Goal: Task Accomplishment & Management: Manage account settings

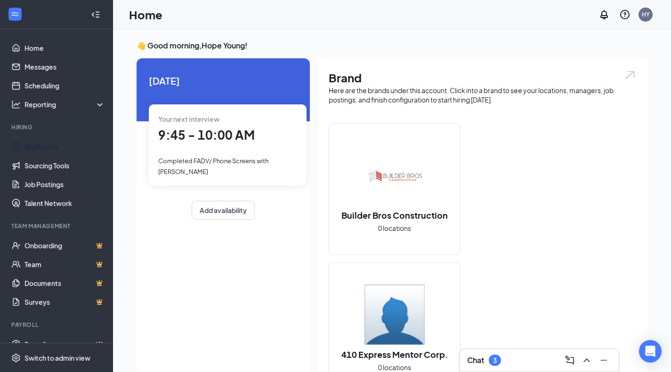
click at [62, 144] on link "Applicants" at bounding box center [64, 146] width 81 height 19
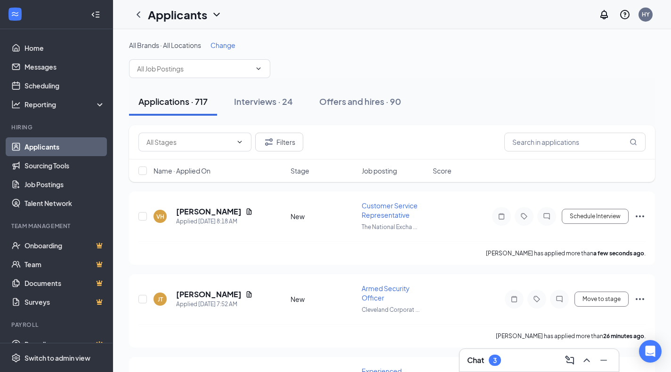
click at [529, 366] on div "Chat 3" at bounding box center [539, 360] width 144 height 15
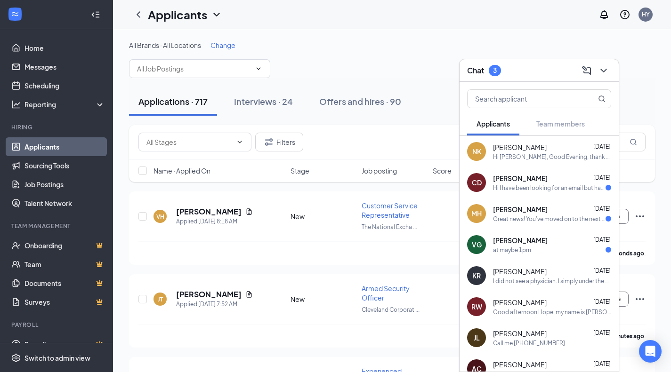
click at [529, 187] on div "Hi I have been looking for an email but havent received anything. Wanted to ver…" at bounding box center [549, 188] width 113 height 8
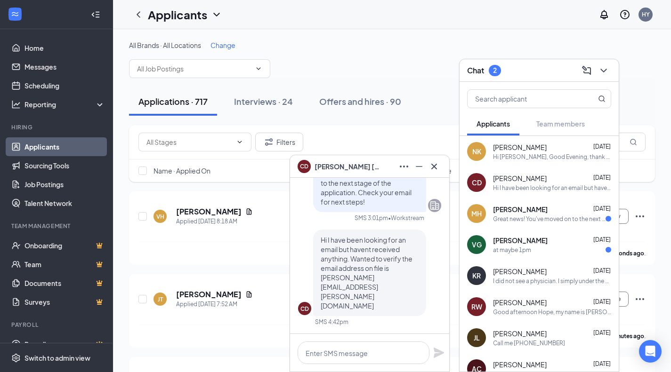
click at [531, 217] on div "Great news! You've moved on to the next stage of the application. Check your em…" at bounding box center [549, 219] width 113 height 8
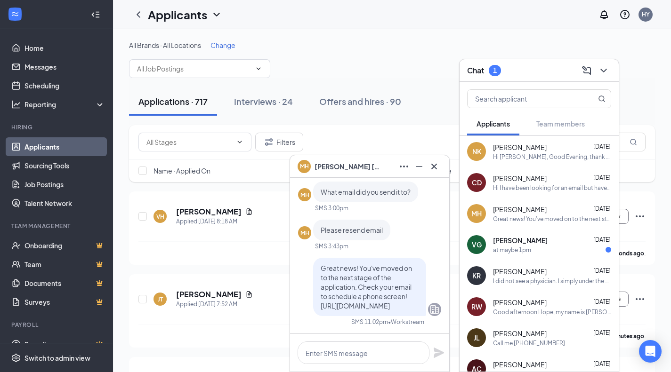
click at [530, 248] on div "at maybe 1pm" at bounding box center [512, 250] width 38 height 8
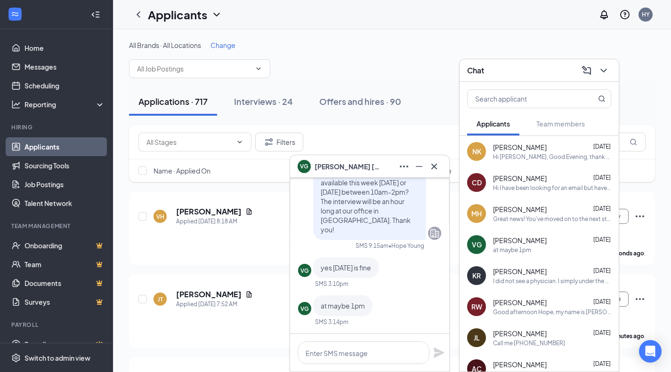
click at [535, 307] on div "Ruth Wilson Aug 25" at bounding box center [552, 302] width 118 height 9
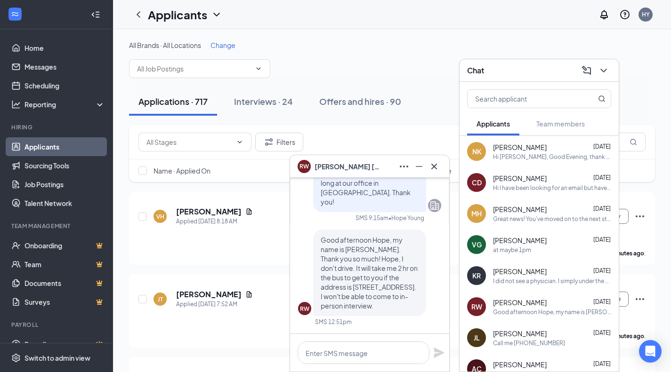
click at [436, 169] on icon "Cross" at bounding box center [433, 166] width 11 height 11
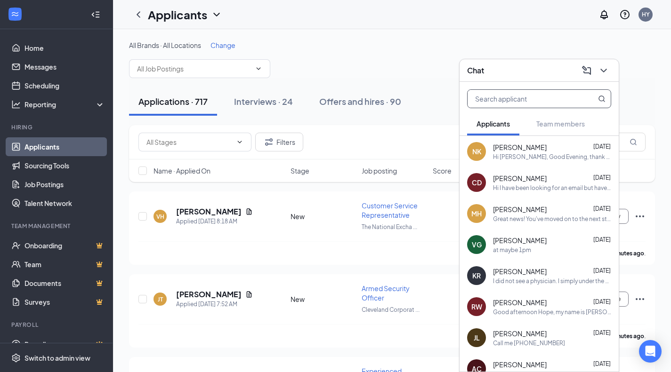
click at [507, 101] on input "text" at bounding box center [524, 99] width 112 height 18
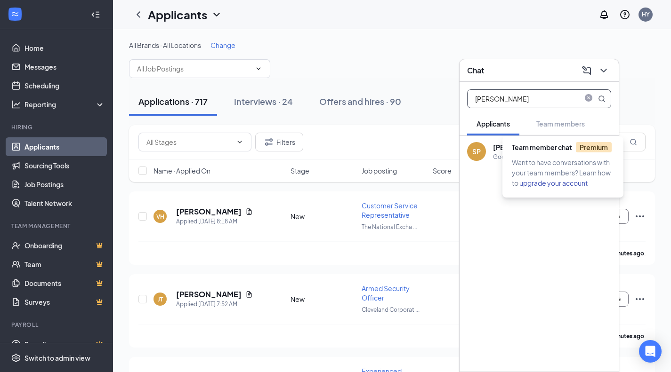
type input "shawn paul"
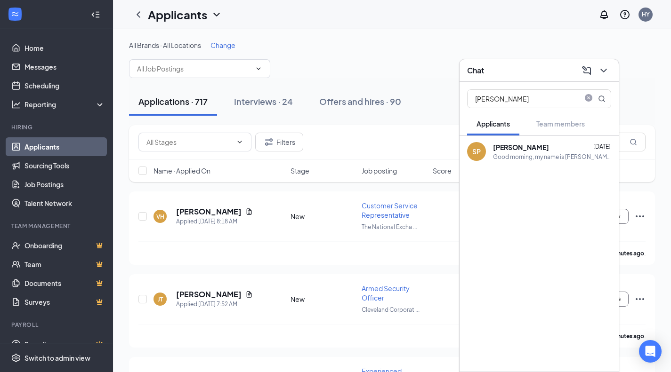
click at [497, 153] on div "Good morning, my name is Hope from Robert P. Smith Mortuary. We have reviewed y…" at bounding box center [552, 157] width 118 height 8
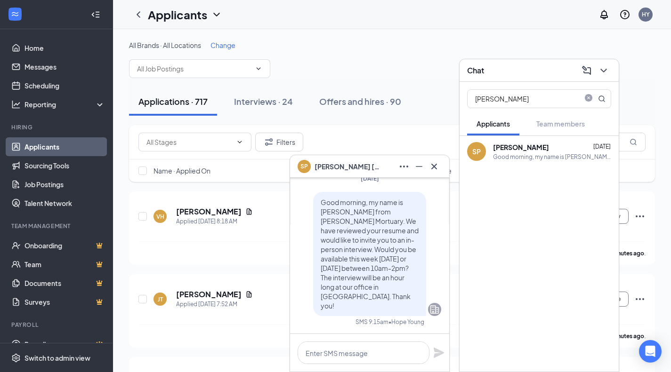
click at [590, 98] on icon "close-circle" at bounding box center [589, 98] width 8 height 8
click at [533, 98] on input "text" at bounding box center [524, 99] width 112 height 18
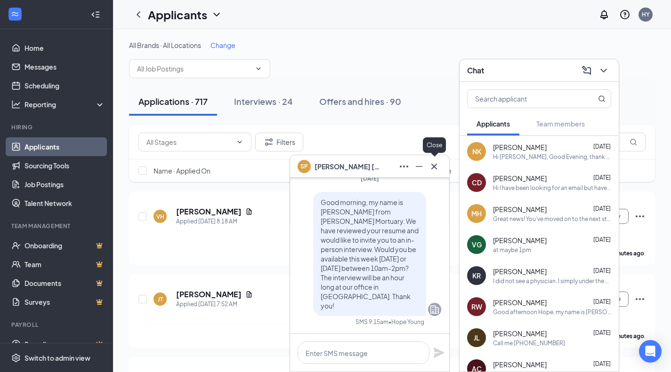
click at [432, 168] on icon "Cross" at bounding box center [433, 166] width 11 height 11
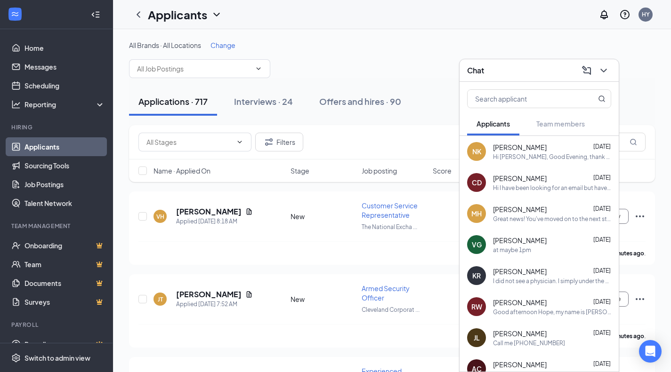
click at [539, 243] on span "[PERSON_NAME]" at bounding box center [520, 240] width 54 height 9
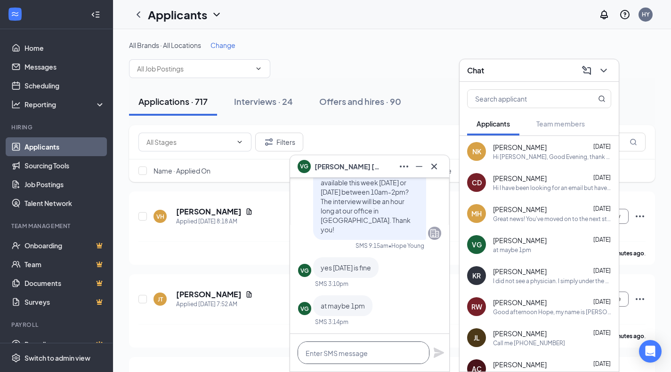
click at [390, 349] on textarea at bounding box center [364, 353] width 132 height 23
click at [406, 351] on textarea "1pm works for us! The address is" at bounding box center [364, 353] width 132 height 23
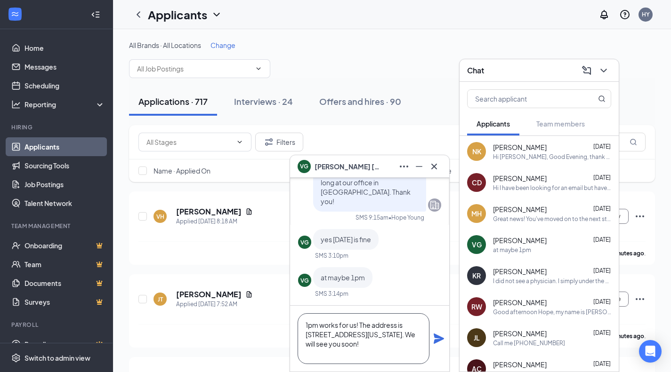
click at [360, 327] on textarea "1pm works for us! The address is 4701 Hinckley Industrial Parkway Cleveland, Oh…" at bounding box center [364, 339] width 132 height 51
click at [369, 355] on textarea "1pm works for us- The address is [STREET_ADDRESS][US_STATE]. We will see you so…" at bounding box center [364, 339] width 132 height 51
type textarea "1pm works for us- The address is [STREET_ADDRESS][US_STATE]. We will see you so…"
click at [438, 338] on icon "Plane" at bounding box center [439, 339] width 10 height 10
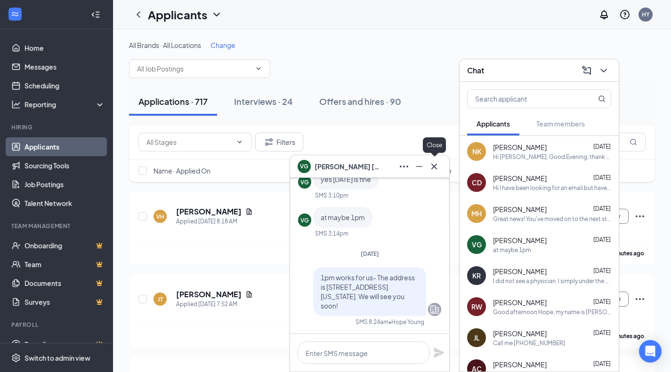
click at [434, 164] on icon "Cross" at bounding box center [433, 166] width 11 height 11
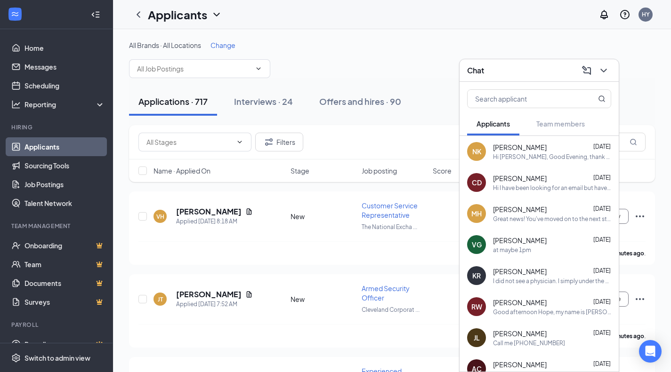
click at [603, 65] on icon "ChevronDown" at bounding box center [603, 70] width 11 height 11
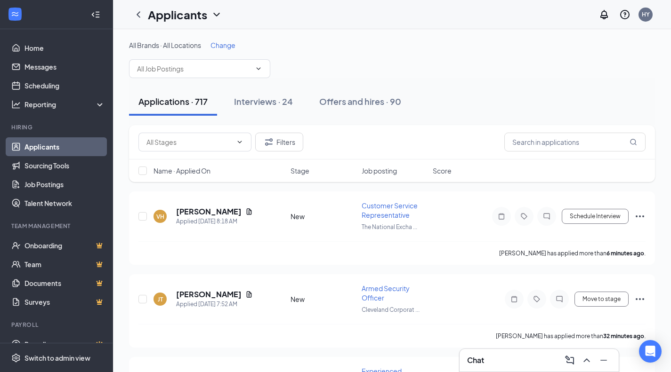
click at [482, 24] on div "Applicants HY" at bounding box center [392, 14] width 558 height 29
click at [472, 63] on div "All Brands · All Locations Change" at bounding box center [392, 59] width 526 height 38
click at [379, 59] on div "All Brands · All Locations Change" at bounding box center [392, 59] width 526 height 38
click at [476, 66] on div "All Brands · All Locations Change" at bounding box center [392, 59] width 526 height 38
click at [75, 185] on link "Job Postings" at bounding box center [64, 184] width 81 height 19
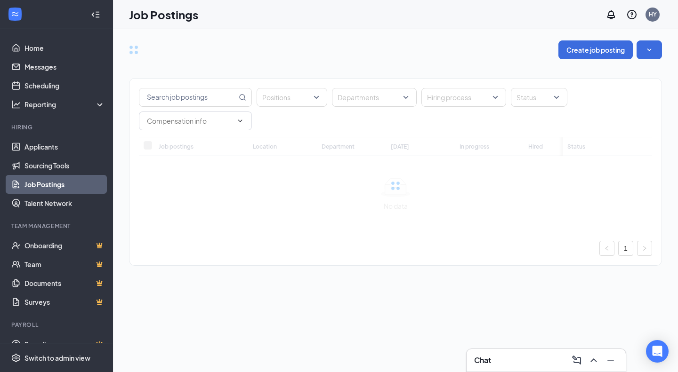
click at [56, 151] on link "Applicants" at bounding box center [64, 146] width 81 height 19
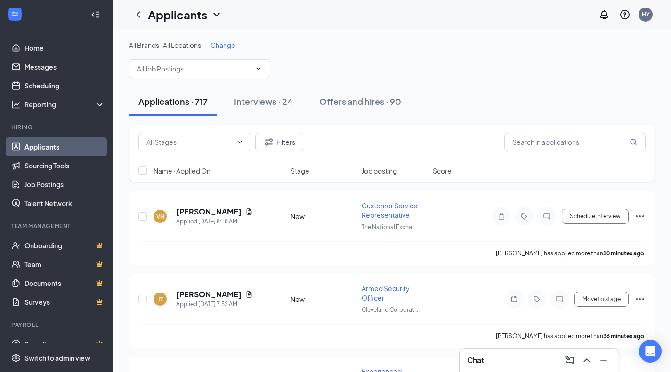
click at [453, 67] on div "All Brands · All Locations Change" at bounding box center [392, 59] width 526 height 38
click at [246, 70] on input "text" at bounding box center [194, 69] width 114 height 10
type input "t"
click at [224, 96] on div "Senior HVAC Technician (Triangle Environmental)" at bounding box center [200, 96] width 126 height 21
type input "Senior HVAC Technician (Triangle Environmental)"
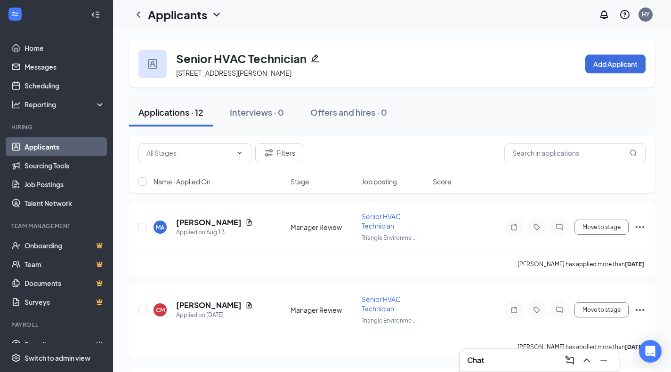
click at [233, 151] on span at bounding box center [194, 153] width 113 height 19
click at [341, 154] on div "Filters" at bounding box center [391, 153] width 507 height 19
click at [63, 138] on link "Applicants" at bounding box center [64, 146] width 81 height 19
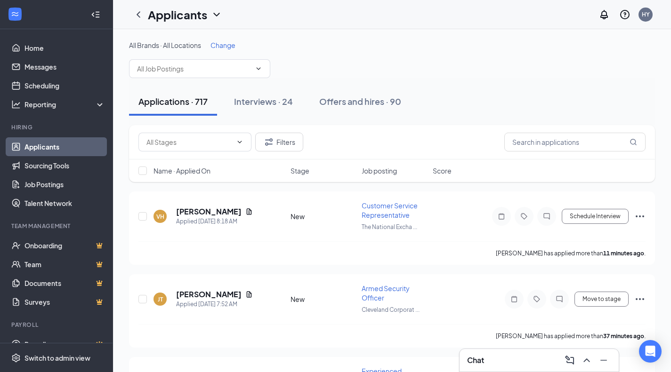
click at [221, 67] on input "text" at bounding box center [194, 69] width 114 height 10
type input "sales"
click at [208, 92] on div "Sales-Install Manager ([PERSON_NAME] & Heating)" at bounding box center [200, 96] width 126 height 21
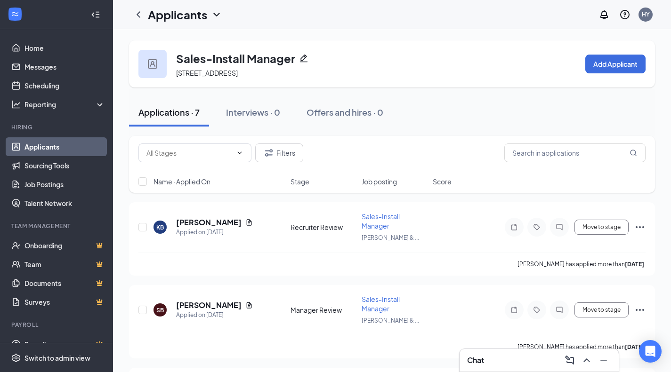
click at [197, 149] on input "text" at bounding box center [189, 153] width 86 height 10
click at [208, 177] on div "Recruiter Review (1)" at bounding box center [195, 175] width 98 height 10
type input "Recruiter Review (1)"
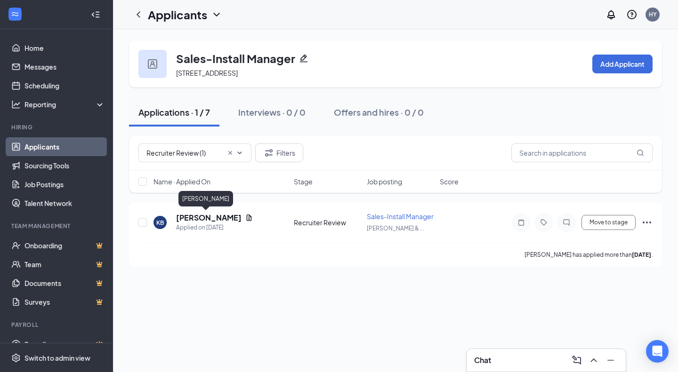
click at [214, 215] on h5 "Kevin Bailey" at bounding box center [208, 218] width 65 height 10
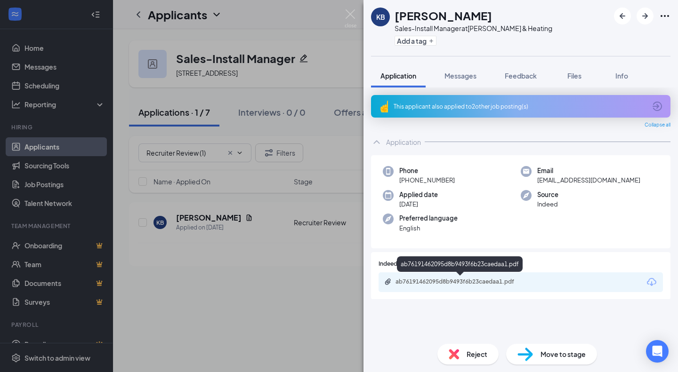
click at [445, 281] on div "ab76191462095d8b9493f6b23caedaa1.pdf" at bounding box center [462, 282] width 132 height 8
click at [352, 16] on img at bounding box center [351, 18] width 12 height 18
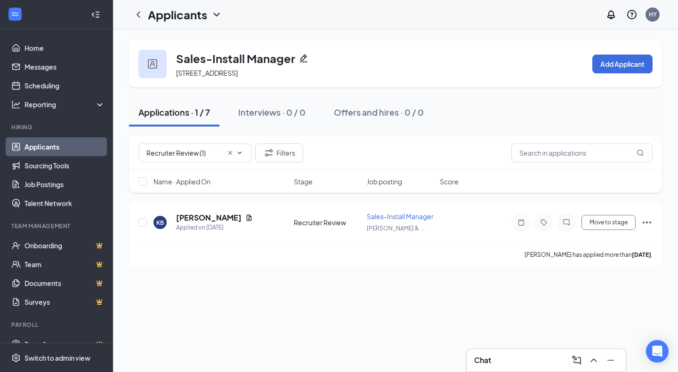
click at [147, 183] on div at bounding box center [142, 181] width 9 height 9
click at [146, 183] on input "checkbox" at bounding box center [142, 182] width 8 height 8
checkbox input "true"
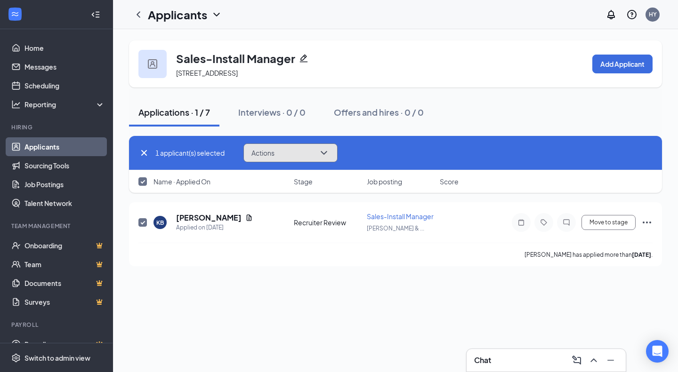
click at [297, 154] on button "Actions" at bounding box center [290, 153] width 94 height 19
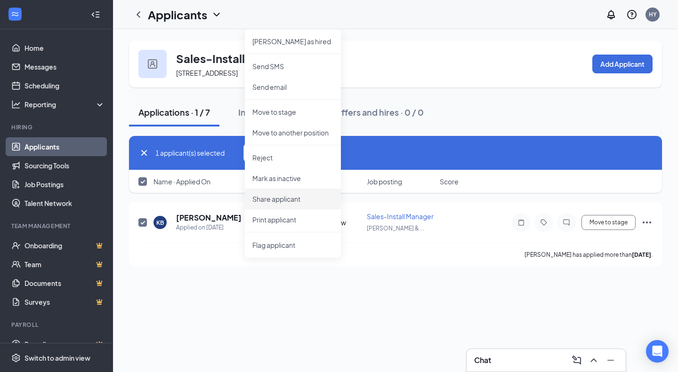
click at [298, 199] on p "Share applicant" at bounding box center [292, 198] width 81 height 9
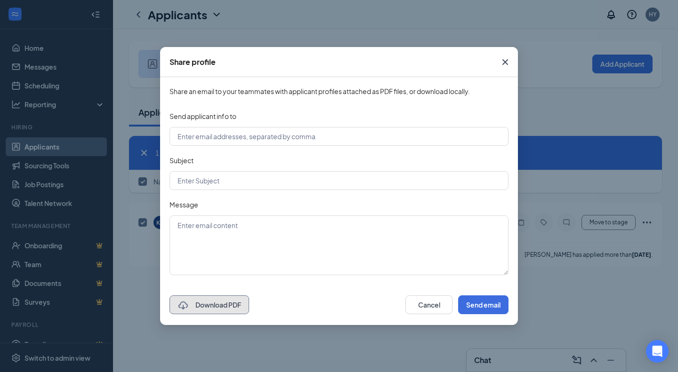
click at [218, 306] on button "Download PDF" at bounding box center [210, 305] width 80 height 19
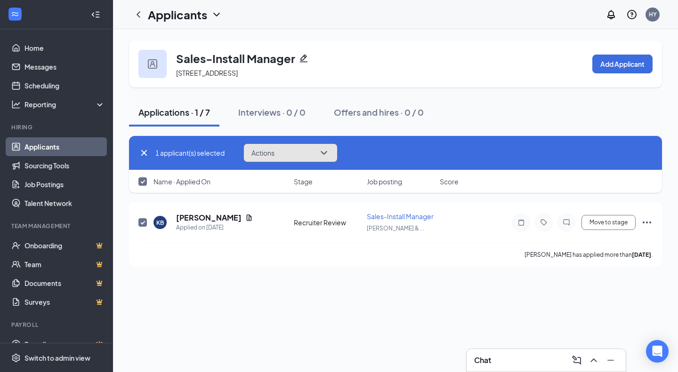
click at [317, 147] on button "Actions" at bounding box center [290, 153] width 94 height 19
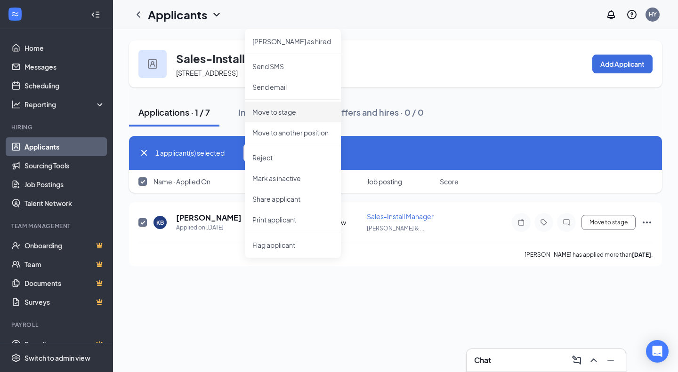
click at [298, 110] on p "Move to stage" at bounding box center [292, 111] width 81 height 9
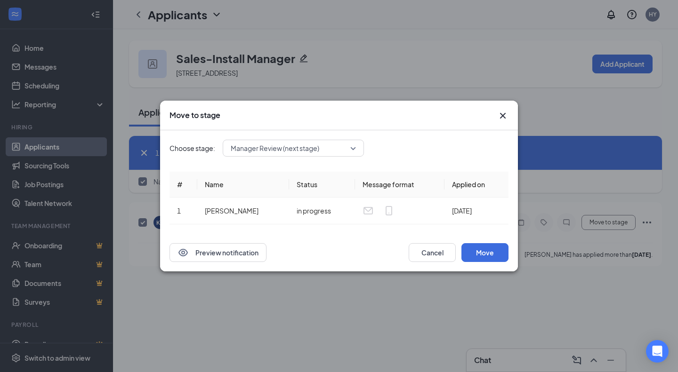
click at [511, 256] on div "Preview notification Cancel Move" at bounding box center [339, 253] width 358 height 38
click at [506, 256] on button "Move" at bounding box center [484, 252] width 47 height 19
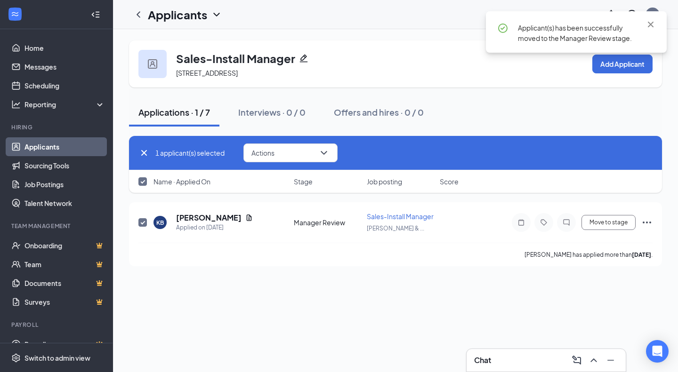
click at [81, 142] on link "Applicants" at bounding box center [64, 146] width 81 height 19
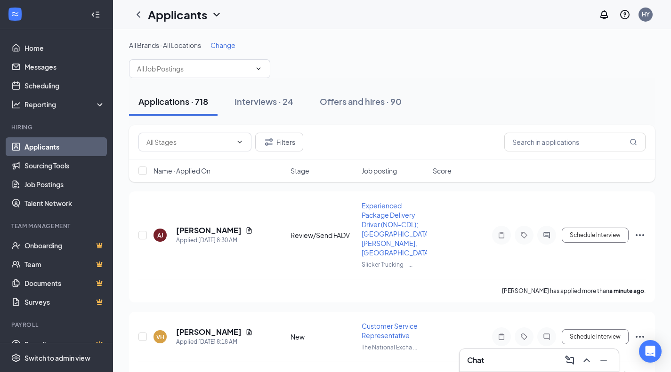
click at [230, 63] on span at bounding box center [199, 68] width 141 height 19
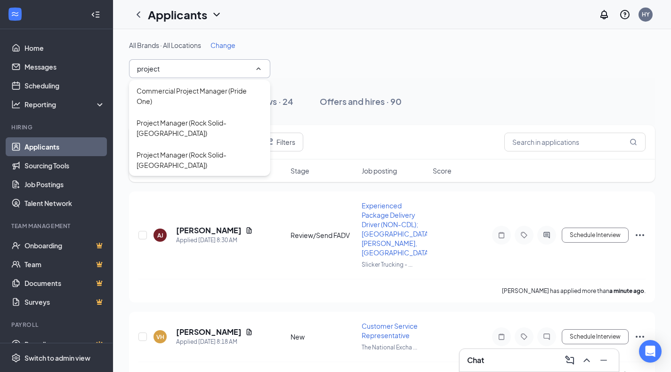
type input "project"
click at [233, 122] on div "Project Manager (Rock Solid- [GEOGRAPHIC_DATA])" at bounding box center [200, 128] width 126 height 21
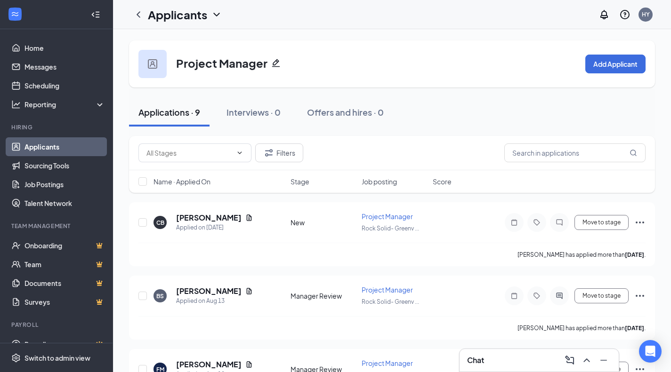
click at [222, 158] on span at bounding box center [194, 153] width 113 height 19
click at [196, 170] on div "New (1)" at bounding box center [195, 175] width 98 height 10
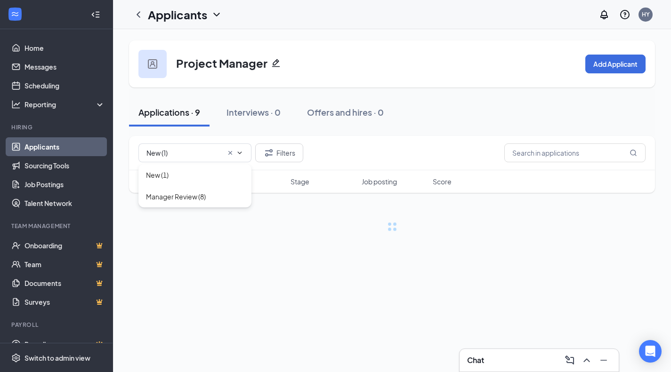
type input "New (1)"
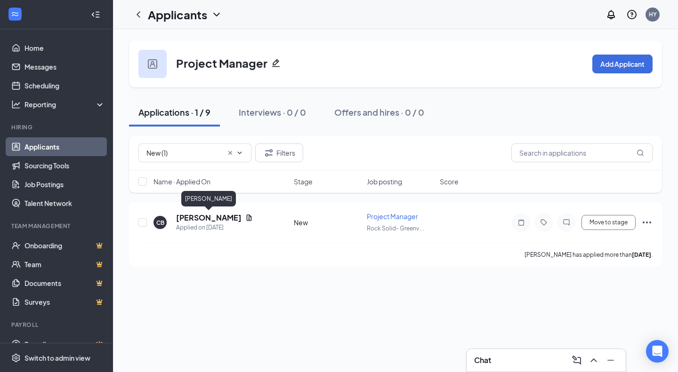
click at [216, 214] on h5 "Cheyenne Boesen" at bounding box center [208, 218] width 65 height 10
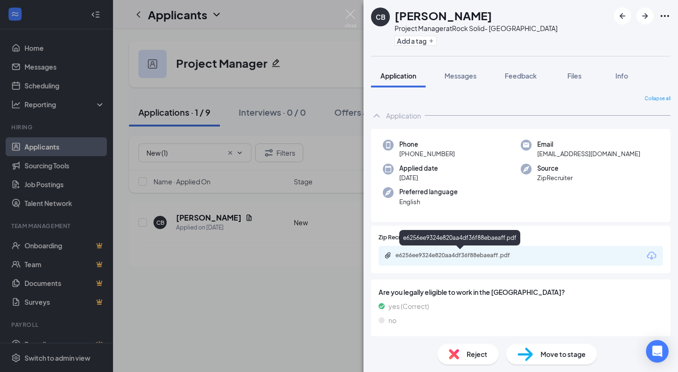
click at [485, 256] on div "e6256ee9324e820aa4df36f88ebaeaff.pdf" at bounding box center [462, 256] width 132 height 8
click at [542, 356] on span "Move to stage" at bounding box center [563, 354] width 45 height 10
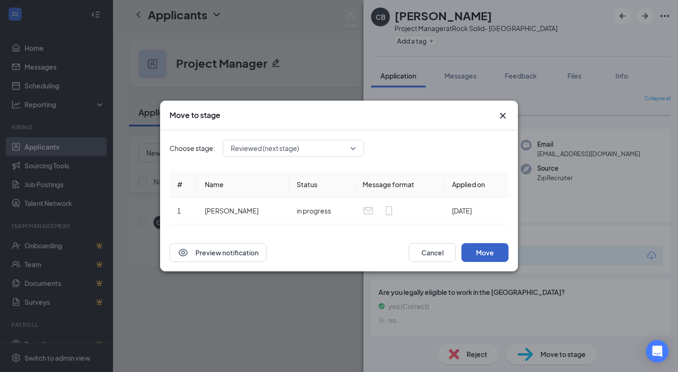
click at [475, 249] on button "Move" at bounding box center [484, 252] width 47 height 19
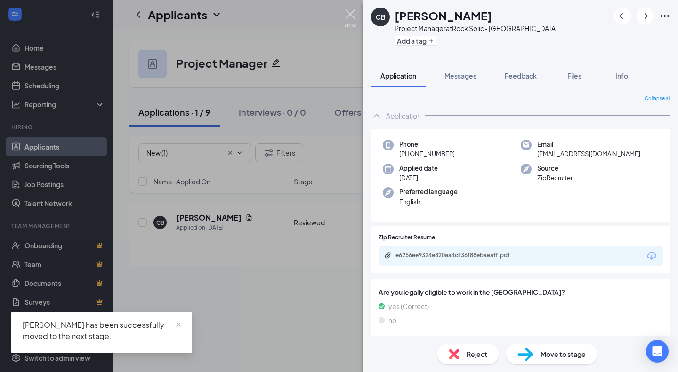
click at [346, 11] on img at bounding box center [351, 18] width 12 height 18
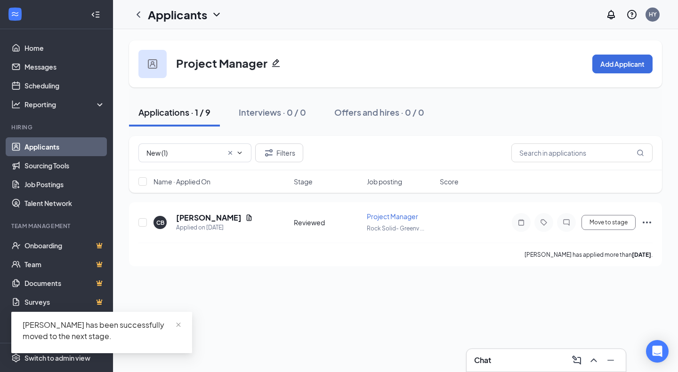
click at [230, 154] on icon "Cross" at bounding box center [230, 153] width 8 height 8
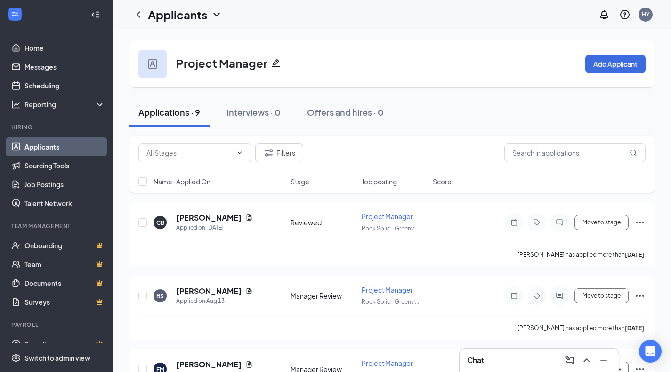
click at [229, 157] on input "text" at bounding box center [189, 153] width 86 height 10
click at [218, 172] on div "Reviewed (1)" at bounding box center [195, 175] width 98 height 10
type input "Reviewed (1)"
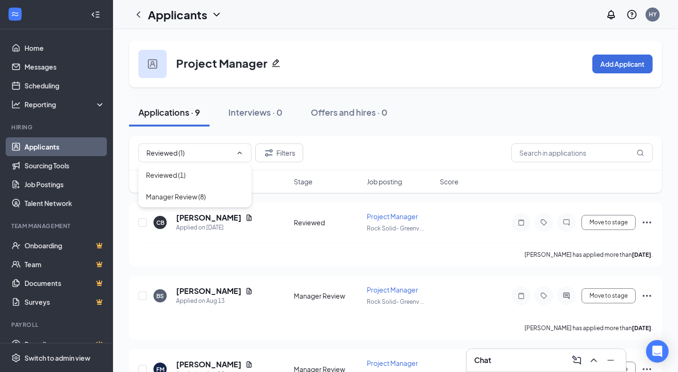
click at [218, 172] on body "Home Messages Scheduling Reporting Hiring Applicants Sourcing Tools Job Posting…" at bounding box center [339, 186] width 678 height 372
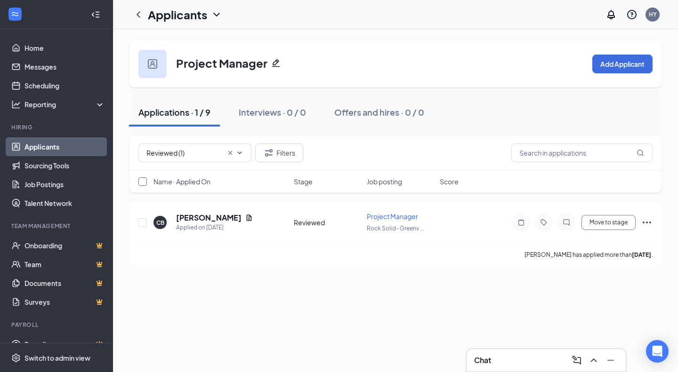
click at [146, 183] on input "checkbox" at bounding box center [142, 182] width 8 height 8
checkbox input "true"
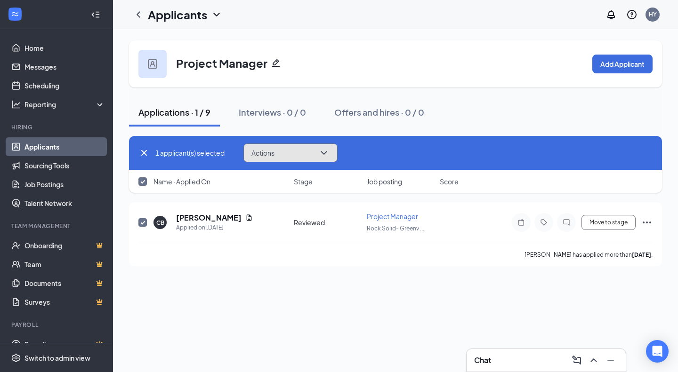
click at [267, 155] on span "Actions" at bounding box center [262, 153] width 23 height 7
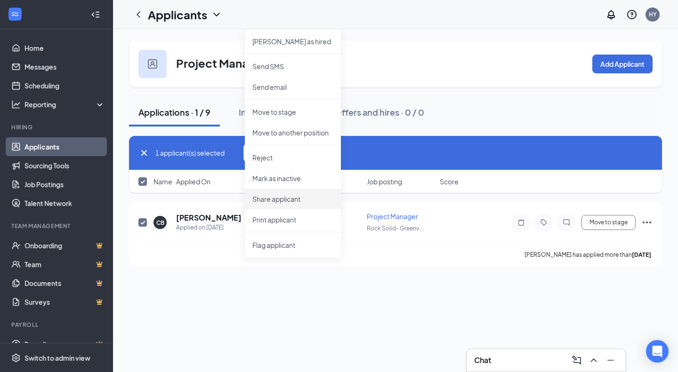
click at [284, 203] on p "Share applicant" at bounding box center [292, 198] width 81 height 9
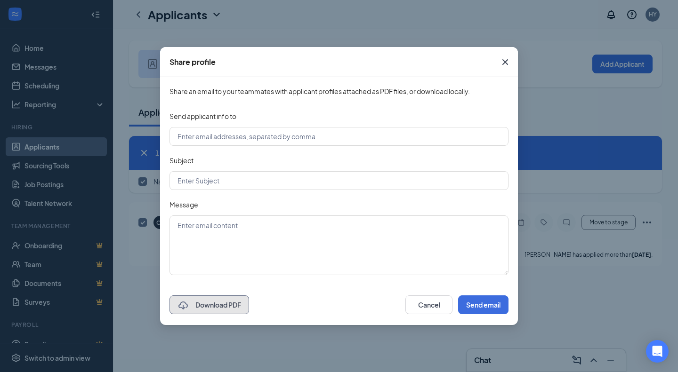
click at [238, 303] on button "Download PDF" at bounding box center [210, 305] width 80 height 19
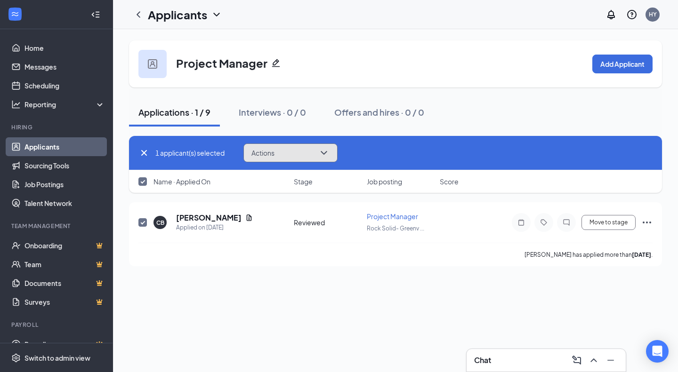
click at [297, 147] on button "Actions" at bounding box center [290, 153] width 94 height 19
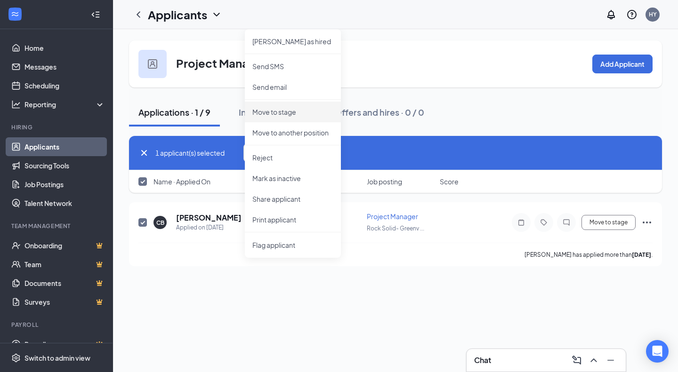
click at [297, 116] on p "Move to stage" at bounding box center [292, 111] width 81 height 9
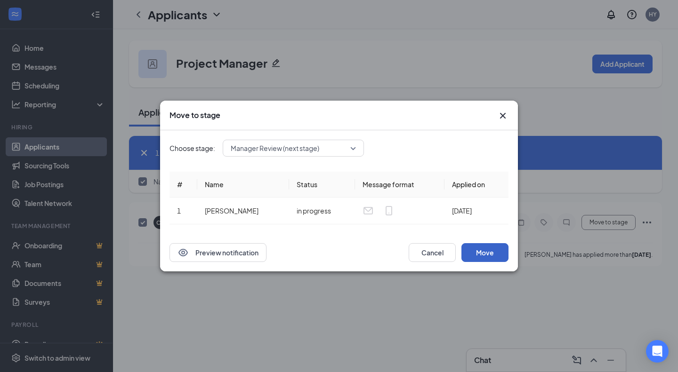
click at [477, 250] on button "Move" at bounding box center [484, 252] width 47 height 19
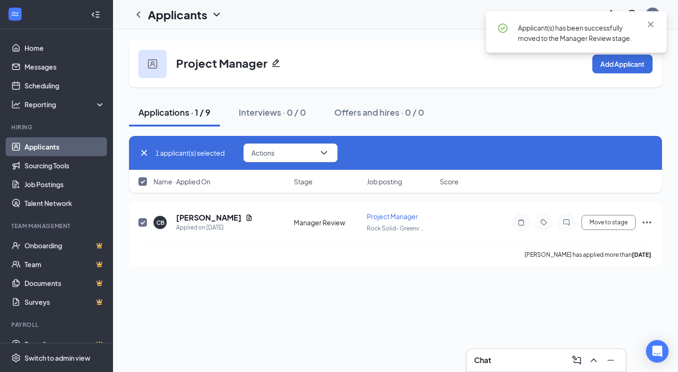
click at [83, 147] on link "Applicants" at bounding box center [64, 146] width 81 height 19
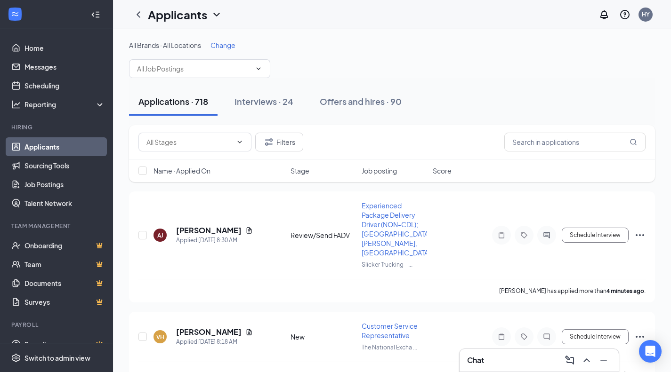
click at [233, 67] on input "text" at bounding box center [194, 69] width 114 height 10
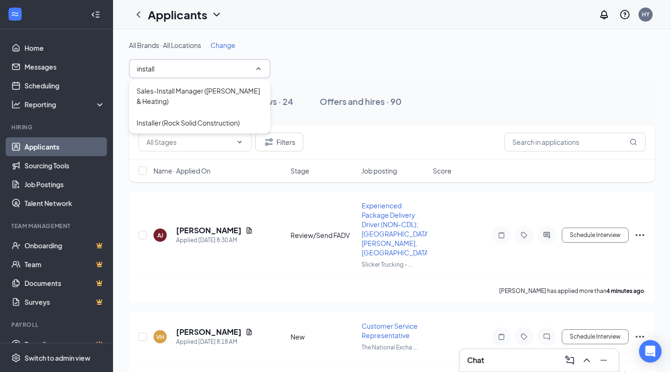
type input "install"
click at [208, 119] on div "Installer (Rock Solid Construction)" at bounding box center [188, 123] width 103 height 10
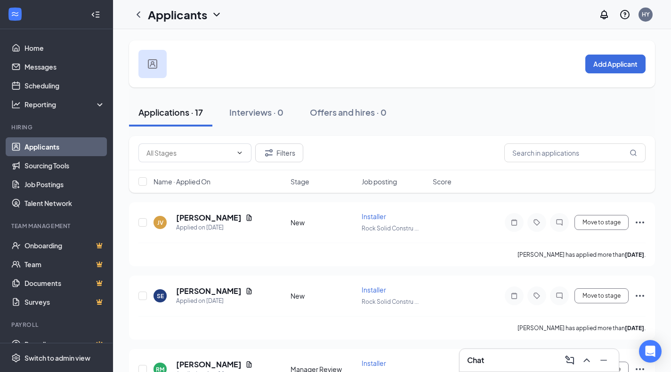
click at [208, 153] on input "text" at bounding box center [189, 153] width 86 height 10
click at [200, 181] on div "New (2)" at bounding box center [194, 175] width 113 height 22
type input "New (2)"
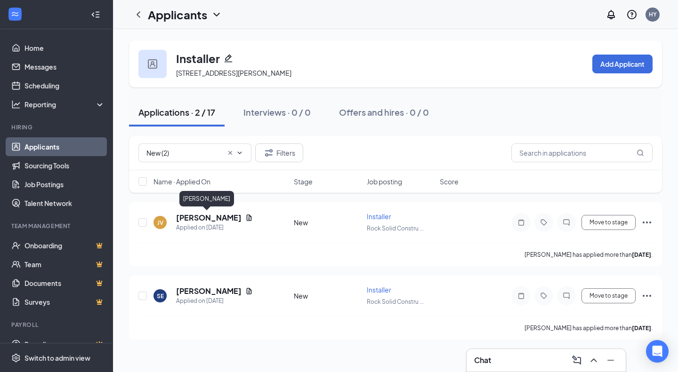
click at [192, 219] on h5 "Justin Vanhoy" at bounding box center [208, 218] width 65 height 10
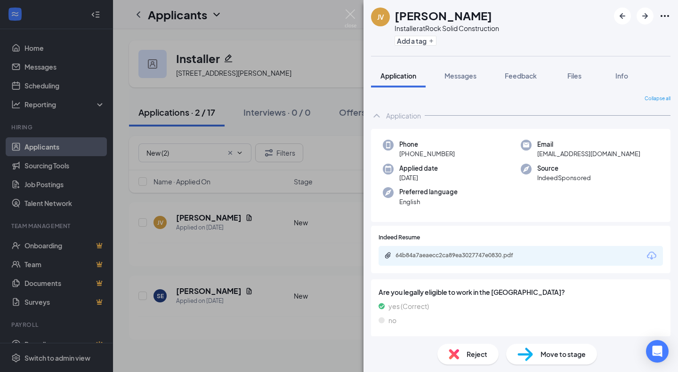
click at [462, 258] on div "64b84a7aeaecc2ca89ea3027747e0830.pdf" at bounding box center [462, 256] width 132 height 8
click at [489, 349] on div "Reject" at bounding box center [467, 354] width 61 height 21
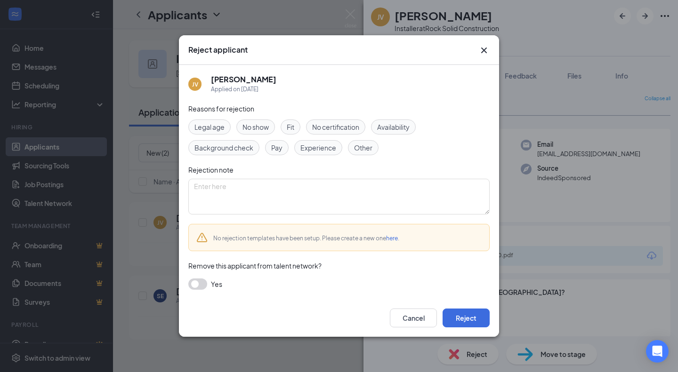
click at [462, 302] on div "Cancel Reject" at bounding box center [339, 318] width 320 height 38
click at [468, 311] on button "Reject" at bounding box center [466, 318] width 47 height 19
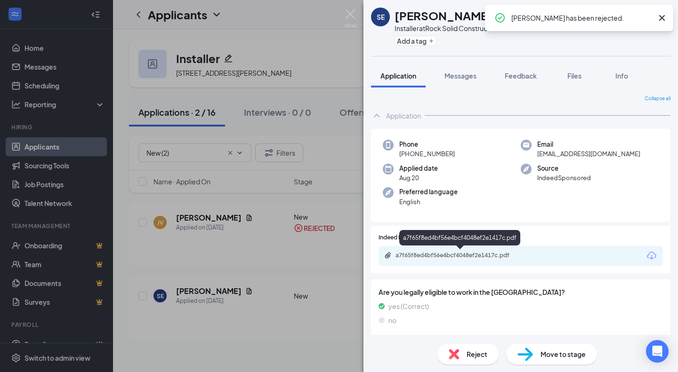
click at [476, 251] on div "a7f65f8ed4bf56e4bcf4048ef2e1417c.pdf" at bounding box center [521, 256] width 284 height 20
click at [473, 255] on div "a7f65f8ed4bf56e4bcf4048ef2e1417c.pdf" at bounding box center [462, 256] width 132 height 8
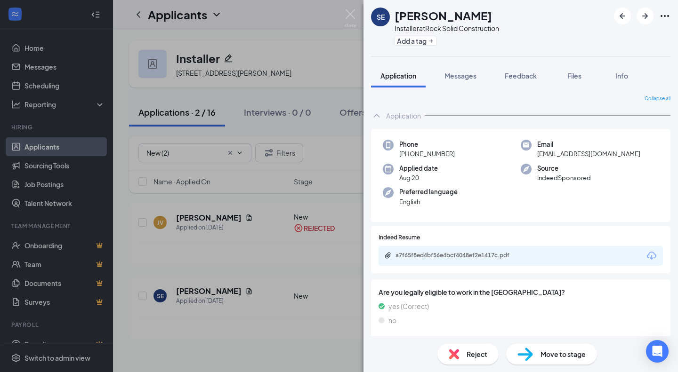
click at [522, 350] on img at bounding box center [525, 355] width 16 height 14
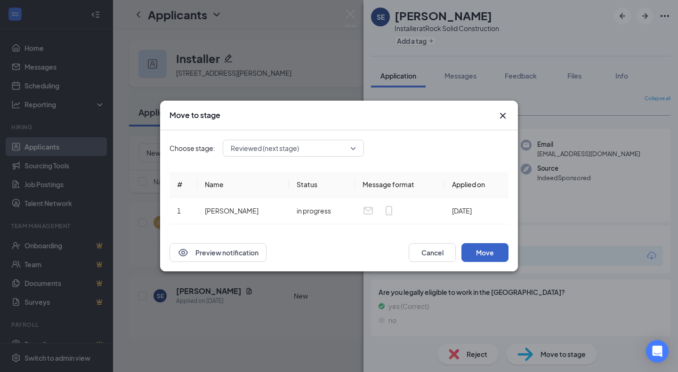
click at [487, 252] on button "Move" at bounding box center [484, 252] width 47 height 19
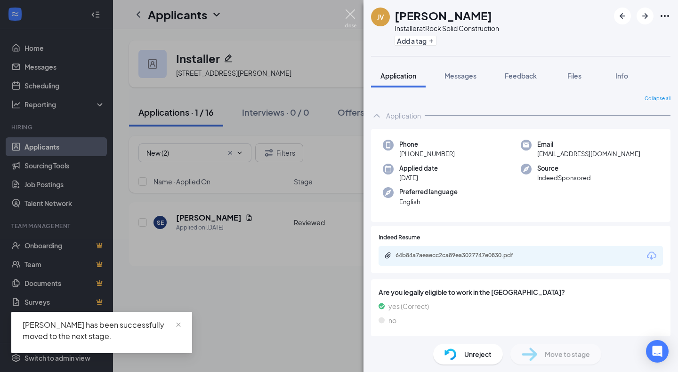
click at [352, 24] on img at bounding box center [351, 18] width 12 height 18
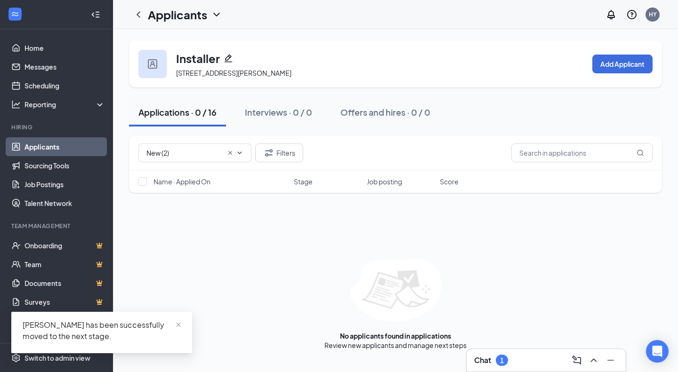
click at [230, 154] on icon "Cross" at bounding box center [230, 153] width 4 height 4
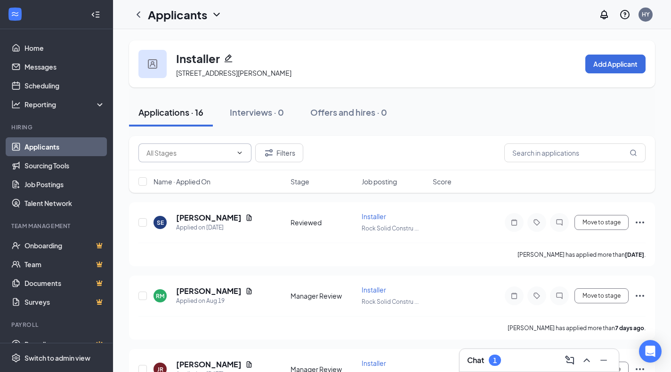
click at [230, 154] on input "text" at bounding box center [189, 153] width 86 height 10
click at [212, 177] on div "New (1)" at bounding box center [195, 175] width 98 height 10
type input "New (1)"
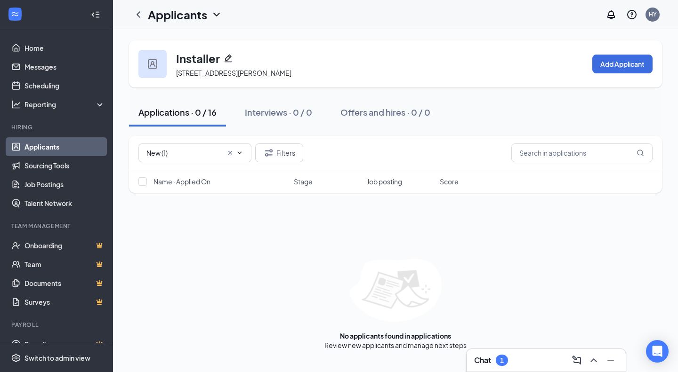
click at [231, 150] on icon "Cross" at bounding box center [230, 153] width 8 height 8
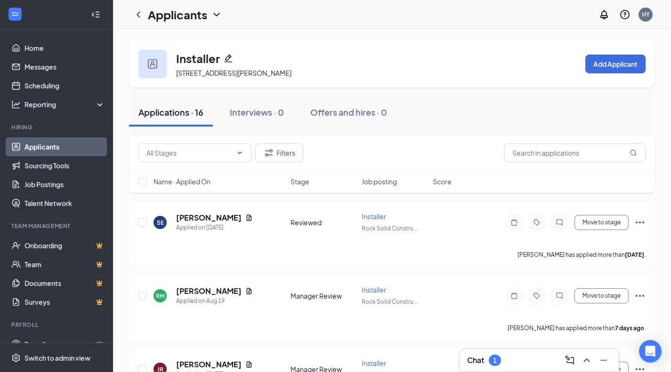
click at [241, 155] on icon "ChevronDown" at bounding box center [240, 153] width 8 height 8
click at [241, 155] on icon "ChevronUp" at bounding box center [240, 153] width 8 height 8
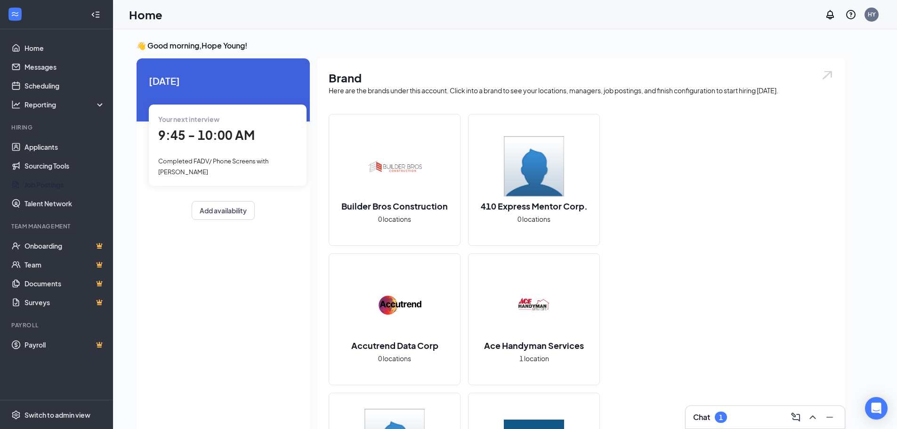
click at [65, 178] on link "Job Postings" at bounding box center [64, 184] width 81 height 19
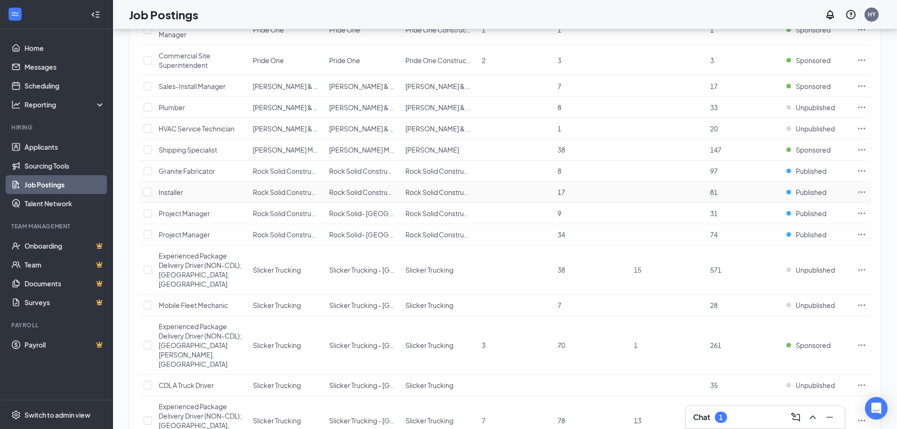
click at [174, 194] on span "Installer" at bounding box center [171, 192] width 24 height 8
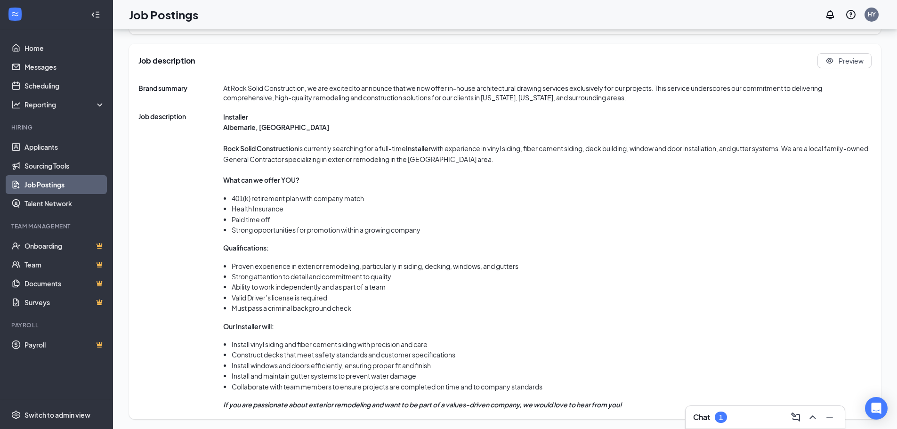
scroll to position [378, 0]
click at [727, 409] on div "Chat 1" at bounding box center [765, 417] width 159 height 23
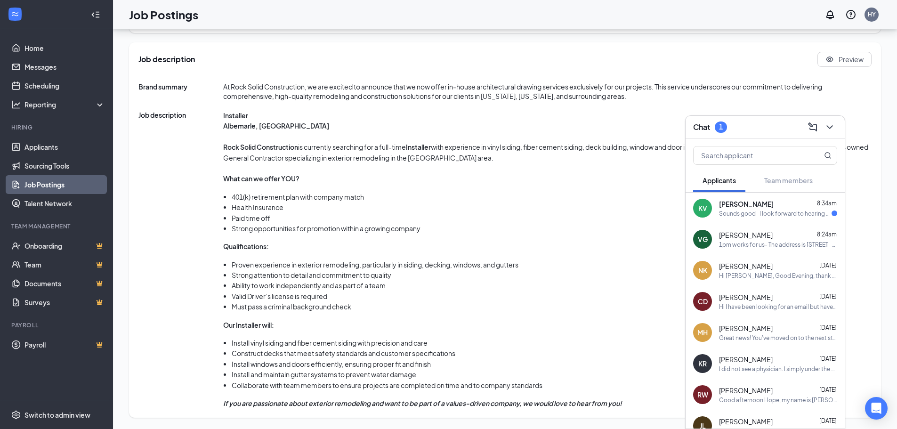
click at [758, 210] on div "Sounds good- I look forward to hearing from you!" at bounding box center [775, 214] width 113 height 8
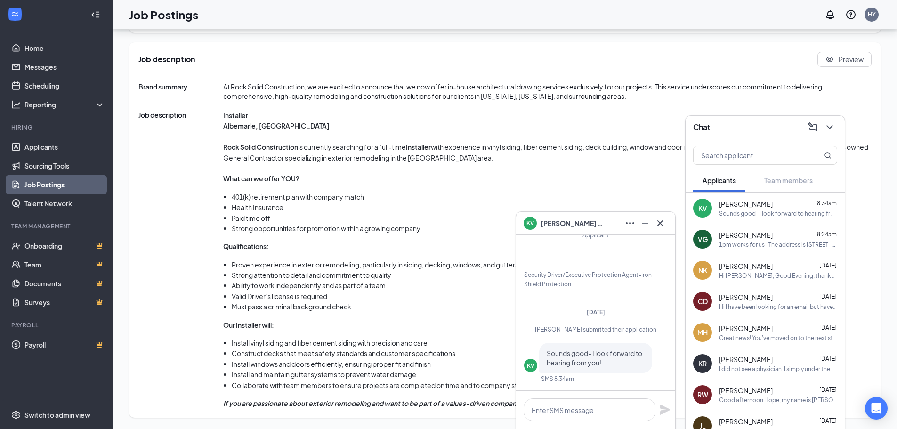
click at [659, 223] on icon "Cross" at bounding box center [660, 223] width 11 height 11
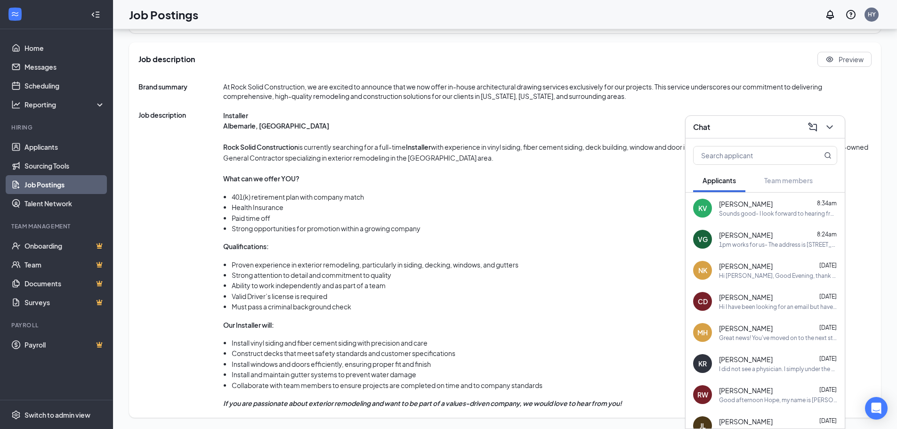
click at [772, 121] on div "Chat" at bounding box center [765, 127] width 144 height 15
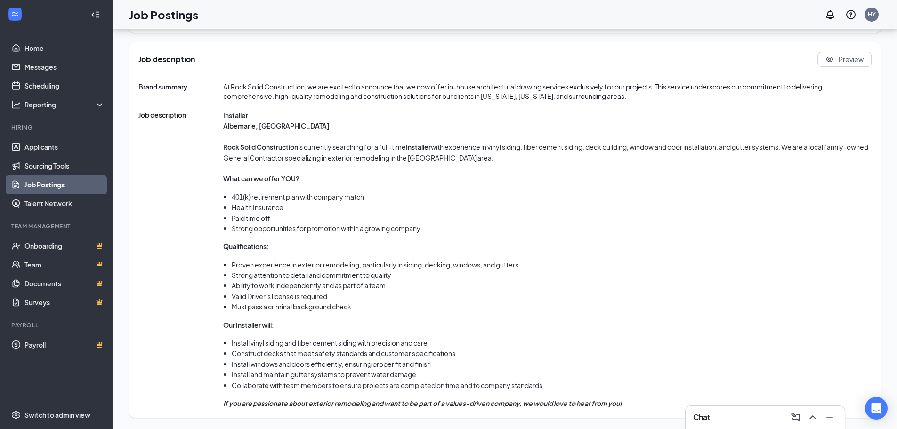
click at [82, 185] on link "Job Postings" at bounding box center [64, 184] width 81 height 19
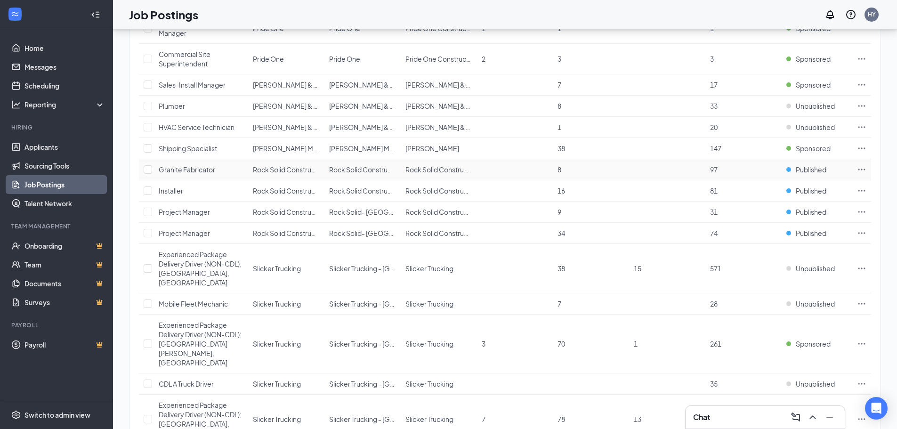
click at [208, 170] on span "Granite Fabricator" at bounding box center [187, 169] width 57 height 8
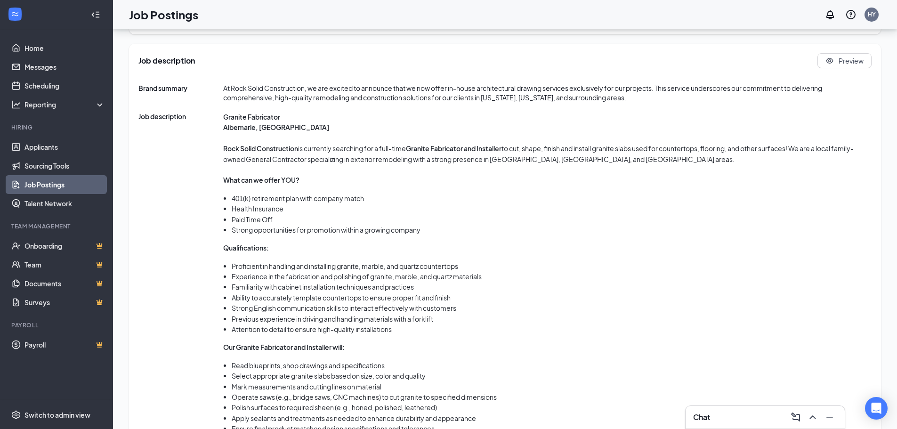
scroll to position [473, 0]
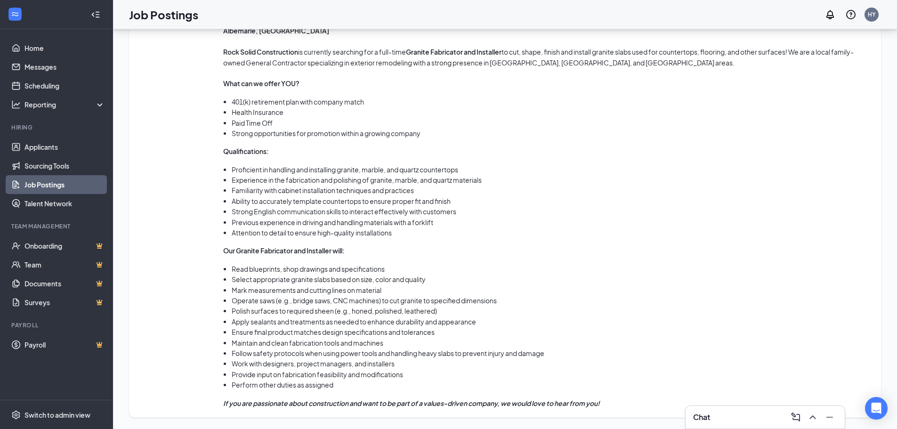
click at [408, 161] on div "Granite Fabricator Albemarle, [GEOGRAPHIC_DATA] Rock Solid Construction is curr…" at bounding box center [547, 211] width 648 height 393
click at [437, 230] on li "Attention to detail to ensure high-quality installations" at bounding box center [552, 232] width 640 height 10
click at [410, 244] on div "Granite Fabricator Albemarle, [GEOGRAPHIC_DATA] Rock Solid Construction is curr…" at bounding box center [547, 211] width 648 height 393
click at [437, 269] on li "Read blueprints, shop drawings and specifications" at bounding box center [552, 269] width 640 height 10
click at [656, 169] on li "Proficient in handling and installing granite, marble, and quartz countertops" at bounding box center [552, 169] width 640 height 10
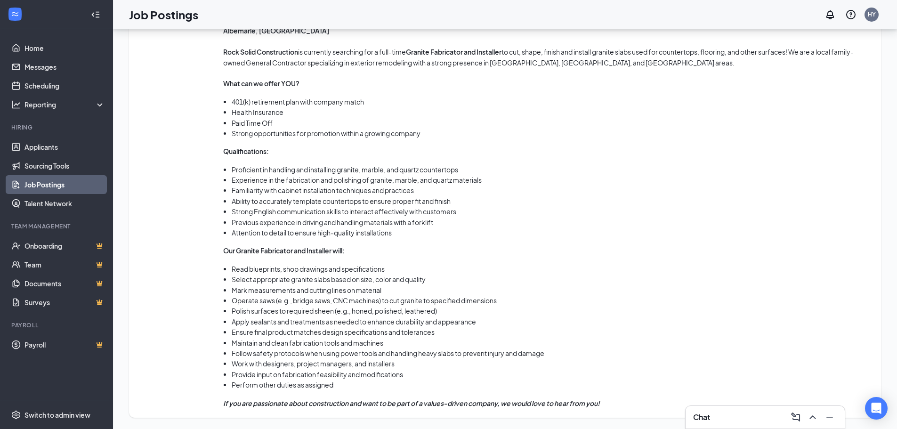
click at [422, 156] on p "Qualifications:" at bounding box center [547, 151] width 648 height 10
click at [177, 186] on span "Job description" at bounding box center [180, 211] width 85 height 393
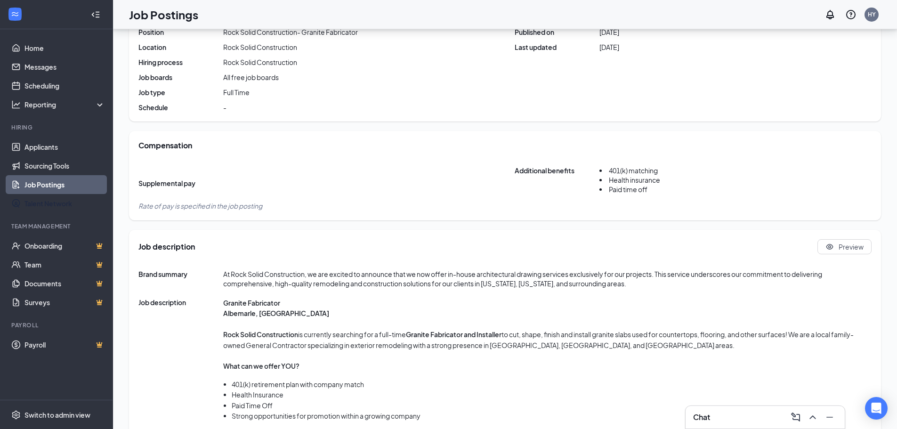
click at [54, 188] on link "Job Postings" at bounding box center [64, 184] width 81 height 19
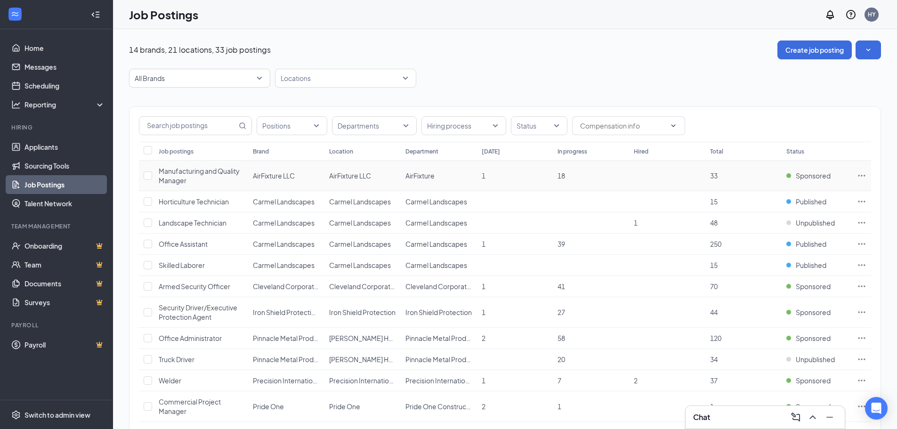
click at [198, 175] on div "Manufacturing and Quality Manager" at bounding box center [201, 175] width 85 height 19
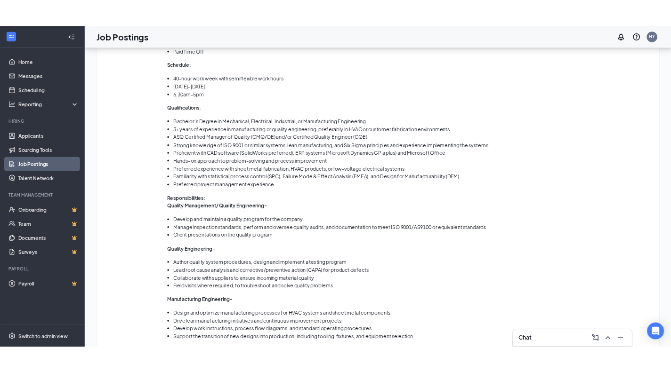
scroll to position [706, 0]
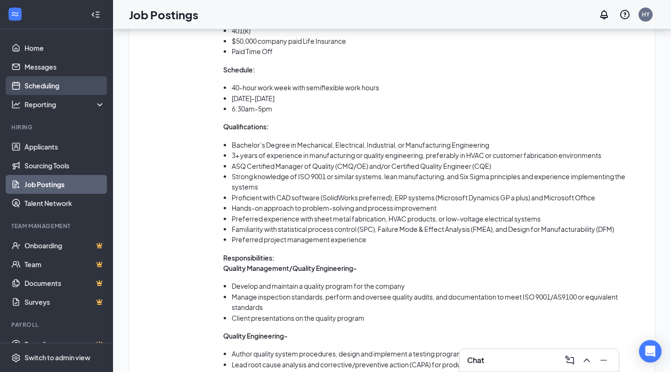
click at [46, 86] on link "Scheduling" at bounding box center [64, 85] width 81 height 19
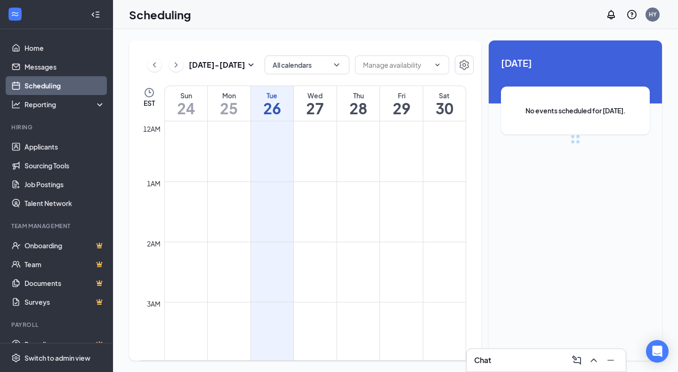
scroll to position [463, 0]
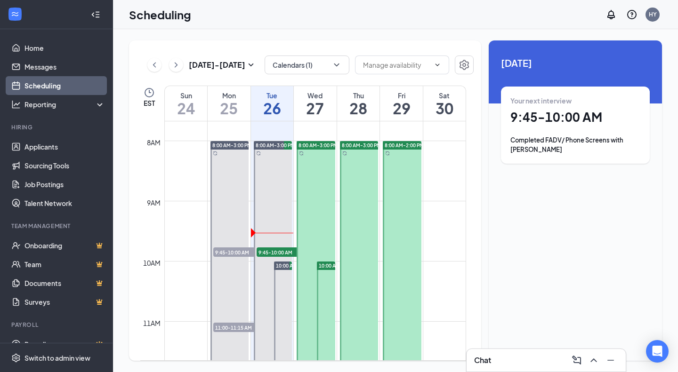
click at [135, 62] on div "[DATE] - [DATE] Calendars (1) EST Sun 24 Mon 25 Tue 26 Wed 27 Thu 28 Fri 29 Sat…" at bounding box center [305, 200] width 352 height 321
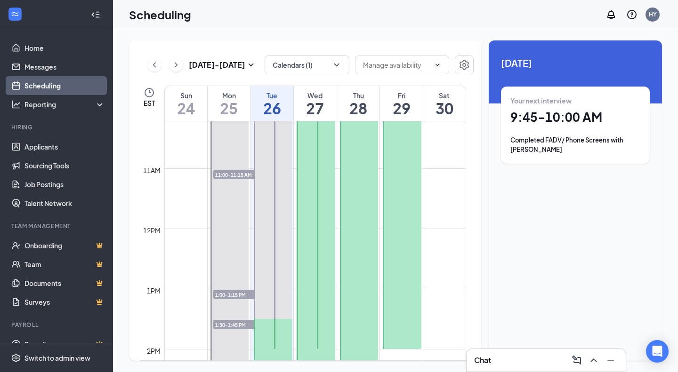
scroll to position [614, 0]
click at [567, 210] on div "Unavailable in basic plan [DATE] Your next interview 9:45 - 10:00 AM Completed …" at bounding box center [575, 200] width 173 height 321
click at [582, 269] on div "Unavailable in basic plan [DATE] Your next interview 9:45 - 10:00 AM Completed …" at bounding box center [575, 200] width 173 height 321
click at [544, 119] on h1 "9:45 - 10:00 AM" at bounding box center [575, 117] width 130 height 16
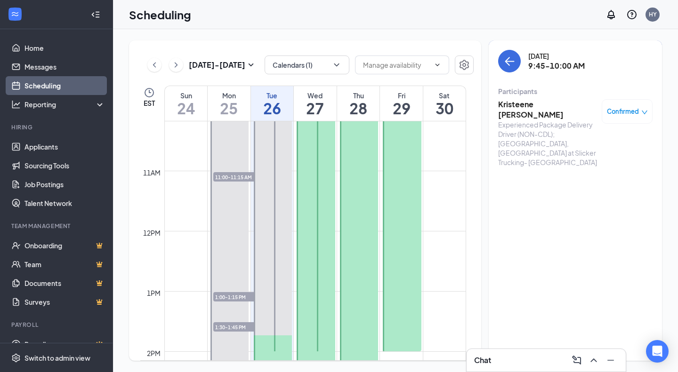
click at [530, 108] on h3 "Kristeene [PERSON_NAME]" at bounding box center [547, 109] width 99 height 21
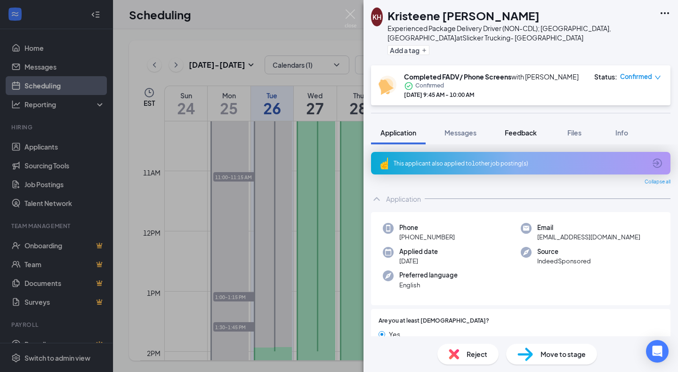
click at [525, 126] on button "Feedback" at bounding box center [520, 133] width 51 height 24
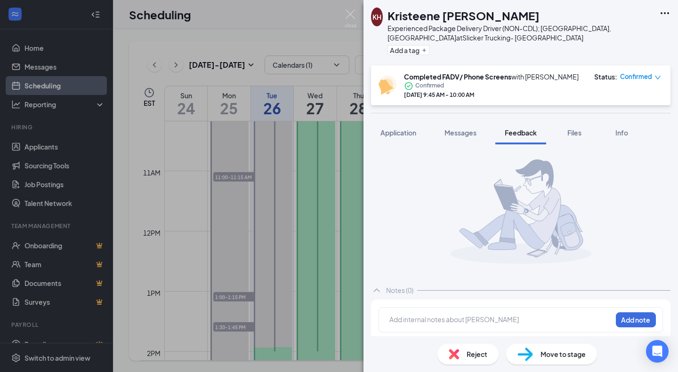
scroll to position [4, 0]
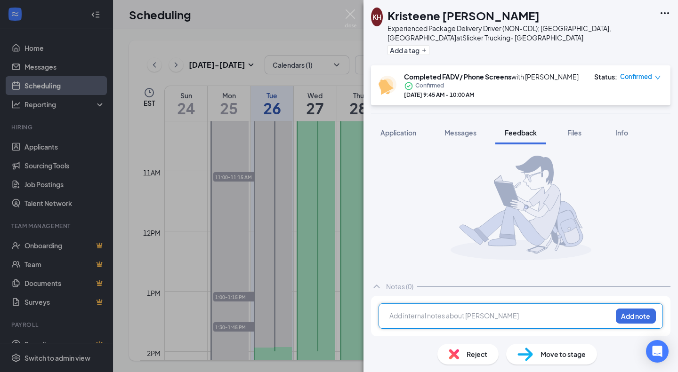
click at [413, 318] on div at bounding box center [501, 316] width 222 height 10
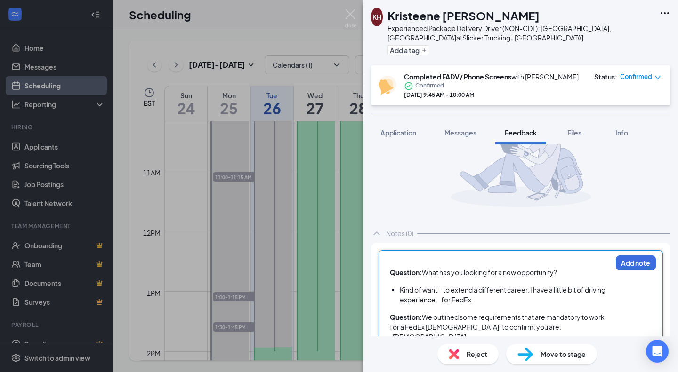
scroll to position [104, 0]
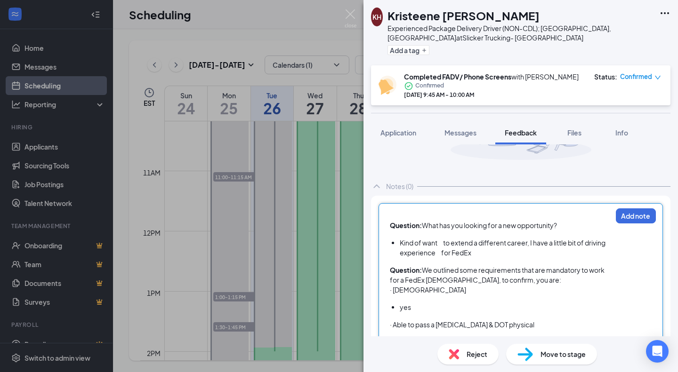
click at [446, 244] on span "Kind of want to extend a different career, I have a little bit of driving exper…" at bounding box center [503, 248] width 207 height 18
click at [443, 257] on span "Kind of want to extend a different career, I have a little bit of driving exper…" at bounding box center [501, 248] width 202 height 18
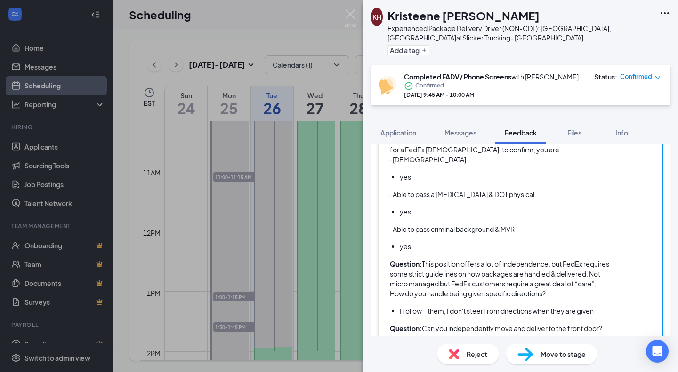
scroll to position [292, 0]
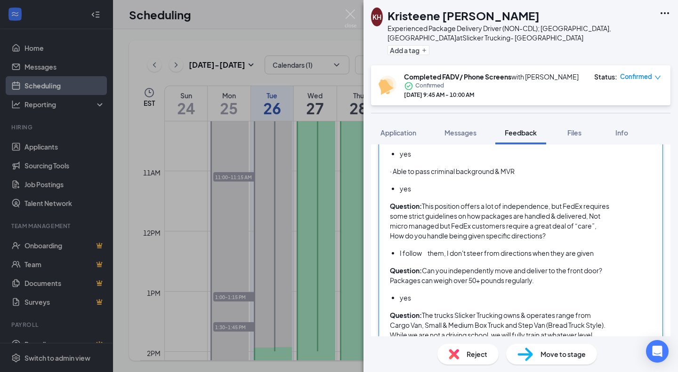
click at [427, 253] on span "I follow them, I don't steer from directions when they are given" at bounding box center [497, 253] width 194 height 8
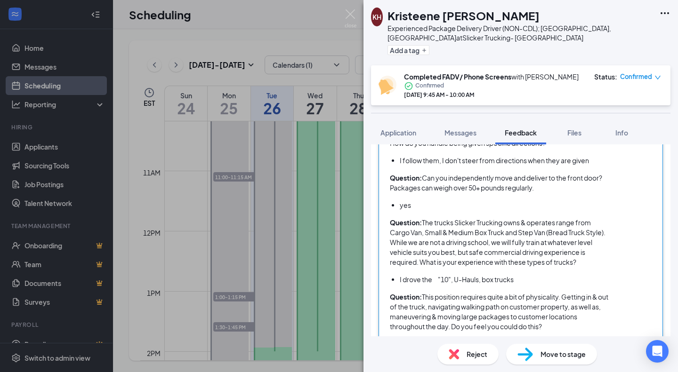
scroll to position [387, 0]
click at [440, 281] on span "I drove the "10", U-Hauls, box trucks" at bounding box center [457, 278] width 114 height 8
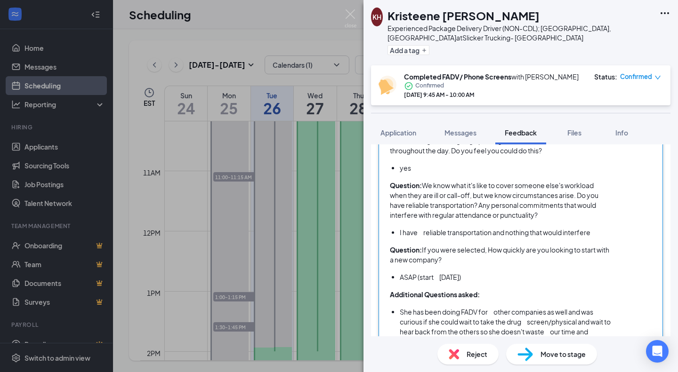
scroll to position [575, 0]
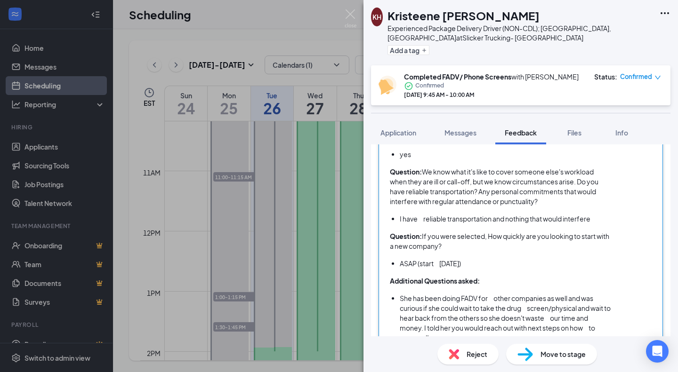
click at [423, 219] on span "I have reliable transportation and nothing that would interfere" at bounding box center [495, 219] width 191 height 8
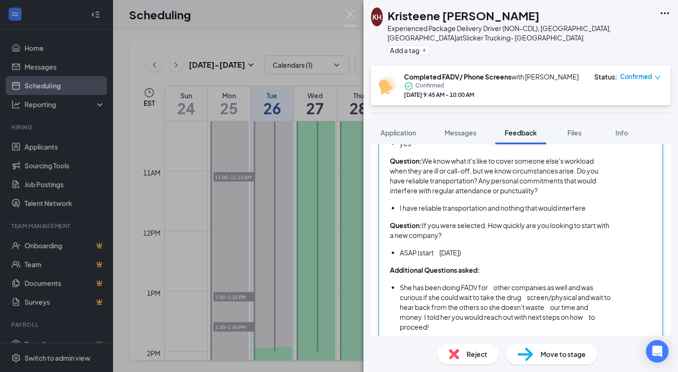
scroll to position [602, 0]
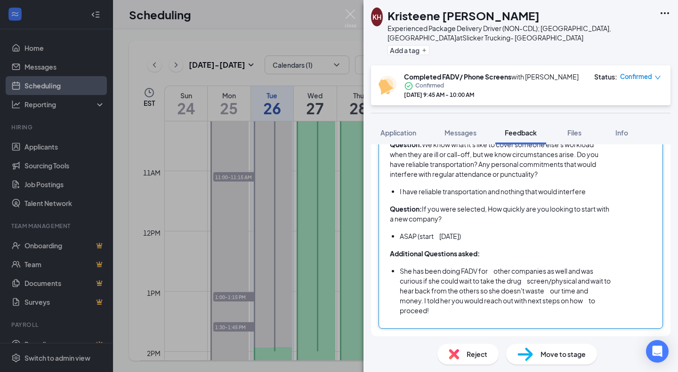
drag, startPoint x: 441, startPoint y: 236, endPoint x: 447, endPoint y: 239, distance: 6.7
click at [441, 236] on span "ASAP (start [DATE])" at bounding box center [430, 236] width 61 height 8
click at [495, 273] on span "She has been doing FADV for other companies as well and was curious if she coul…" at bounding box center [506, 291] width 212 height 48
click at [528, 280] on span "She has been doing FADV for other companies as well and was curious if she coul…" at bounding box center [506, 291] width 212 height 48
click at [602, 282] on span "She has been doing FADV for other companies as well and was curious if she coul…" at bounding box center [504, 291] width 208 height 48
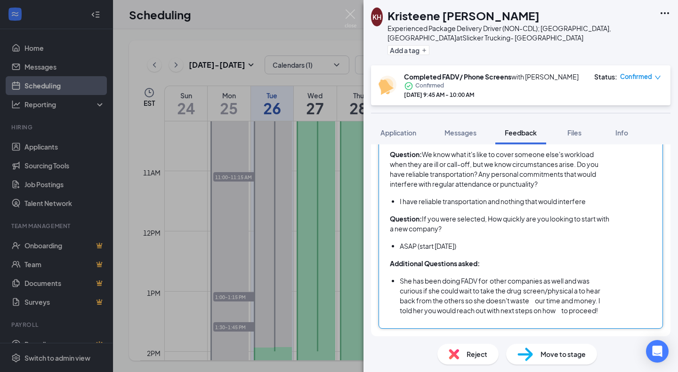
scroll to position [592, 0]
click at [539, 302] on span "She has been doing FADV for other companies as well and was curious if she coul…" at bounding box center [501, 296] width 202 height 38
click at [565, 312] on span "She has been doing FADV for other companies as well and was curious if she coul…" at bounding box center [505, 296] width 210 height 38
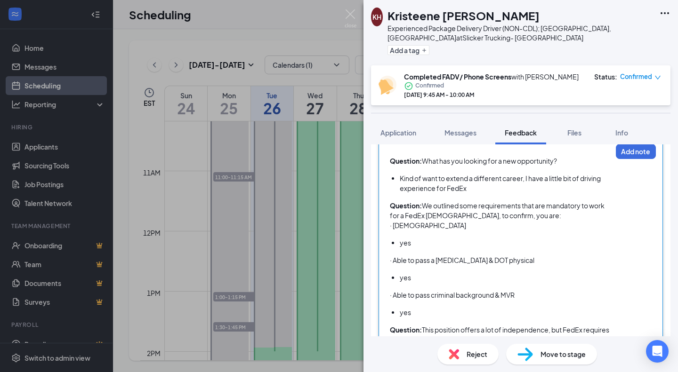
scroll to position [74, 0]
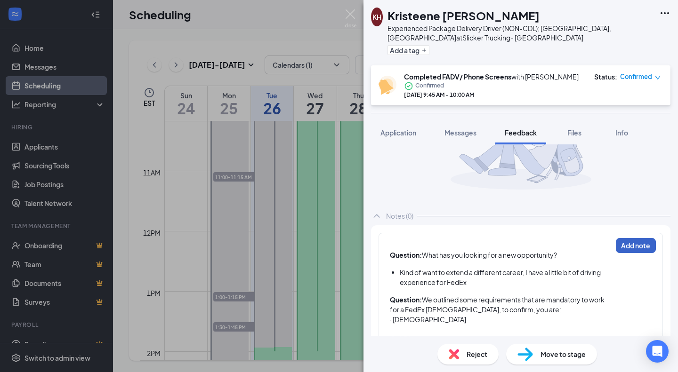
click at [634, 243] on button "Add note" at bounding box center [636, 245] width 40 height 15
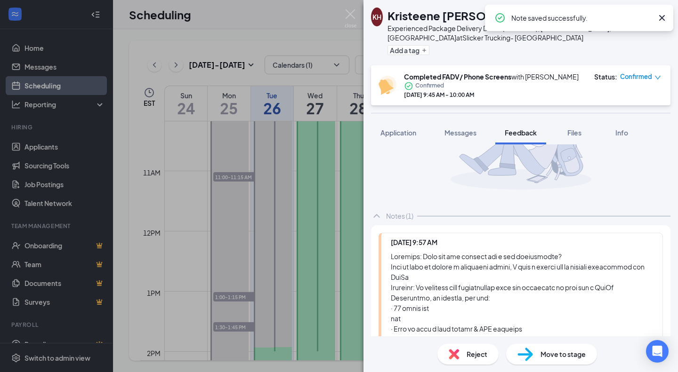
click at [631, 73] on span "Confirmed" at bounding box center [636, 76] width 32 height 9
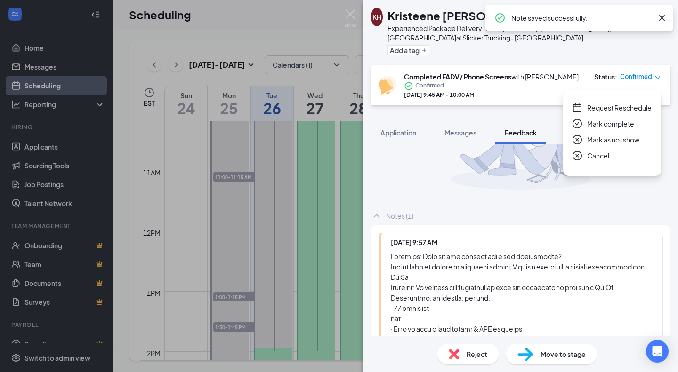
click at [607, 120] on span "Mark complete" at bounding box center [610, 124] width 47 height 10
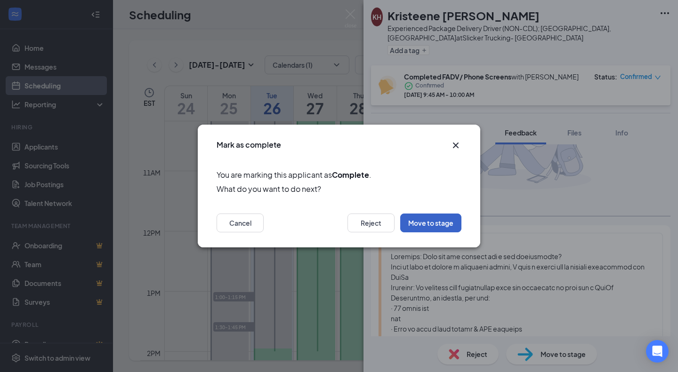
click at [438, 225] on button "Move to stage" at bounding box center [430, 223] width 61 height 19
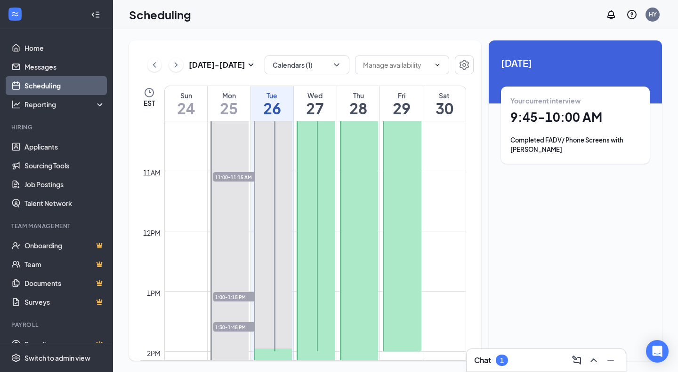
click at [562, 115] on h1 "9:45 - 10:00 AM" at bounding box center [575, 117] width 130 height 16
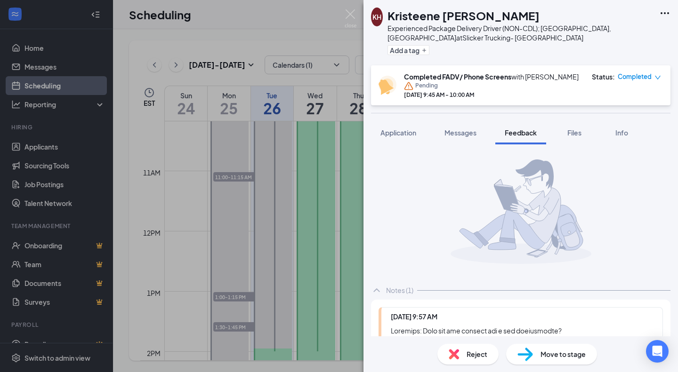
click at [532, 353] on img at bounding box center [525, 355] width 16 height 14
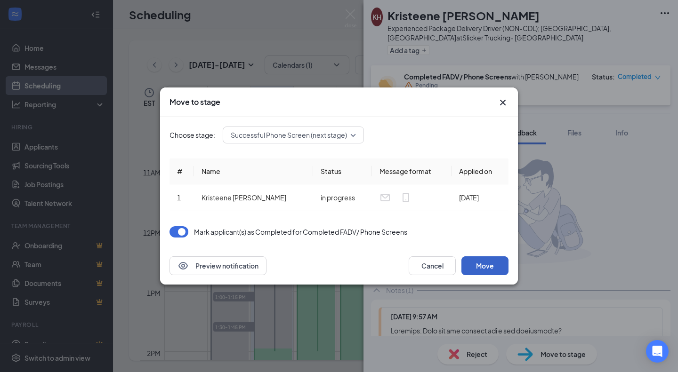
click at [480, 261] on button "Move" at bounding box center [484, 266] width 47 height 19
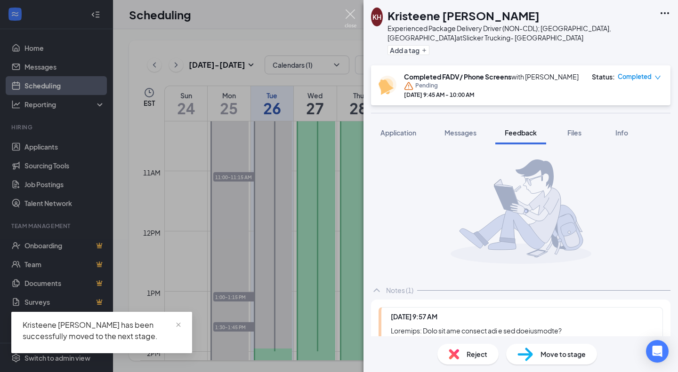
click at [354, 14] on img at bounding box center [351, 18] width 12 height 18
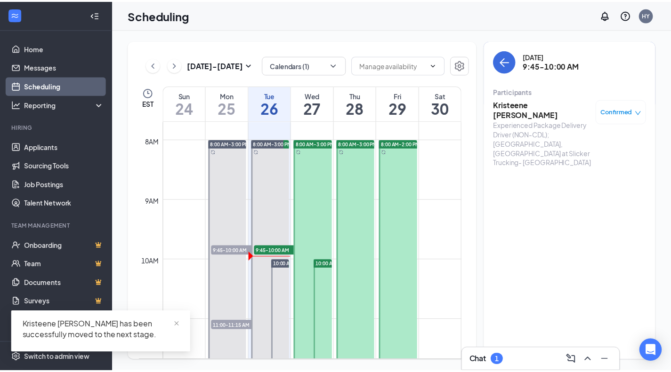
scroll to position [472, 0]
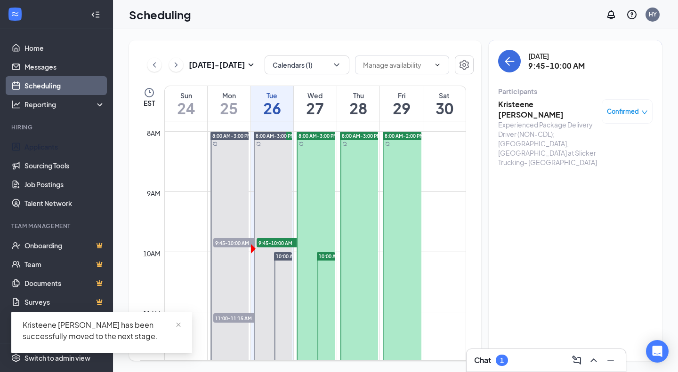
drag, startPoint x: 66, startPoint y: 151, endPoint x: 111, endPoint y: 137, distance: 47.2
click at [66, 151] on link "Applicants" at bounding box center [64, 146] width 81 height 19
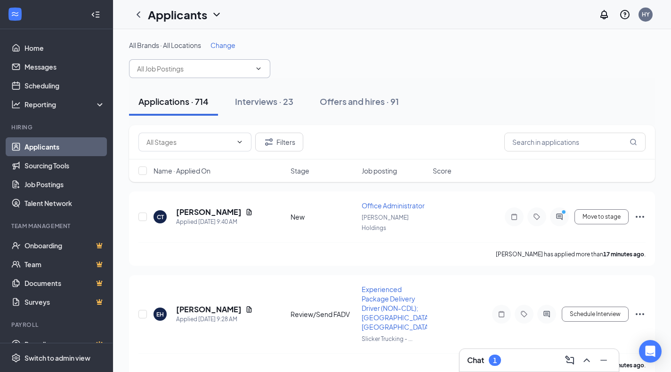
click at [208, 75] on span at bounding box center [199, 68] width 141 height 19
click at [190, 101] on div "Armed Security Officer (Cleveland Corporate Protection Services)" at bounding box center [200, 96] width 126 height 21
type input "Armed Security Officer (Cleveland Corporate Protection Services)"
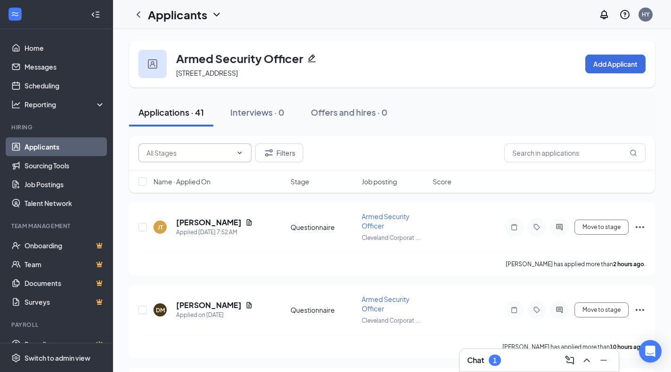
click at [210, 154] on input "text" at bounding box center [189, 153] width 86 height 10
click at [200, 189] on div "Review (10)" at bounding box center [194, 197] width 113 height 22
type input "Review (10)"
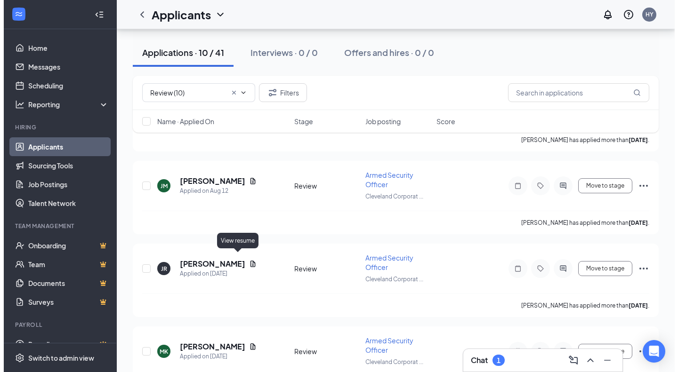
scroll to position [606, 0]
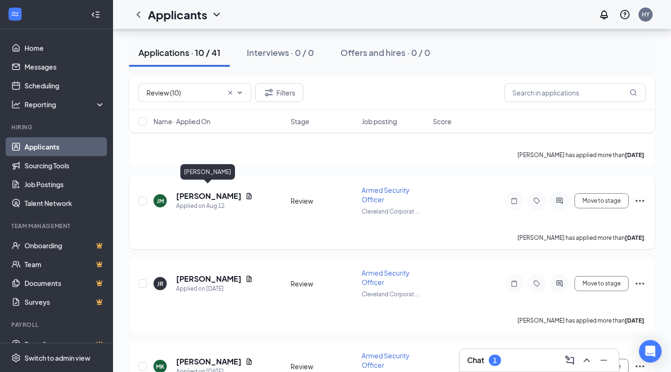
click at [223, 192] on h5 "[PERSON_NAME]" at bounding box center [208, 196] width 65 height 10
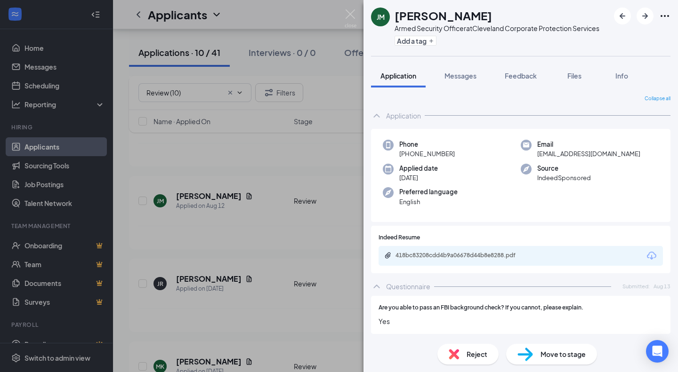
click at [534, 357] on div "Move to stage" at bounding box center [551, 354] width 91 height 21
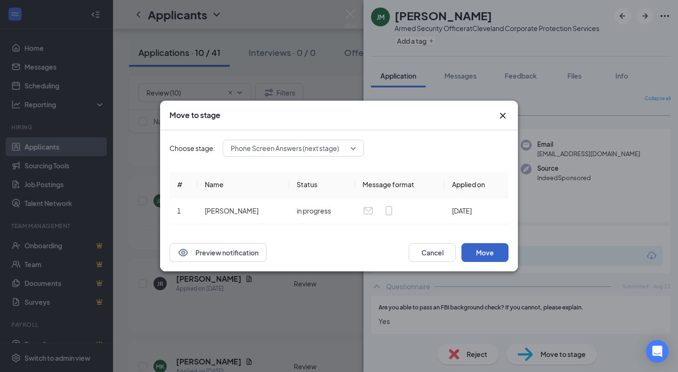
click at [487, 259] on button "Move" at bounding box center [484, 252] width 47 height 19
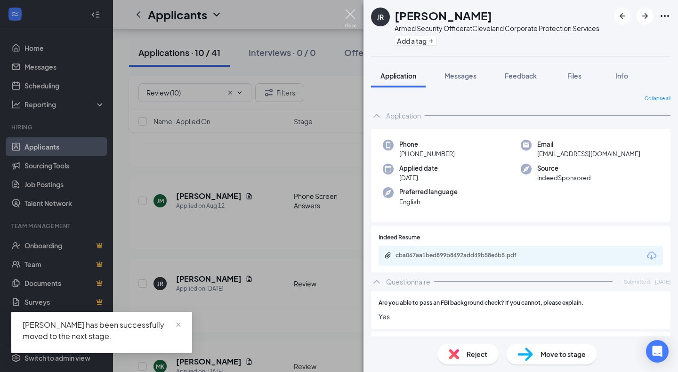
click at [348, 20] on img at bounding box center [351, 18] width 12 height 18
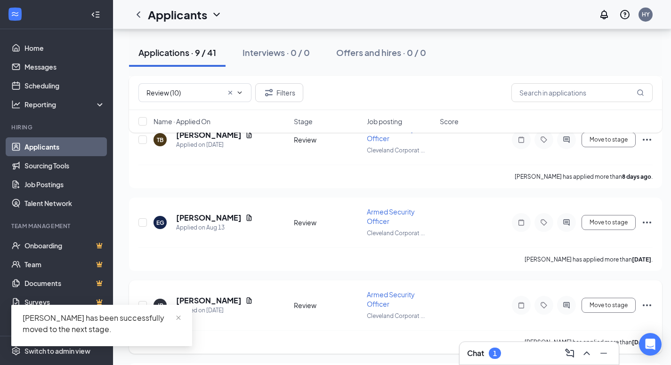
scroll to position [501, 0]
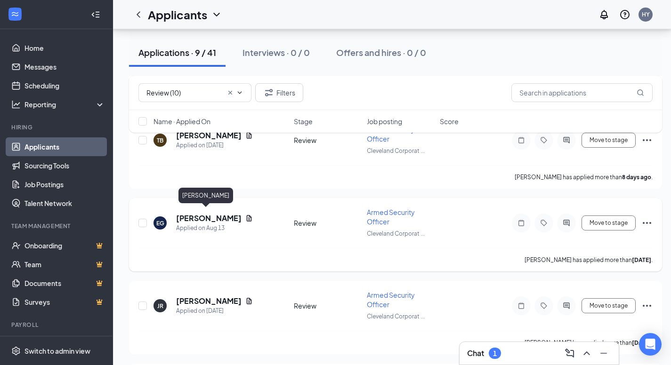
click at [209, 216] on h5 "[PERSON_NAME]" at bounding box center [208, 218] width 65 height 10
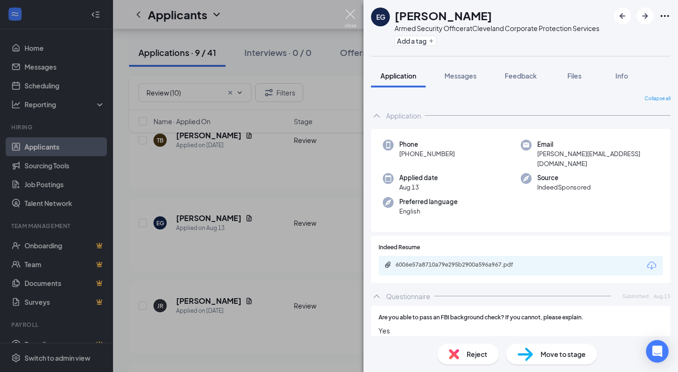
click at [346, 15] on img at bounding box center [351, 18] width 12 height 18
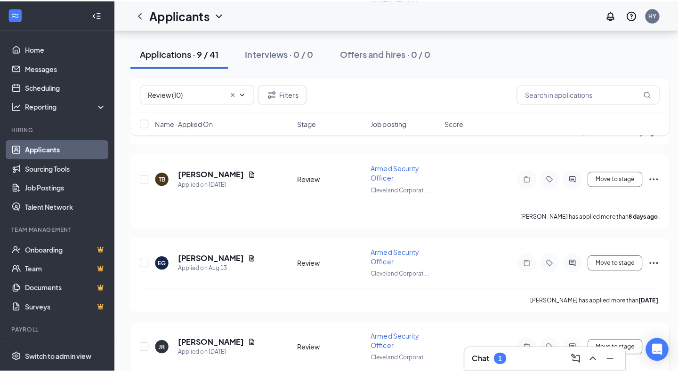
scroll to position [439, 0]
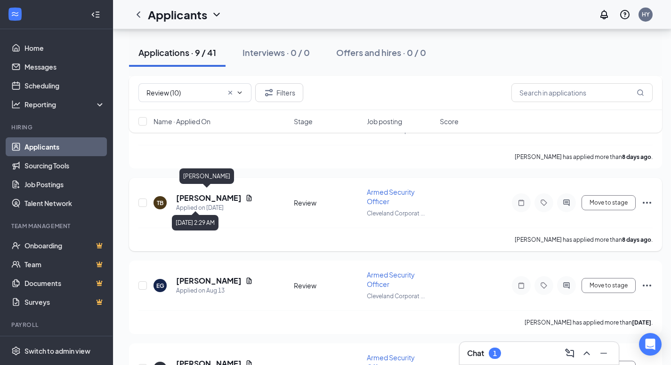
click at [220, 193] on h5 "[PERSON_NAME]" at bounding box center [208, 198] width 65 height 10
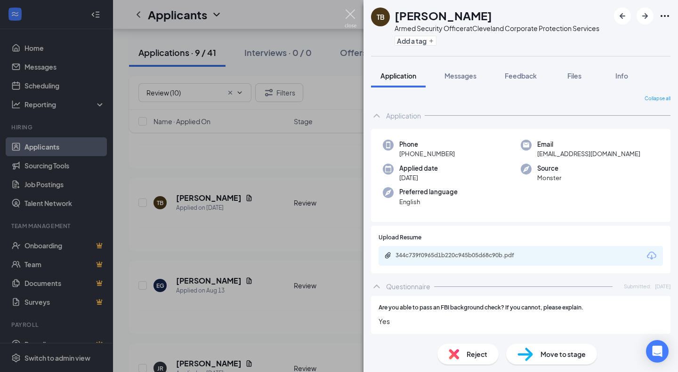
click at [352, 13] on img at bounding box center [351, 18] width 12 height 18
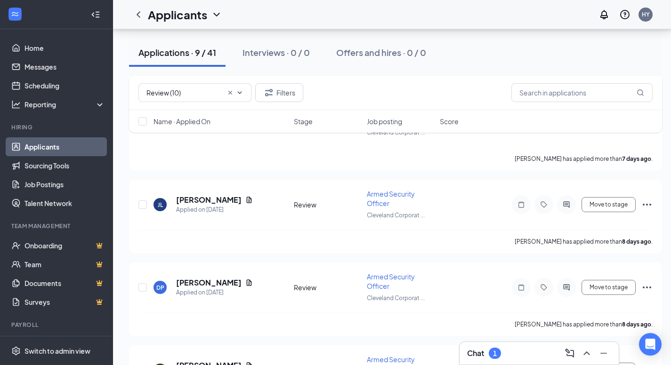
scroll to position [271, 0]
click at [224, 284] on h5 "[PERSON_NAME]" at bounding box center [208, 283] width 65 height 10
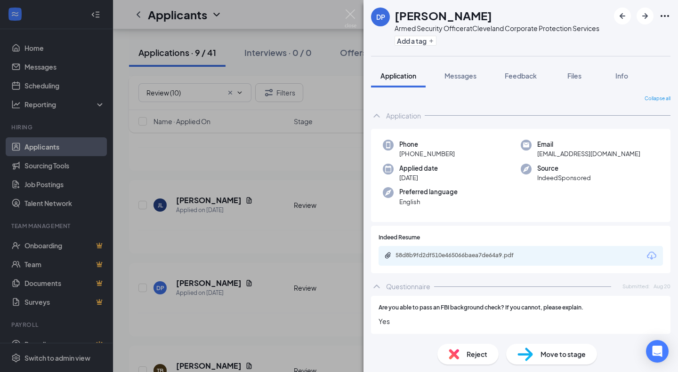
click at [542, 348] on div "Move to stage" at bounding box center [551, 354] width 91 height 21
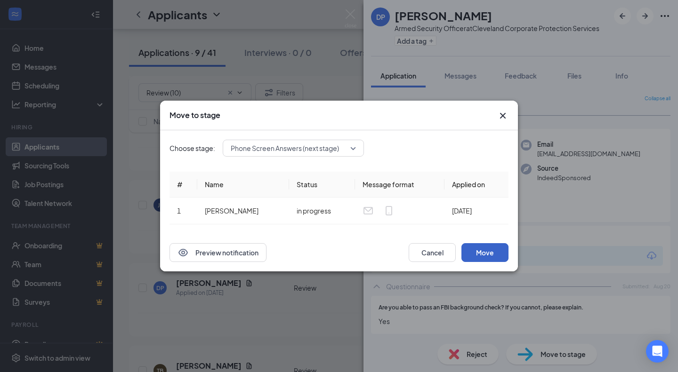
click at [481, 256] on button "Move" at bounding box center [484, 252] width 47 height 19
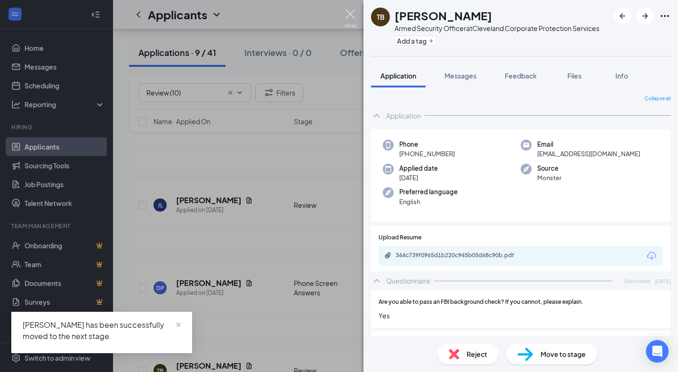
click at [349, 14] on img at bounding box center [351, 18] width 12 height 18
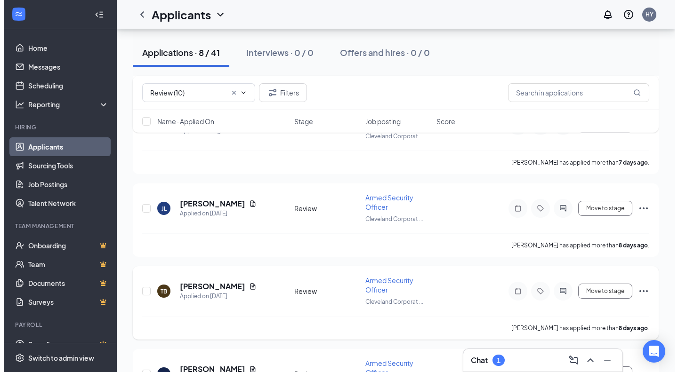
scroll to position [254, 0]
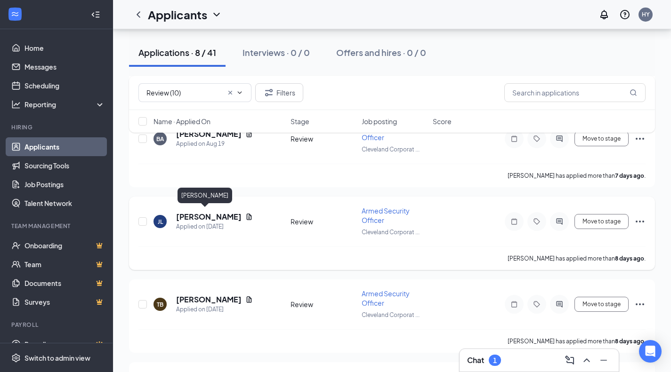
click at [204, 213] on h5 "[PERSON_NAME]" at bounding box center [208, 217] width 65 height 10
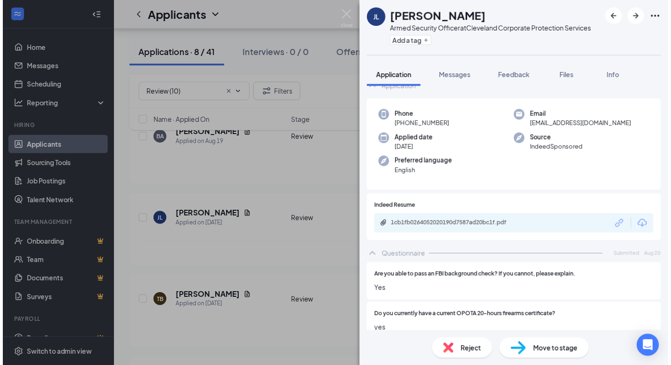
scroll to position [29, 0]
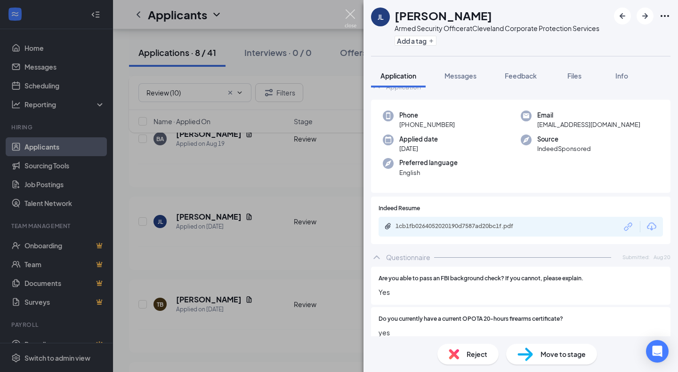
click at [350, 12] on img at bounding box center [351, 18] width 12 height 18
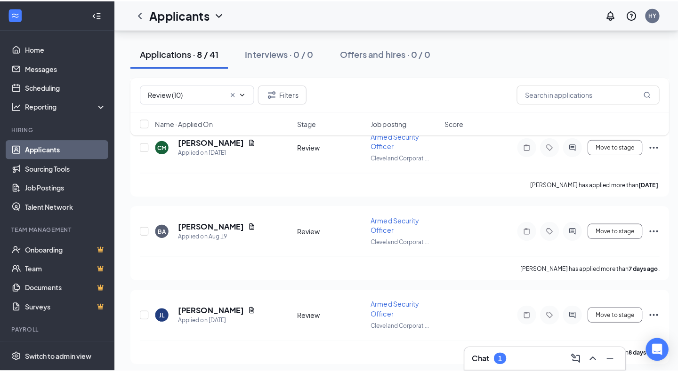
scroll to position [164, 0]
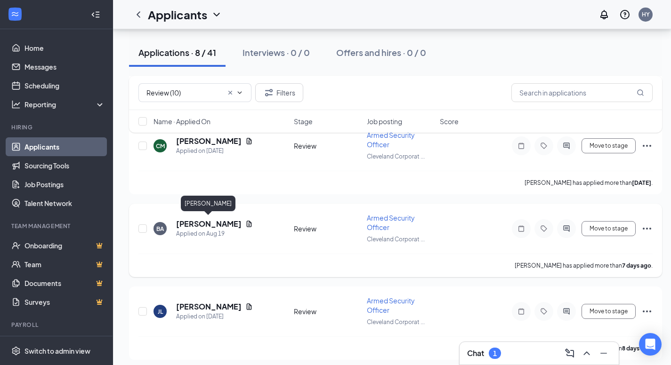
click at [214, 220] on h5 "[PERSON_NAME]" at bounding box center [208, 224] width 65 height 10
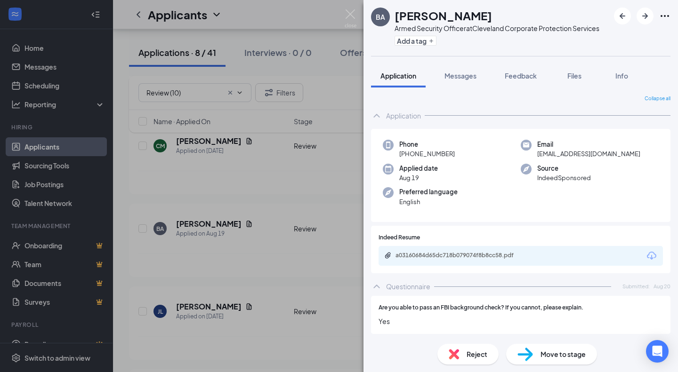
click at [549, 348] on div "Move to stage" at bounding box center [551, 354] width 91 height 21
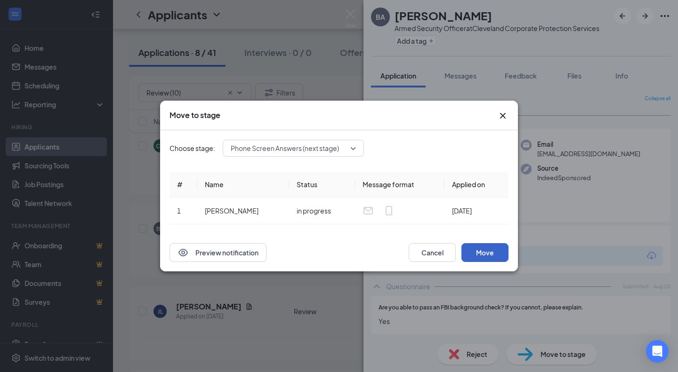
click at [487, 249] on button "Move" at bounding box center [484, 252] width 47 height 19
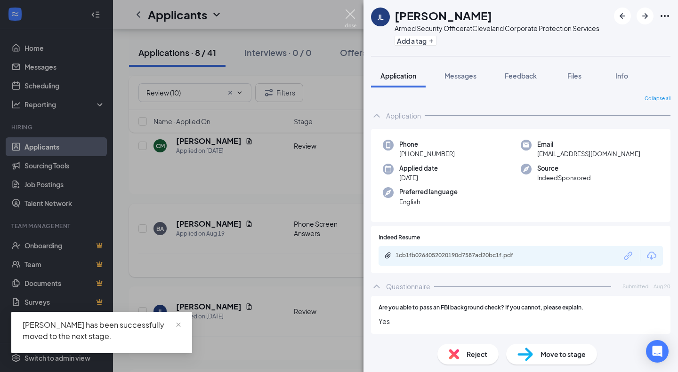
click at [346, 17] on img at bounding box center [351, 18] width 12 height 18
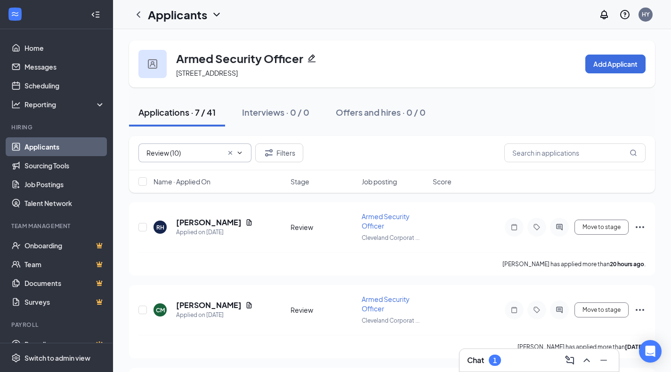
click at [230, 152] on icon "Cross" at bounding box center [230, 153] width 8 height 8
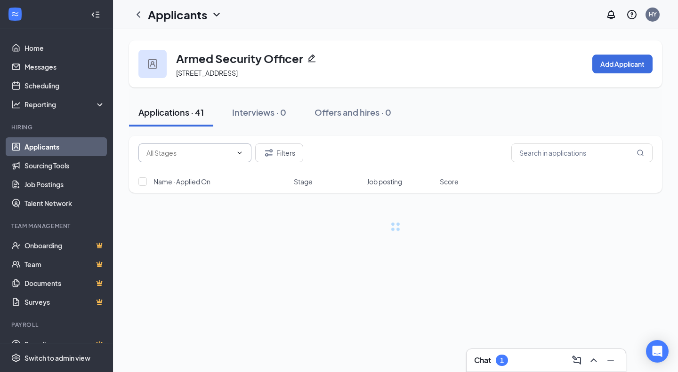
click at [221, 152] on input "text" at bounding box center [189, 153] width 86 height 10
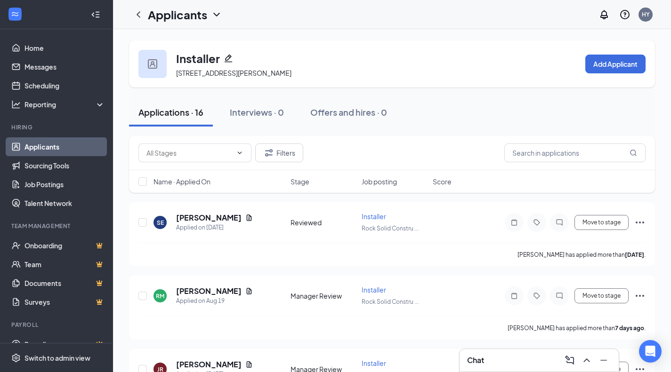
click at [227, 162] on div "Filters" at bounding box center [392, 153] width 526 height 34
click at [228, 158] on input "text" at bounding box center [189, 153] width 86 height 10
click at [212, 172] on div "Reviewed (1)" at bounding box center [195, 175] width 98 height 10
type input "Reviewed (1)"
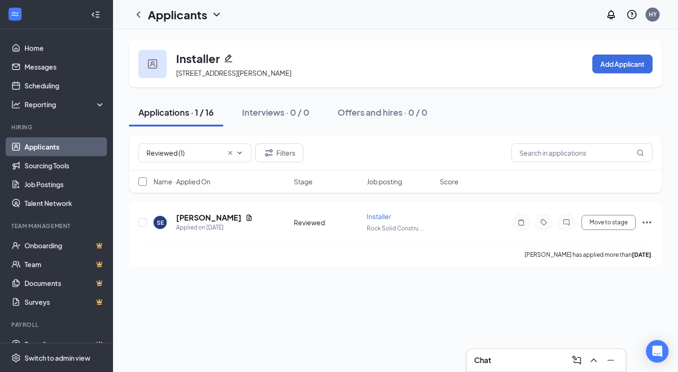
click at [144, 181] on input "checkbox" at bounding box center [142, 182] width 8 height 8
checkbox input "true"
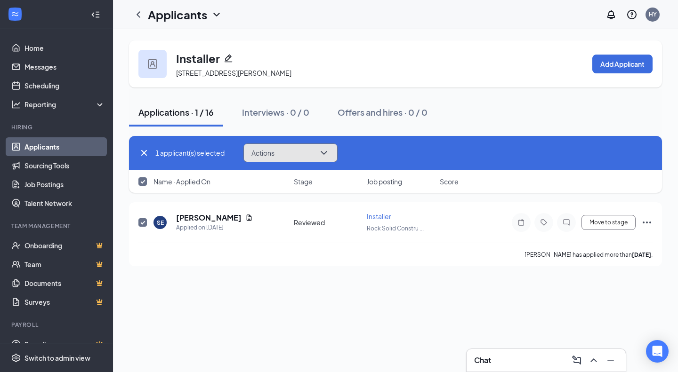
click at [272, 148] on button "Actions" at bounding box center [290, 153] width 94 height 19
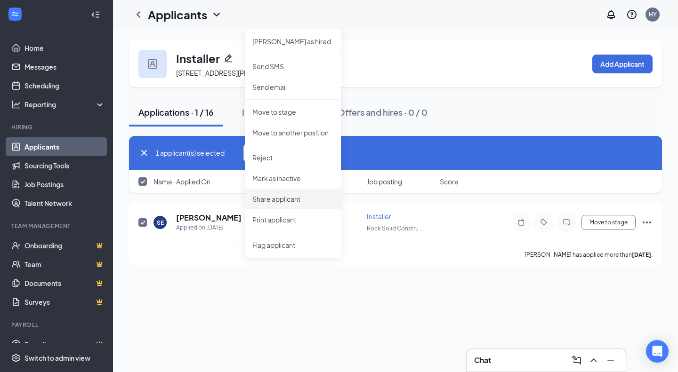
click at [291, 202] on p "Share applicant" at bounding box center [292, 198] width 81 height 9
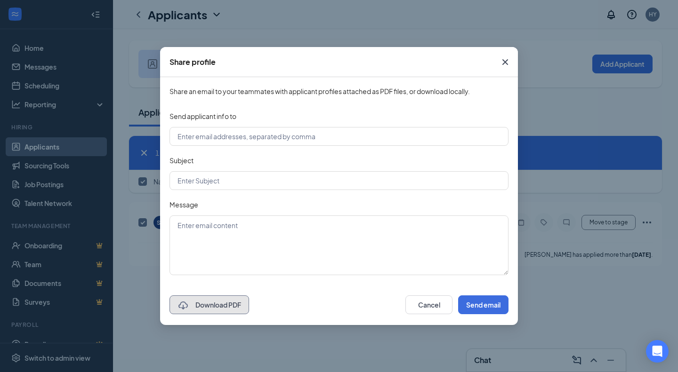
click at [232, 303] on button "Download PDF" at bounding box center [210, 305] width 80 height 19
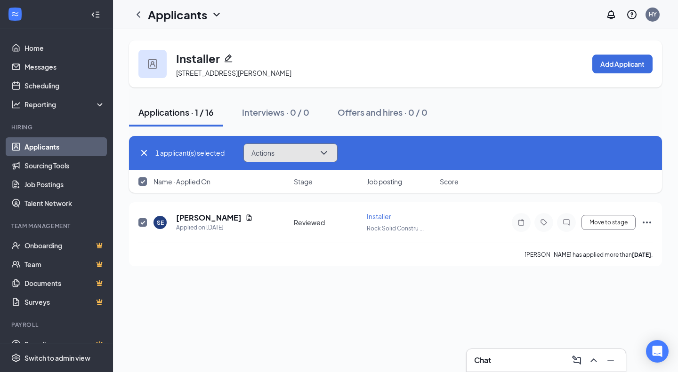
click at [321, 145] on button "Actions" at bounding box center [290, 153] width 94 height 19
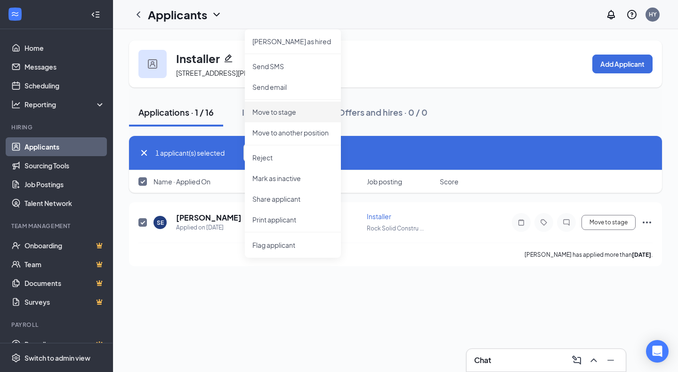
click at [299, 106] on li "Move to stage" at bounding box center [293, 112] width 96 height 21
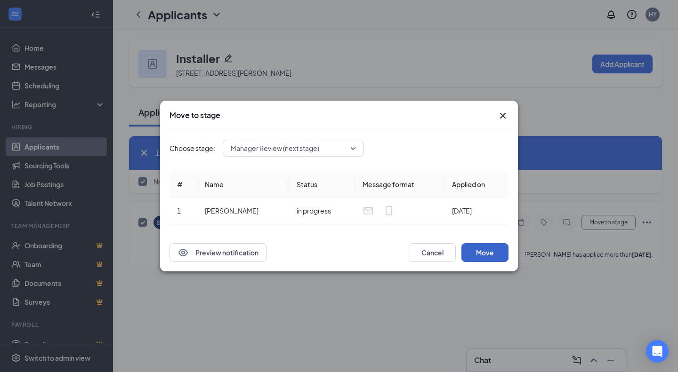
click at [494, 259] on button "Move" at bounding box center [484, 252] width 47 height 19
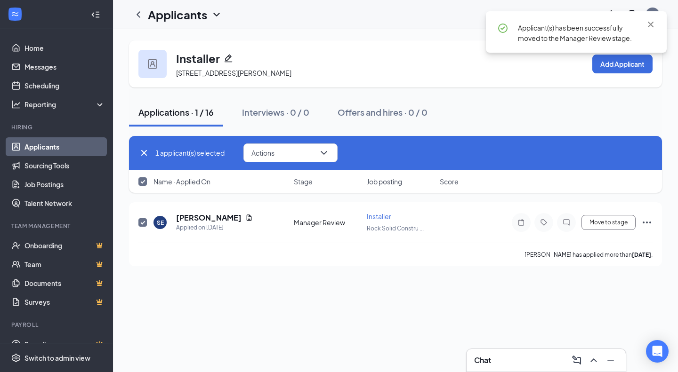
click at [71, 143] on link "Applicants" at bounding box center [64, 146] width 81 height 19
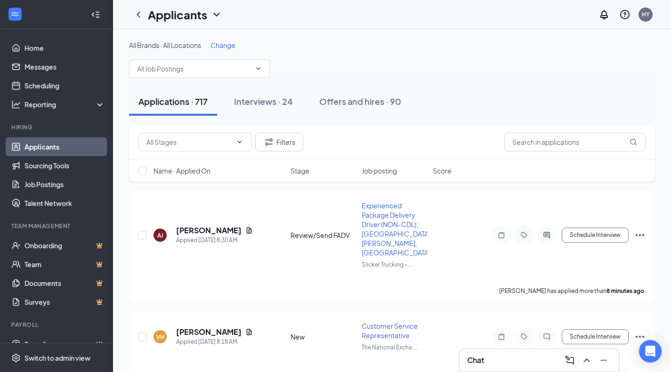
click at [312, 59] on div "All Brands · All Locations Change" at bounding box center [392, 59] width 526 height 38
click at [244, 65] on input "text" at bounding box center [194, 69] width 114 height 10
type input "granit"
click at [215, 101] on div "Granite Fabricator (Rock Solid Construction)" at bounding box center [200, 96] width 126 height 21
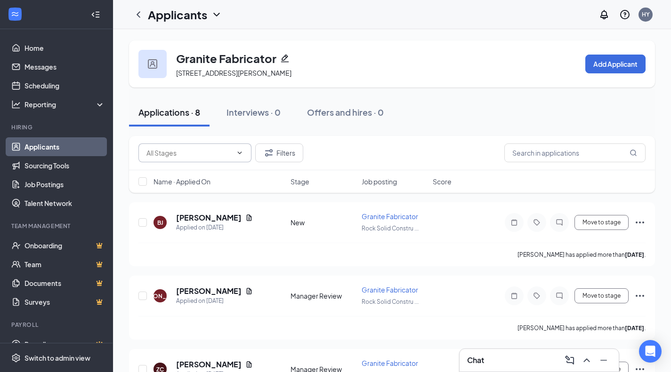
click at [227, 150] on input "text" at bounding box center [189, 153] width 86 height 10
click at [202, 175] on div "New (1)" at bounding box center [195, 175] width 98 height 10
type input "New (1)"
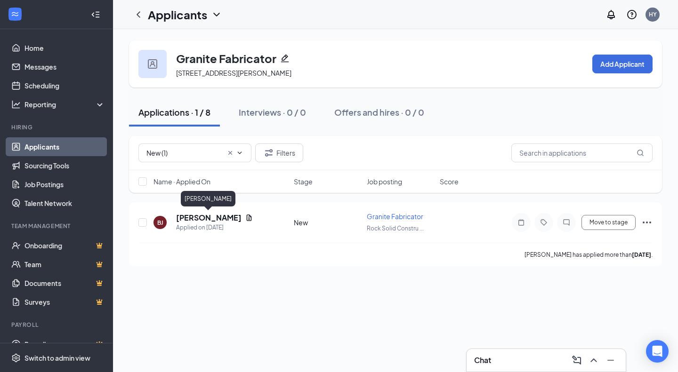
click at [224, 218] on h5 "Brandon Johnson" at bounding box center [208, 218] width 65 height 10
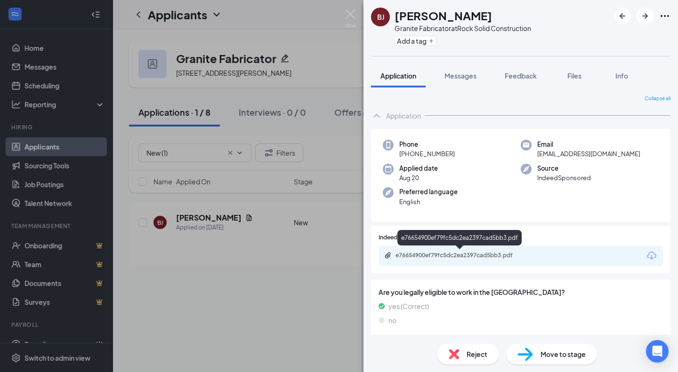
click at [496, 254] on div "e76654900ef79fc5dc2ea2397cad5bb3.pdf" at bounding box center [462, 256] width 132 height 8
click at [477, 352] on span "Reject" at bounding box center [477, 354] width 21 height 10
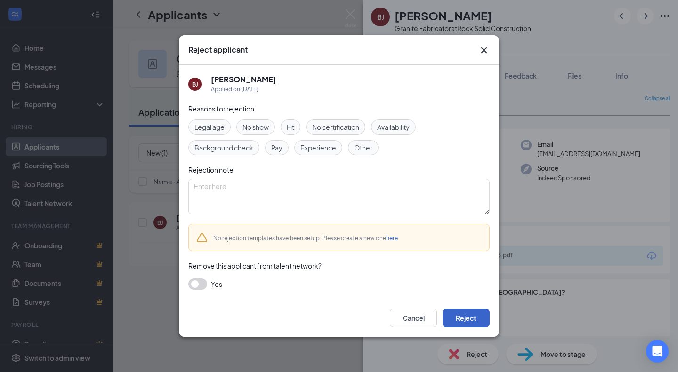
click at [464, 320] on button "Reject" at bounding box center [466, 318] width 47 height 19
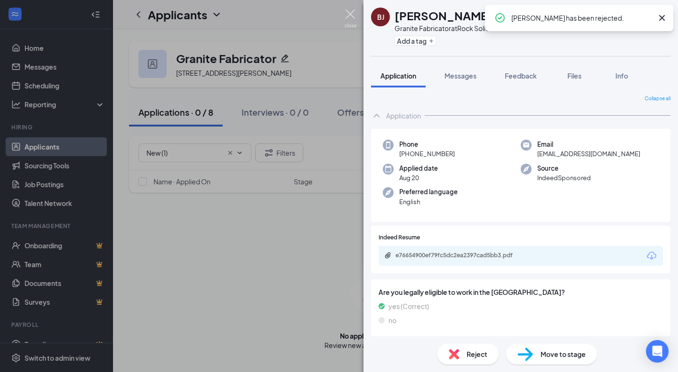
click at [350, 16] on img at bounding box center [351, 18] width 12 height 18
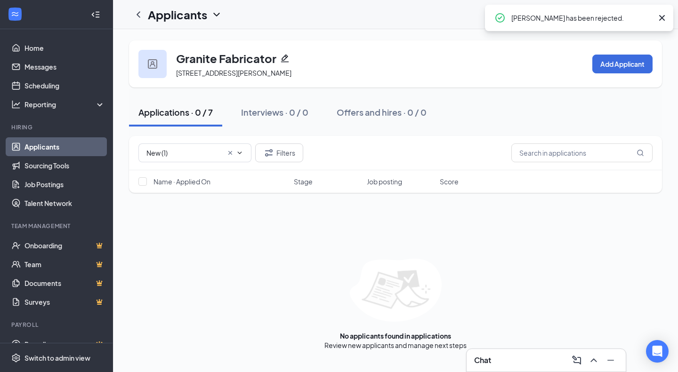
click at [230, 153] on icon "Cross" at bounding box center [230, 153] width 4 height 4
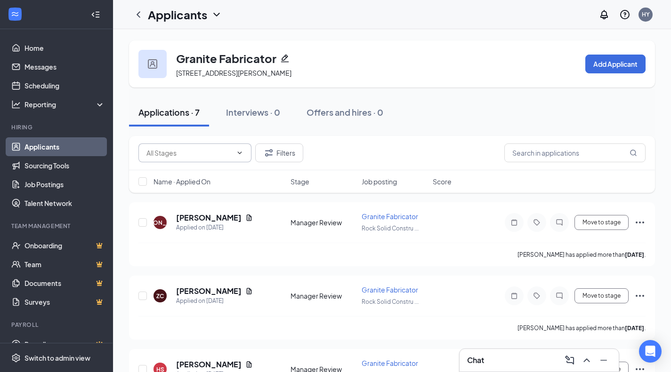
click at [74, 146] on link "Applicants" at bounding box center [64, 146] width 81 height 19
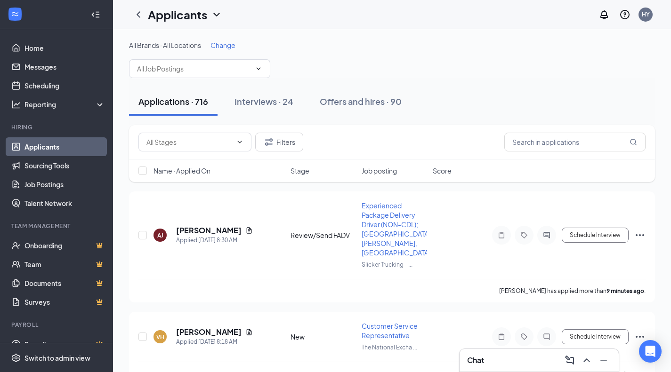
click at [230, 66] on input "text" at bounding box center [194, 69] width 114 height 10
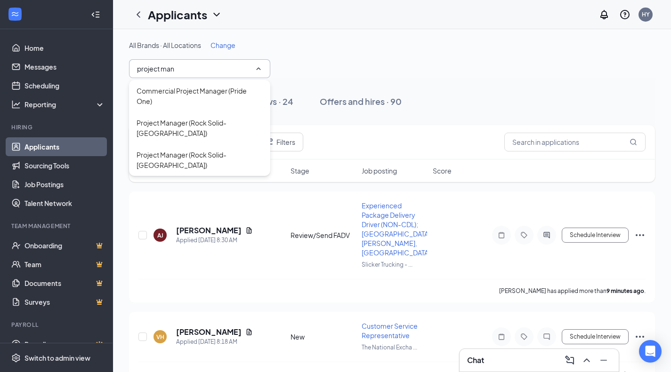
type input "project man"
click at [220, 150] on div "Project Manager (Rock Solid- [GEOGRAPHIC_DATA])" at bounding box center [200, 160] width 126 height 21
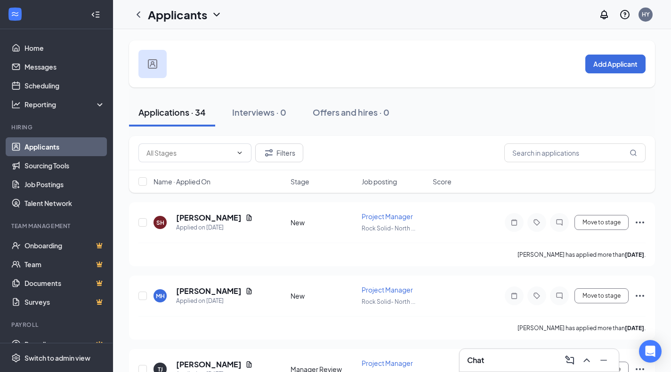
click at [219, 158] on input "text" at bounding box center [189, 153] width 86 height 10
click at [203, 178] on div "New (2)" at bounding box center [195, 175] width 98 height 10
type input "New (2)"
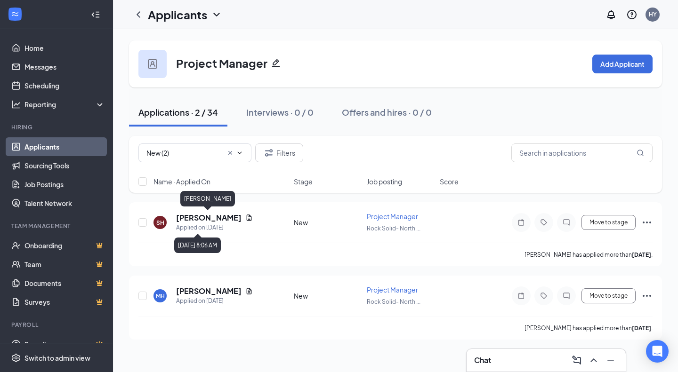
click at [228, 219] on h5 "Stephen Hallick" at bounding box center [208, 218] width 65 height 10
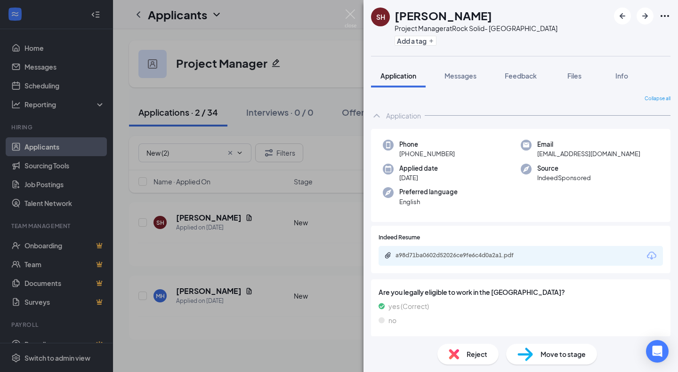
click at [450, 254] on div "a98d71ba0602d52026ce9fe6c4d0a2a1.pdf" at bounding box center [462, 256] width 132 height 8
click at [466, 356] on div "Reject" at bounding box center [467, 354] width 61 height 21
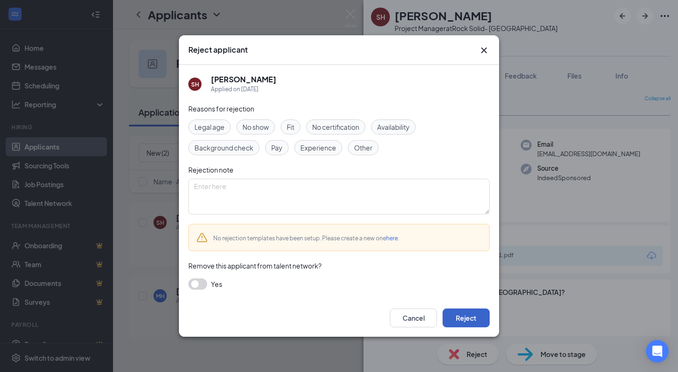
click at [472, 314] on button "Reject" at bounding box center [466, 318] width 47 height 19
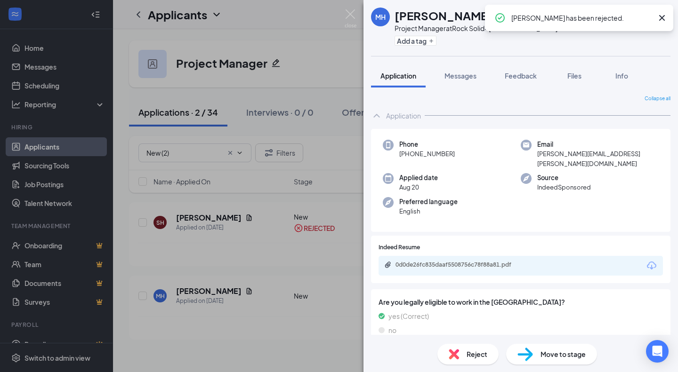
click at [490, 261] on div "0d0de26fc835daaf5508756c78f88a81.pdf" at bounding box center [462, 265] width 132 height 8
click at [559, 355] on span "Move to stage" at bounding box center [563, 354] width 45 height 10
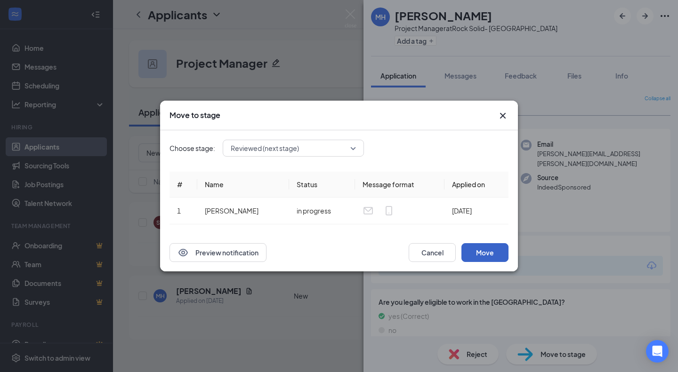
click at [497, 257] on button "Move" at bounding box center [484, 252] width 47 height 19
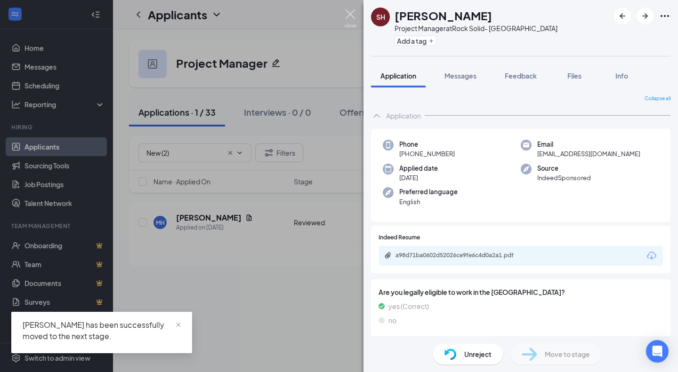
click at [350, 18] on img at bounding box center [351, 18] width 12 height 18
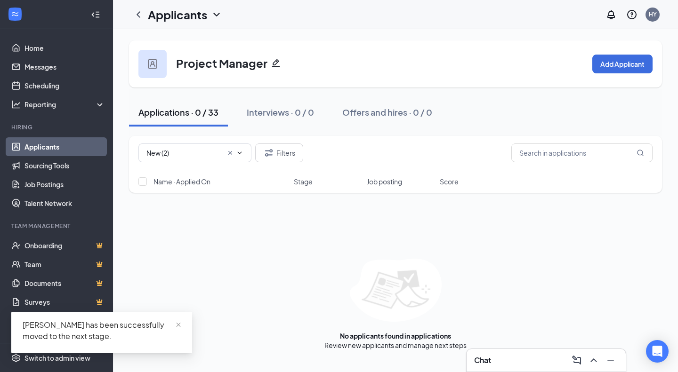
click at [230, 155] on icon "Cross" at bounding box center [230, 153] width 8 height 8
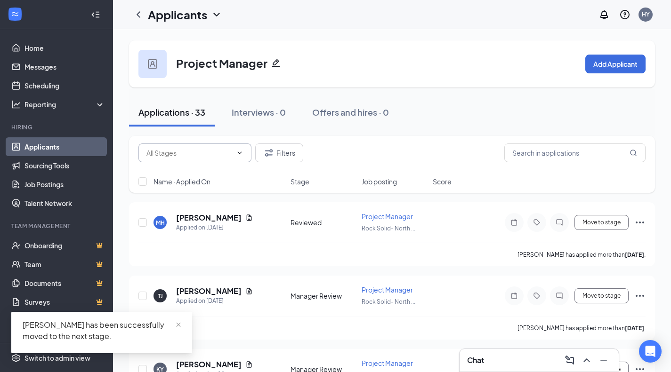
click at [227, 152] on input "text" at bounding box center [189, 153] width 86 height 10
click at [213, 178] on div "New (1)" at bounding box center [195, 175] width 98 height 10
type input "New (1)"
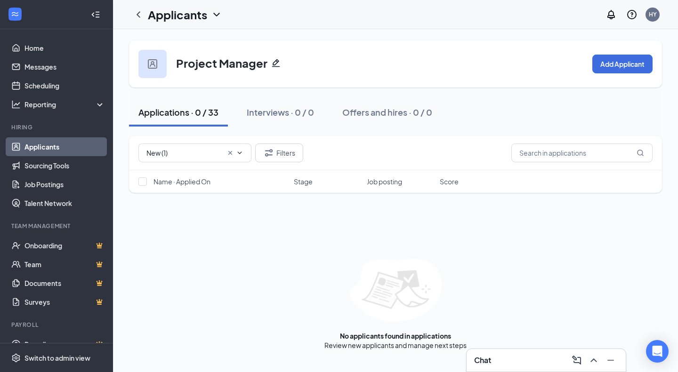
click at [232, 150] on icon "Cross" at bounding box center [230, 153] width 8 height 8
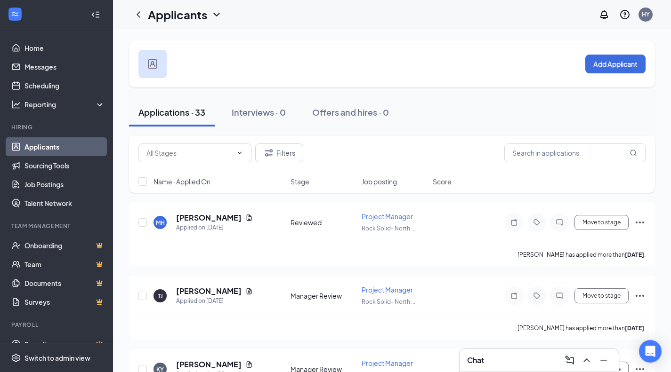
click at [223, 156] on input "text" at bounding box center [189, 153] width 86 height 10
click at [215, 176] on div "Reviewed (1)" at bounding box center [195, 175] width 98 height 10
type input "Reviewed (1)"
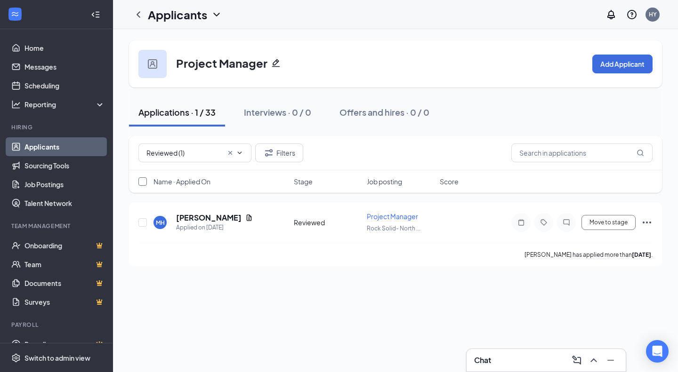
click at [140, 178] on input "checkbox" at bounding box center [142, 182] width 8 height 8
checkbox input "true"
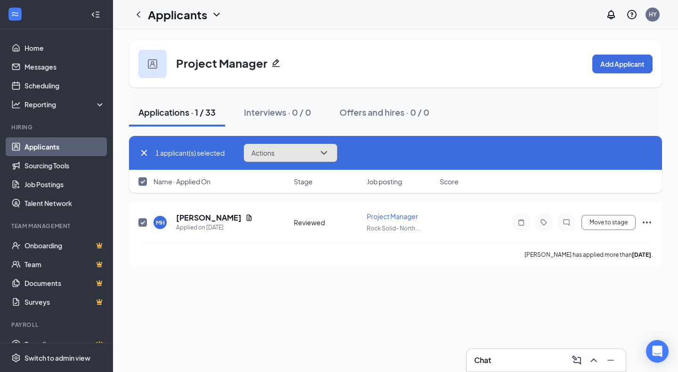
click at [273, 154] on span "Actions" at bounding box center [262, 153] width 23 height 7
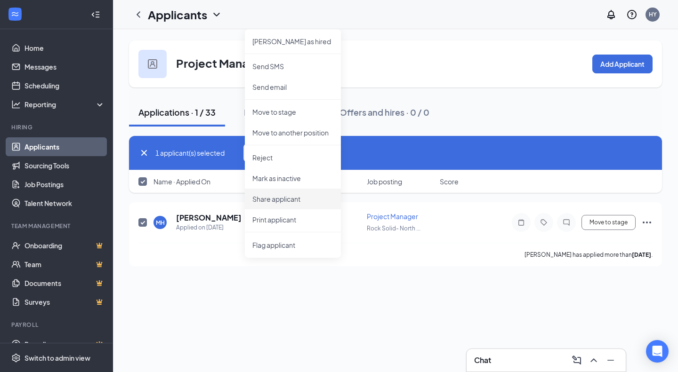
click at [292, 202] on p "Share applicant" at bounding box center [292, 198] width 81 height 9
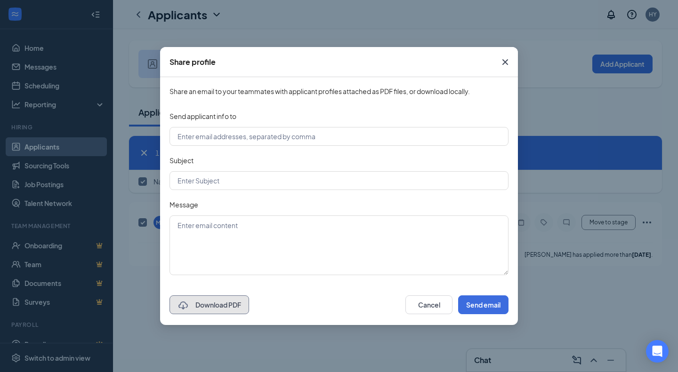
click at [229, 301] on button "Download PDF" at bounding box center [210, 305] width 80 height 19
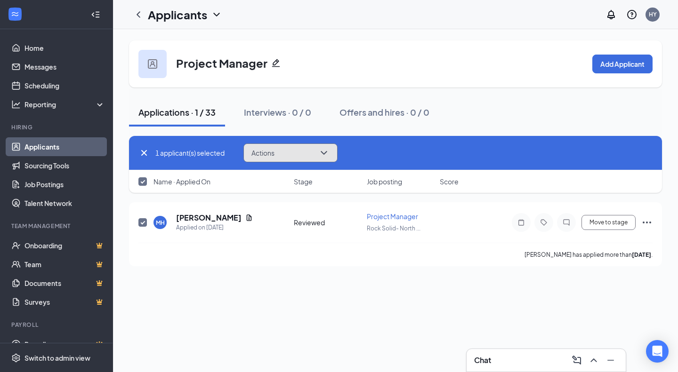
click at [315, 154] on button "Actions" at bounding box center [290, 153] width 94 height 19
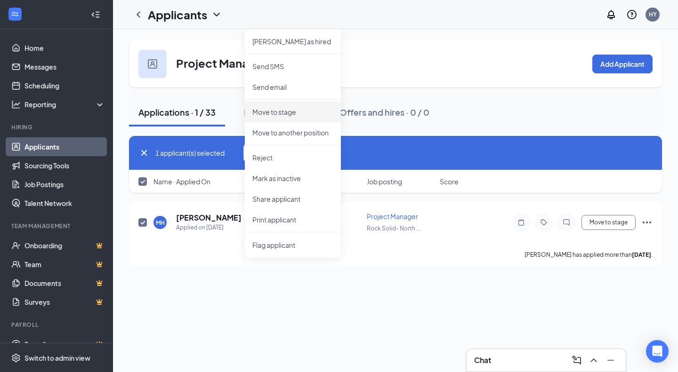
click at [288, 111] on p "Move to stage" at bounding box center [292, 111] width 81 height 9
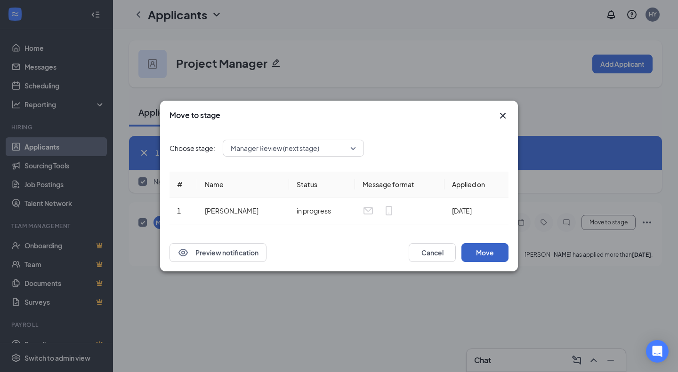
click at [484, 249] on button "Move" at bounding box center [484, 252] width 47 height 19
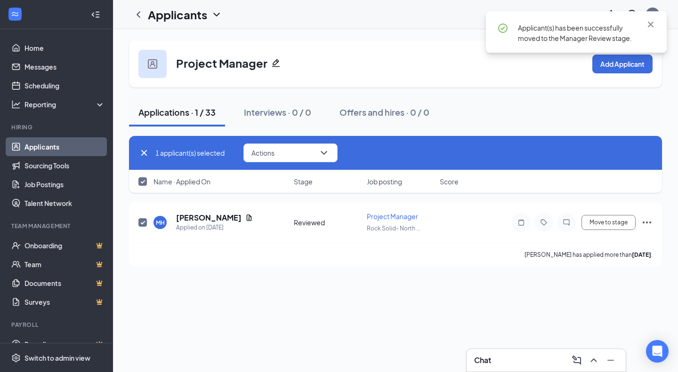
checkbox input "false"
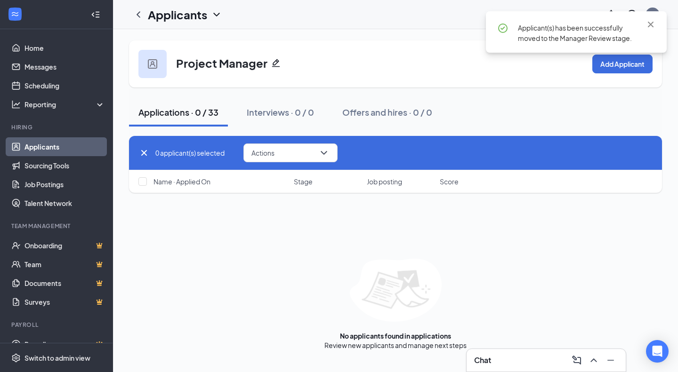
click at [70, 144] on link "Applicants" at bounding box center [64, 146] width 81 height 19
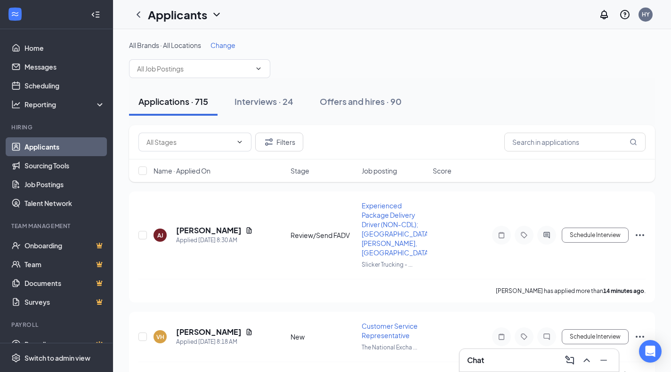
click at [189, 64] on input "text" at bounding box center [194, 69] width 114 height 10
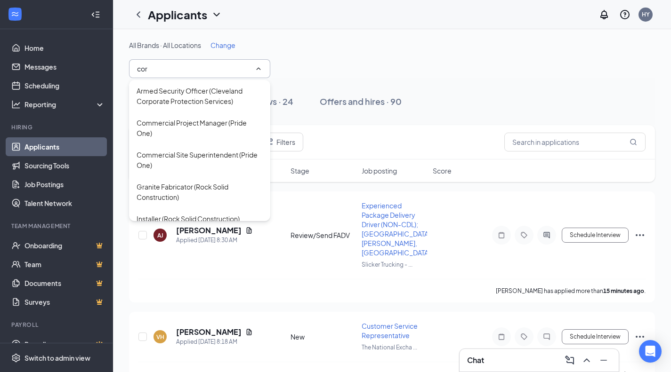
type input "corp"
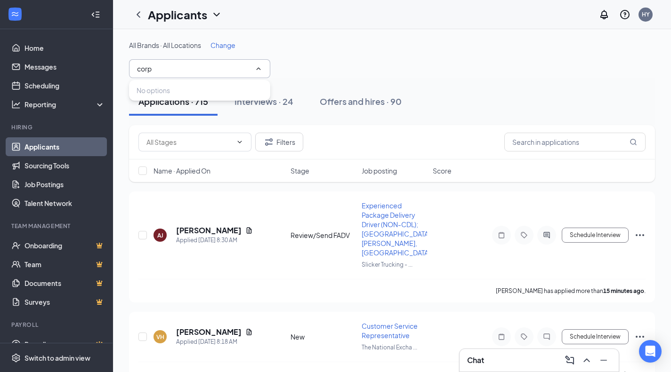
drag, startPoint x: 212, startPoint y: 69, endPoint x: 95, endPoint y: 67, distance: 117.7
type input "c"
type input "armed"
click at [218, 98] on div "Armed Security Officer (Cleveland Corporate Protection Services)" at bounding box center [200, 96] width 126 height 21
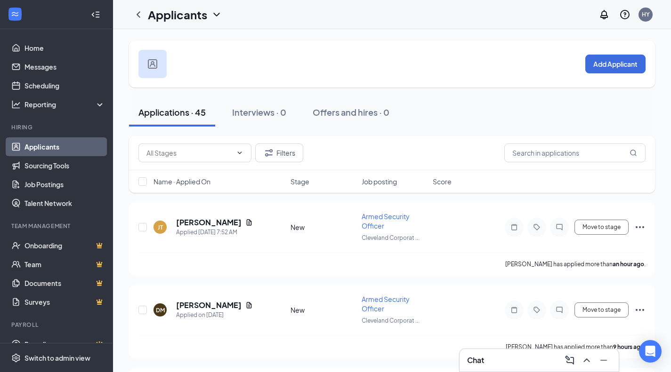
click at [203, 151] on input "text" at bounding box center [189, 153] width 86 height 10
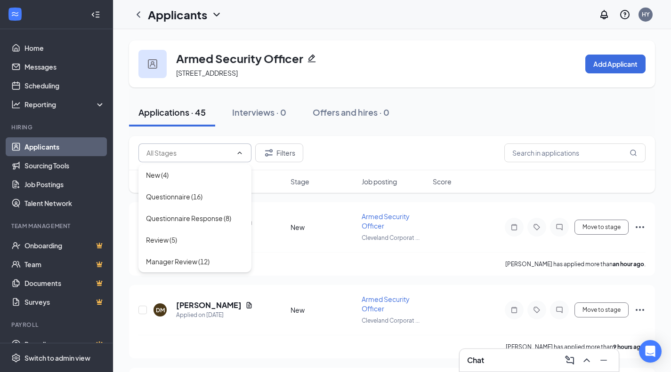
click at [203, 174] on div "New (4)" at bounding box center [195, 175] width 98 height 10
type input "New (4)"
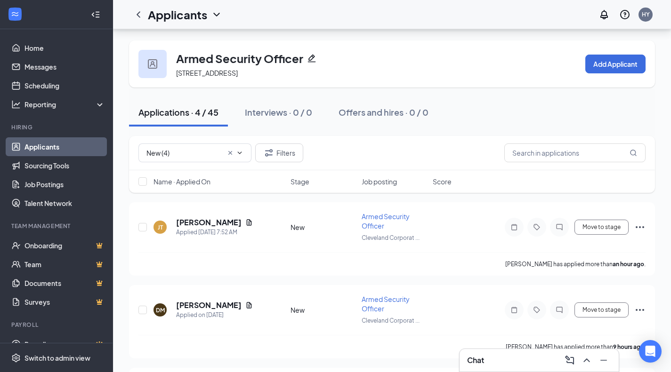
scroll to position [161, 0]
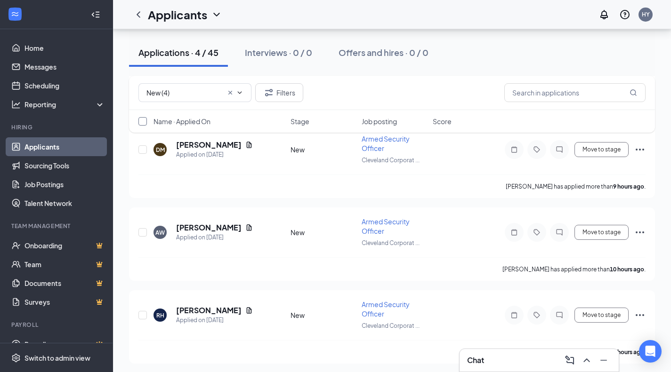
click at [145, 122] on input "checkbox" at bounding box center [142, 121] width 8 height 8
checkbox input "true"
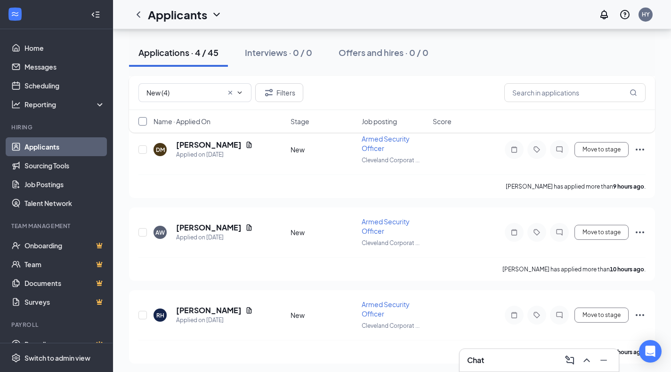
checkbox input "true"
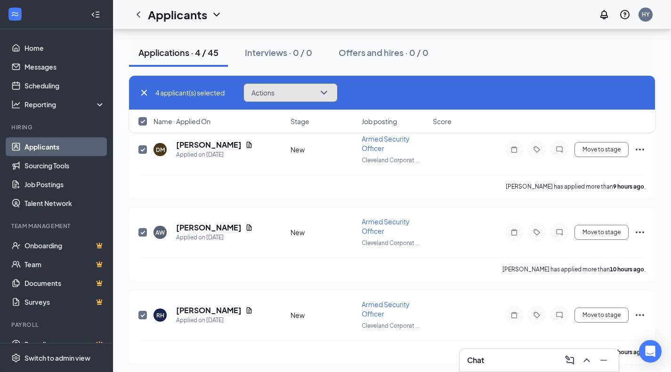
click at [260, 94] on span "Actions" at bounding box center [262, 92] width 23 height 7
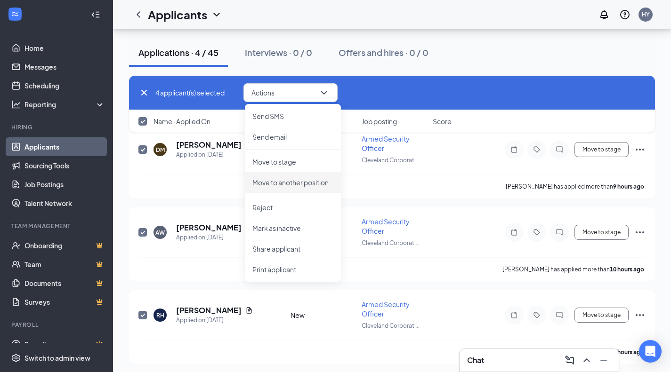
click at [305, 162] on p "Move to stage" at bounding box center [292, 161] width 81 height 9
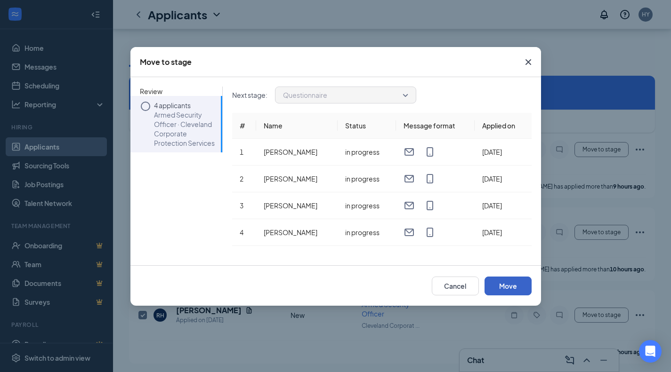
click at [517, 283] on button "Move" at bounding box center [508, 286] width 47 height 19
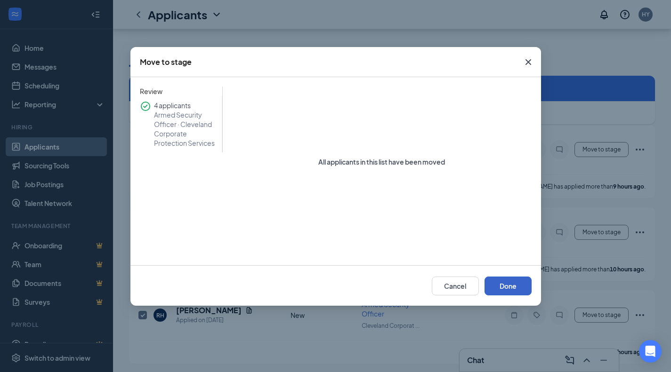
scroll to position [152, 0]
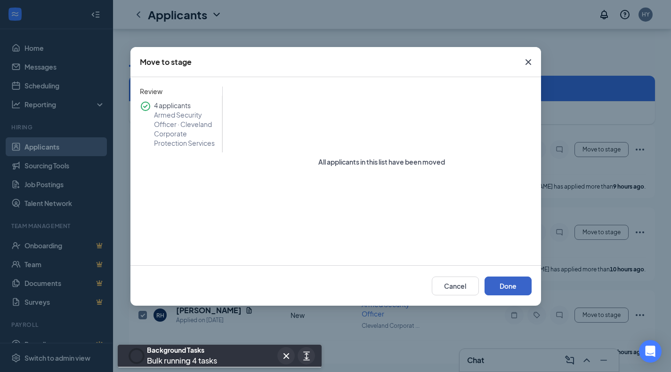
click at [517, 283] on button "Done" at bounding box center [508, 286] width 47 height 19
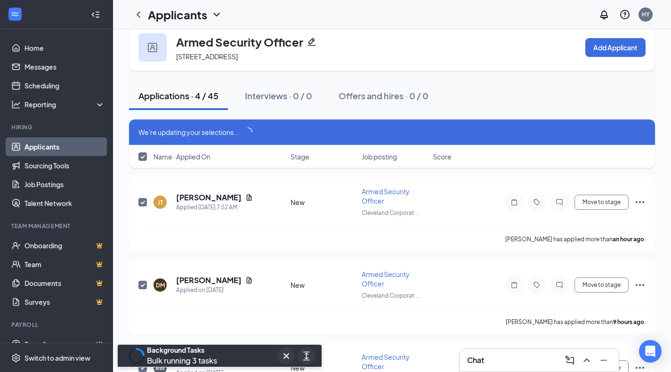
scroll to position [0, 0]
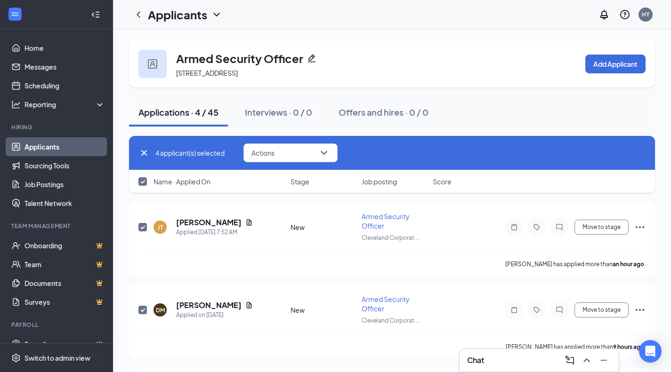
checkbox input "false"
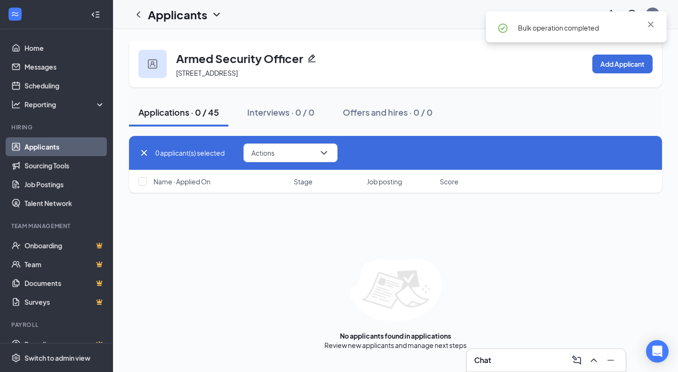
click at [137, 152] on div "0 applicant(s) selected Actions" at bounding box center [395, 153] width 533 height 34
click at [139, 150] on div "0 applicant(s) selected Actions" at bounding box center [395, 153] width 533 height 34
click at [139, 150] on icon "Cross" at bounding box center [143, 152] width 11 height 11
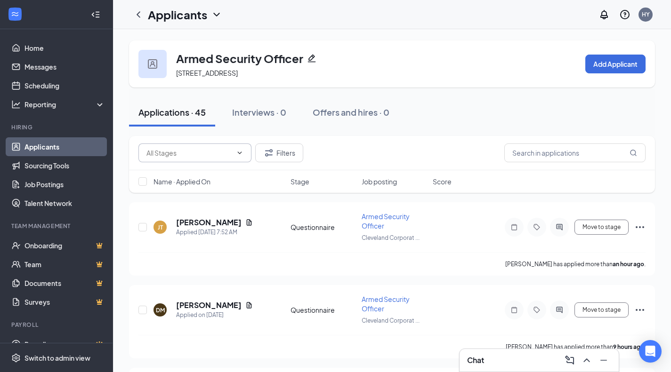
click at [222, 154] on input "text" at bounding box center [189, 153] width 86 height 10
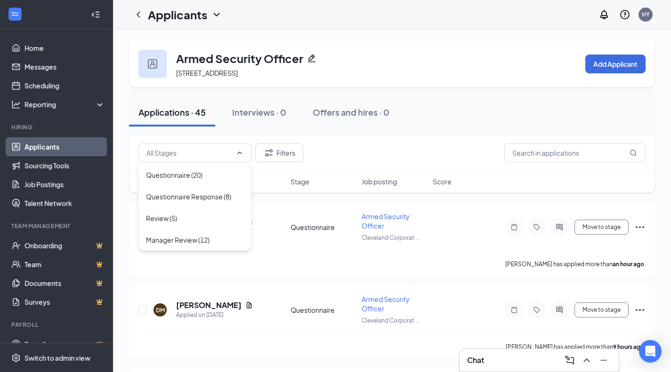
click at [214, 198] on div "Questionnaire Response (8)" at bounding box center [188, 197] width 85 height 10
type input "Questionnaire Response (8)"
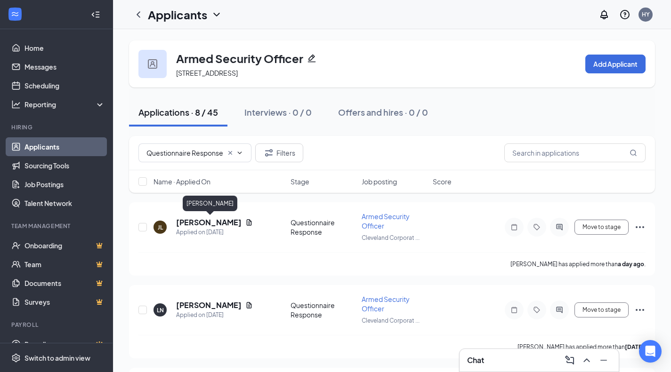
click at [228, 221] on h5 "Jimmy Levandowski" at bounding box center [208, 223] width 65 height 10
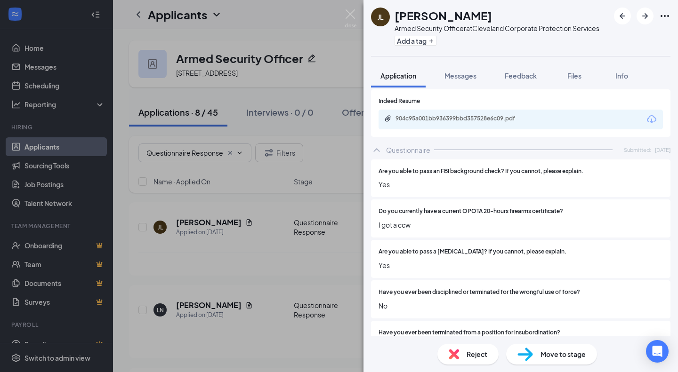
scroll to position [162, 0]
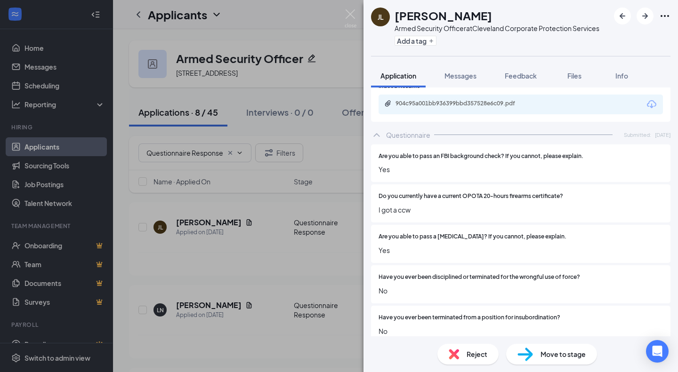
click at [472, 351] on span "Reject" at bounding box center [477, 354] width 21 height 10
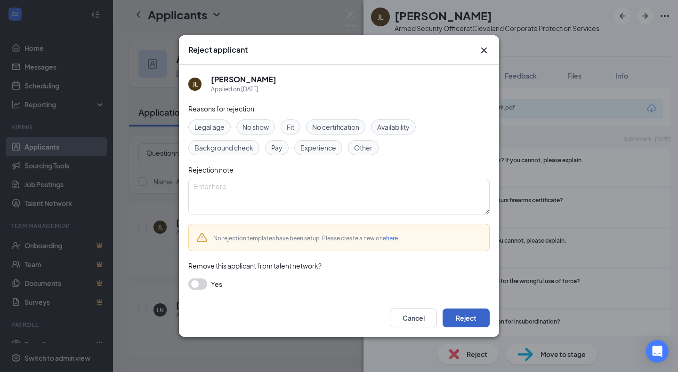
click at [472, 314] on button "Reject" at bounding box center [466, 318] width 47 height 19
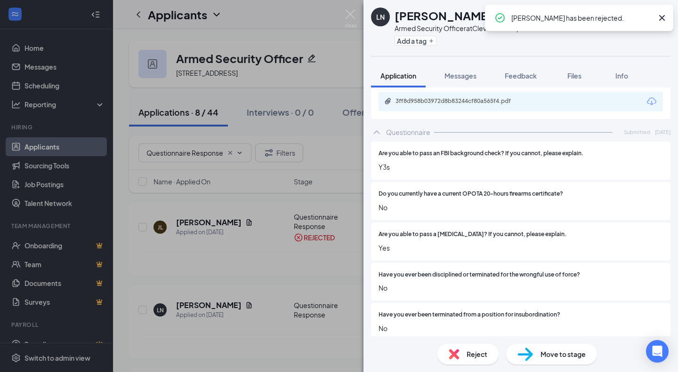
scroll to position [157, 0]
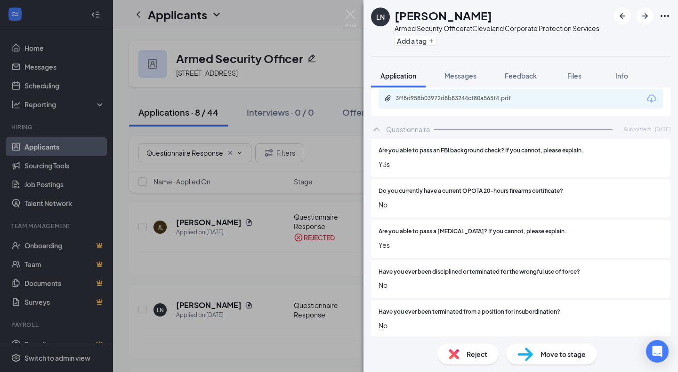
click at [477, 346] on div "Reject" at bounding box center [467, 354] width 61 height 21
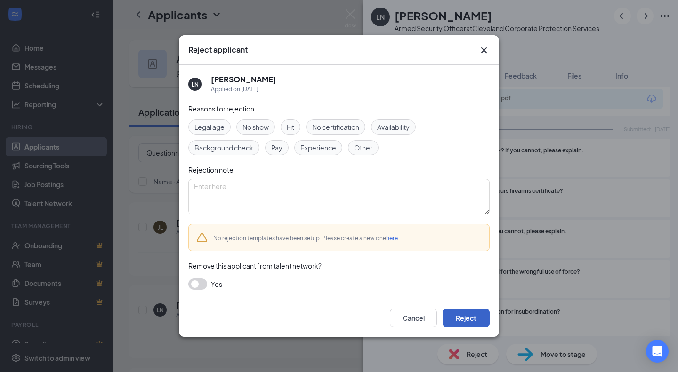
click at [464, 317] on button "Reject" at bounding box center [466, 318] width 47 height 19
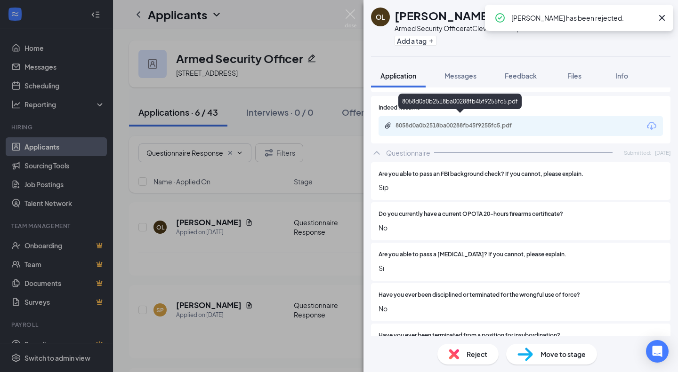
scroll to position [141, 0]
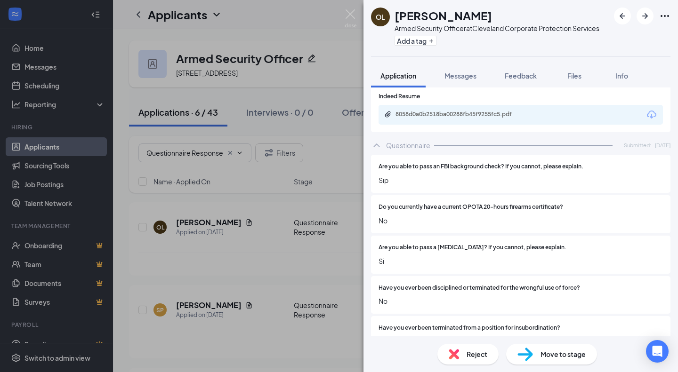
click at [459, 347] on div "Reject" at bounding box center [467, 354] width 61 height 21
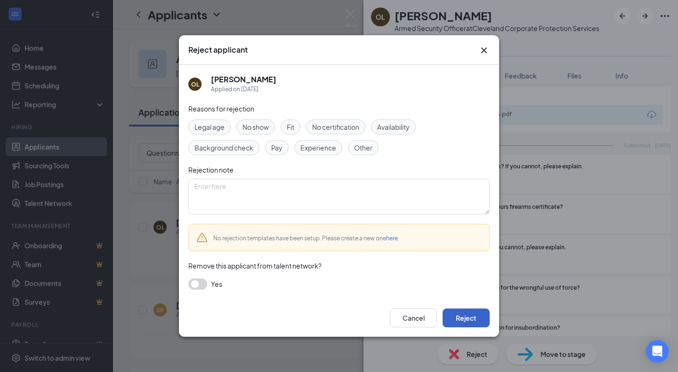
click at [464, 321] on button "Reject" at bounding box center [466, 318] width 47 height 19
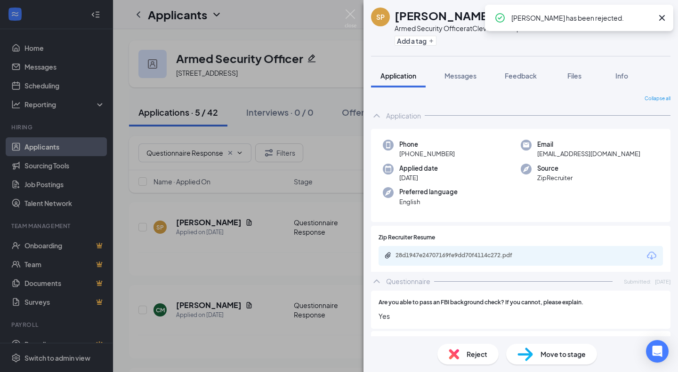
scroll to position [154, 0]
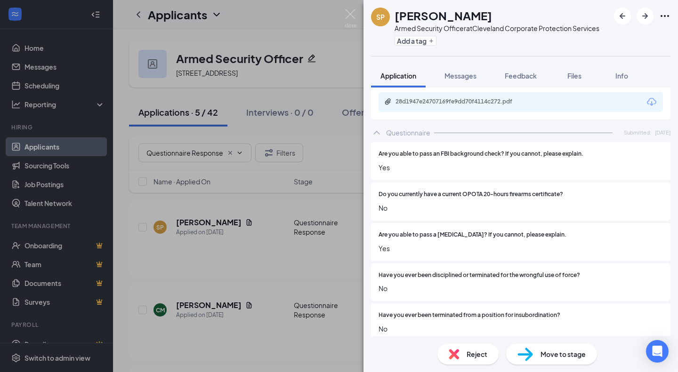
click at [473, 356] on span "Reject" at bounding box center [477, 354] width 21 height 10
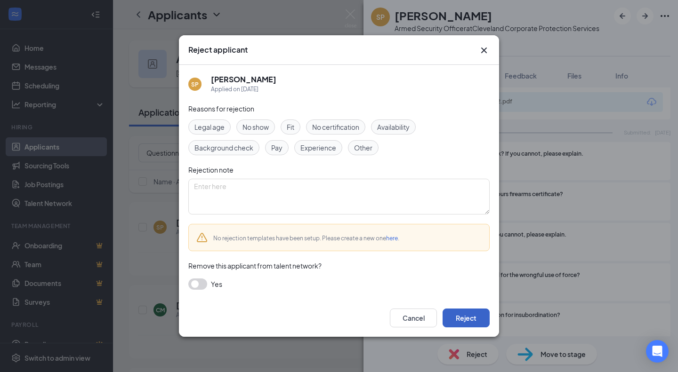
click at [475, 319] on button "Reject" at bounding box center [466, 318] width 47 height 19
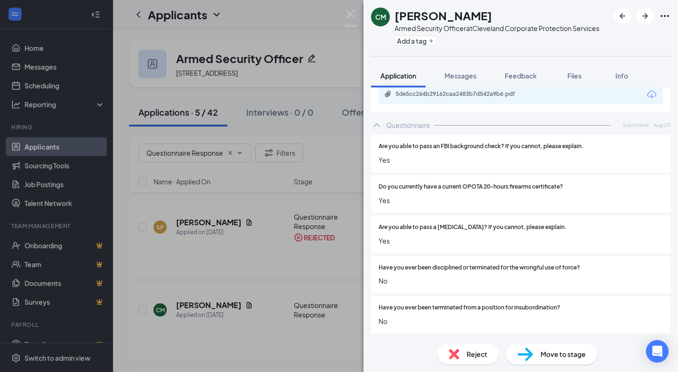
scroll to position [67, 0]
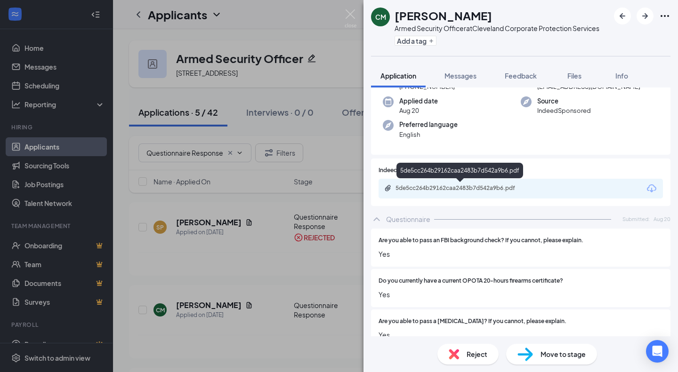
click at [511, 180] on div "5de5cc264b29162caa2483b7d542a9b6.pdf" at bounding box center [459, 172] width 127 height 19
click at [509, 184] on div "5de5cc264b29162caa2483b7d542a9b6.pdf" at bounding box center [521, 189] width 284 height 20
click at [509, 185] on div "5de5cc264b29162caa2483b7d542a9b6.pdf" at bounding box center [462, 189] width 132 height 8
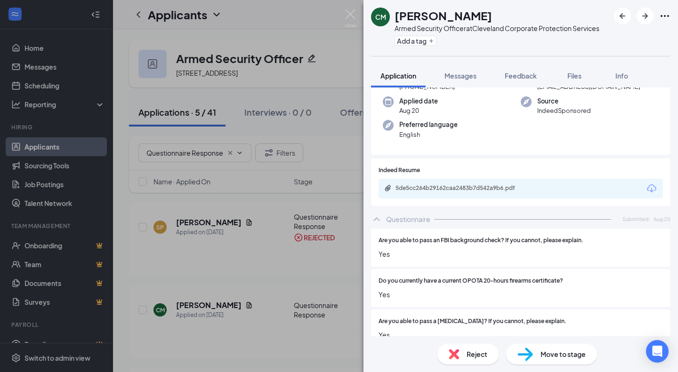
click at [538, 356] on div "Move to stage" at bounding box center [551, 354] width 91 height 21
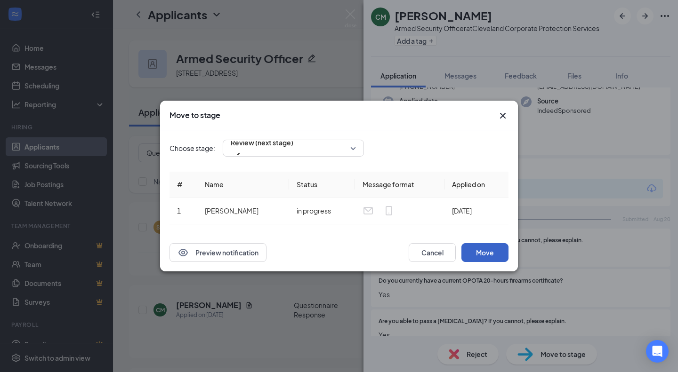
click at [479, 250] on button "Move" at bounding box center [484, 252] width 47 height 19
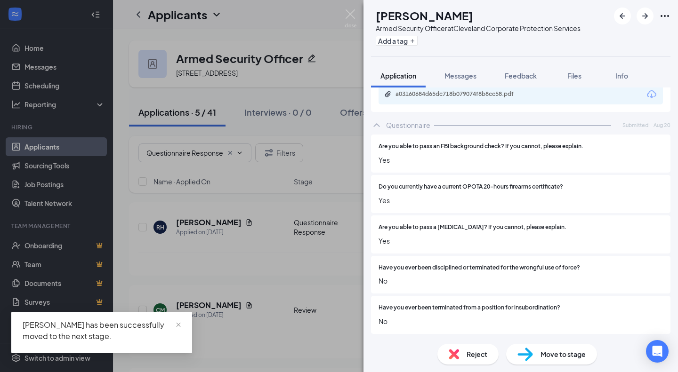
scroll to position [63, 0]
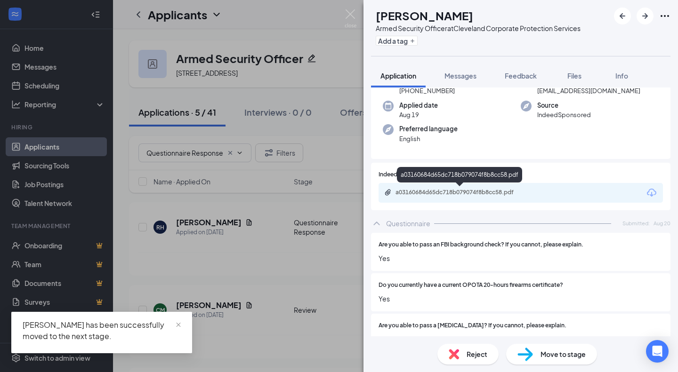
click at [470, 192] on div "a03160684d65dc718b079074f8b8cc58.pdf" at bounding box center [462, 193] width 132 height 8
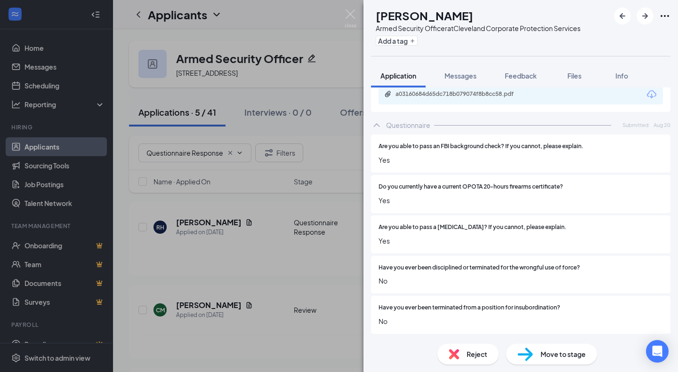
scroll to position [157, 0]
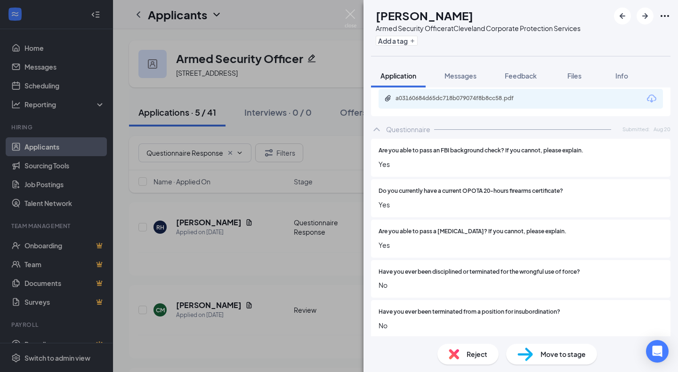
click at [553, 347] on div "Move to stage" at bounding box center [551, 354] width 91 height 21
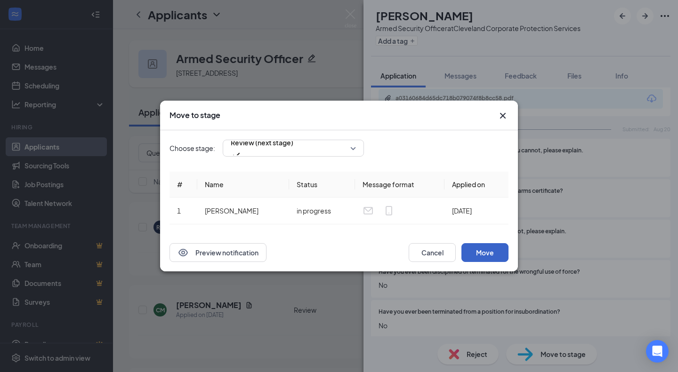
click at [494, 255] on button "Move" at bounding box center [484, 252] width 47 height 19
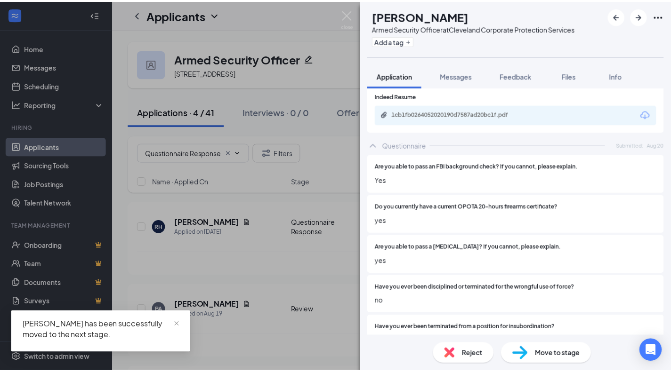
scroll to position [162, 0]
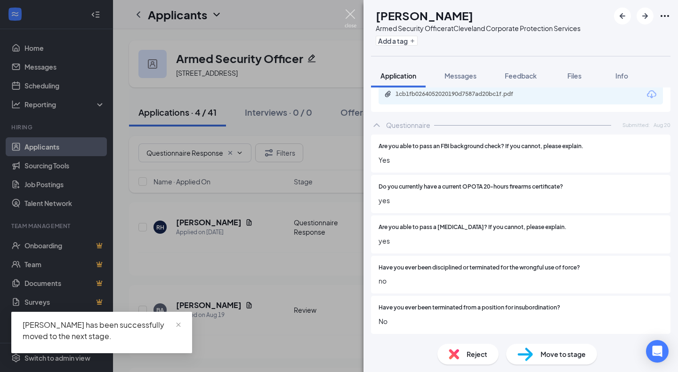
click at [353, 16] on img at bounding box center [351, 18] width 12 height 18
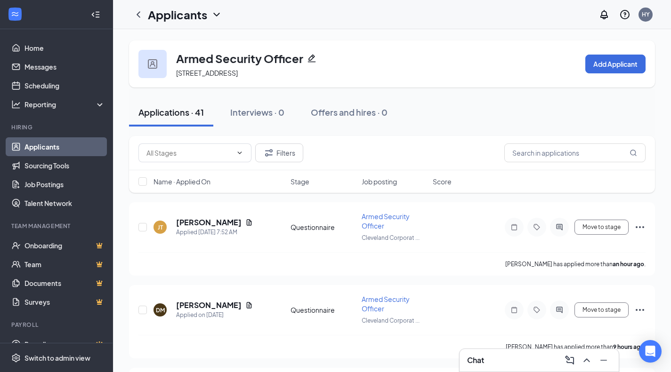
click at [244, 156] on span at bounding box center [194, 153] width 113 height 19
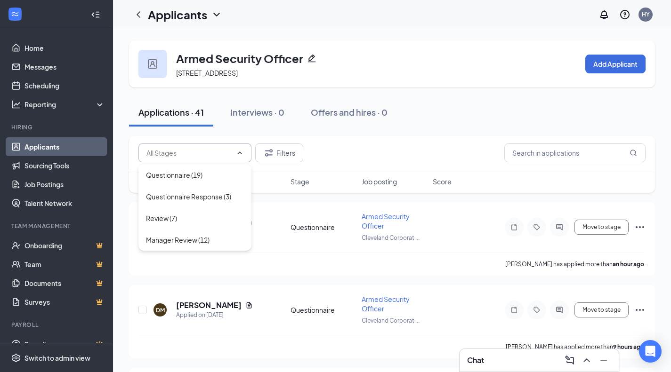
click at [212, 192] on div "Questionnaire Response (3)" at bounding box center [188, 197] width 85 height 10
type input "Questionnaire Response (3)"
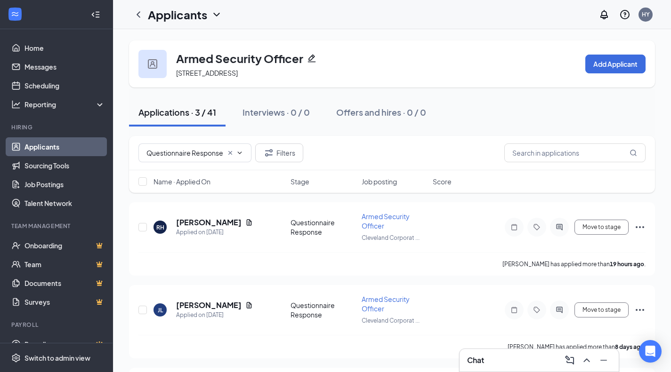
click at [219, 224] on h5 "[PERSON_NAME]" at bounding box center [208, 223] width 65 height 10
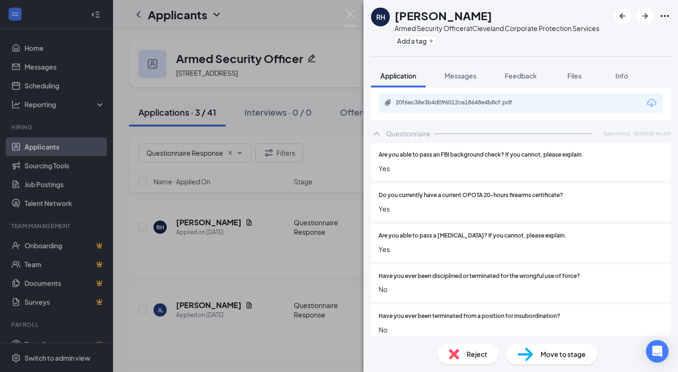
scroll to position [59, 0]
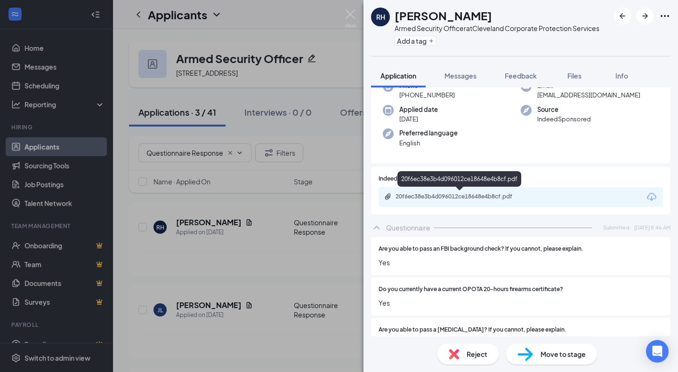
click at [489, 195] on div "20f6ec38e3b4d096012ce18648e4b8cf.pdf" at bounding box center [462, 197] width 132 height 8
click at [515, 347] on div "Move to stage" at bounding box center [551, 354] width 91 height 21
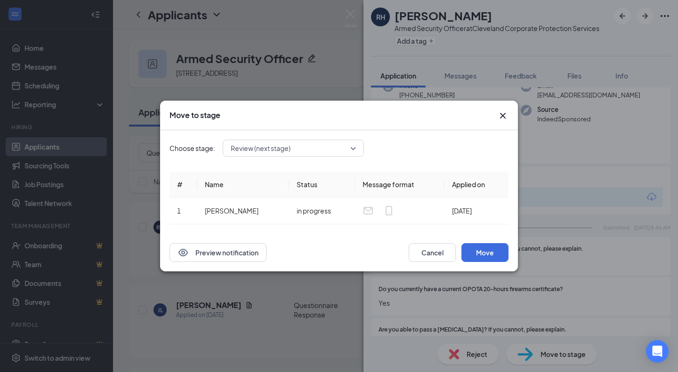
click at [478, 243] on div "Preview notification Cancel Move" at bounding box center [339, 253] width 358 height 38
click at [479, 252] on button "Move" at bounding box center [484, 252] width 47 height 19
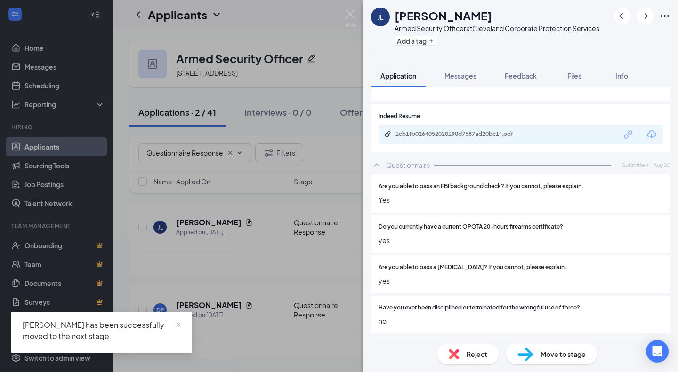
scroll to position [110, 0]
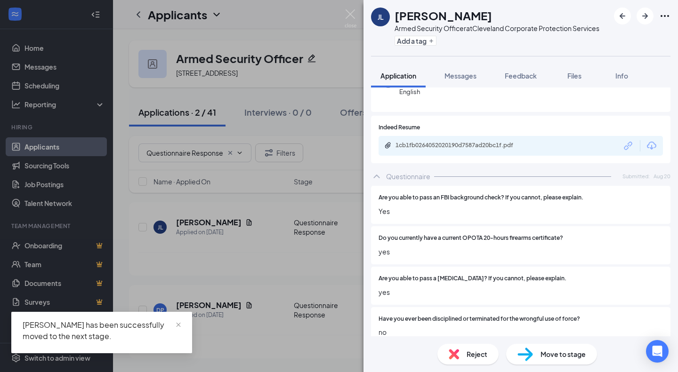
click at [477, 151] on div "1cb1fb0264052020190d7587ad20bc1f.pdf" at bounding box center [521, 146] width 284 height 20
click at [477, 147] on div "1cb1fb0264052020190d7587ad20bc1f.pdf" at bounding box center [462, 146] width 132 height 8
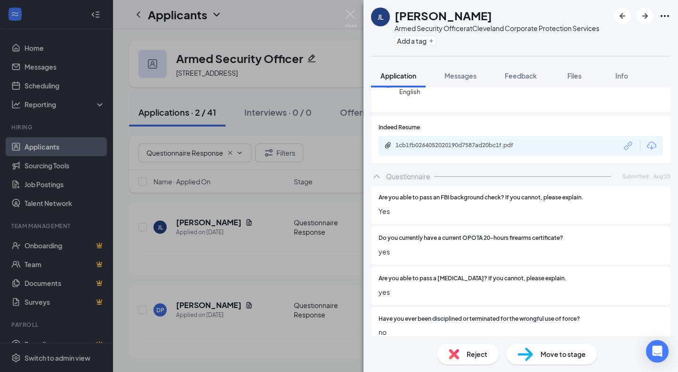
click at [546, 348] on div "Move to stage" at bounding box center [551, 354] width 91 height 21
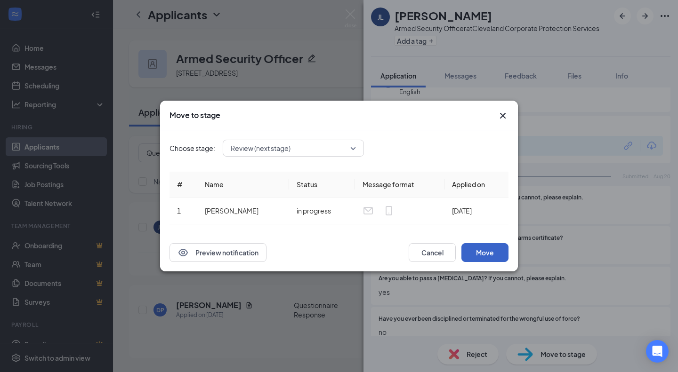
click at [474, 251] on button "Move" at bounding box center [484, 252] width 47 height 19
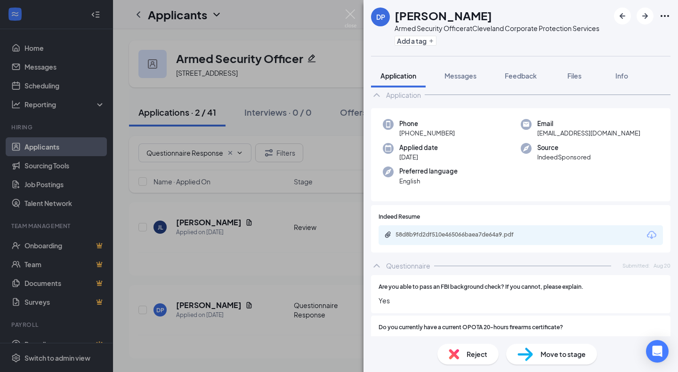
scroll to position [20, 0]
click at [485, 236] on div "58d8b9fd2df510e465066baea7de64a9.pdf" at bounding box center [462, 236] width 132 height 8
click at [547, 366] on div "Reject Move to stage" at bounding box center [521, 355] width 315 height 36
click at [546, 359] on span "Move to stage" at bounding box center [563, 354] width 45 height 10
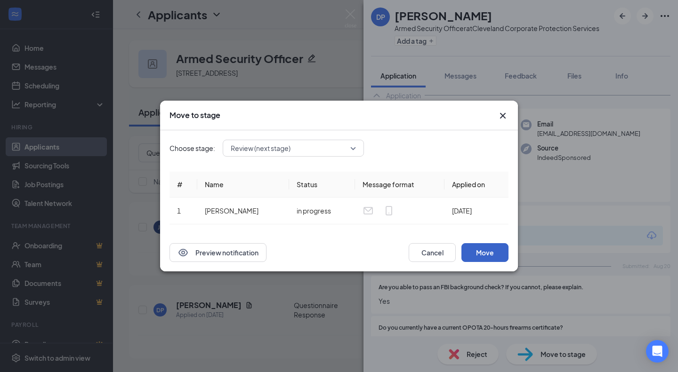
click at [480, 251] on button "Move" at bounding box center [484, 252] width 47 height 19
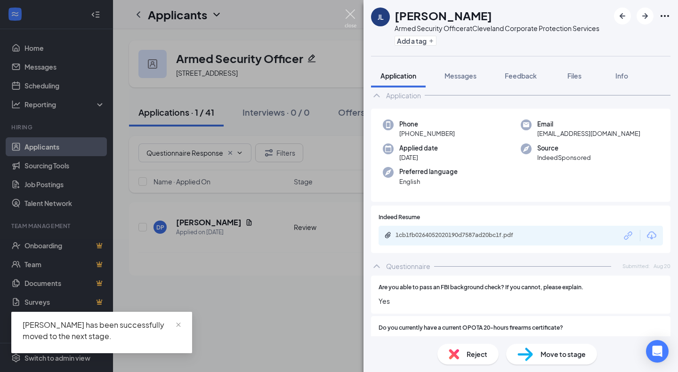
click at [348, 8] on div "[PERSON_NAME] [PERSON_NAME] Armed Security Officer at Cleveland Corporate Prote…" at bounding box center [339, 186] width 678 height 372
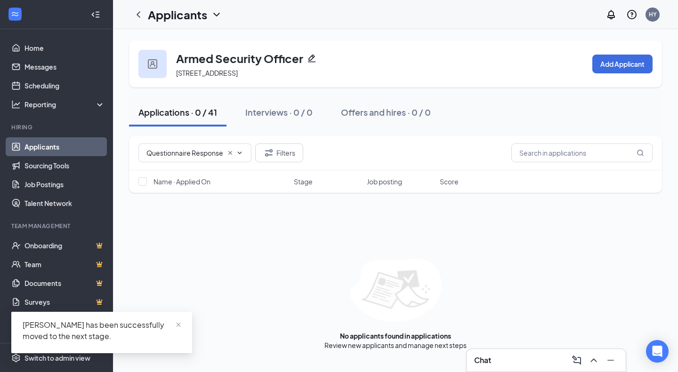
click at [353, 16] on div "Applicants HY" at bounding box center [395, 14] width 565 height 29
click at [239, 150] on icon "ChevronDown" at bounding box center [240, 153] width 8 height 8
click at [231, 155] on icon "Cross" at bounding box center [230, 153] width 8 height 8
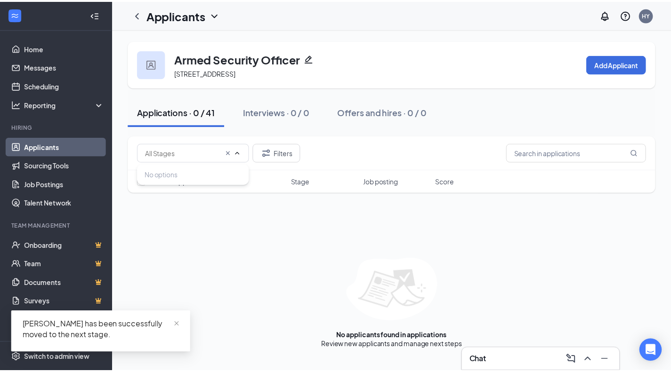
scroll to position [0, 0]
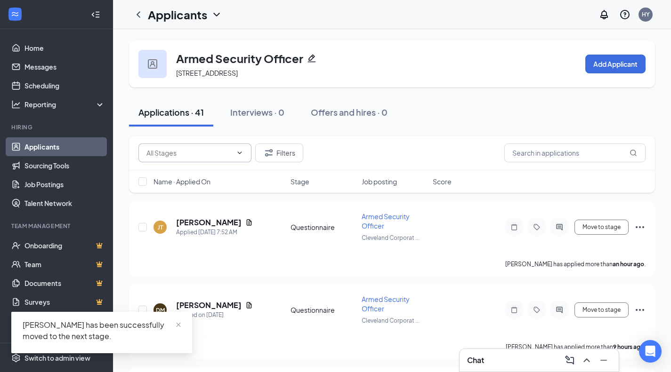
click at [231, 155] on input "text" at bounding box center [189, 153] width 86 height 10
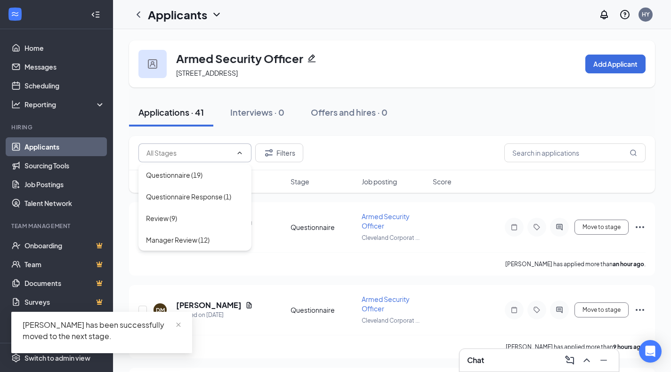
click at [212, 214] on div "Review (9)" at bounding box center [195, 218] width 98 height 10
type input "Review (9)"
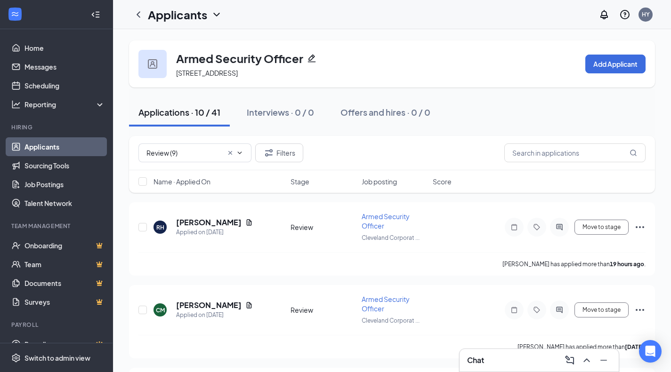
click at [88, 147] on link "Applicants" at bounding box center [64, 146] width 81 height 19
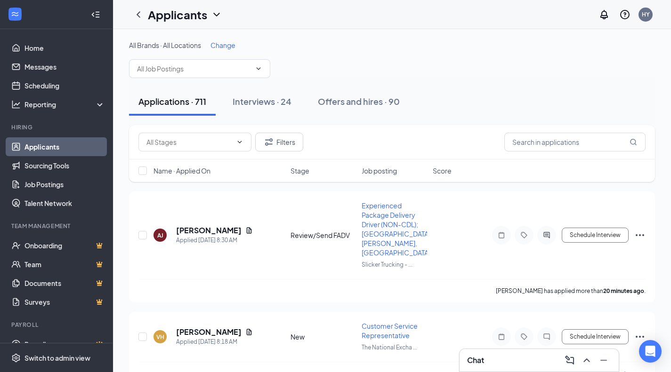
click at [199, 66] on input "text" at bounding box center [194, 69] width 114 height 10
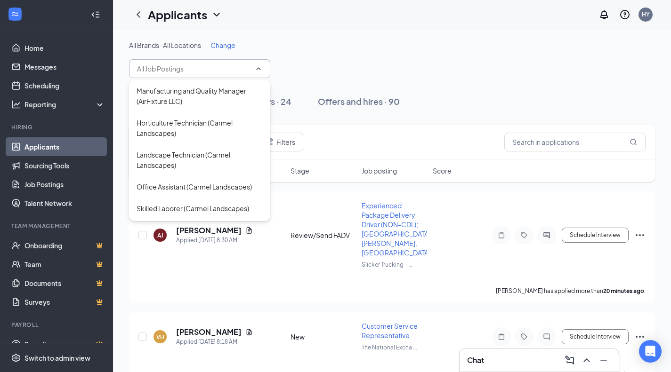
type input "a"
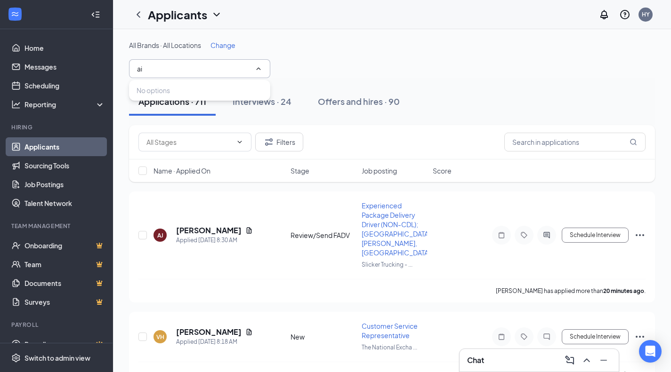
type input "a"
type input "manu"
click at [204, 94] on div "Manufacturing and Quality Manager (AirFixture LLC)" at bounding box center [200, 96] width 126 height 21
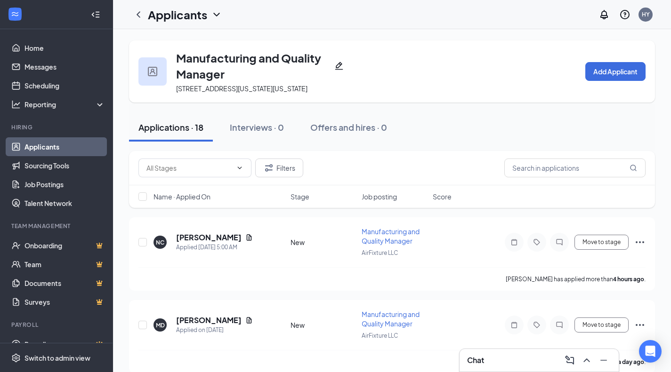
click at [241, 152] on div "Filters" at bounding box center [392, 168] width 526 height 34
click at [239, 169] on icon "ChevronDown" at bounding box center [240, 168] width 8 height 8
click at [208, 192] on div "New (4)" at bounding box center [195, 190] width 98 height 10
type input "New (4)"
click at [209, 240] on h5 "Nathan Clark" at bounding box center [208, 238] width 65 height 10
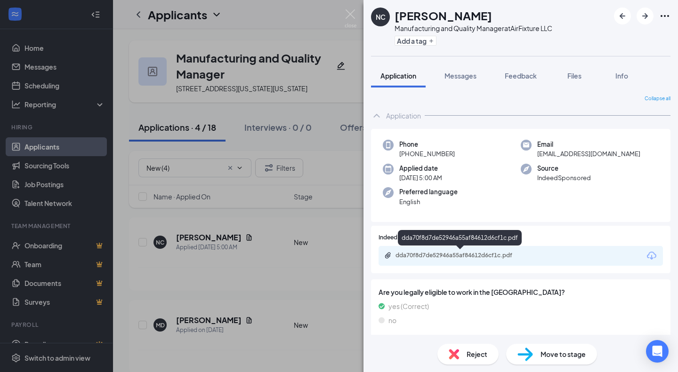
click at [478, 256] on div "dda70f8d7de52946a55af84612d6cf1c.pdf" at bounding box center [462, 256] width 132 height 8
click at [459, 254] on div "dda70f8d7de52946a55af84612d6cf1c.pdf" at bounding box center [462, 256] width 132 height 8
click at [460, 345] on div "Reject" at bounding box center [467, 354] width 61 height 21
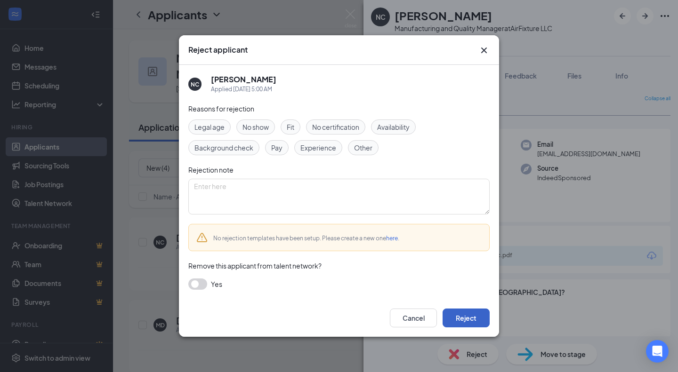
click at [453, 311] on button "Reject" at bounding box center [466, 318] width 47 height 19
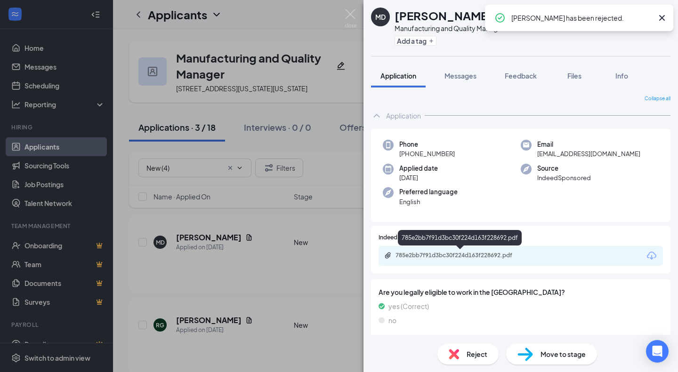
click at [472, 251] on div "785e2bb7f91d3bc30f224d163f228692.pdf" at bounding box center [521, 256] width 284 height 20
click at [472, 256] on div "785e2bb7f91d3bc30f224d163f228692.pdf" at bounding box center [462, 256] width 132 height 8
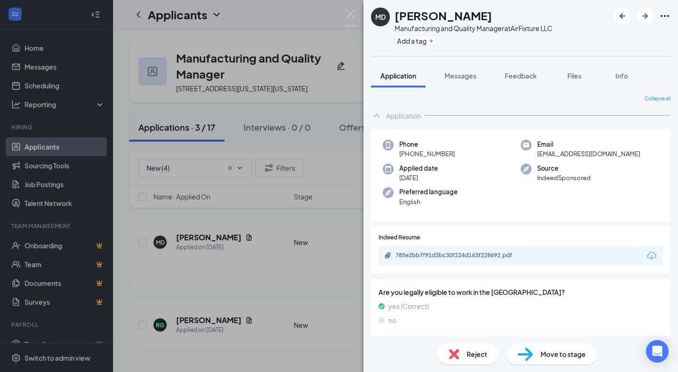
click at [473, 353] on span "Reject" at bounding box center [477, 354] width 21 height 10
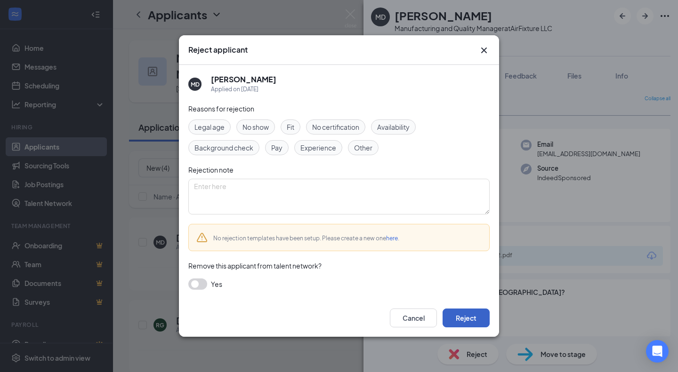
click at [473, 316] on button "Reject" at bounding box center [466, 318] width 47 height 19
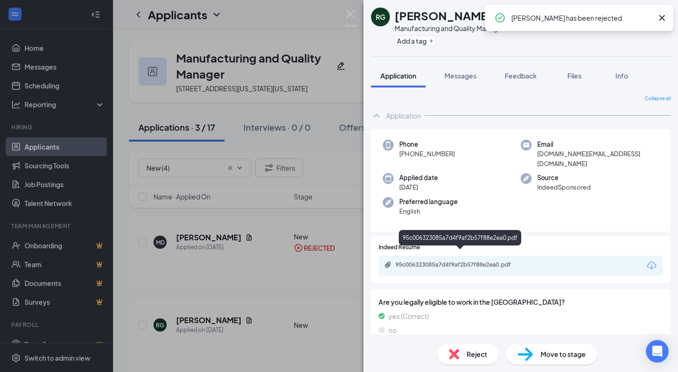
click at [472, 261] on div "95c006323085a7d4f9af2b57f88e2ea0.pdf" at bounding box center [462, 265] width 132 height 8
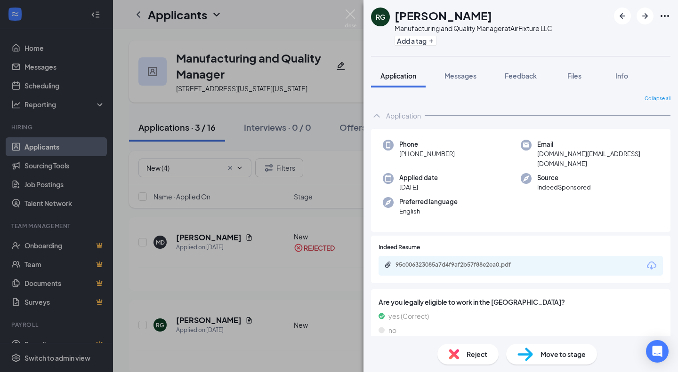
click at [473, 351] on span "Reject" at bounding box center [477, 354] width 21 height 10
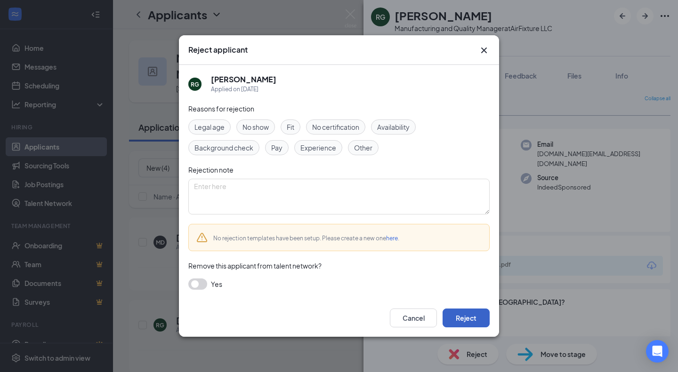
click at [461, 317] on button "Reject" at bounding box center [466, 318] width 47 height 19
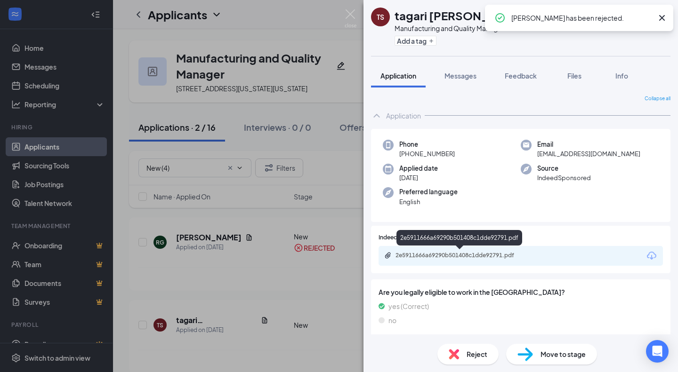
click at [469, 252] on div "2e5911666a69290b501408c1dde92791.pdf" at bounding box center [462, 256] width 132 height 8
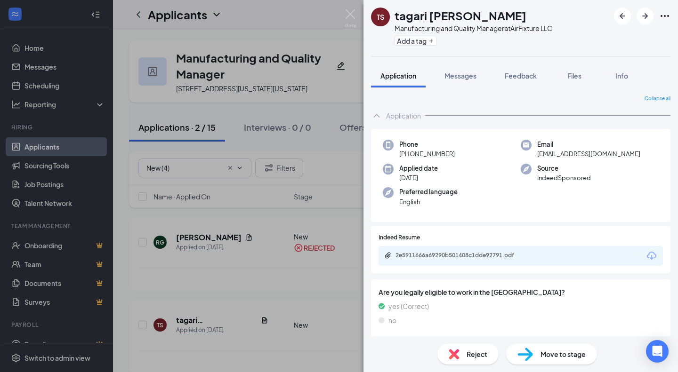
click at [466, 355] on div "Reject" at bounding box center [467, 354] width 61 height 21
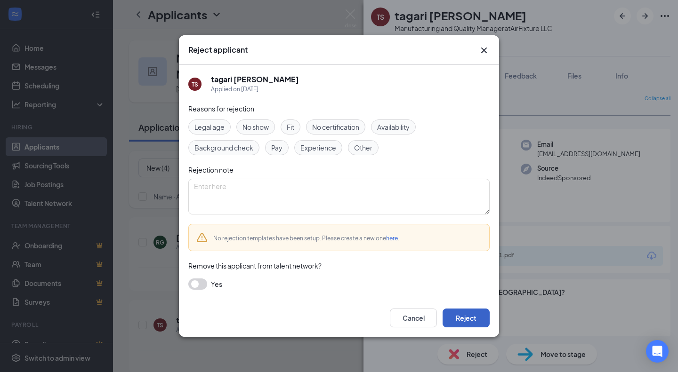
click at [457, 315] on button "Reject" at bounding box center [466, 318] width 47 height 19
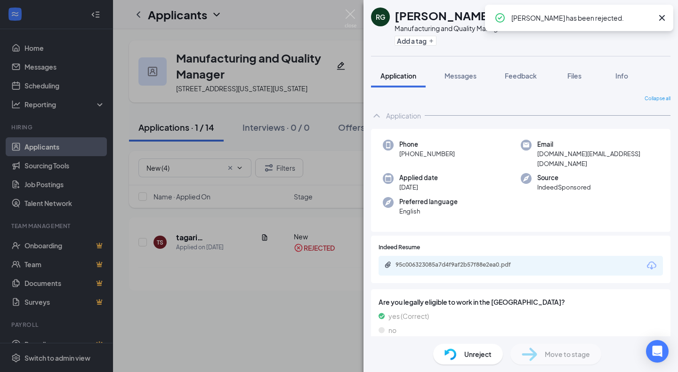
click at [453, 261] on div "95c006323085a7d4f9af2b57f88e2ea0.pdf" at bounding box center [460, 265] width 153 height 9
click at [348, 14] on img at bounding box center [351, 18] width 12 height 18
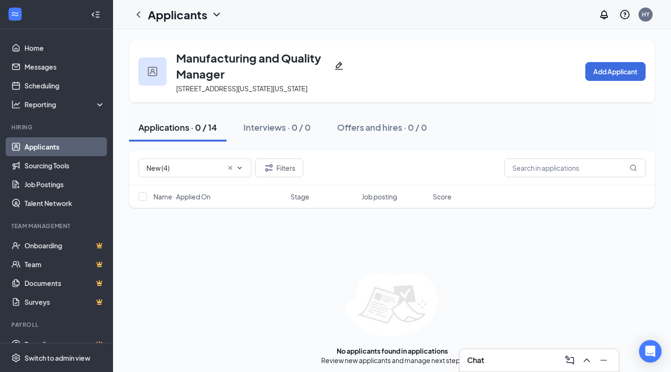
click at [231, 170] on icon "Cross" at bounding box center [230, 168] width 8 height 8
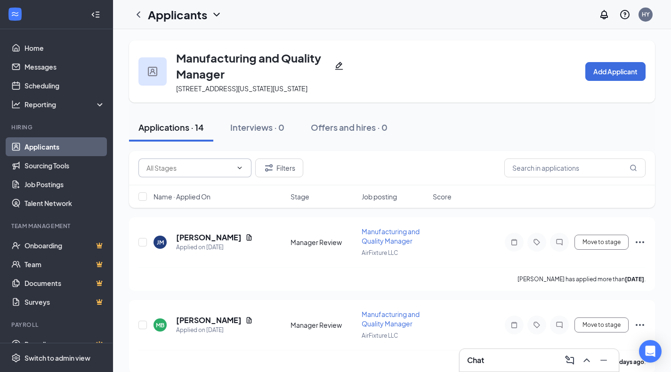
click at [212, 169] on input "text" at bounding box center [189, 168] width 86 height 10
click at [86, 146] on link "Applicants" at bounding box center [64, 146] width 81 height 19
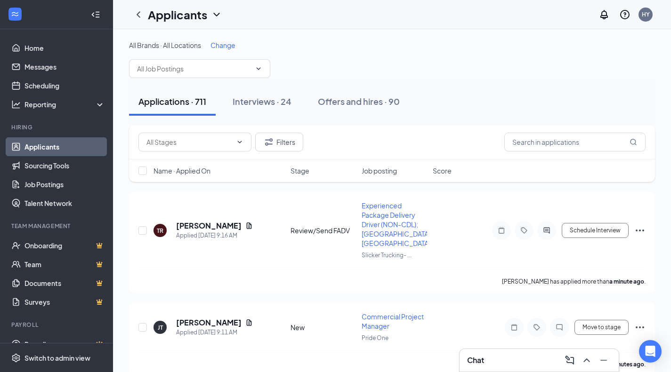
click at [223, 75] on span at bounding box center [199, 68] width 141 height 19
type input "r"
type input "[PERSON_NAME]"
click at [212, 87] on div "Shipping Specialist ([PERSON_NAME] Mortuary Service)" at bounding box center [200, 96] width 126 height 21
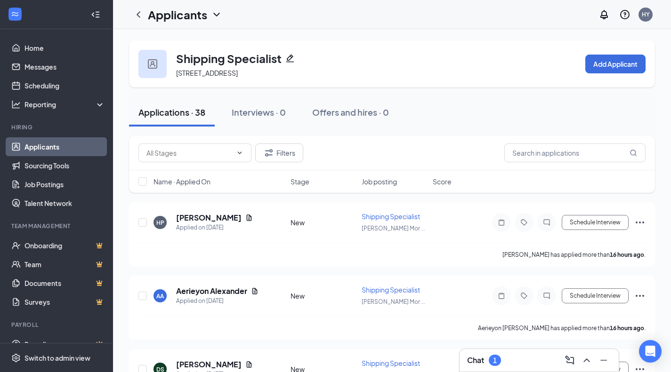
click at [209, 150] on div "Filters" at bounding box center [392, 153] width 526 height 34
click at [210, 157] on input "text" at bounding box center [189, 153] width 86 height 10
click at [202, 181] on div "New (24)" at bounding box center [195, 183] width 98 height 10
type input "New (24)"
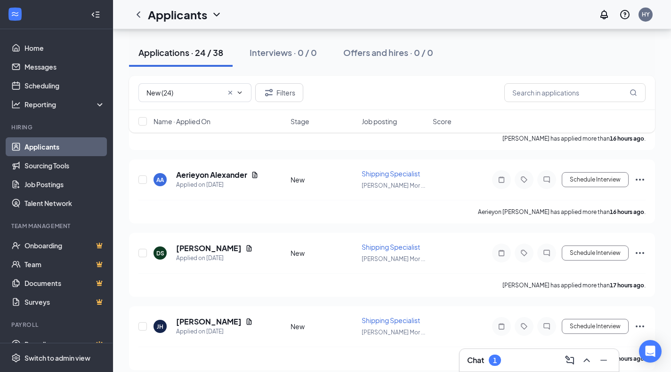
scroll to position [80, 0]
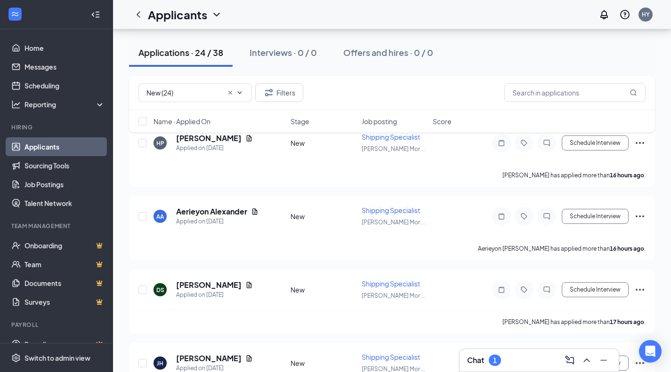
click at [512, 361] on div "Chat 1" at bounding box center [539, 360] width 144 height 15
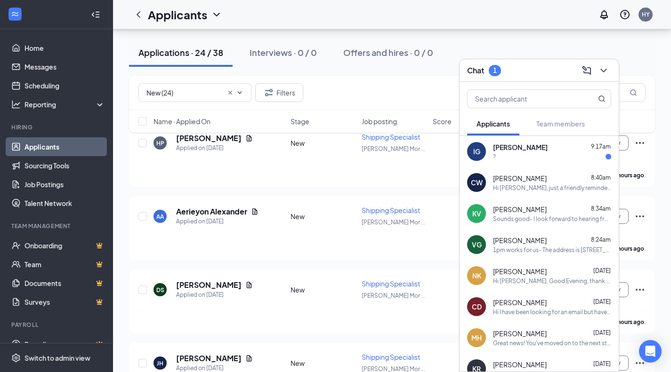
click at [506, 145] on span "[PERSON_NAME]" at bounding box center [520, 147] width 55 height 9
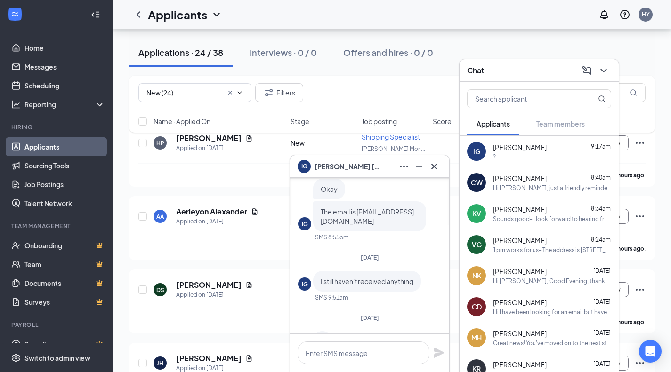
scroll to position [-47, 0]
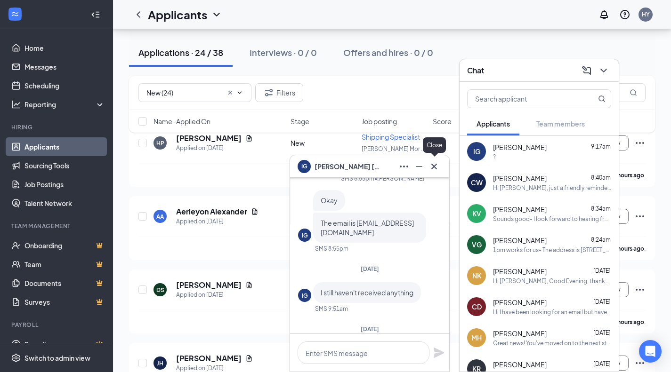
click at [432, 165] on icon "Cross" at bounding box center [434, 166] width 6 height 6
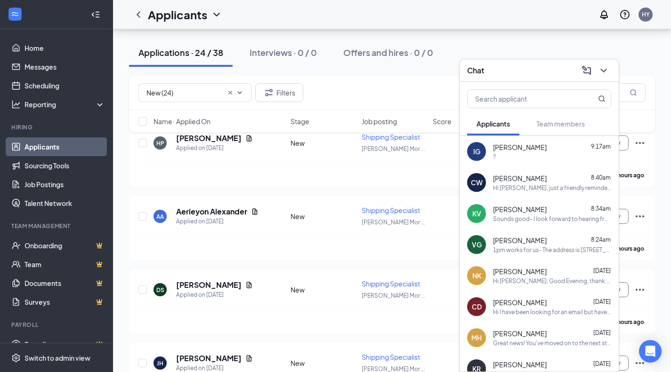
click at [493, 76] on div "Chat" at bounding box center [539, 70] width 144 height 15
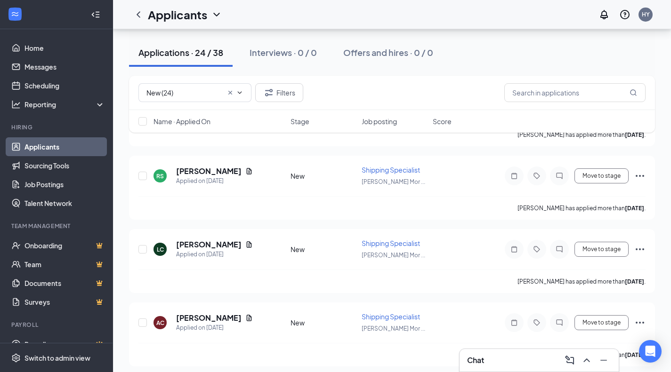
scroll to position [1586, 0]
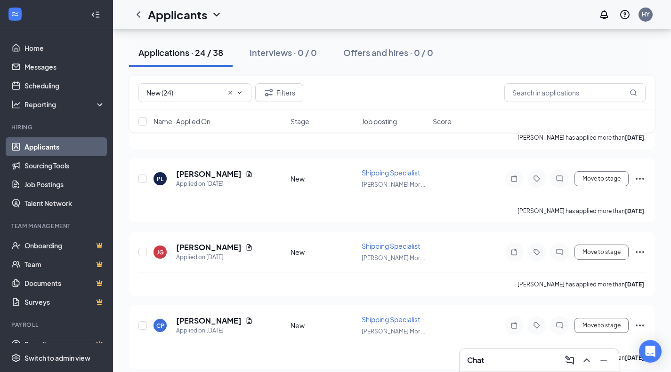
click at [54, 134] on li "Hiring Applicants Sourcing Tools Job Postings Talent Network" at bounding box center [56, 167] width 113 height 89
click at [55, 137] on link "Applicants" at bounding box center [64, 146] width 81 height 19
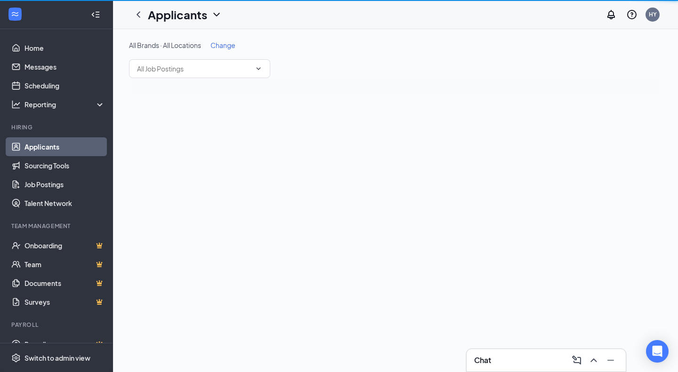
click at [55, 142] on link "Applicants" at bounding box center [64, 146] width 81 height 19
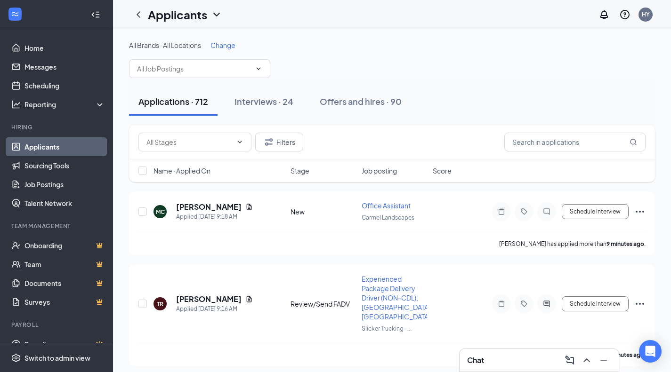
click at [325, 54] on div "All Brands · All Locations Change" at bounding box center [392, 59] width 526 height 38
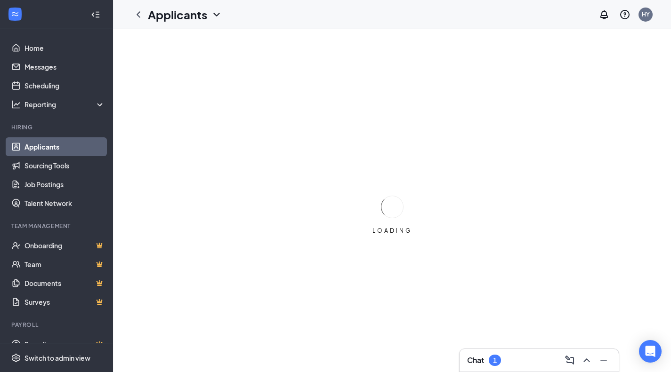
click at [489, 349] on div "Chat 1" at bounding box center [539, 360] width 159 height 23
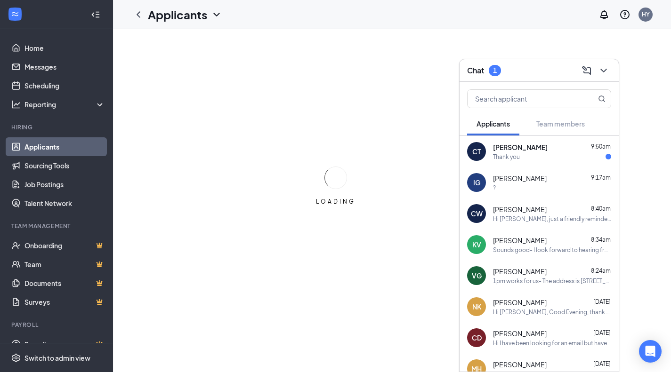
click at [537, 156] on div "Thank you" at bounding box center [552, 157] width 118 height 8
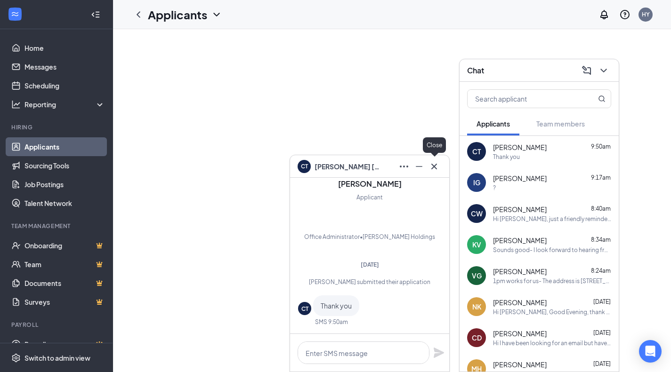
click at [432, 169] on icon "Cross" at bounding box center [433, 166] width 11 height 11
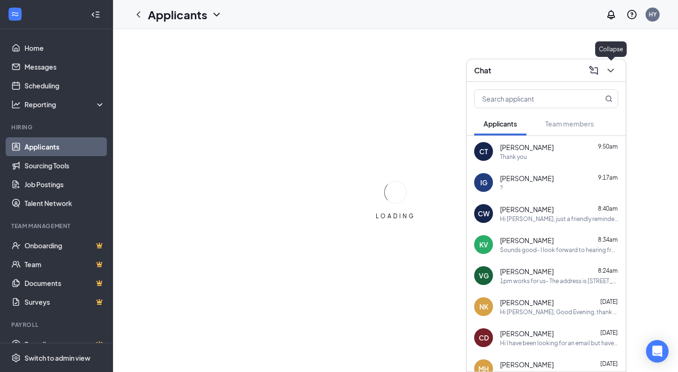
click at [608, 72] on icon "ChevronDown" at bounding box center [610, 70] width 11 height 11
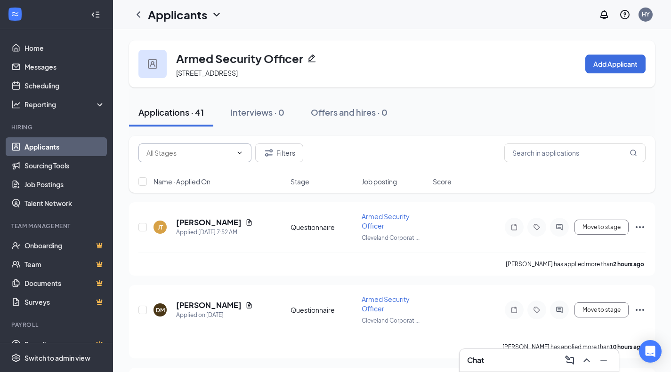
click at [214, 152] on input "text" at bounding box center [189, 153] width 86 height 10
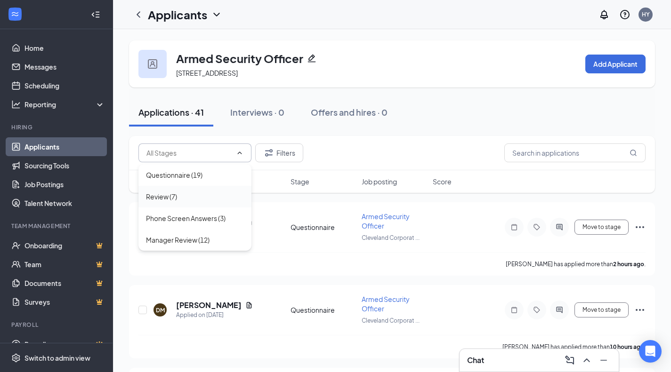
click at [202, 190] on div "Review (7)" at bounding box center [194, 197] width 113 height 22
type input "Review (7)"
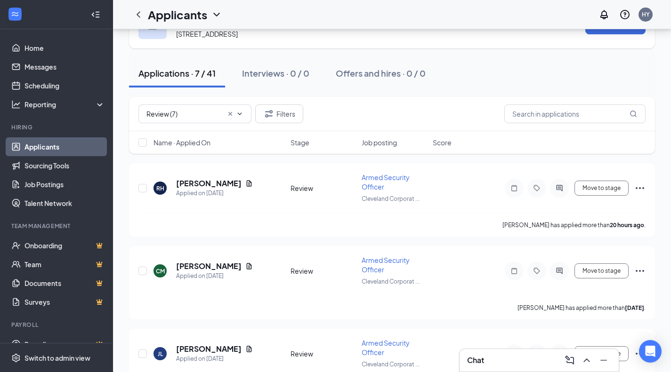
scroll to position [39, 0]
click at [67, 146] on link "Applicants" at bounding box center [64, 146] width 81 height 19
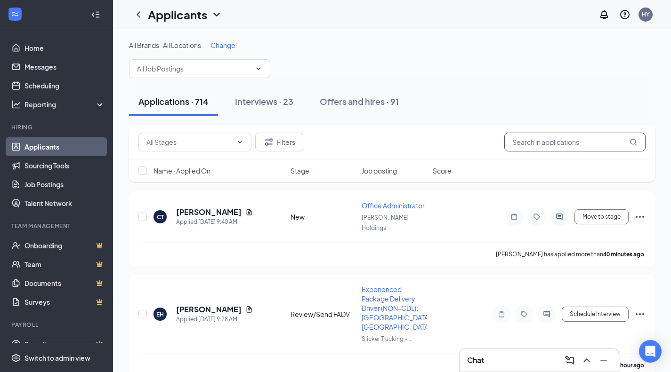
click at [535, 145] on input "text" at bounding box center [574, 142] width 141 height 19
type input "[PERSON_NAME]"
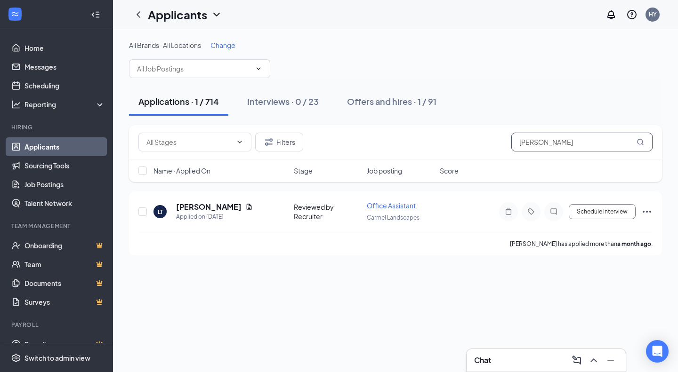
drag, startPoint x: 563, startPoint y: 141, endPoint x: 415, endPoint y: 127, distance: 148.5
click at [415, 127] on div "Filters [PERSON_NAME]" at bounding box center [395, 142] width 533 height 34
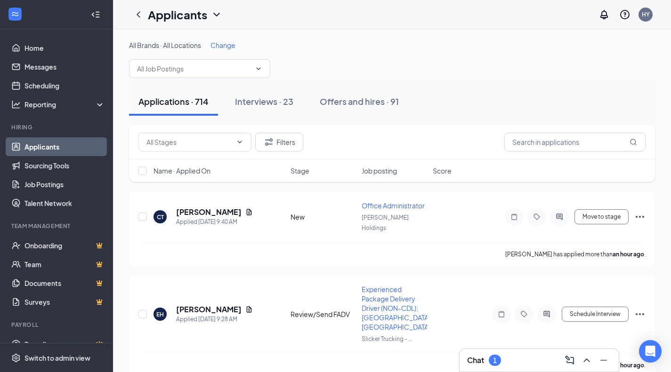
click at [3, 309] on ul "Onboarding Team Documents Surveys" at bounding box center [56, 273] width 113 height 75
click at [409, 70] on div "All Brands · All Locations Change" at bounding box center [392, 59] width 526 height 38
click at [460, 54] on div "All Brands · All Locations Change" at bounding box center [392, 59] width 526 height 38
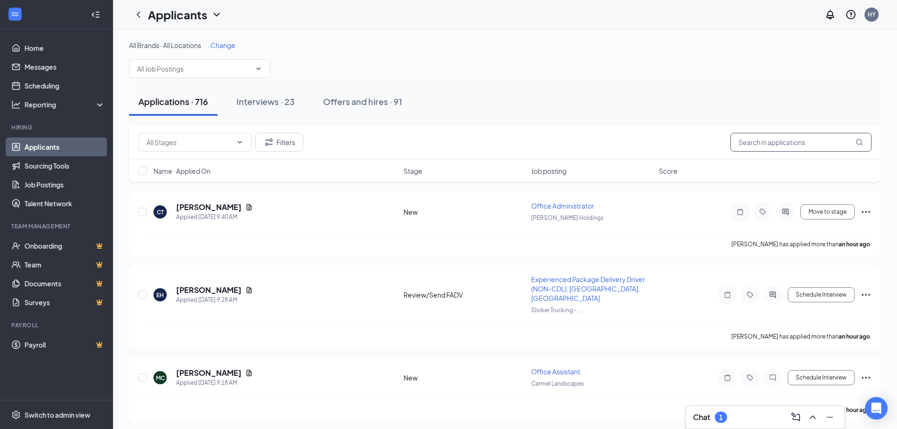
click at [678, 145] on input "text" at bounding box center [800, 142] width 141 height 19
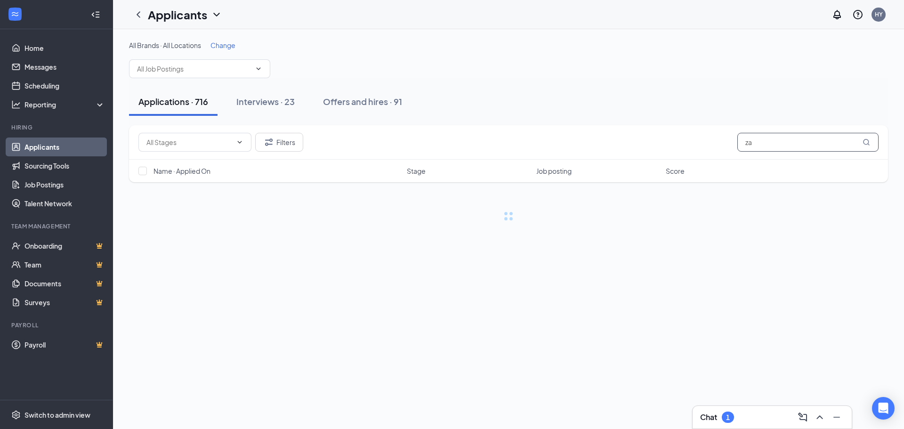
type input "z"
type input "[PERSON_NAME]"
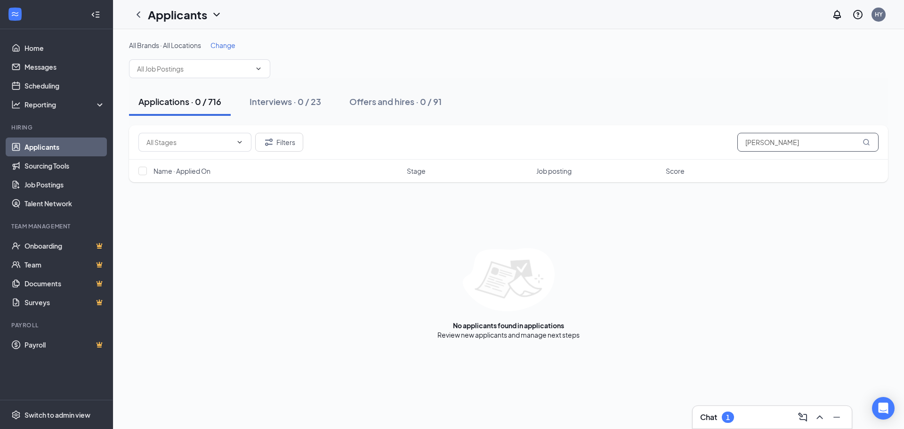
drag, startPoint x: 819, startPoint y: 146, endPoint x: 600, endPoint y: 153, distance: 219.1
click at [600, 153] on div "Filters durgin" at bounding box center [508, 142] width 759 height 34
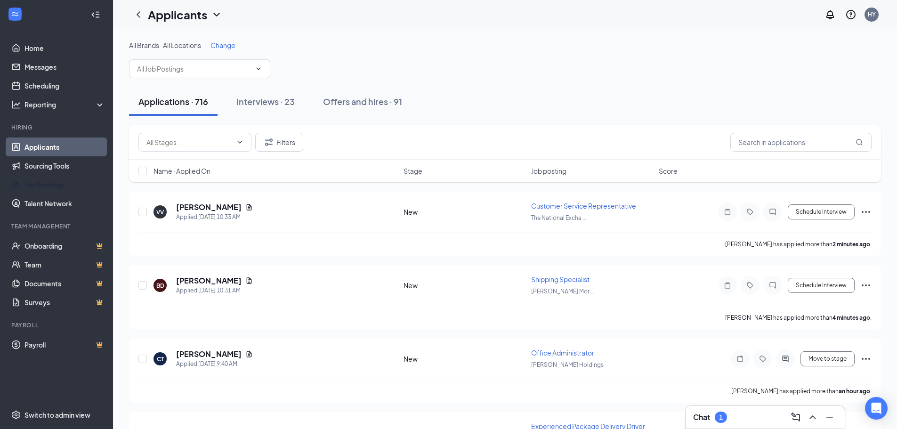
click at [57, 186] on link "Job Postings" at bounding box center [64, 184] width 81 height 19
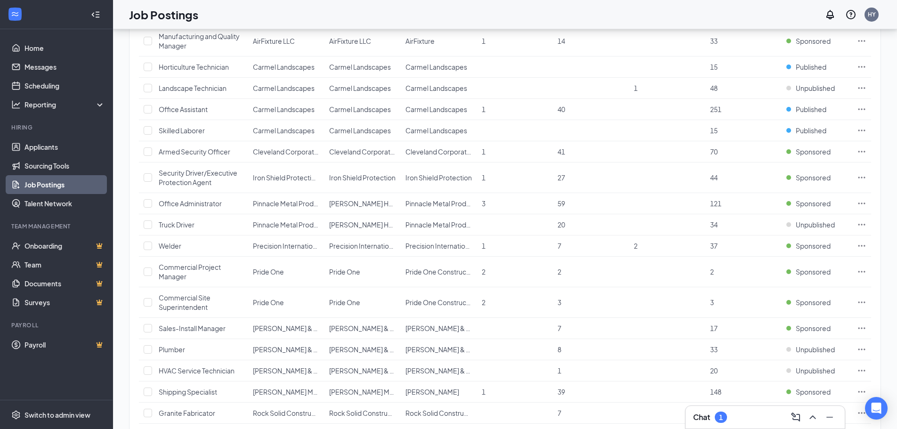
scroll to position [116, 0]
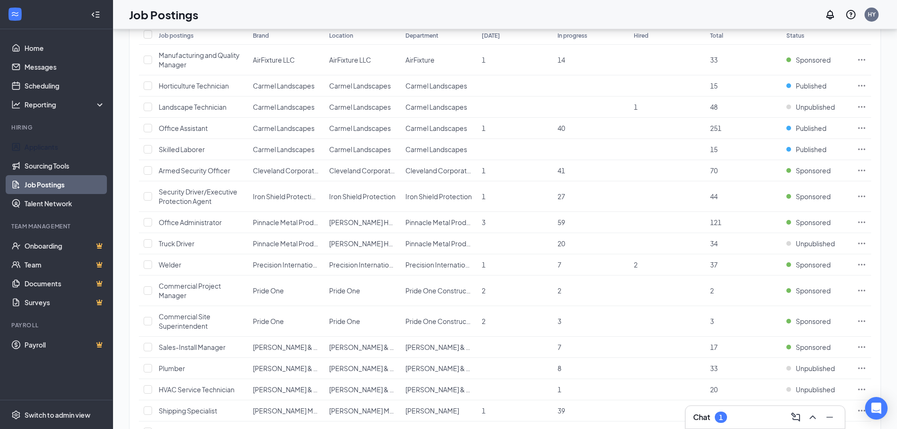
click at [53, 153] on link "Applicants" at bounding box center [64, 146] width 81 height 19
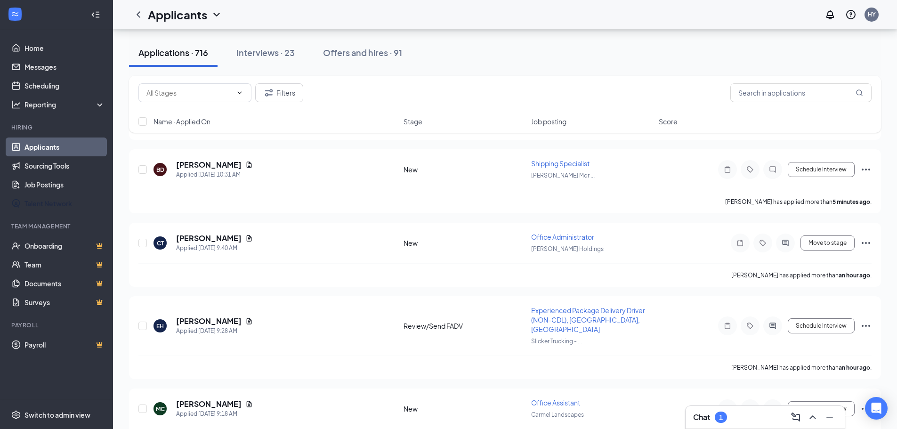
click at [42, 186] on link "Job Postings" at bounding box center [64, 184] width 81 height 19
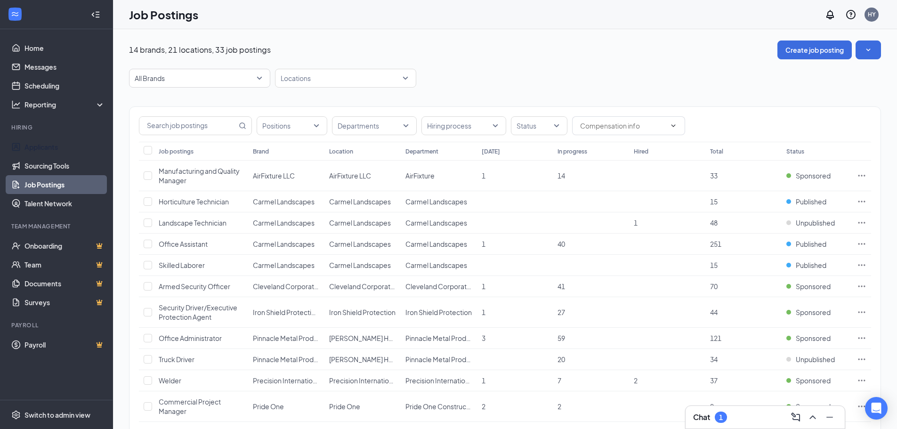
click at [56, 143] on link "Applicants" at bounding box center [64, 146] width 81 height 19
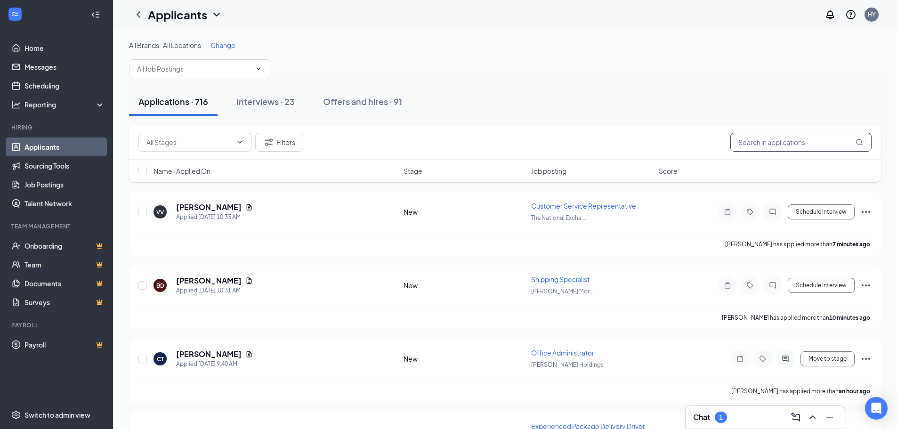
click at [678, 144] on input "text" at bounding box center [800, 142] width 141 height 19
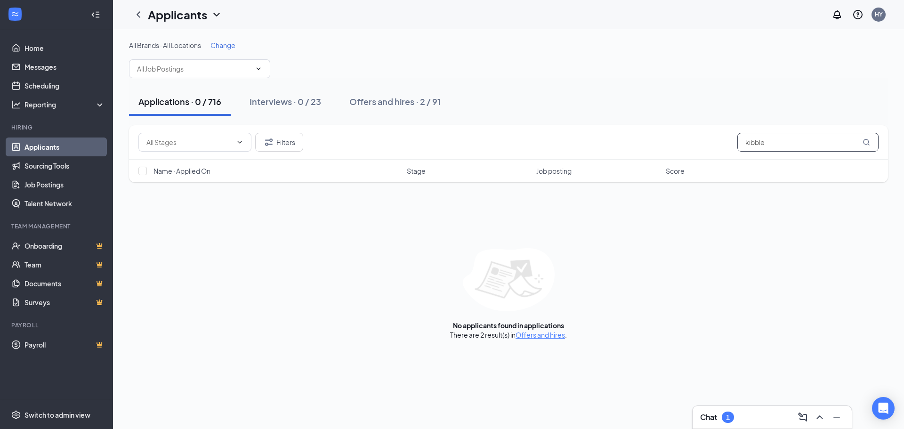
type input "kibble"
click at [555, 332] on link "Offers and hires" at bounding box center [540, 335] width 49 height 8
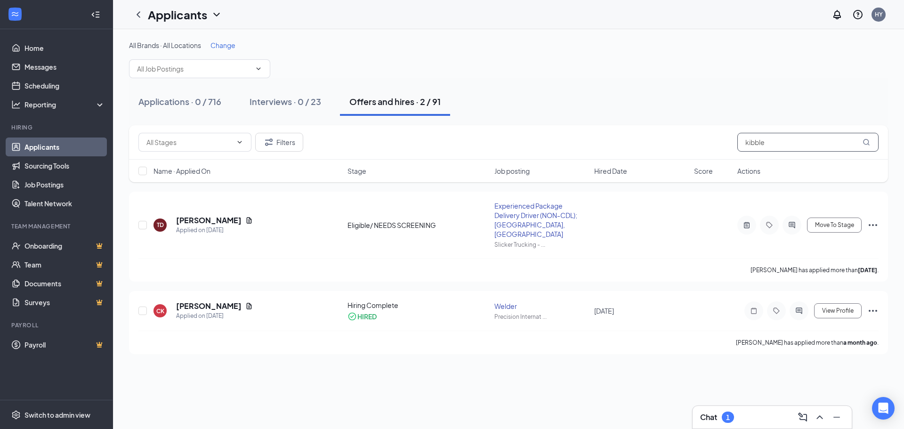
drag, startPoint x: 778, startPoint y: 138, endPoint x: 665, endPoint y: 136, distance: 112.6
click at [665, 136] on div "Filters kibble" at bounding box center [508, 142] width 740 height 19
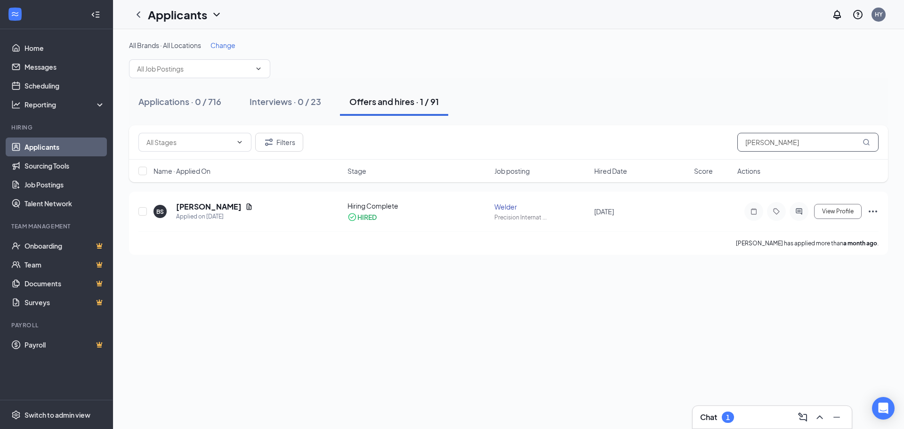
type input "stillwagner"
drag, startPoint x: 805, startPoint y: 149, endPoint x: 623, endPoint y: 136, distance: 182.7
click at [623, 136] on div "Filters stillwagner" at bounding box center [508, 142] width 740 height 19
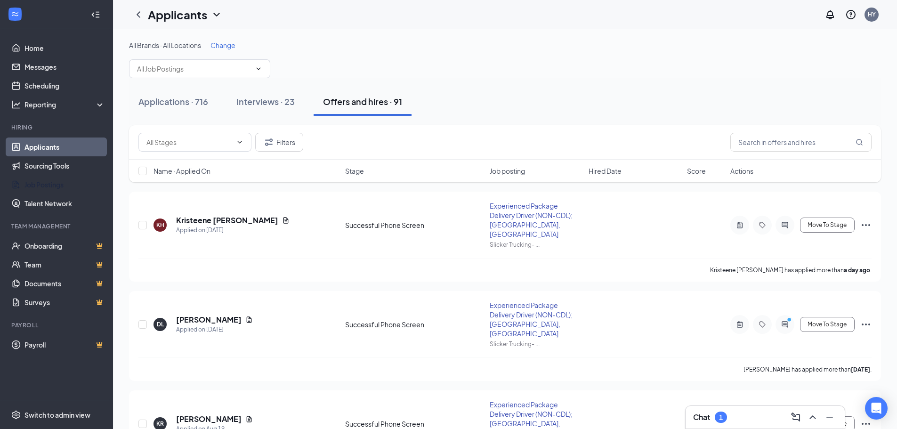
click at [93, 180] on link "Job Postings" at bounding box center [64, 184] width 81 height 19
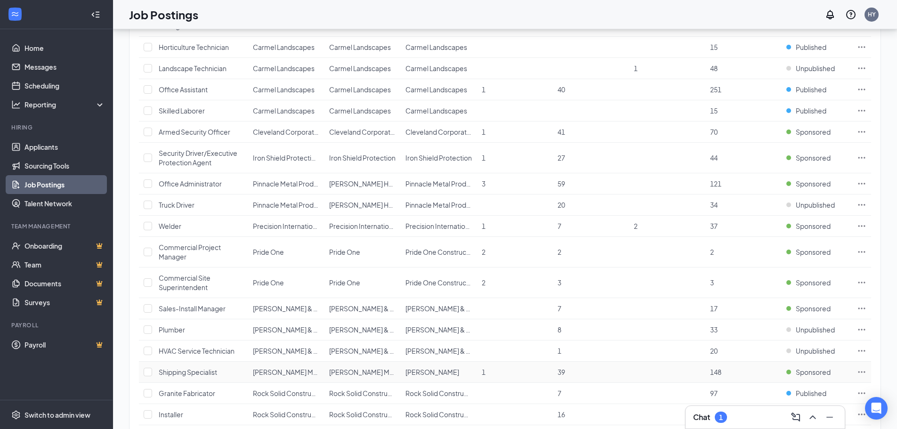
scroll to position [69, 0]
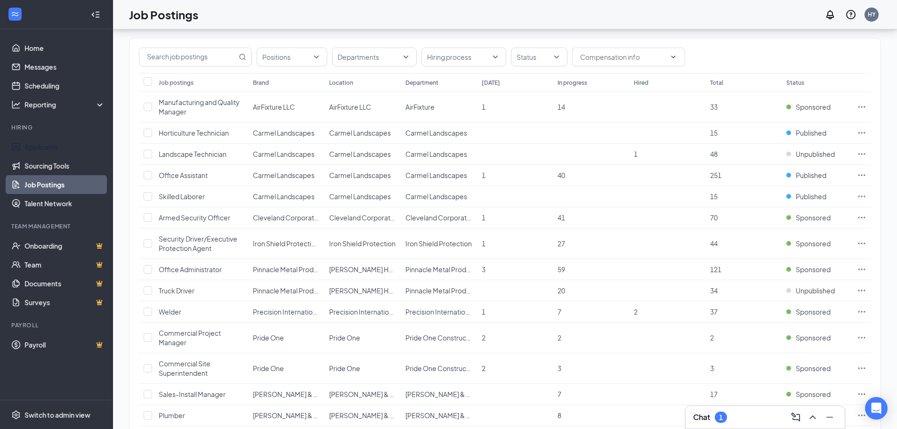
click at [80, 147] on link "Applicants" at bounding box center [64, 146] width 81 height 19
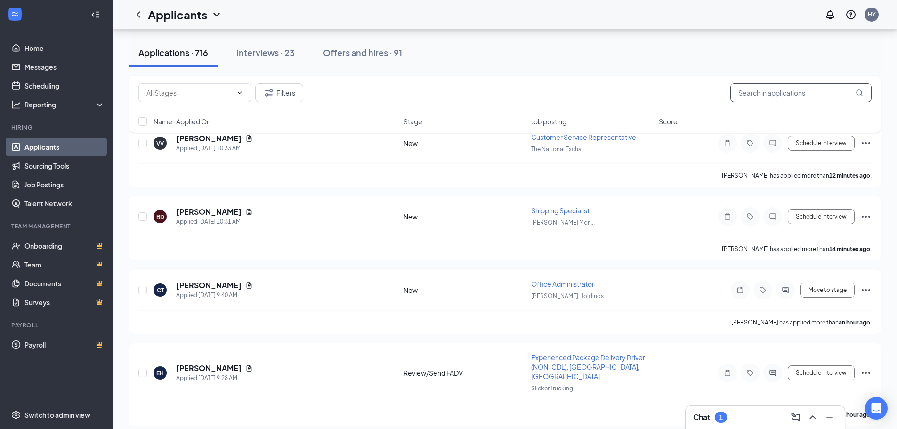
click at [678, 89] on input "text" at bounding box center [800, 92] width 141 height 19
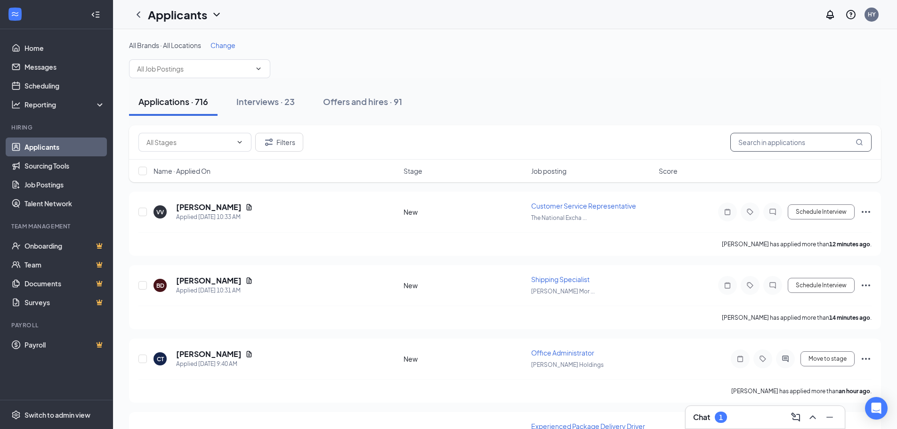
click at [678, 146] on input "text" at bounding box center [800, 142] width 141 height 19
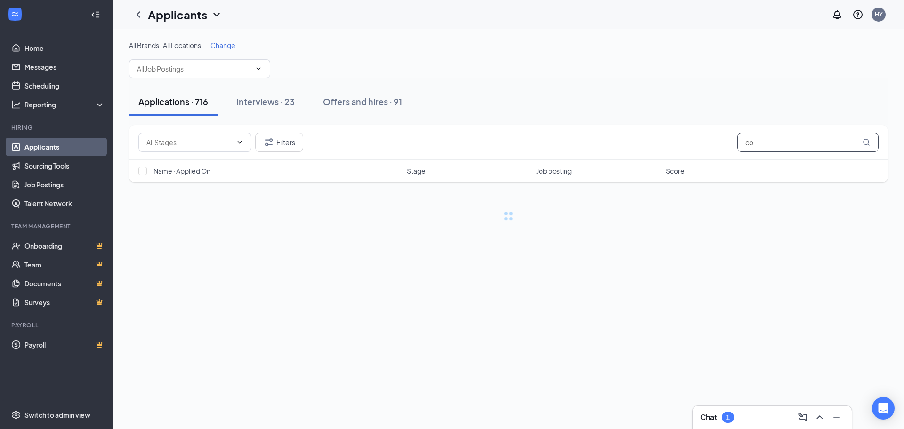
type input "c"
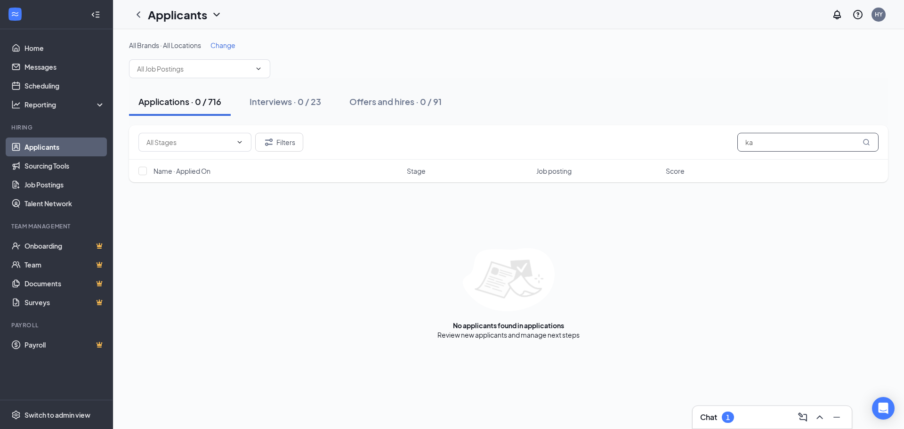
type input "k"
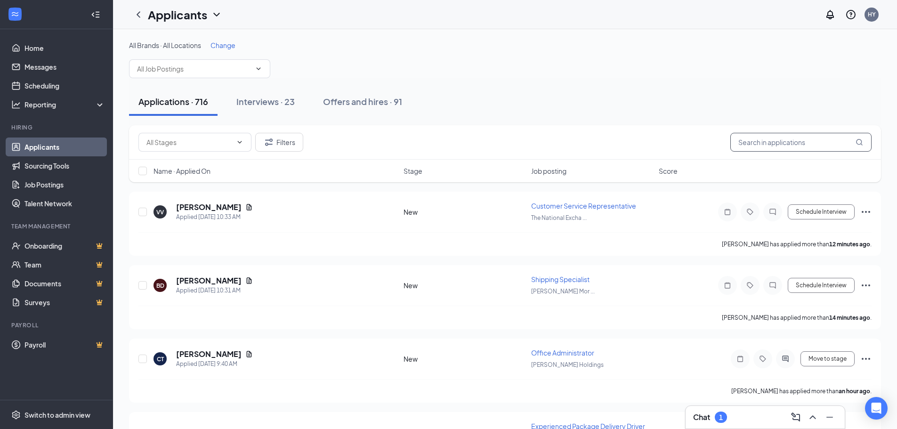
click at [678, 139] on input "text" at bounding box center [800, 142] width 141 height 19
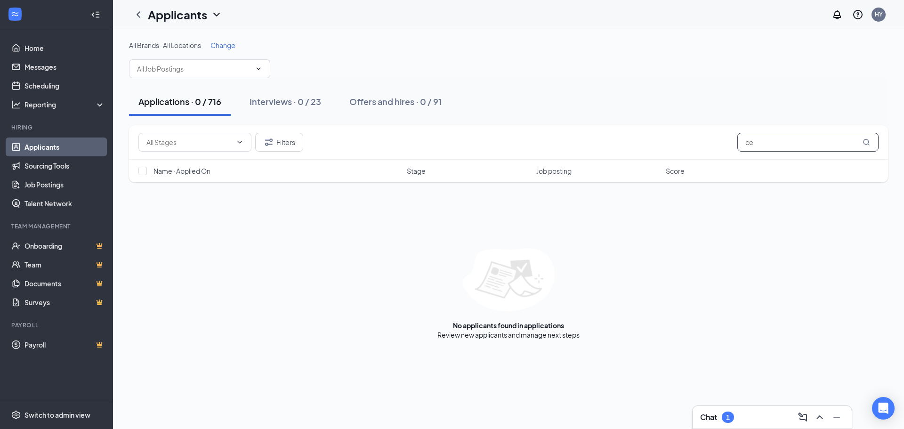
type input "c"
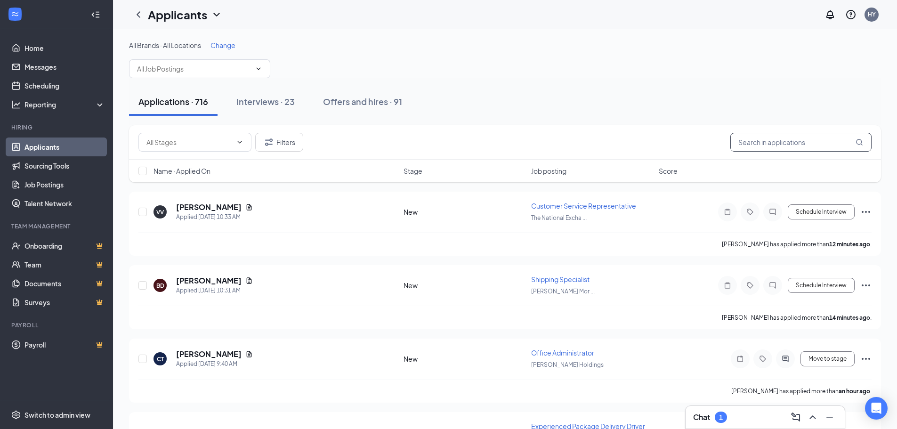
click at [678, 147] on input "text" at bounding box center [800, 142] width 141 height 19
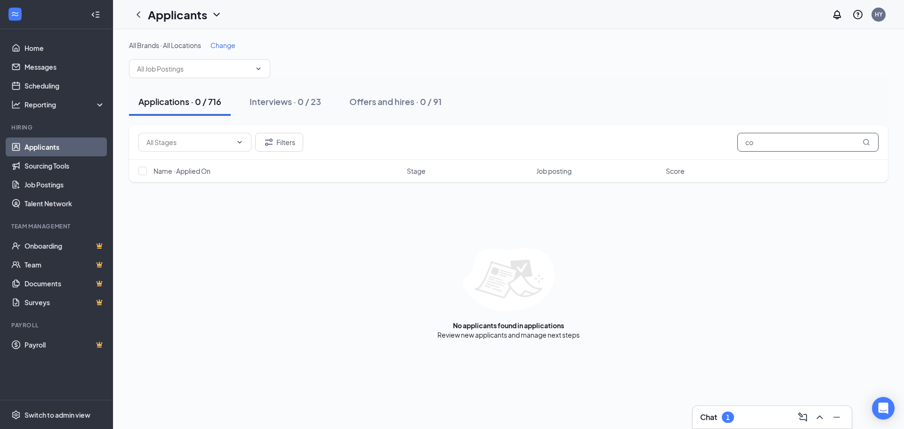
type input "c"
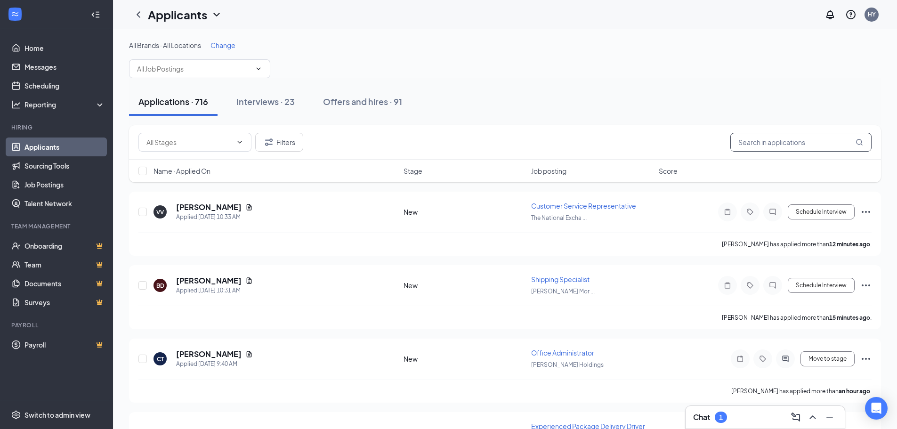
click at [678, 142] on input "text" at bounding box center [800, 142] width 141 height 19
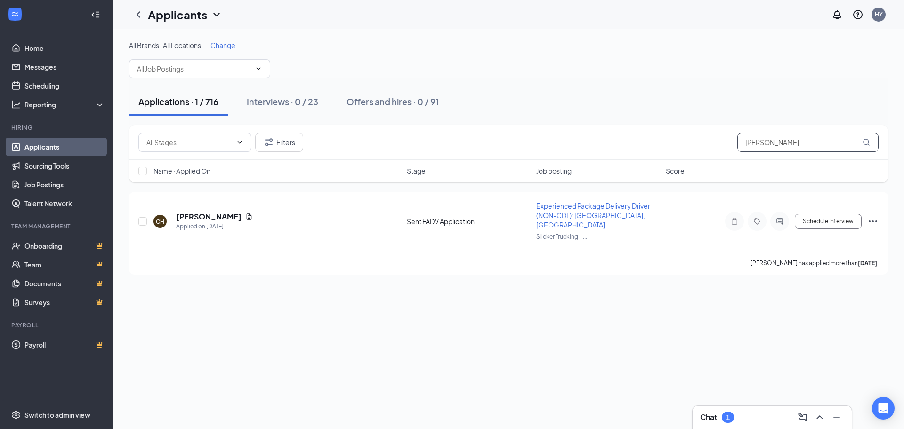
drag, startPoint x: 793, startPoint y: 146, endPoint x: 632, endPoint y: 144, distance: 161.1
click at [632, 144] on div "Filters howard" at bounding box center [508, 142] width 740 height 19
type input "howard"
click at [215, 211] on h5 "Charles Howard" at bounding box center [208, 216] width 65 height 10
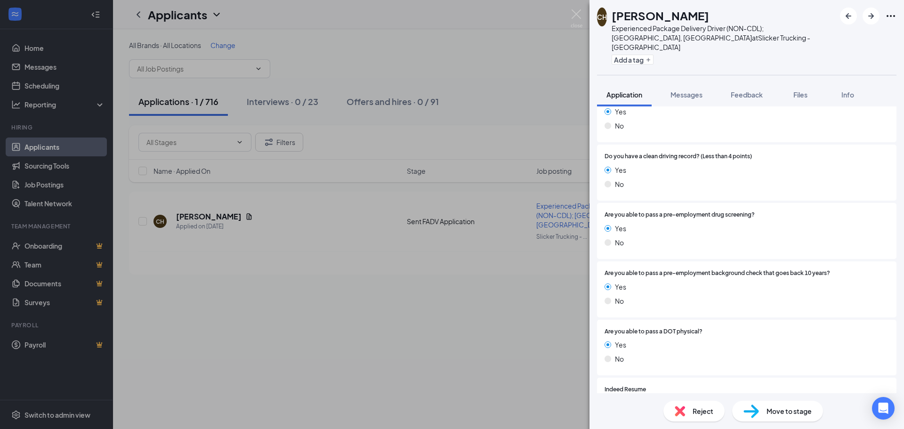
scroll to position [185, 0]
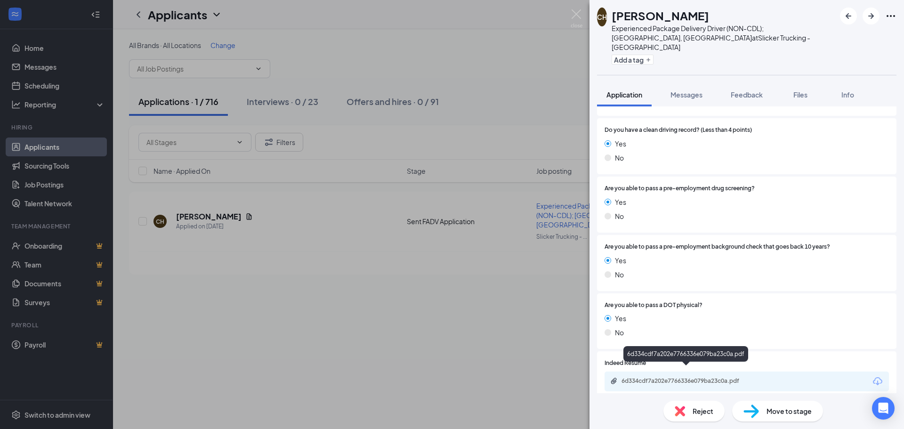
click at [678, 372] on div "6d334cdf7a202e7766336e079ba23c0a.pdf" at bounding box center [688, 381] width 132 height 8
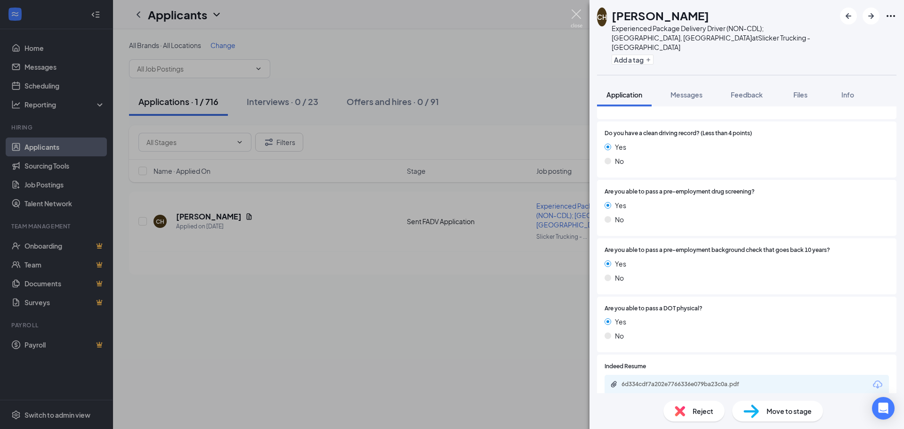
drag, startPoint x: 577, startPoint y: 11, endPoint x: 681, endPoint y: 69, distance: 119.7
click at [577, 11] on img at bounding box center [577, 18] width 12 height 18
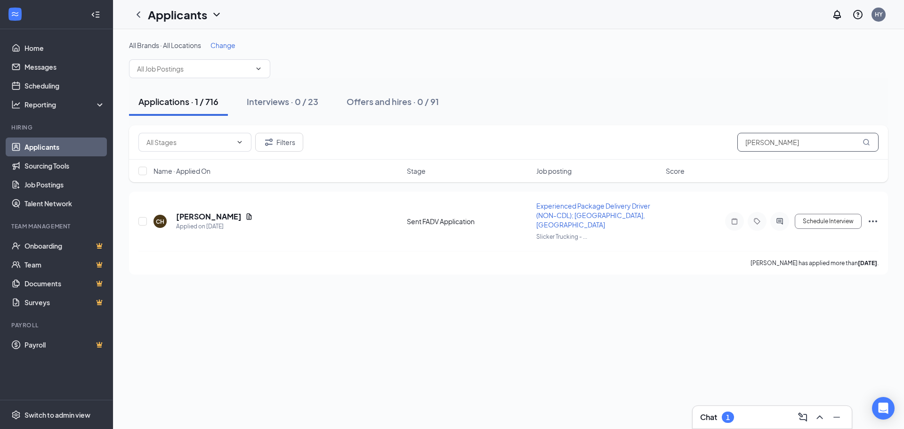
drag, startPoint x: 776, startPoint y: 147, endPoint x: 673, endPoint y: 146, distance: 102.7
click at [673, 146] on div "Filters howard" at bounding box center [508, 142] width 740 height 19
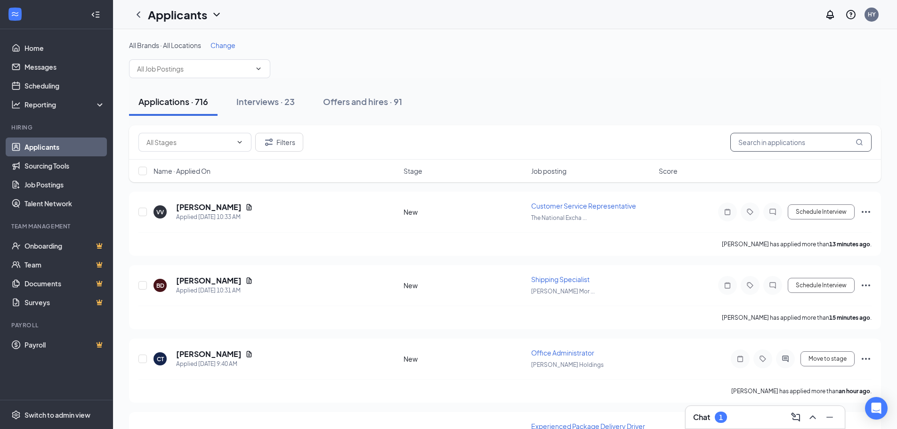
click at [678, 146] on input "text" at bounding box center [800, 142] width 141 height 19
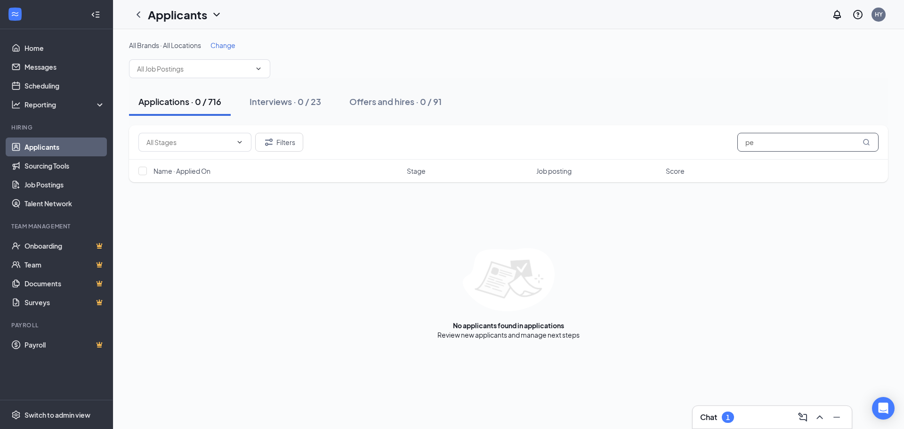
type input "p"
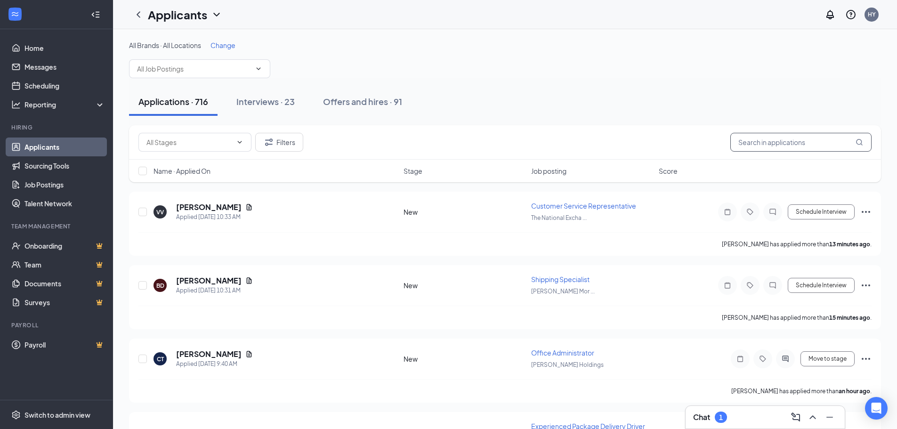
click at [678, 143] on input "text" at bounding box center [800, 142] width 141 height 19
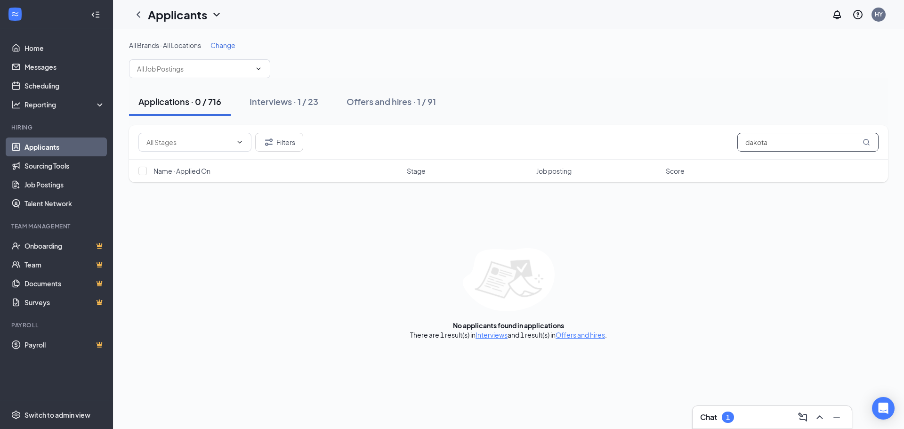
type input "dakota"
click at [482, 333] on link "Interviews" at bounding box center [492, 335] width 32 height 8
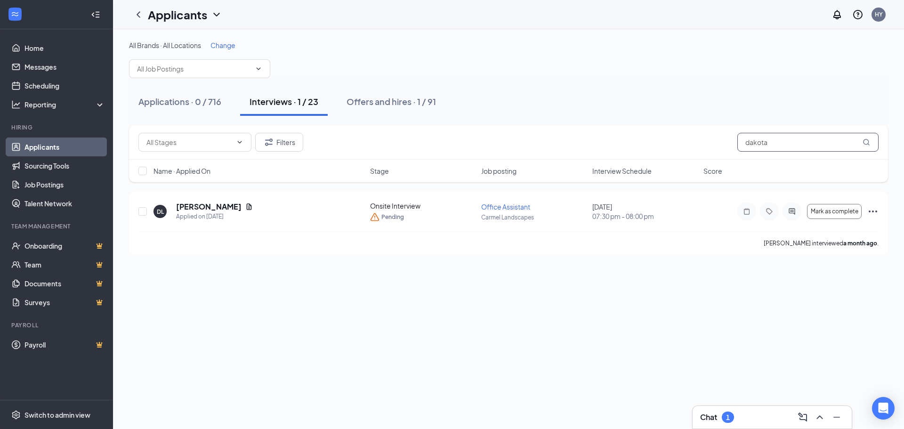
click at [678, 146] on input "dakota" at bounding box center [807, 142] width 141 height 19
click at [396, 98] on div "Offers and hires · 1 / 91" at bounding box center [391, 102] width 89 height 12
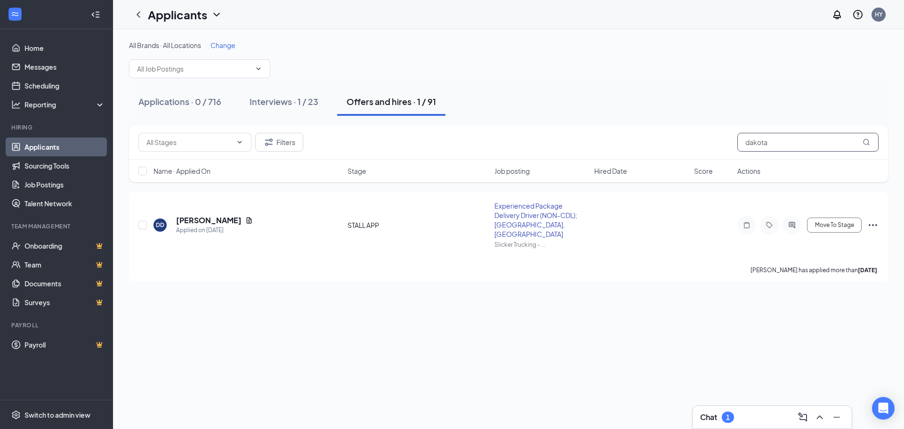
drag, startPoint x: 797, startPoint y: 144, endPoint x: 769, endPoint y: 141, distance: 28.4
click at [678, 141] on input "dakota" at bounding box center [807, 142] width 141 height 19
click at [678, 140] on input "dakota" at bounding box center [807, 142] width 141 height 19
click at [201, 215] on h5 "Dakota Dreher" at bounding box center [208, 220] width 65 height 10
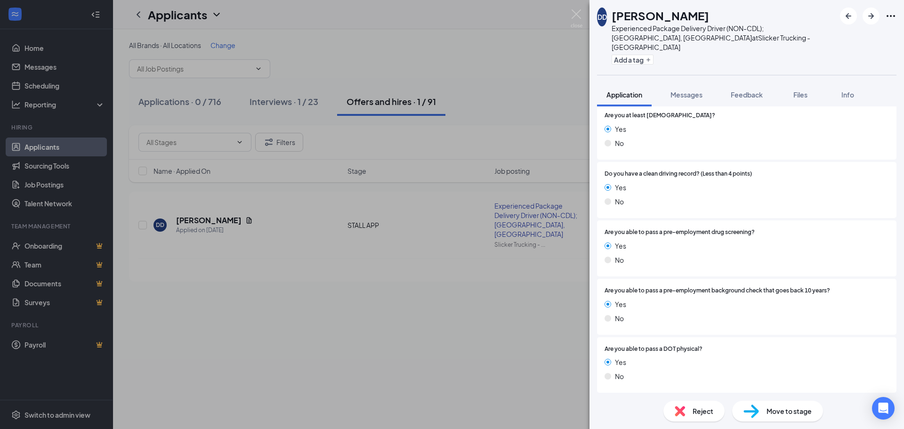
scroll to position [185, 0]
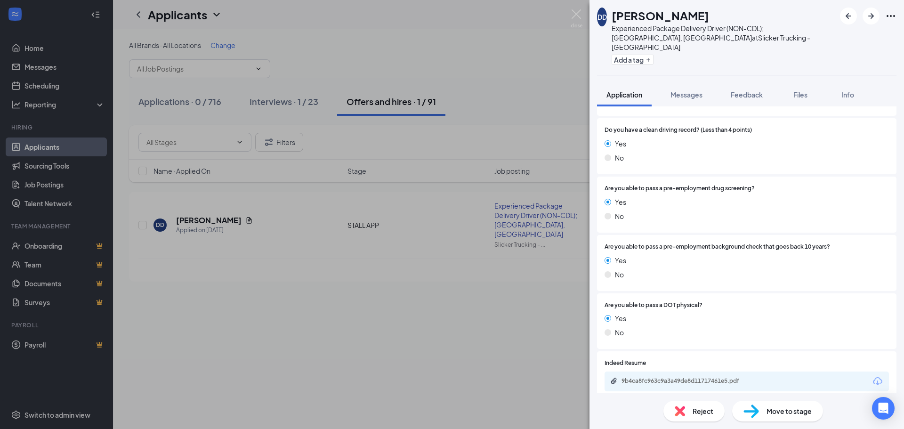
click at [678, 372] on div "9b4ca8fc963c9a3a49de8d11717461e5.pdf" at bounding box center [747, 382] width 284 height 20
click at [678, 372] on div "9b4ca8fc963c9a3a49de8d11717461e5.pdf" at bounding box center [688, 381] width 132 height 8
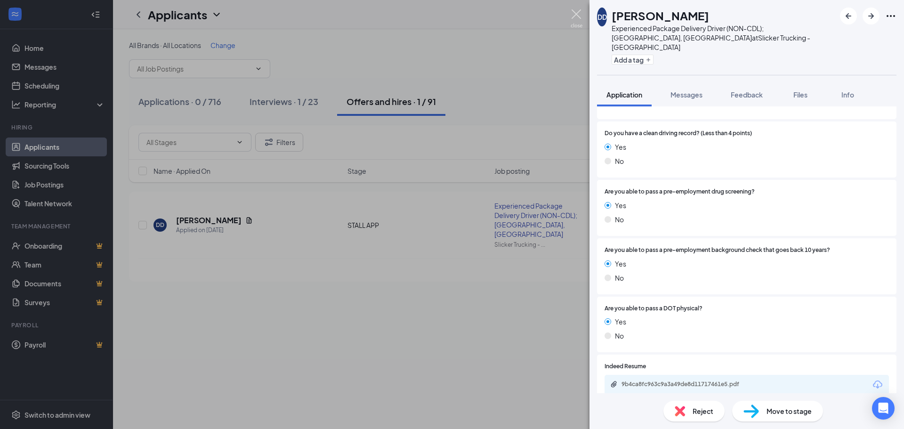
click at [579, 17] on img at bounding box center [577, 18] width 12 height 18
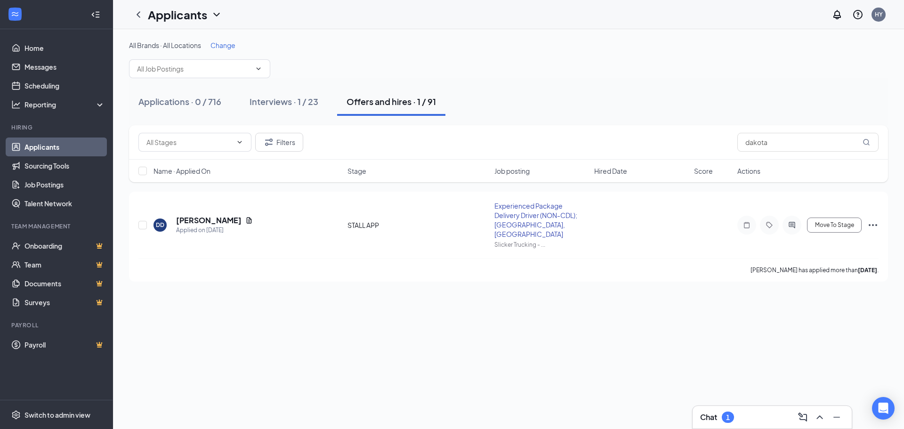
click at [150, 94] on button "Applications · 0 / 716" at bounding box center [180, 102] width 102 height 28
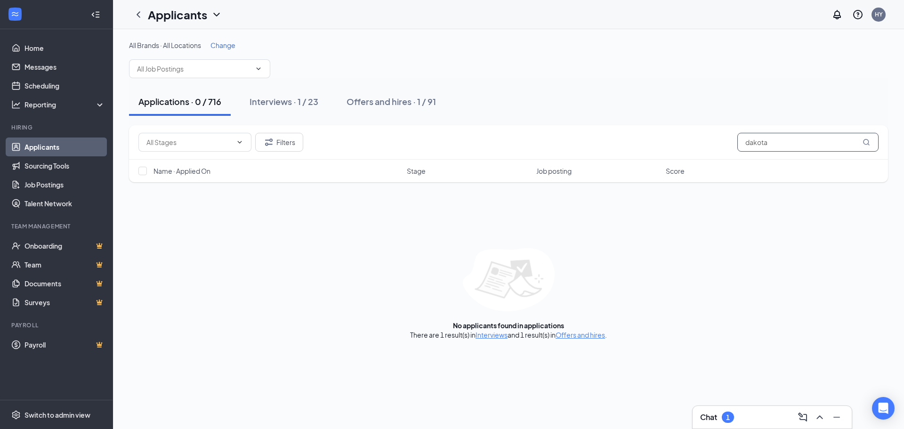
drag, startPoint x: 791, startPoint y: 135, endPoint x: 602, endPoint y: 138, distance: 188.8
click at [602, 138] on div "Filters dakota" at bounding box center [508, 142] width 740 height 19
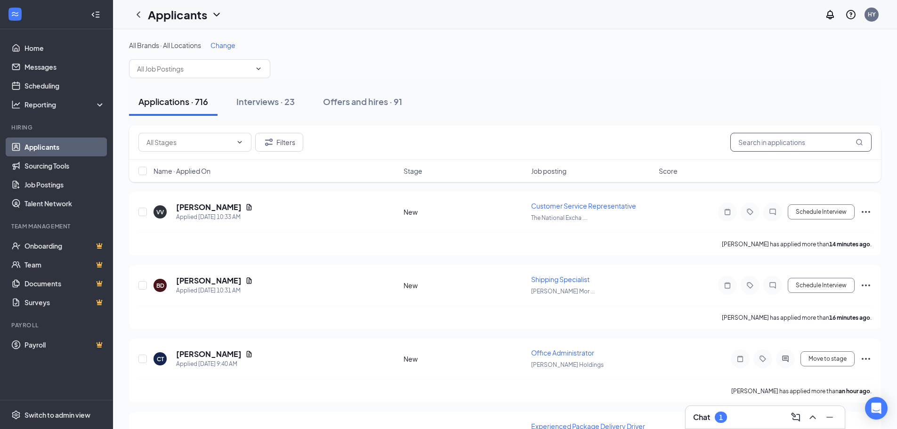
click at [678, 133] on input "text" at bounding box center [800, 142] width 141 height 19
type input "bevere"
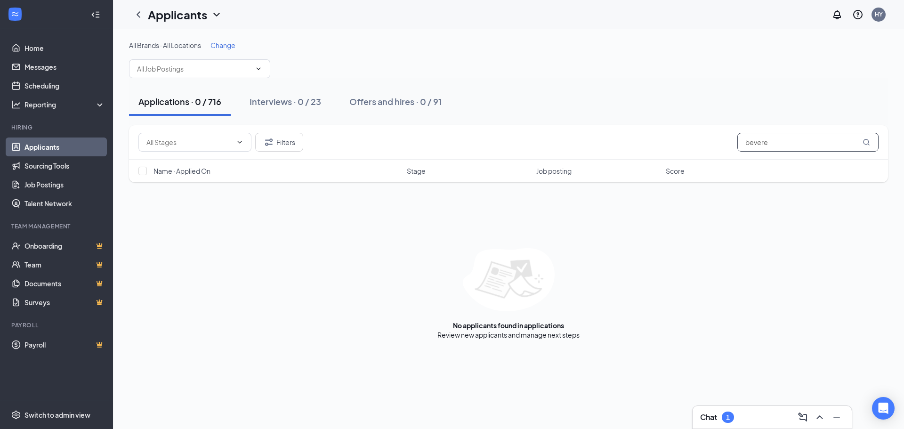
drag, startPoint x: 795, startPoint y: 147, endPoint x: 701, endPoint y: 144, distance: 94.3
click at [678, 144] on div "Filters bevere" at bounding box center [508, 142] width 740 height 19
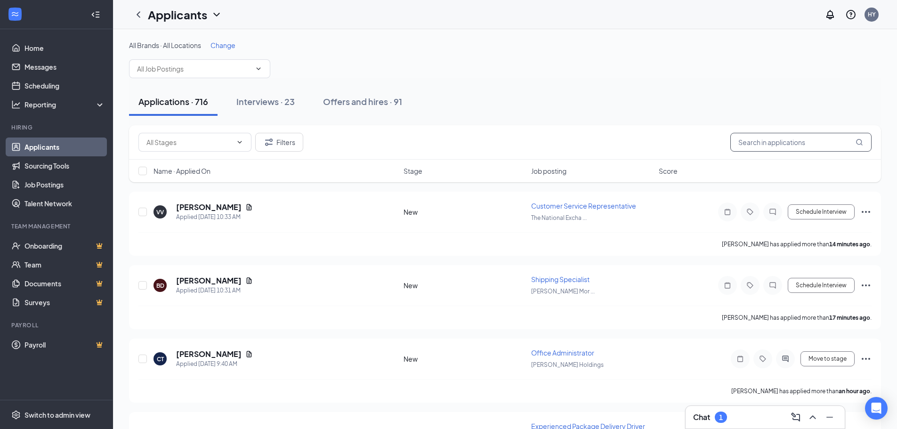
click at [678, 143] on input "text" at bounding box center [800, 142] width 141 height 19
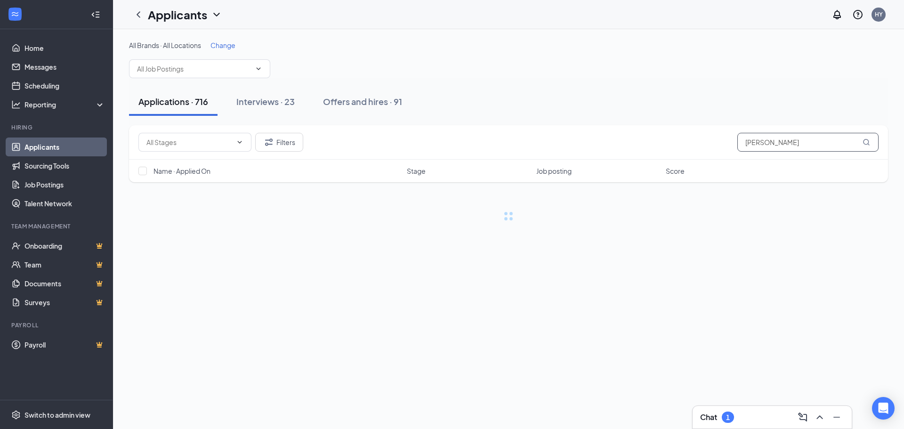
type input "denisha"
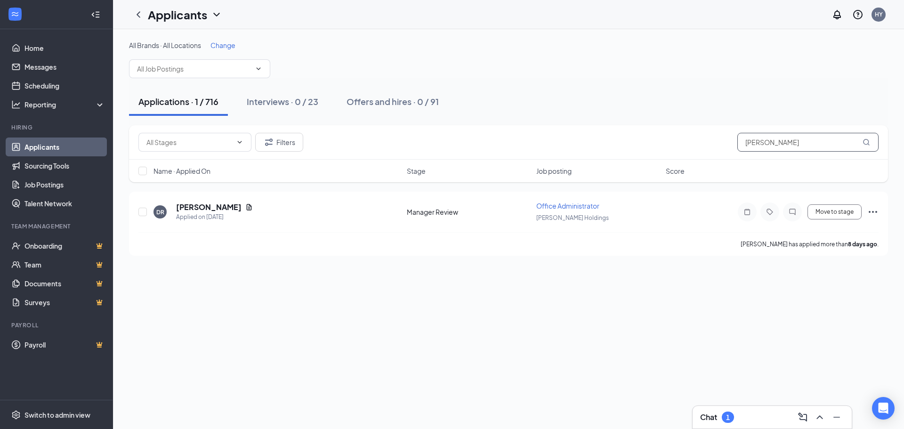
drag, startPoint x: 780, startPoint y: 144, endPoint x: 618, endPoint y: 143, distance: 162.5
click at [618, 143] on div "Filters denisha" at bounding box center [508, 142] width 740 height 19
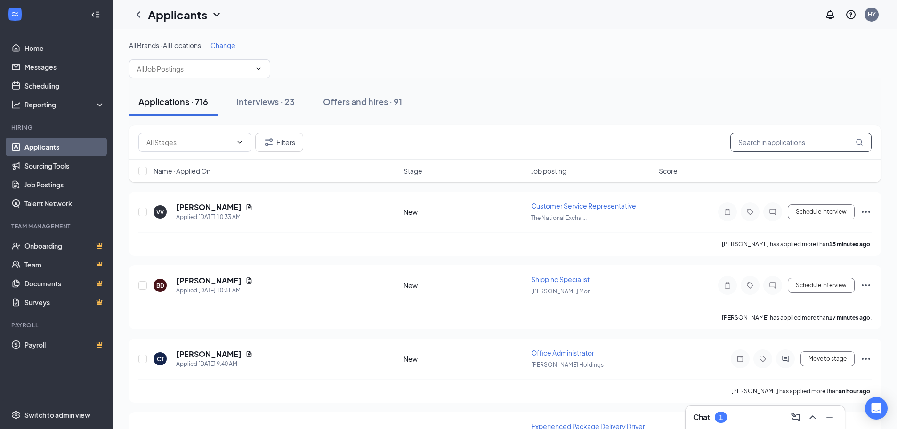
click at [678, 138] on input "text" at bounding box center [800, 142] width 141 height 19
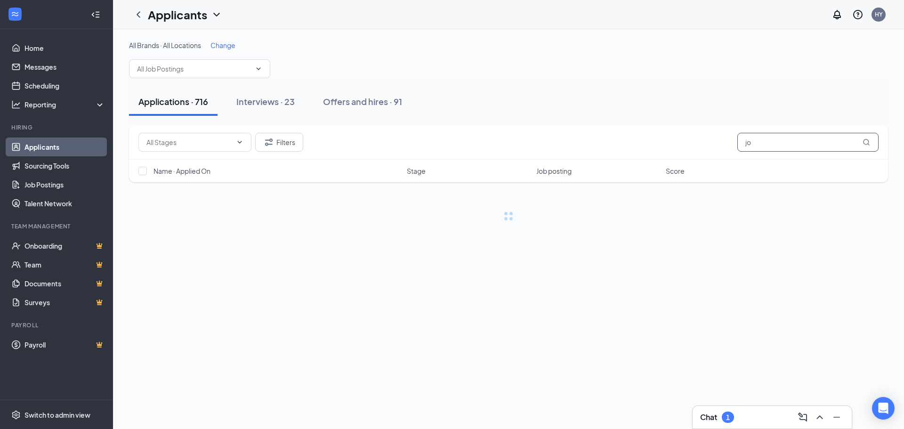
type input "j"
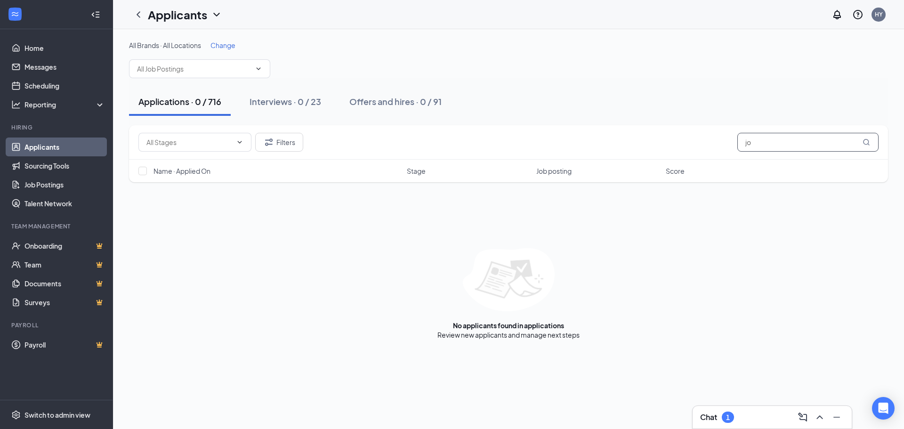
type input "j"
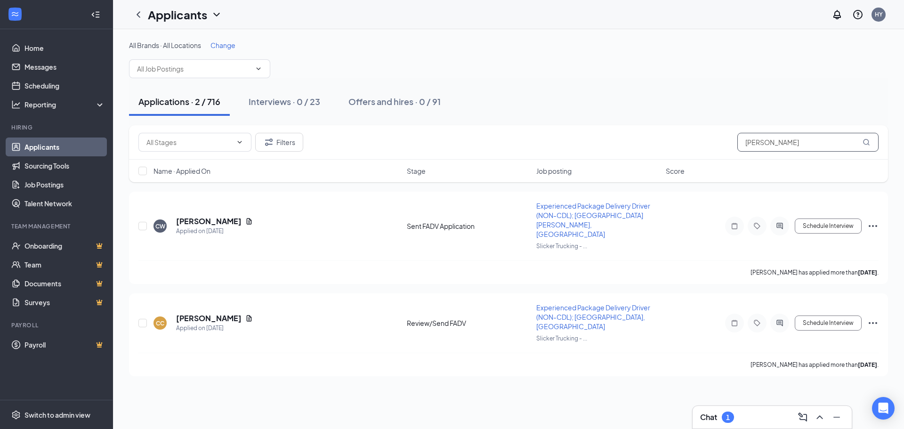
type input "calvin"
click at [208, 313] on h5 "Calvin Conner" at bounding box center [208, 318] width 65 height 10
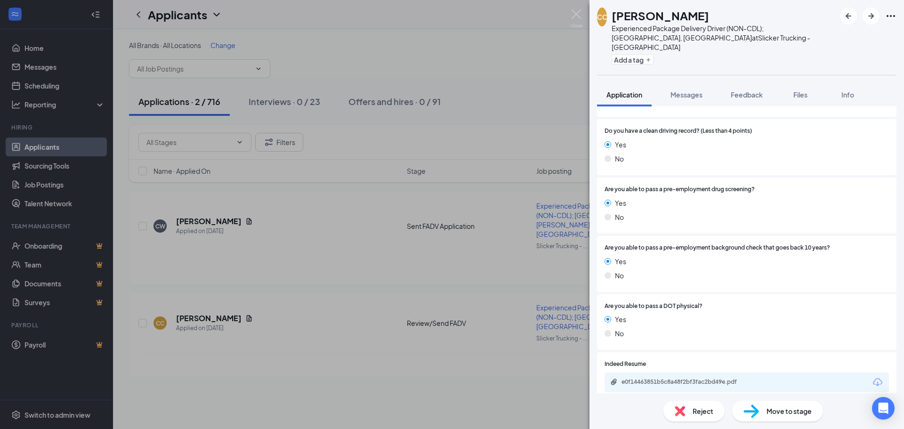
scroll to position [185, 0]
click at [678, 372] on div "e0f14463851b5c8a48f2bf3fac2bd49e.pdf" at bounding box center [688, 381] width 132 height 8
click at [574, 15] on img at bounding box center [577, 18] width 12 height 18
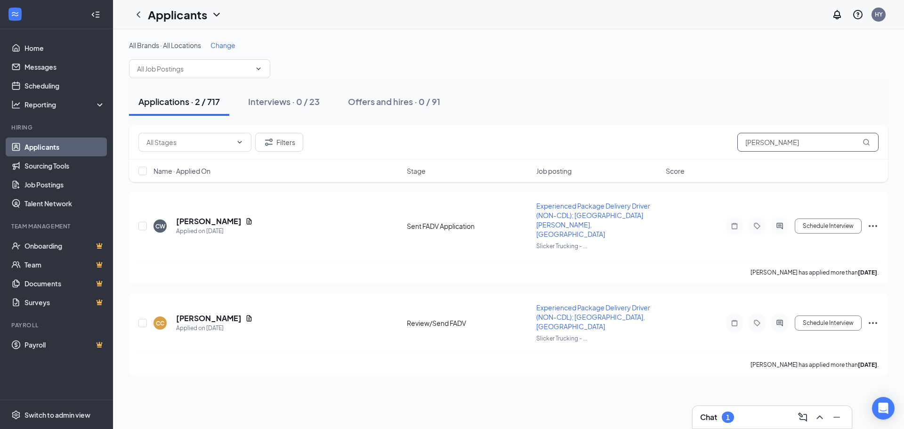
drag, startPoint x: 781, startPoint y: 142, endPoint x: 649, endPoint y: 137, distance: 131.9
click at [649, 137] on div "Filters calvin" at bounding box center [508, 142] width 740 height 19
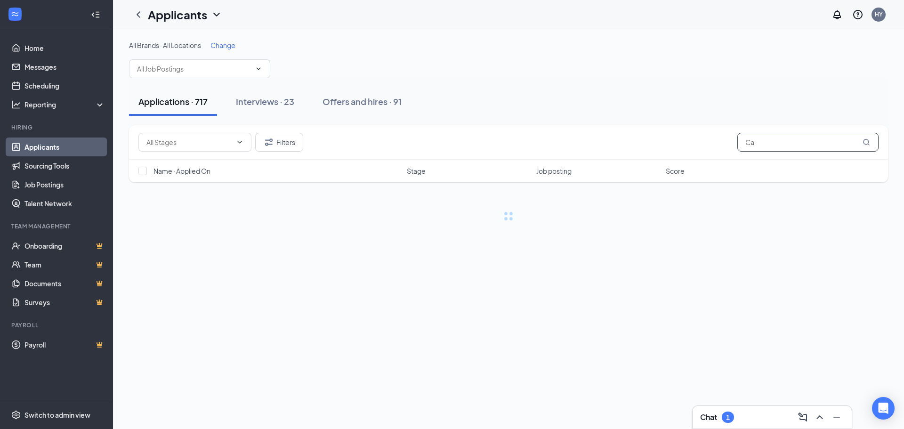
type input "C"
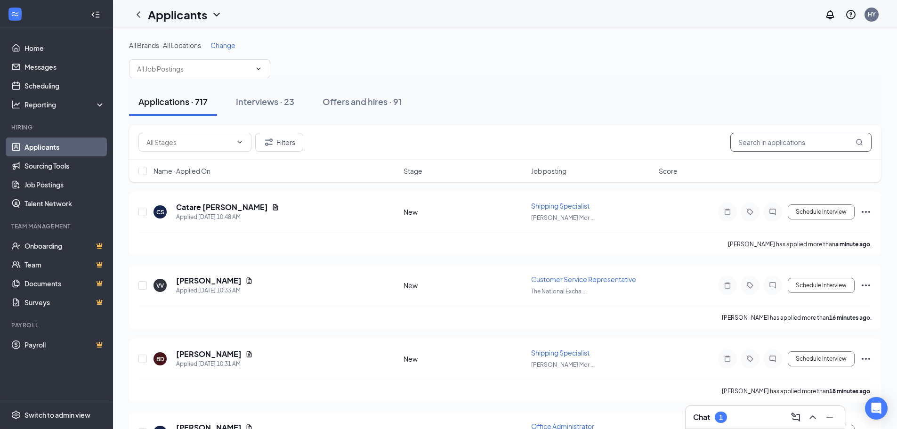
click at [678, 141] on input "text" at bounding box center [800, 142] width 141 height 19
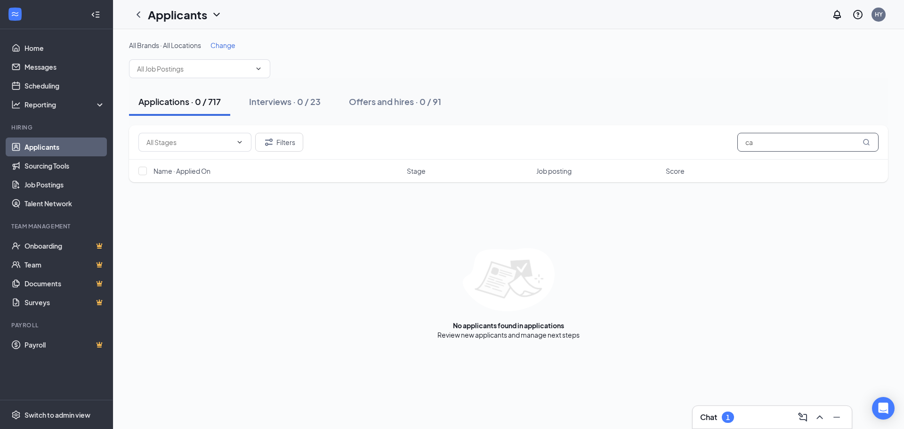
type input "c"
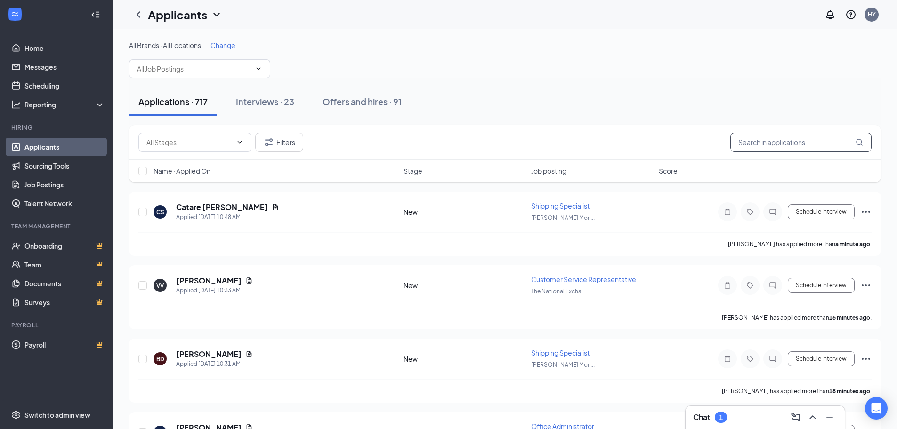
click at [678, 142] on input "text" at bounding box center [800, 142] width 141 height 19
type input "devlin"
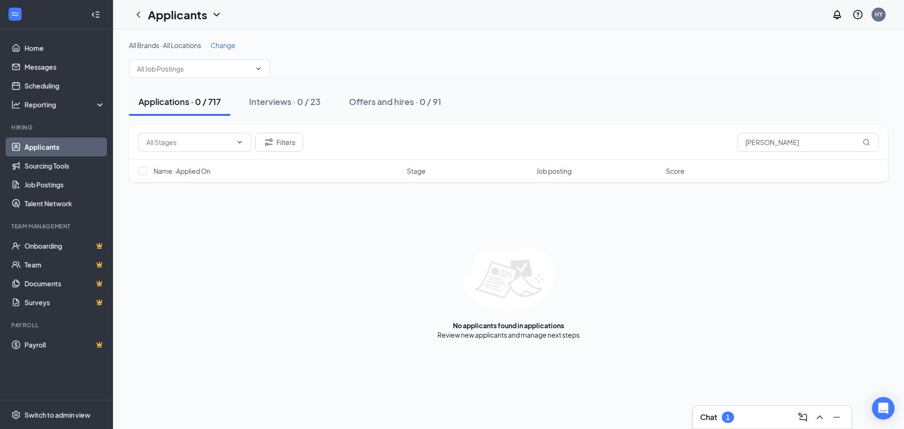
drag, startPoint x: 0, startPoint y: 0, endPoint x: 700, endPoint y: 143, distance: 714.6
click at [700, 143] on div "Filters [PERSON_NAME]" at bounding box center [508, 142] width 740 height 19
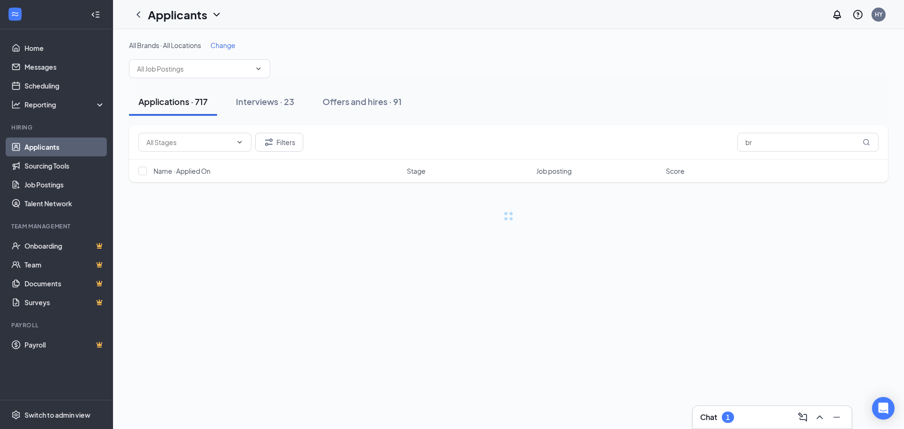
type input "b"
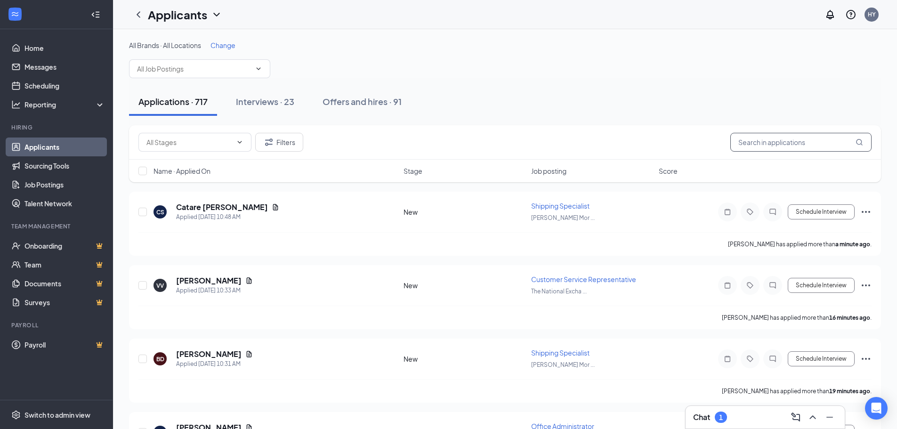
click at [757, 150] on input "text" at bounding box center [800, 142] width 141 height 19
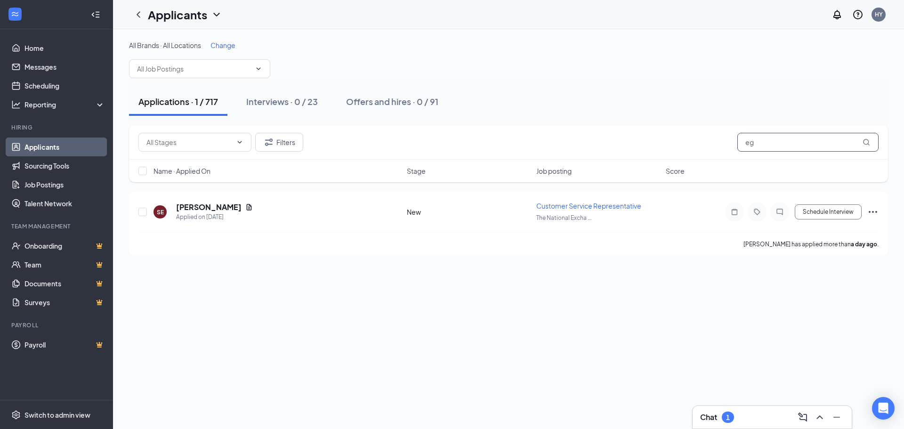
type input "e"
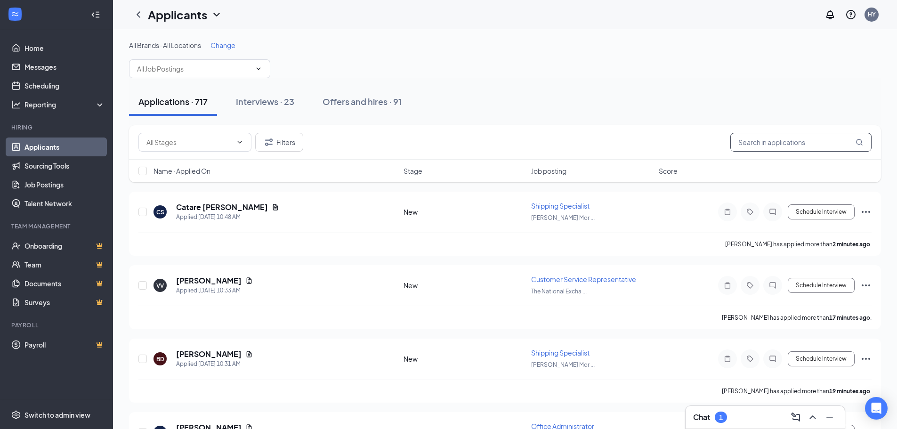
click at [790, 142] on input "text" at bounding box center [800, 142] width 141 height 19
type input "felske"
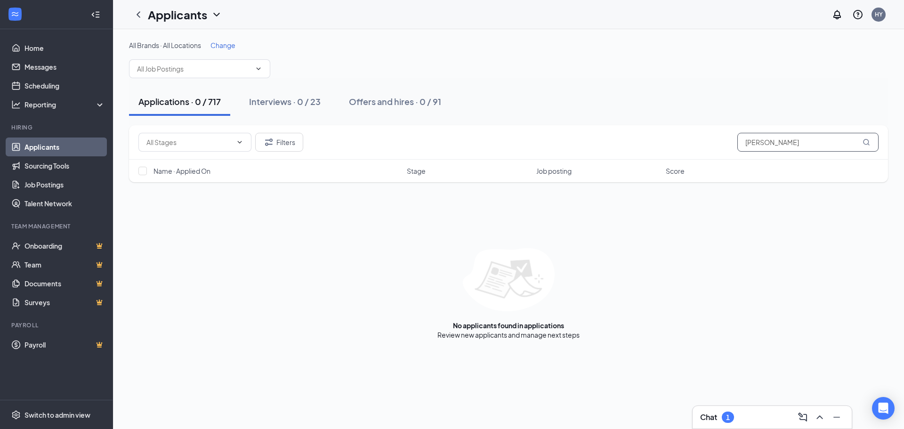
drag, startPoint x: 790, startPoint y: 142, endPoint x: 701, endPoint y: 140, distance: 89.0
click at [701, 140] on div "Filters felske" at bounding box center [508, 142] width 740 height 19
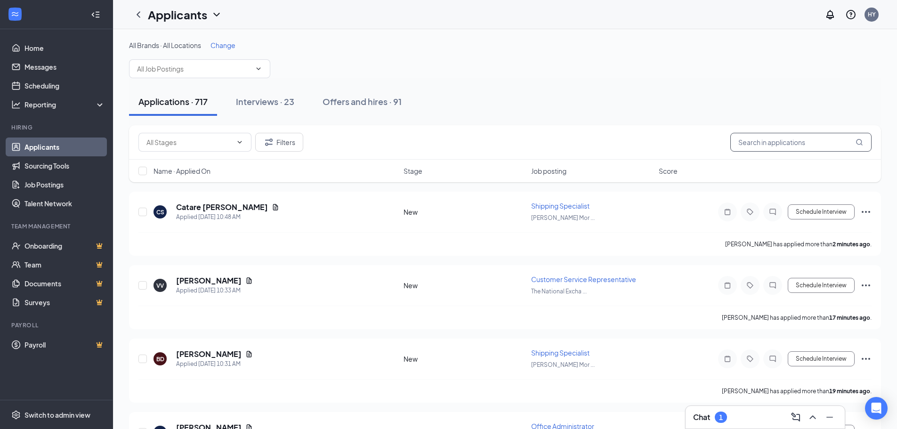
click at [744, 145] on input "text" at bounding box center [800, 142] width 141 height 19
type input "bobbie"
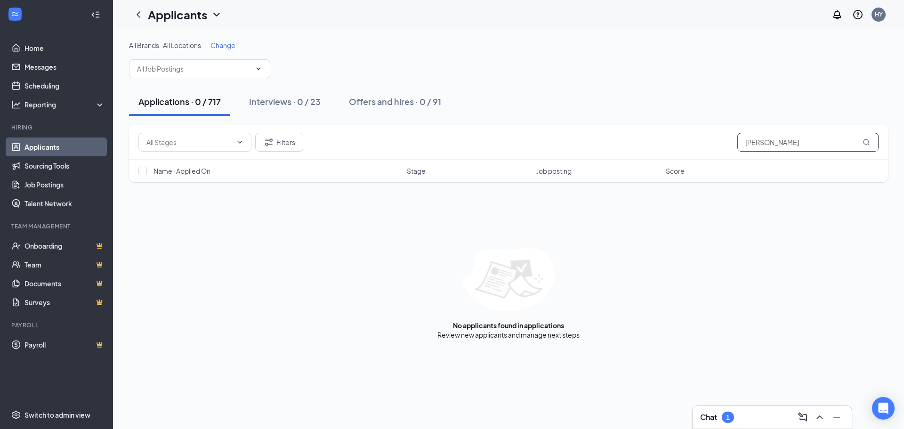
drag, startPoint x: 780, startPoint y: 143, endPoint x: 606, endPoint y: 143, distance: 174.2
click at [606, 143] on div "Filters bobbie" at bounding box center [508, 142] width 740 height 19
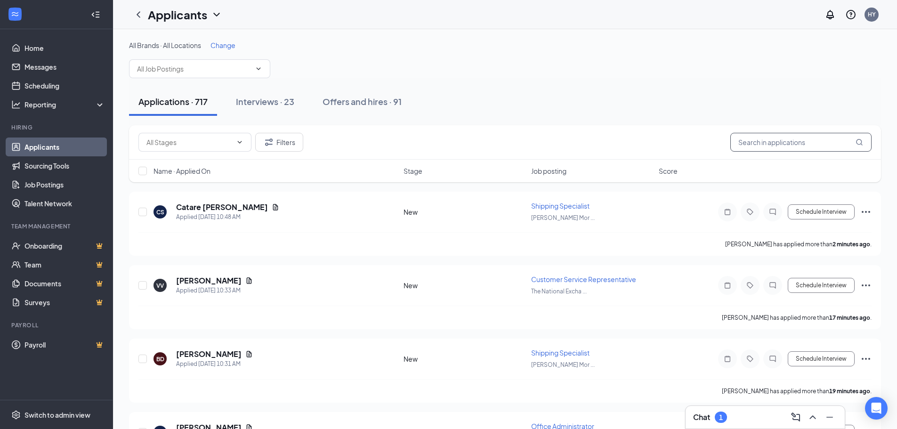
click at [771, 138] on input "text" at bounding box center [800, 142] width 141 height 19
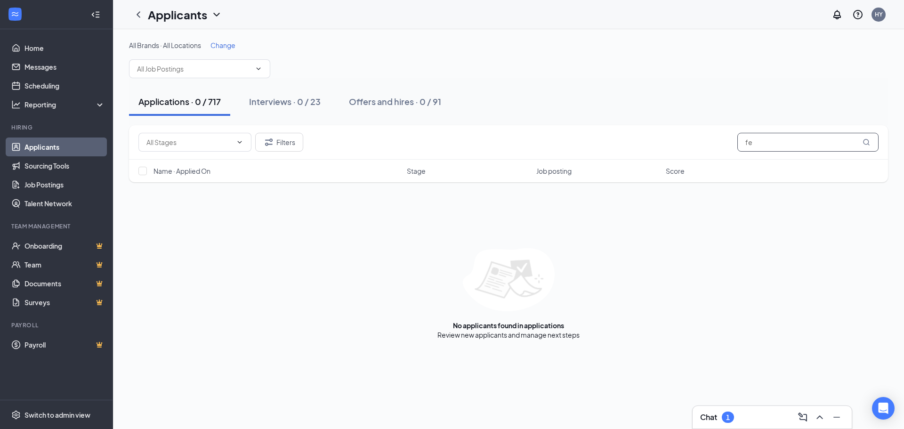
type input "f"
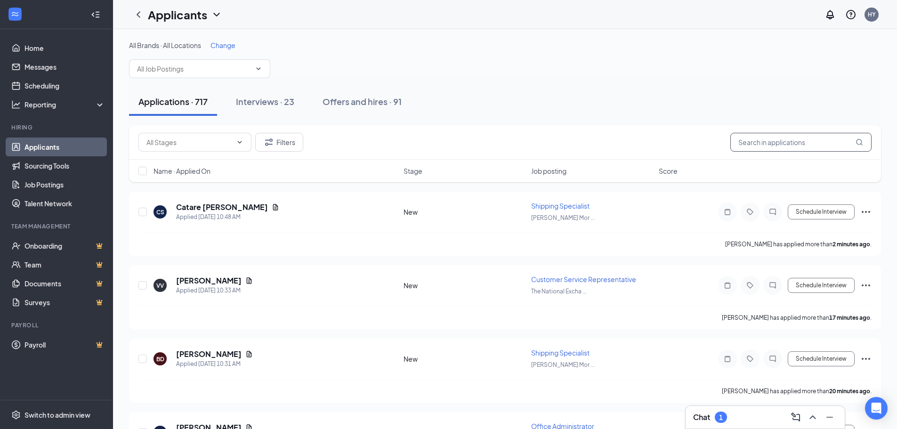
click at [793, 149] on input "text" at bounding box center [800, 142] width 141 height 19
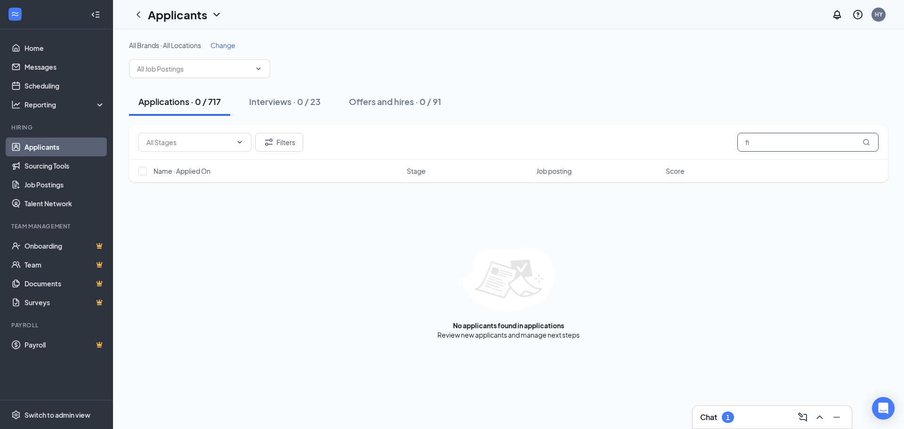
type input "f"
type input "t"
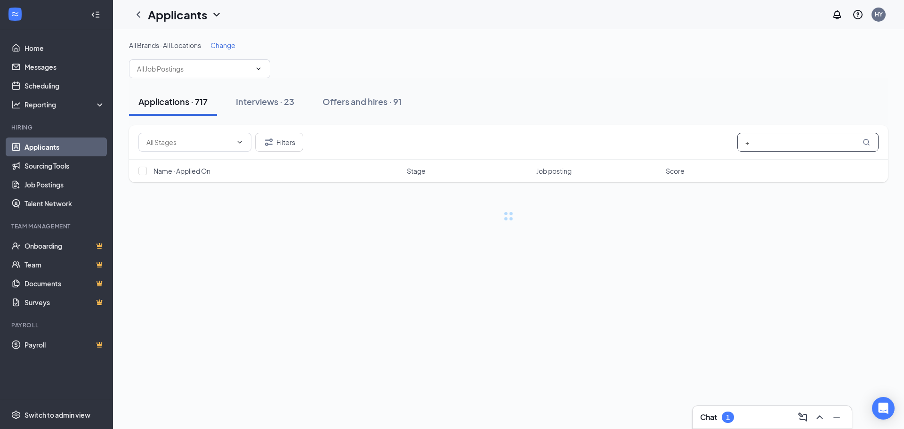
type input "+"
click at [788, 142] on input "+" at bounding box center [807, 142] width 141 height 19
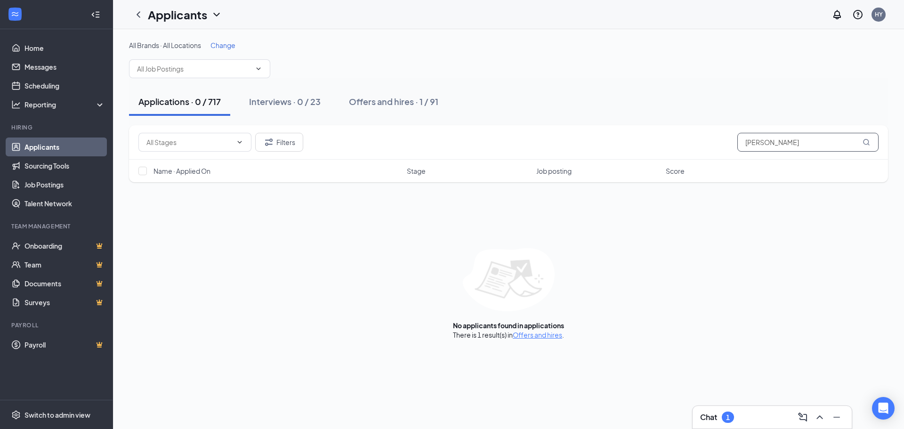
type input "gallion"
click at [541, 334] on link "Offers and hires" at bounding box center [537, 335] width 49 height 8
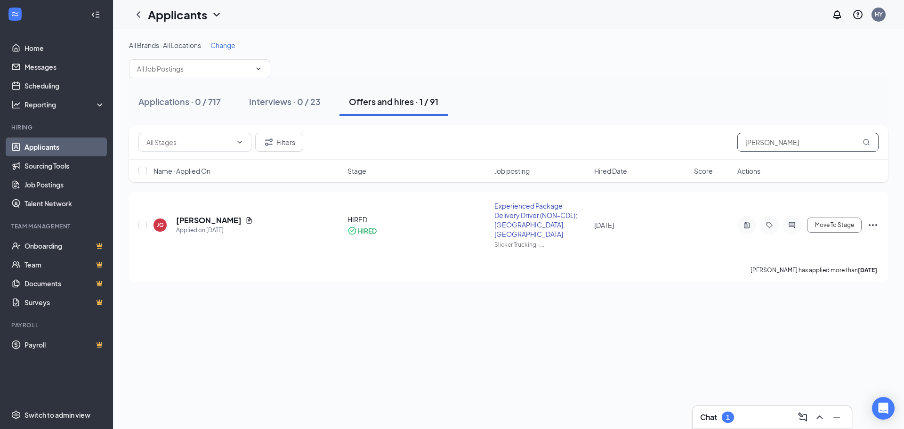
drag, startPoint x: 791, startPoint y: 141, endPoint x: 622, endPoint y: 139, distance: 169.1
click at [622, 139] on div "Filters gallion" at bounding box center [508, 142] width 740 height 19
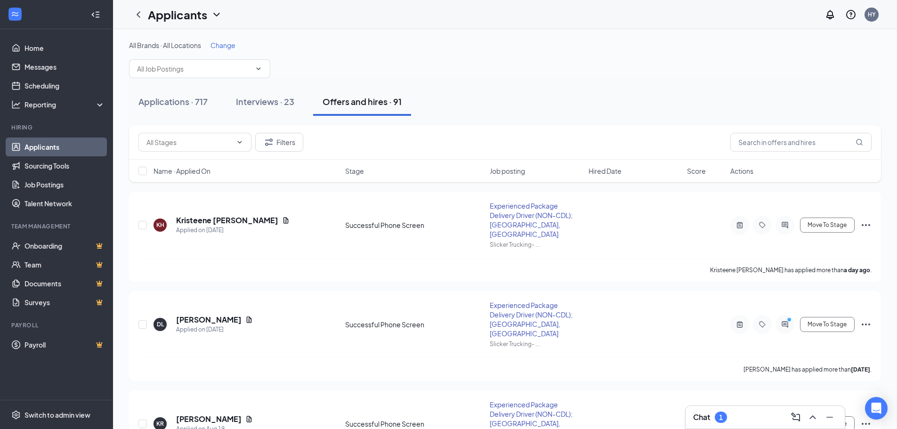
click at [214, 103] on button "Applications · 717" at bounding box center [173, 102] width 88 height 28
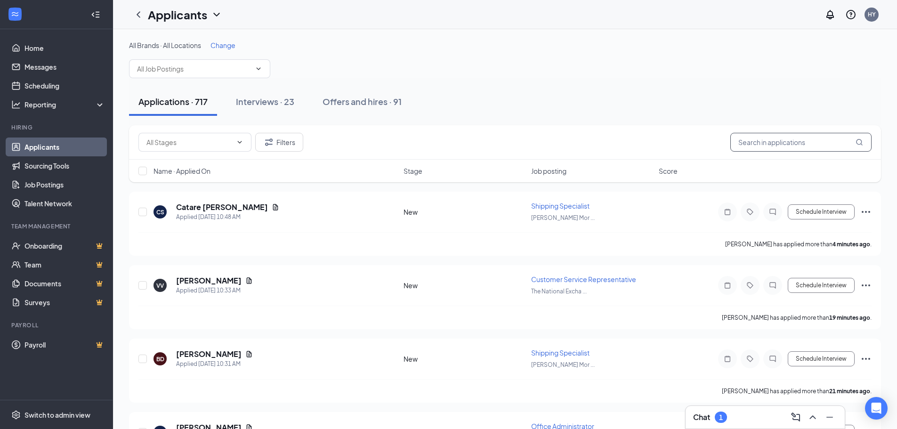
click at [756, 141] on input "text" at bounding box center [800, 142] width 141 height 19
type input "ray"
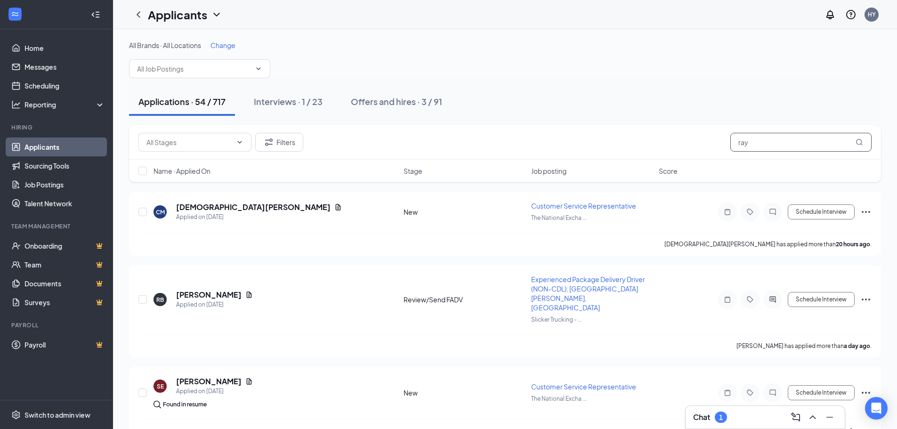
drag, startPoint x: 759, startPoint y: 139, endPoint x: 642, endPoint y: 137, distance: 116.8
click at [642, 137] on div "Filters ray" at bounding box center [504, 142] width 733 height 19
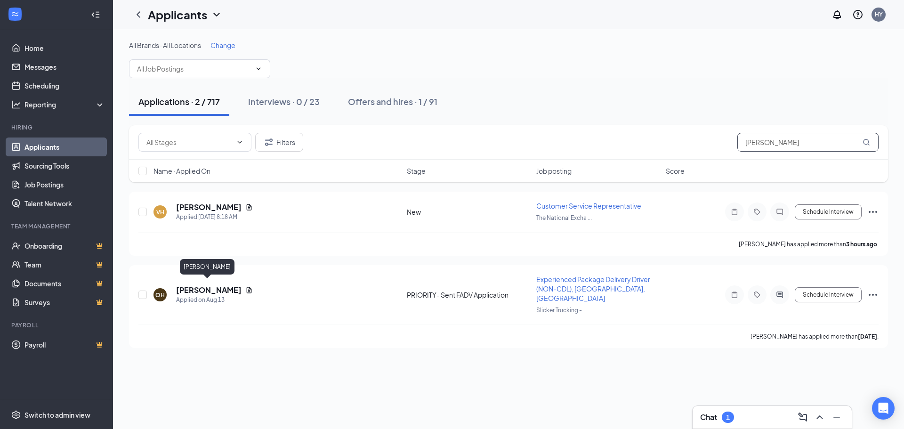
type input "harper"
click at [208, 285] on h5 "Orlando Harper" at bounding box center [208, 290] width 65 height 10
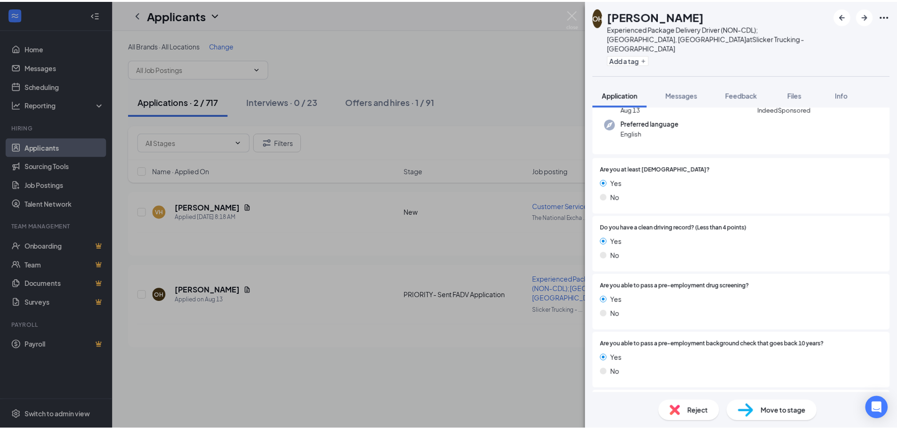
scroll to position [181, 0]
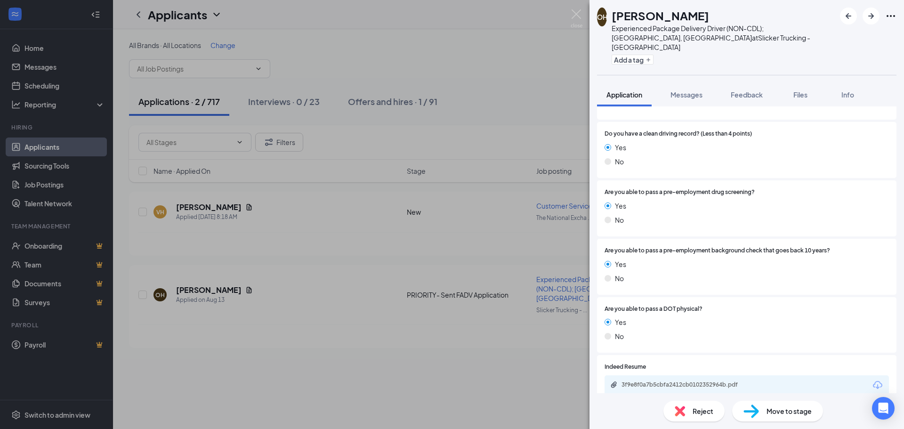
click at [703, 381] on div "3f9e8f0a7b5cbfa2412cb0102352964b.pdf" at bounding box center [688, 385] width 132 height 8
drag, startPoint x: 575, startPoint y: 13, endPoint x: 678, endPoint y: 25, distance: 103.3
click at [575, 13] on img at bounding box center [577, 18] width 12 height 18
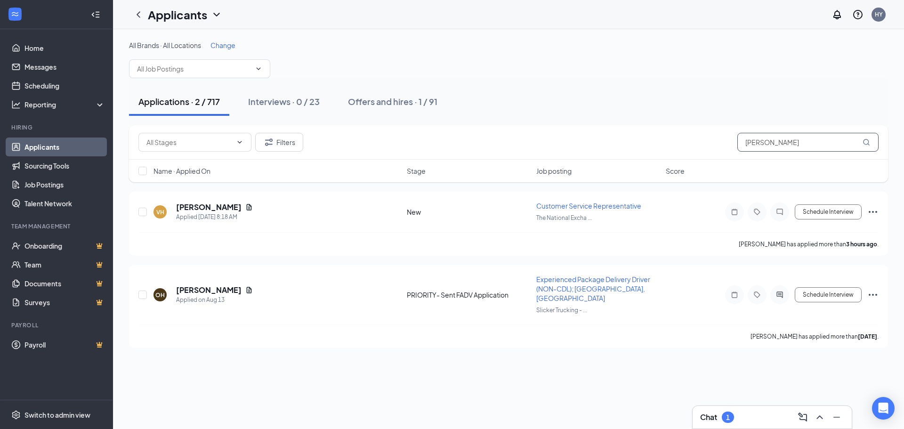
drag, startPoint x: 790, startPoint y: 137, endPoint x: 651, endPoint y: 129, distance: 139.1
click at [651, 129] on div "Filters harper" at bounding box center [508, 142] width 759 height 34
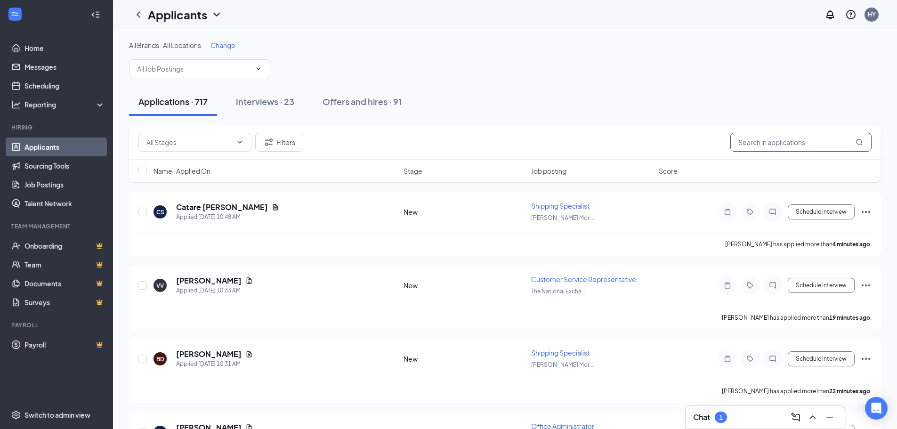
click at [760, 141] on input "text" at bounding box center [800, 142] width 141 height 19
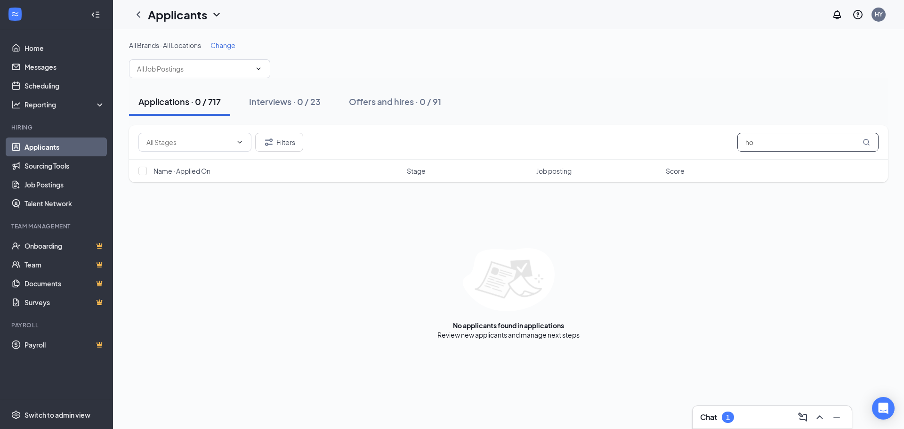
type input "h"
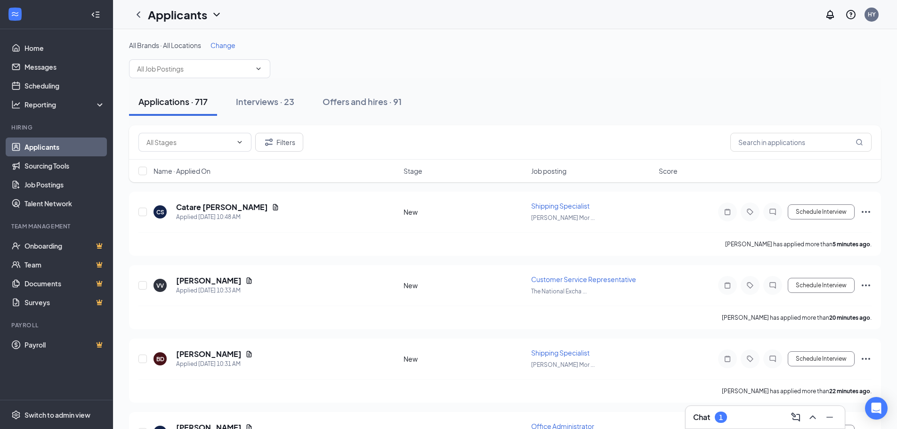
click at [760, 130] on div "Filters" at bounding box center [505, 142] width 752 height 34
click at [764, 141] on input "text" at bounding box center [800, 142] width 141 height 19
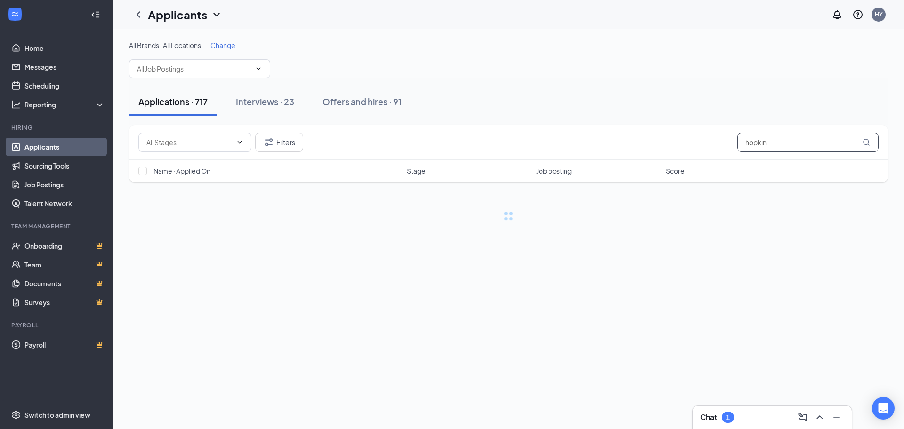
type input "hopkins"
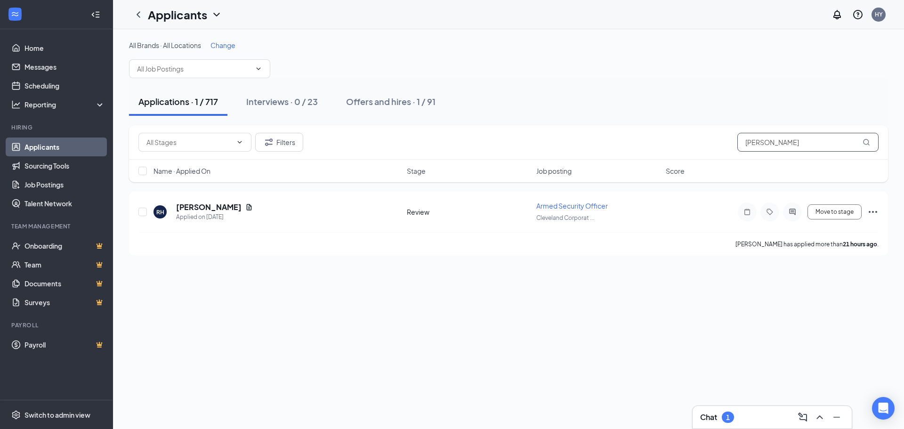
drag, startPoint x: 789, startPoint y: 143, endPoint x: 689, endPoint y: 143, distance: 99.4
click at [689, 143] on div "Filters hopkins" at bounding box center [508, 142] width 740 height 19
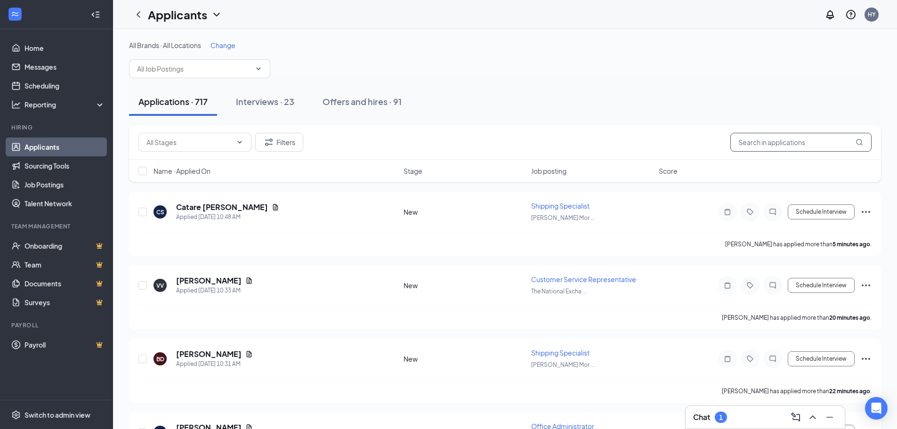
click at [767, 149] on input "text" at bounding box center [800, 142] width 141 height 19
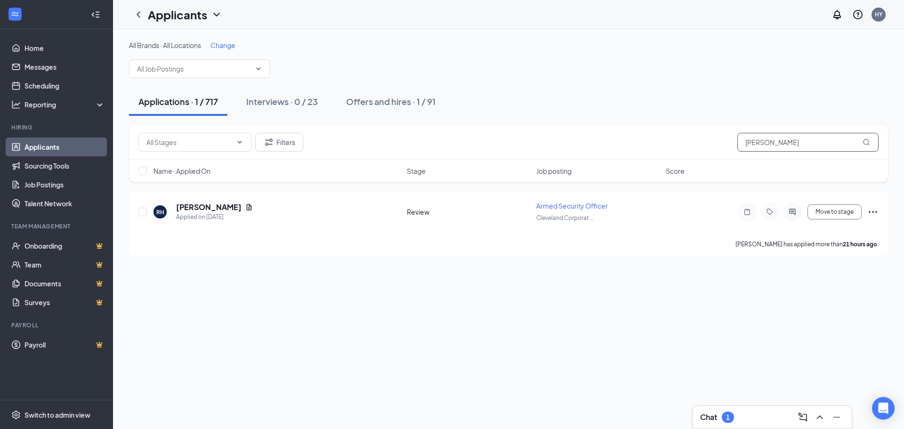
type input "hopkins"
drag, startPoint x: 781, startPoint y: 139, endPoint x: 562, endPoint y: 139, distance: 218.5
click at [562, 139] on div "Filters hopkins" at bounding box center [508, 142] width 740 height 19
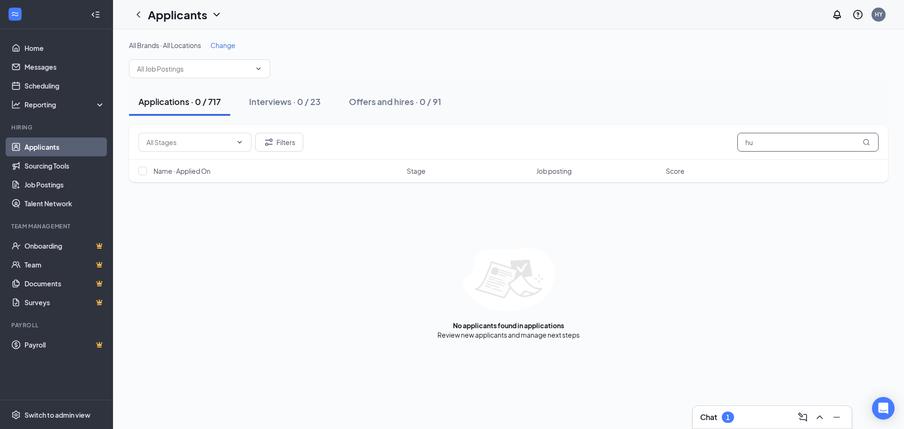
type input "h"
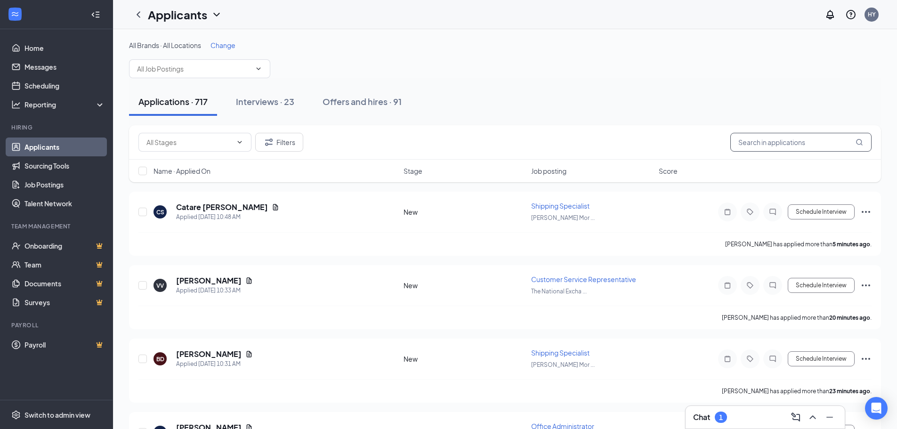
click at [771, 143] on input "text" at bounding box center [800, 142] width 141 height 19
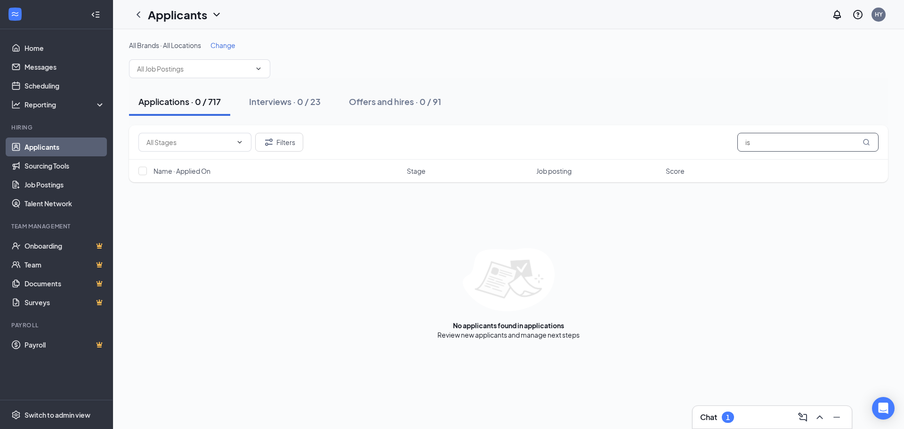
type input "i"
type input "k"
type input "h"
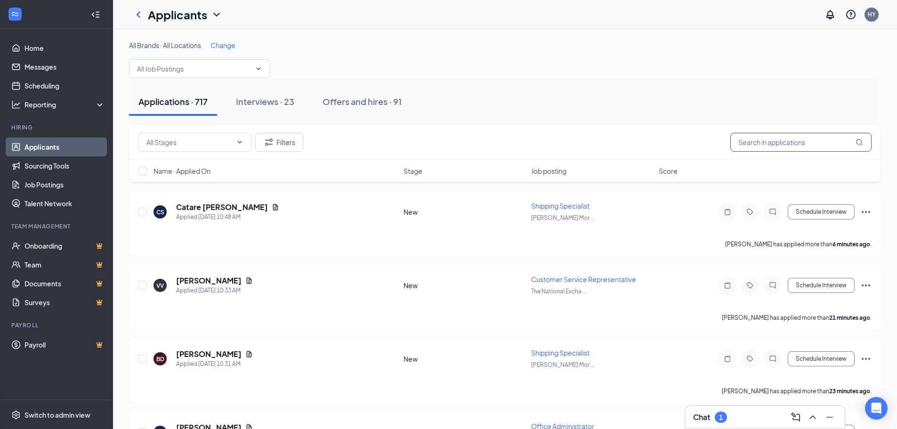
click at [794, 148] on input "text" at bounding box center [800, 142] width 141 height 19
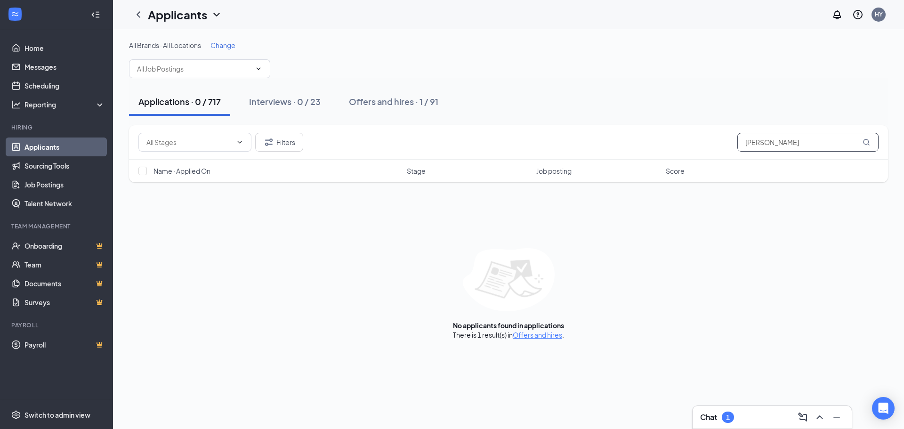
type input "alan jackson"
click at [543, 341] on div "All Brands · All Locations Change Applications · 0 / 717 Interviews · 0 / 23 Of…" at bounding box center [508, 190] width 791 height 322
click at [542, 338] on link "Offers and hires" at bounding box center [537, 335] width 49 height 8
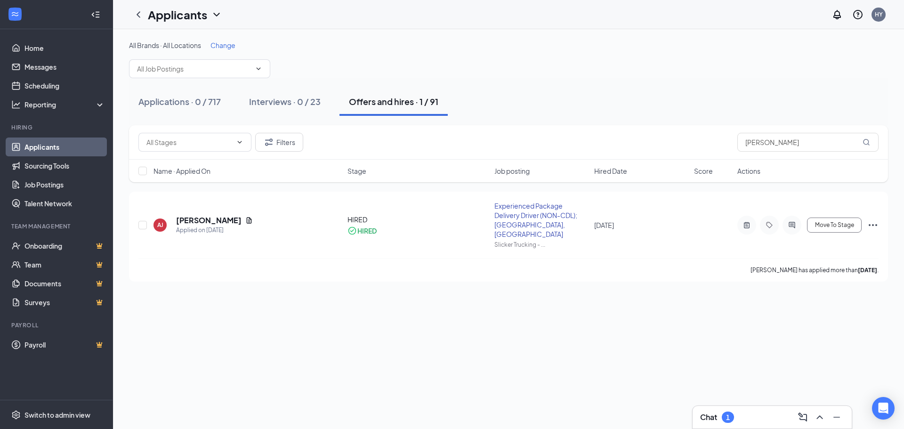
click at [186, 109] on button "Applications · 0 / 717" at bounding box center [179, 102] width 101 height 28
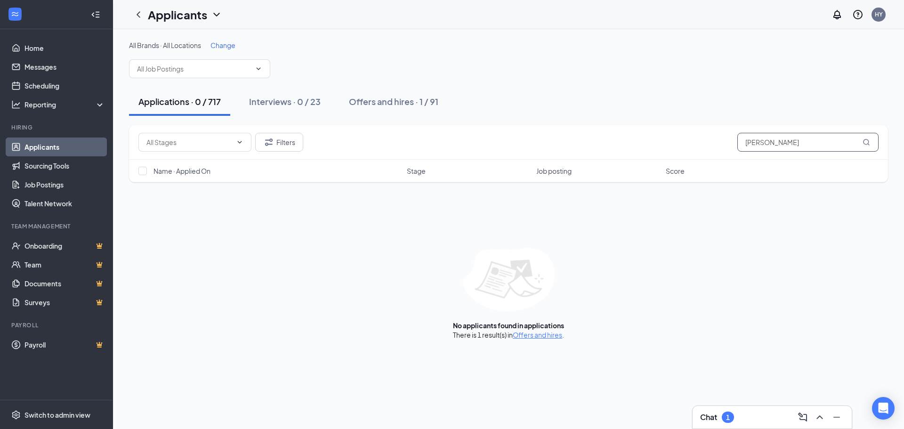
drag, startPoint x: 786, startPoint y: 140, endPoint x: 612, endPoint y: 138, distance: 174.2
click at [612, 138] on div "Filters alan jackson" at bounding box center [508, 142] width 740 height 19
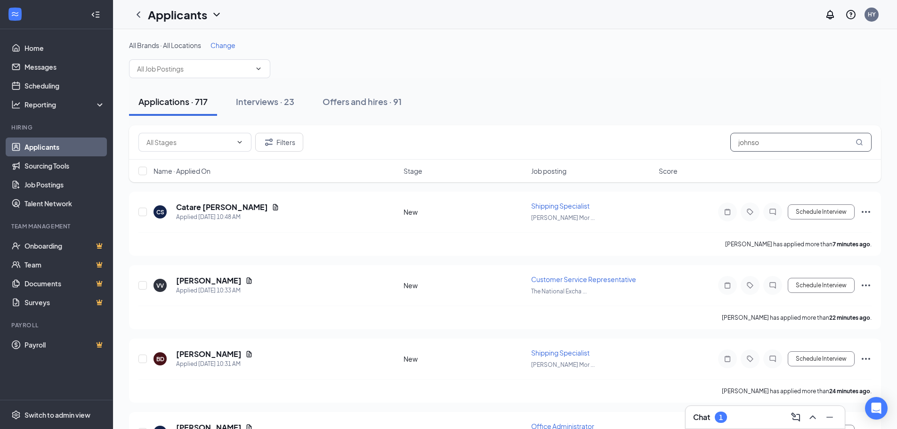
type input "johnson"
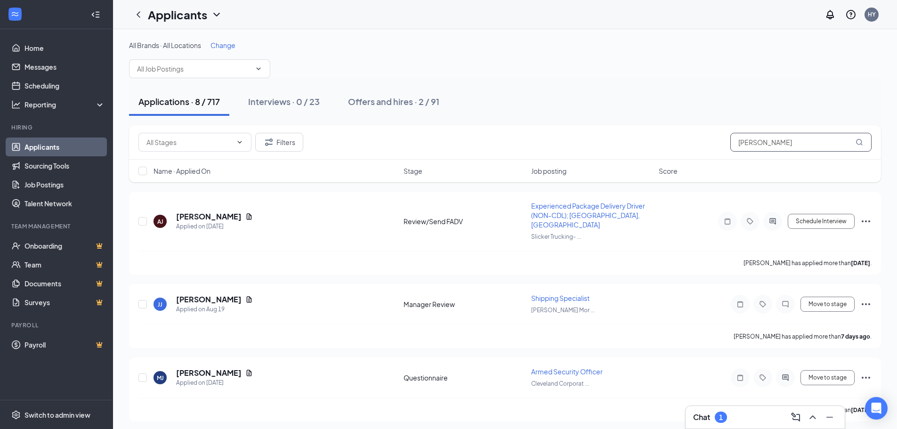
drag, startPoint x: 804, startPoint y: 146, endPoint x: 637, endPoint y: 141, distance: 167.2
click at [637, 141] on div "Filters johnson" at bounding box center [504, 142] width 733 height 19
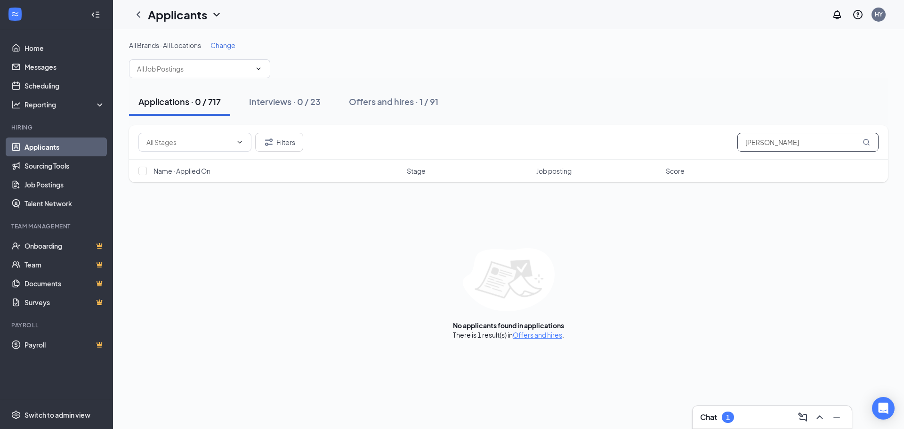
type input "charles johnson"
click at [554, 335] on link "Offers and hires" at bounding box center [537, 335] width 49 height 8
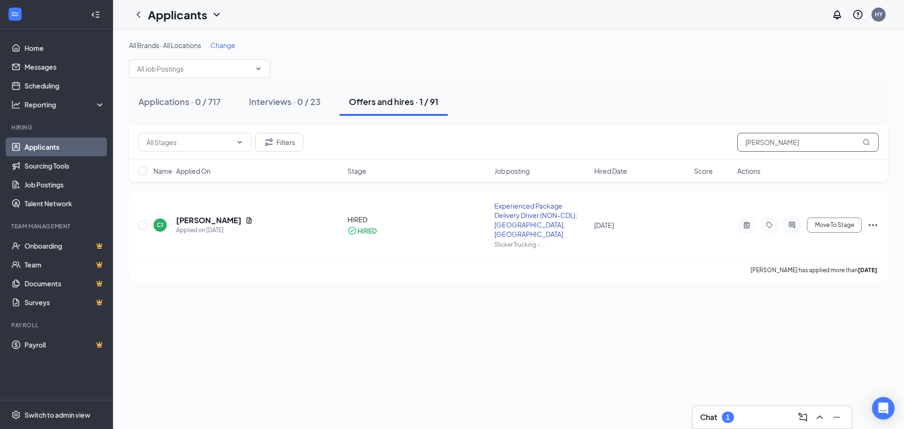
drag, startPoint x: 798, startPoint y: 144, endPoint x: 694, endPoint y: 131, distance: 105.3
click at [694, 131] on div "Filters charles johnson" at bounding box center [508, 142] width 759 height 34
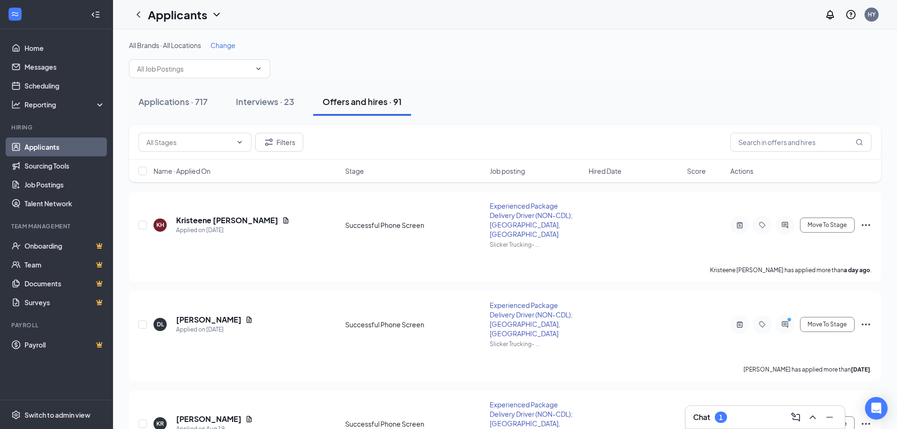
click at [193, 97] on div "Applications · 717" at bounding box center [172, 102] width 69 height 12
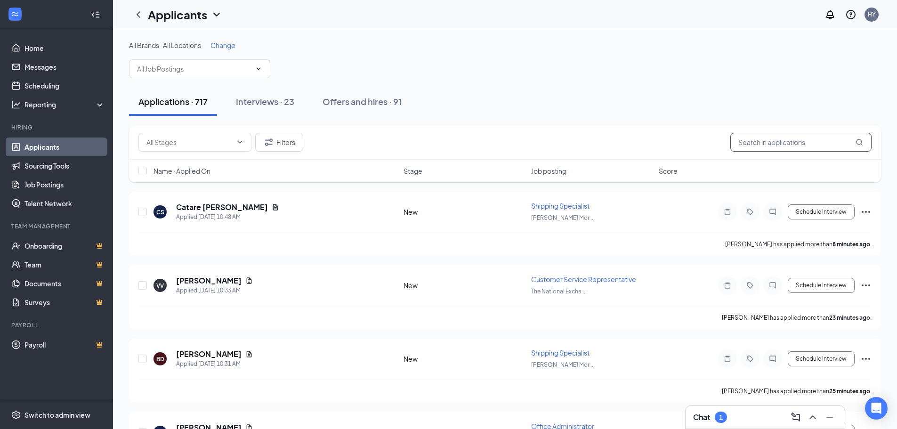
click at [801, 134] on input "text" at bounding box center [800, 142] width 141 height 19
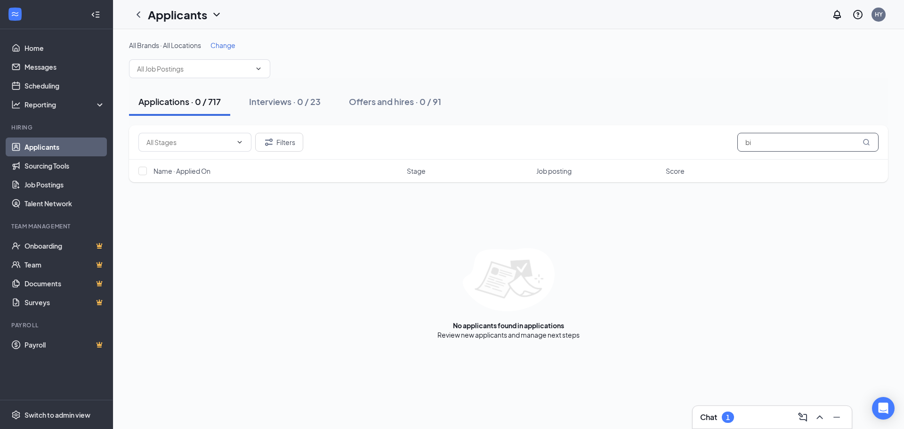
type input "b"
type input "k"
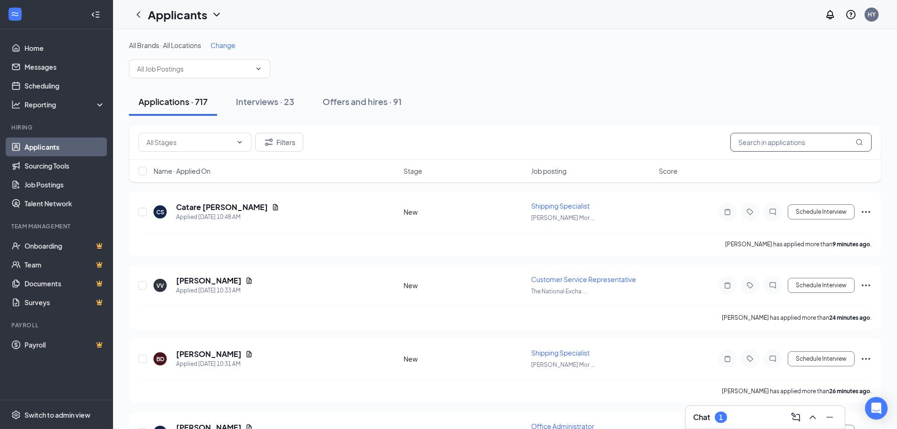
click at [806, 143] on input "text" at bounding box center [800, 142] width 141 height 19
click at [813, 144] on input "text" at bounding box center [800, 142] width 141 height 19
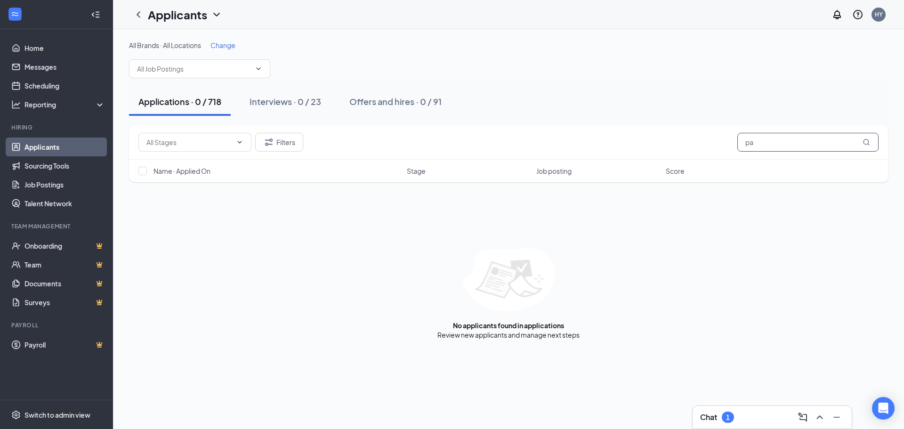
type input "p"
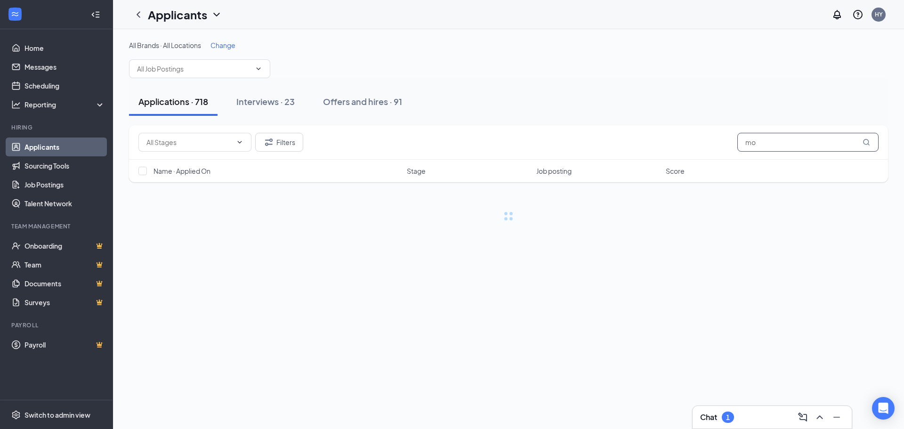
type input "m"
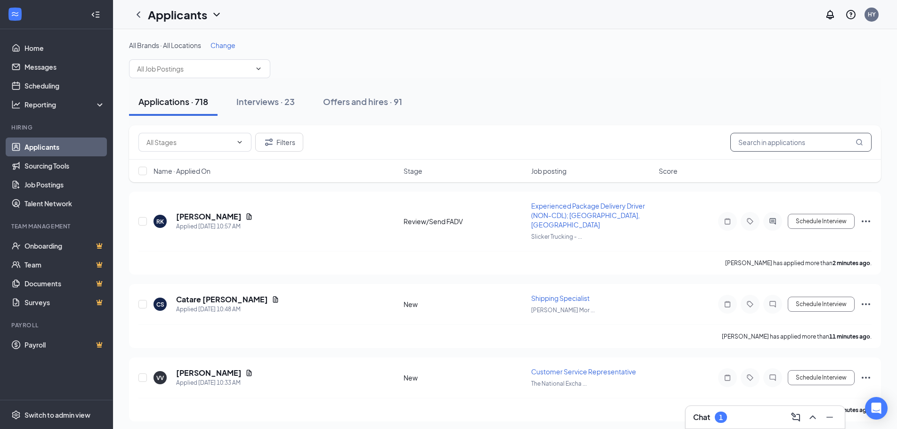
click at [754, 145] on input "text" at bounding box center [800, 142] width 141 height 19
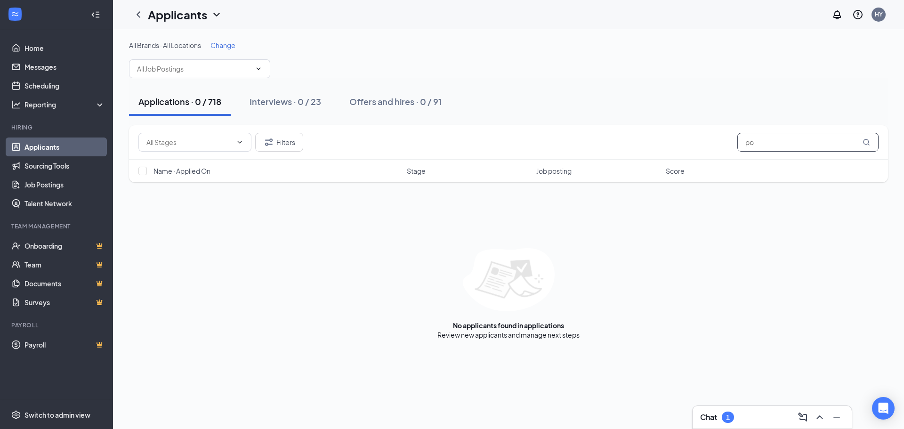
type input "p"
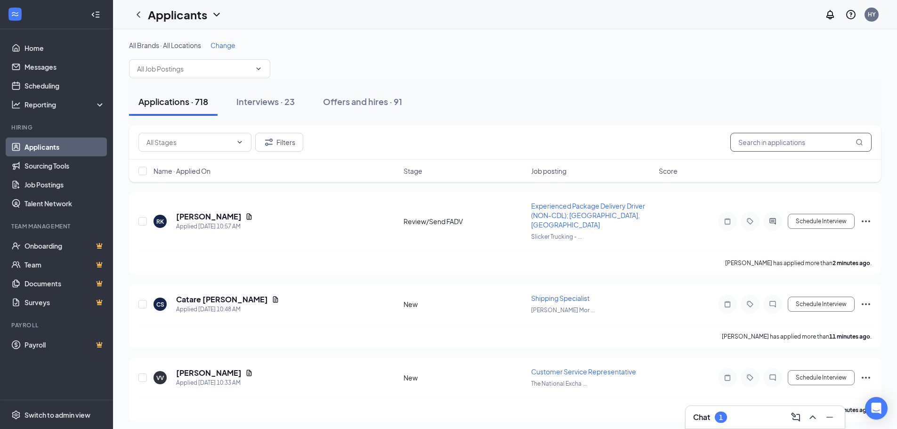
click at [760, 142] on input "text" at bounding box center [800, 142] width 141 height 19
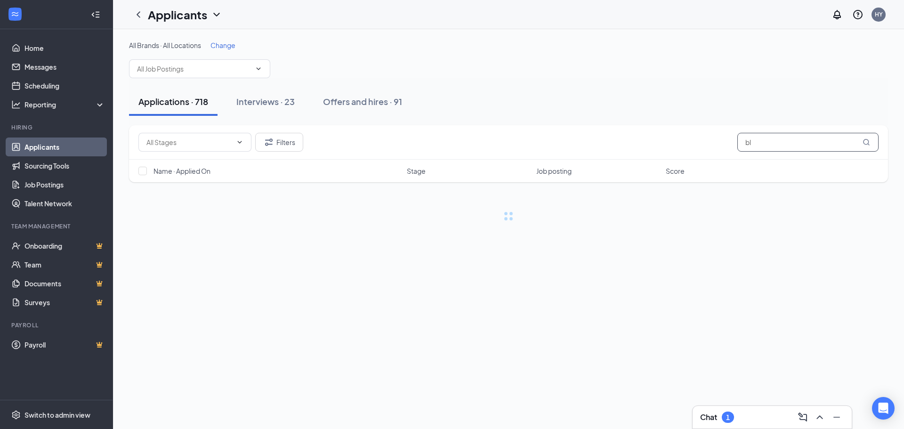
type input "b"
type input "riehl"
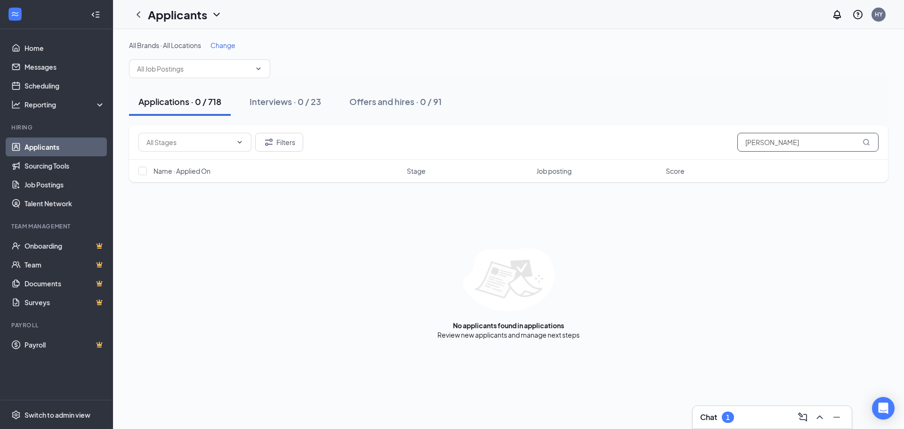
drag, startPoint x: 813, startPoint y: 141, endPoint x: 604, endPoint y: 132, distance: 208.8
click at [604, 132] on div "Filters riehl" at bounding box center [508, 142] width 759 height 34
type input "r"
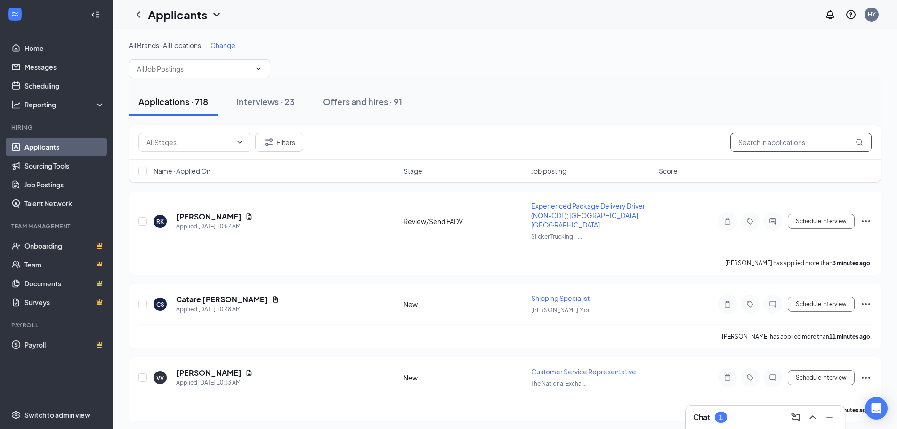
click at [775, 141] on input "text" at bounding box center [800, 142] width 141 height 19
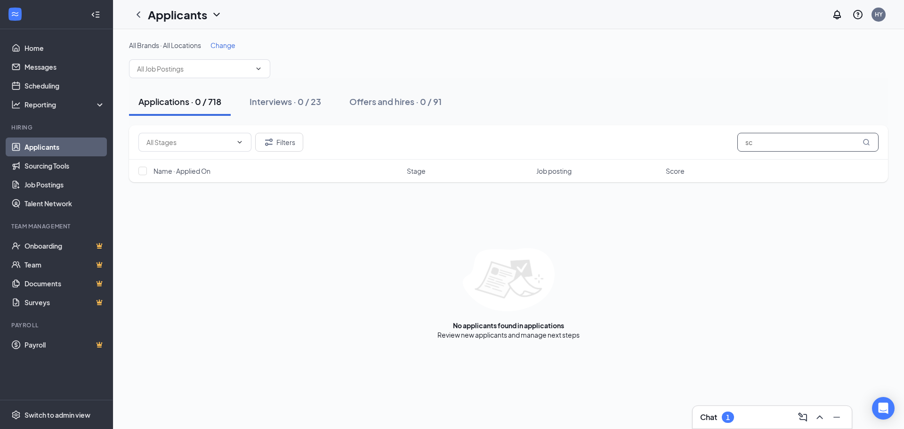
type input "s"
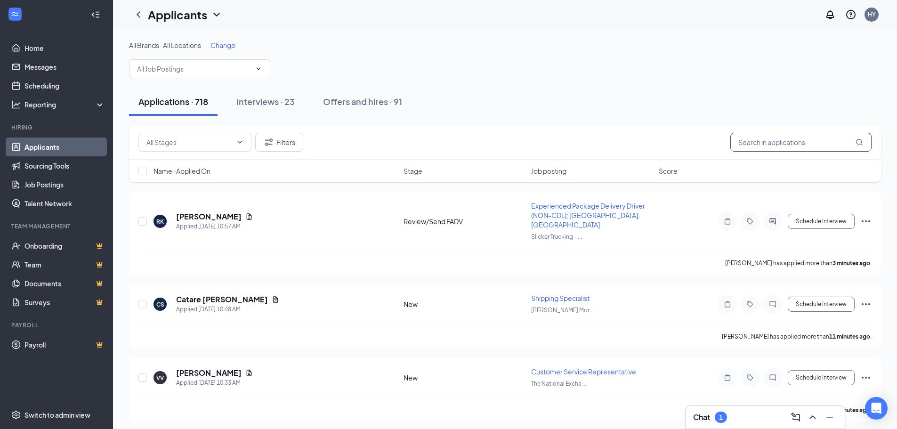
click at [789, 146] on input "text" at bounding box center [800, 142] width 141 height 19
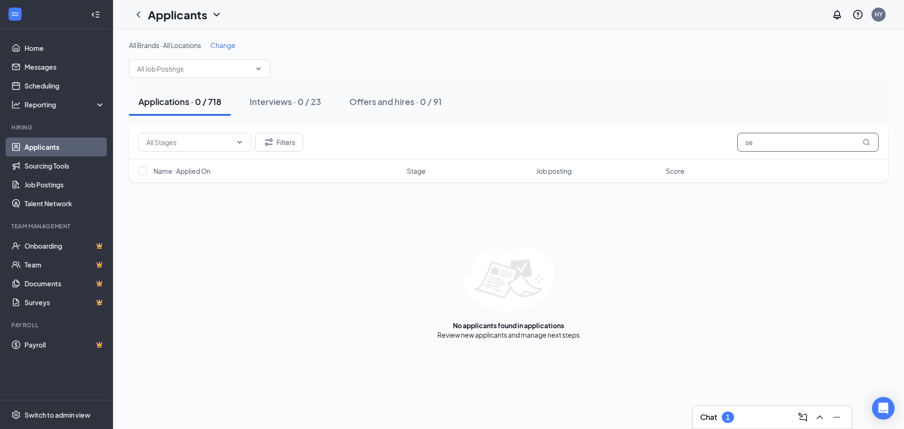
type input "s"
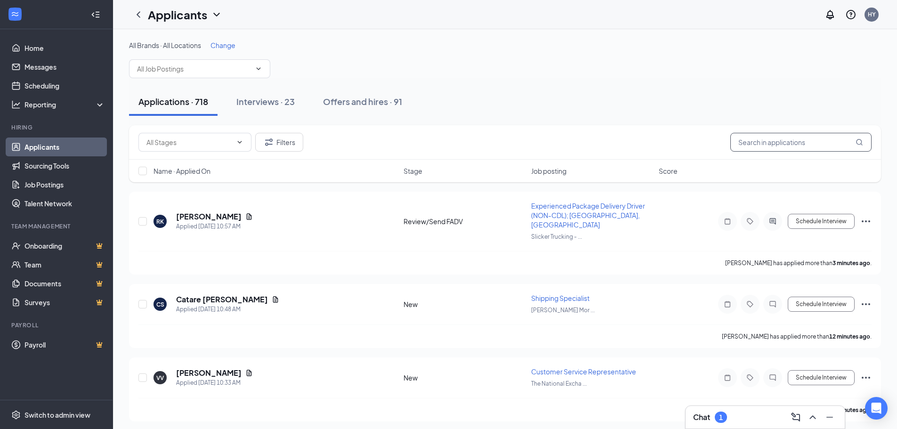
click at [763, 139] on input "text" at bounding box center [800, 142] width 141 height 19
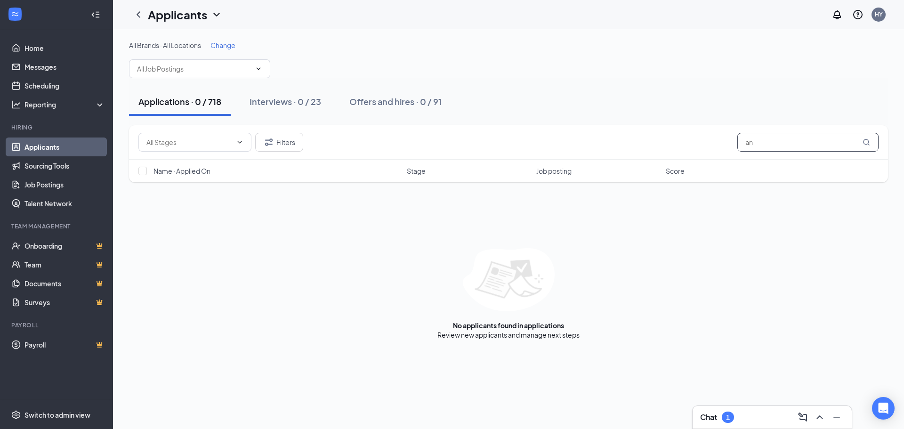
type input "a"
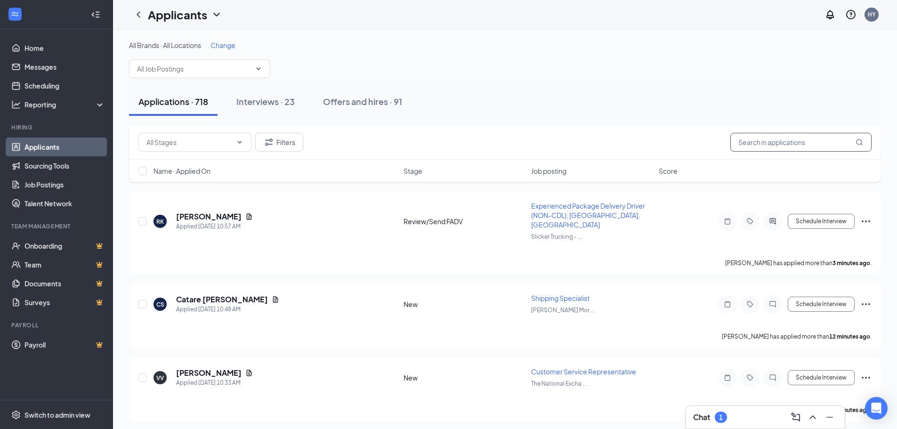
click at [757, 140] on input "text" at bounding box center [800, 142] width 141 height 19
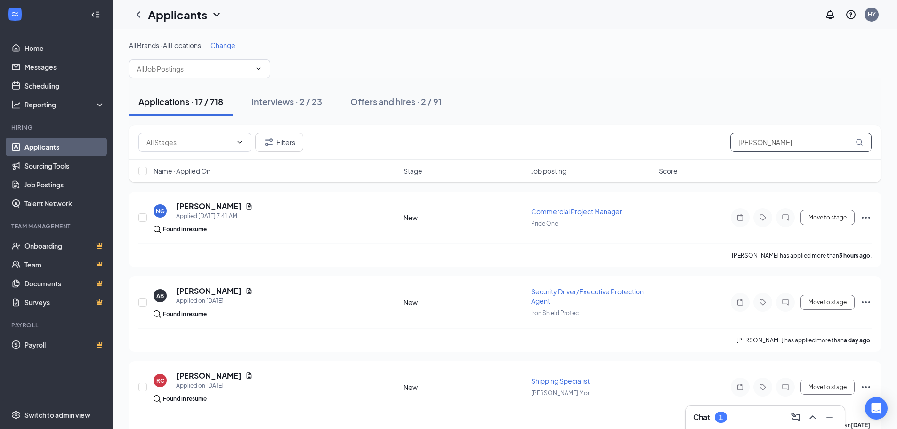
type input "[PERSON_NAME]"
drag, startPoint x: 768, startPoint y: 144, endPoint x: 568, endPoint y: 133, distance: 199.9
click at [568, 133] on div "Filters [PERSON_NAME]" at bounding box center [504, 142] width 733 height 19
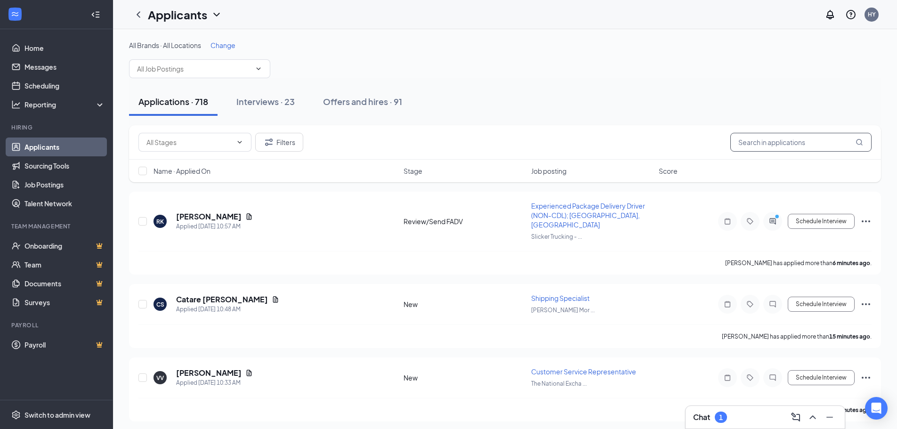
click at [752, 140] on input "text" at bounding box center [800, 142] width 141 height 19
click at [779, 146] on input "text" at bounding box center [800, 142] width 141 height 19
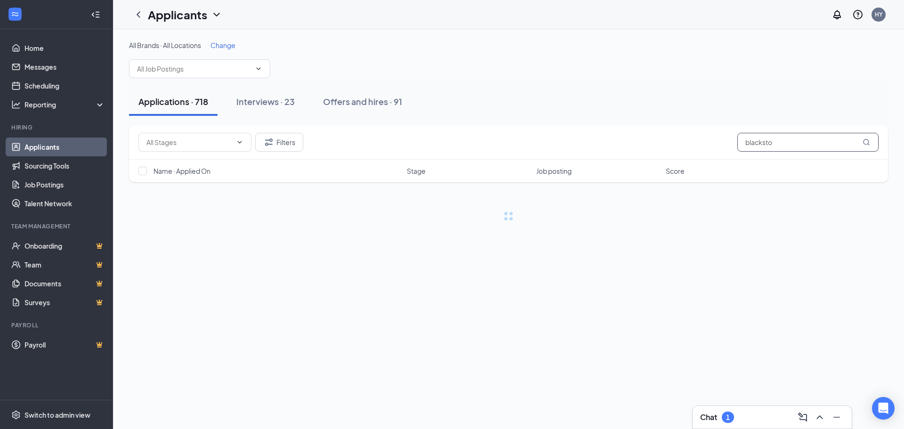
type input "[PERSON_NAME]"
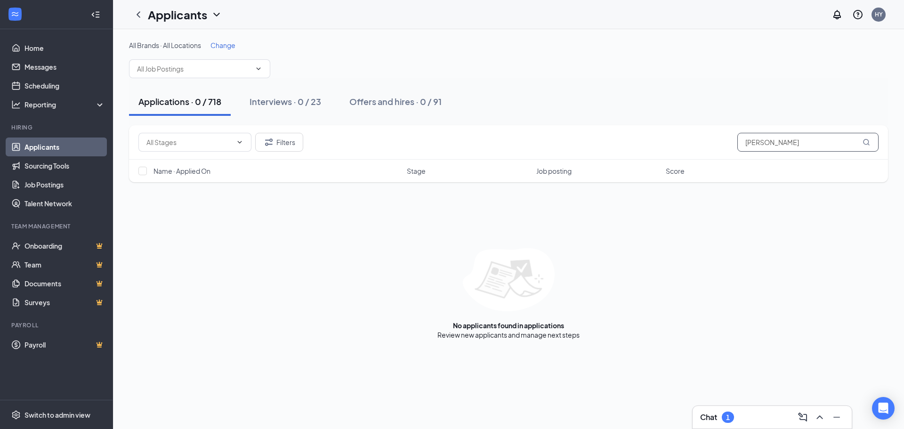
drag, startPoint x: 779, startPoint y: 146, endPoint x: 710, endPoint y: 139, distance: 69.1
click at [710, 139] on div "Filters [PERSON_NAME]" at bounding box center [508, 142] width 740 height 19
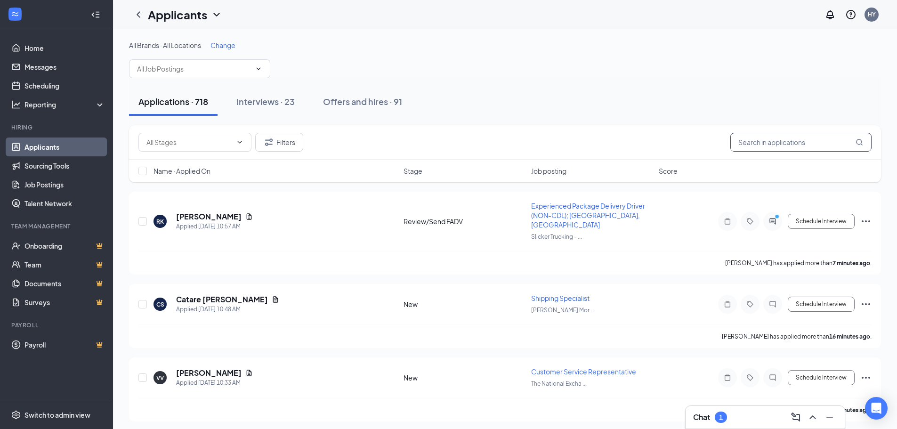
click at [756, 145] on input "text" at bounding box center [800, 142] width 141 height 19
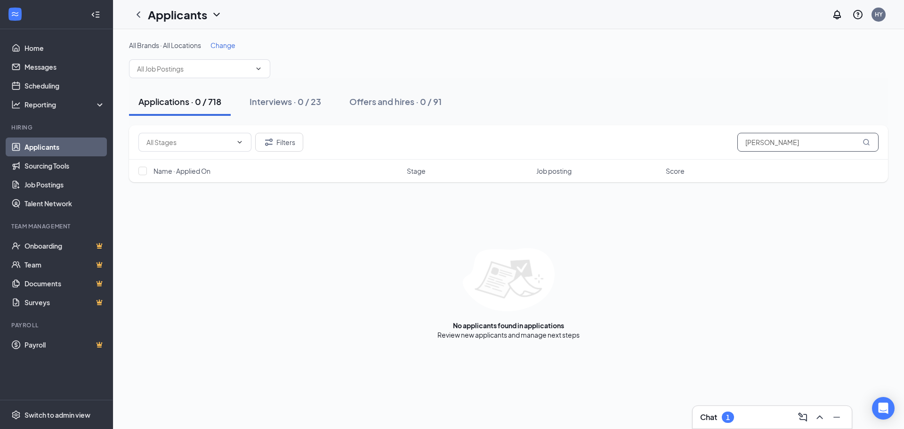
type input "[PERSON_NAME]"
drag, startPoint x: 804, startPoint y: 147, endPoint x: 526, endPoint y: 141, distance: 278.4
click at [527, 140] on div "Filters [PERSON_NAME]" at bounding box center [508, 142] width 740 height 19
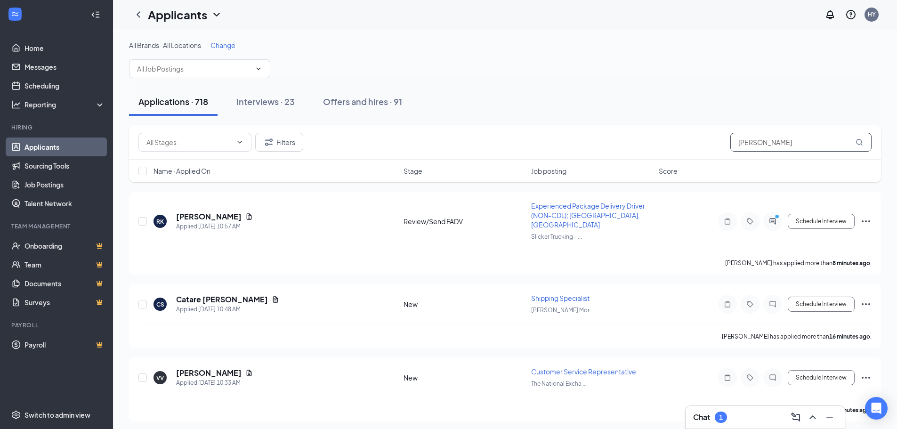
type input "[PERSON_NAME]"
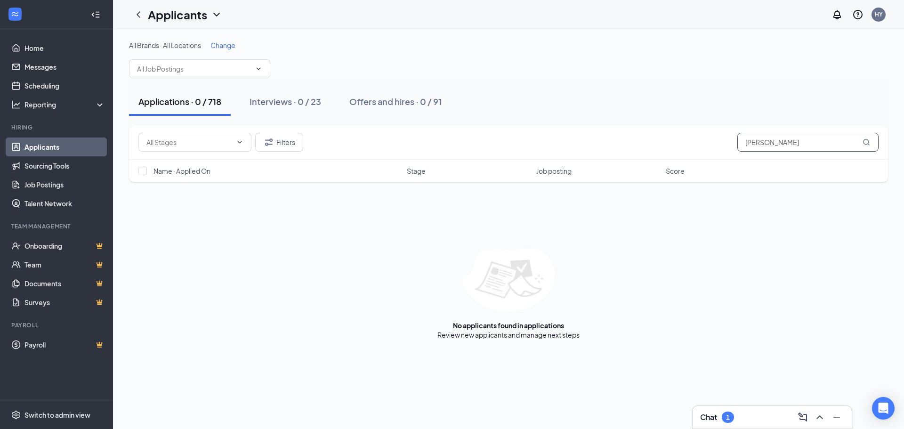
drag, startPoint x: 791, startPoint y: 145, endPoint x: 677, endPoint y: 141, distance: 114.0
click at [677, 141] on div "Filters [PERSON_NAME]" at bounding box center [508, 142] width 740 height 19
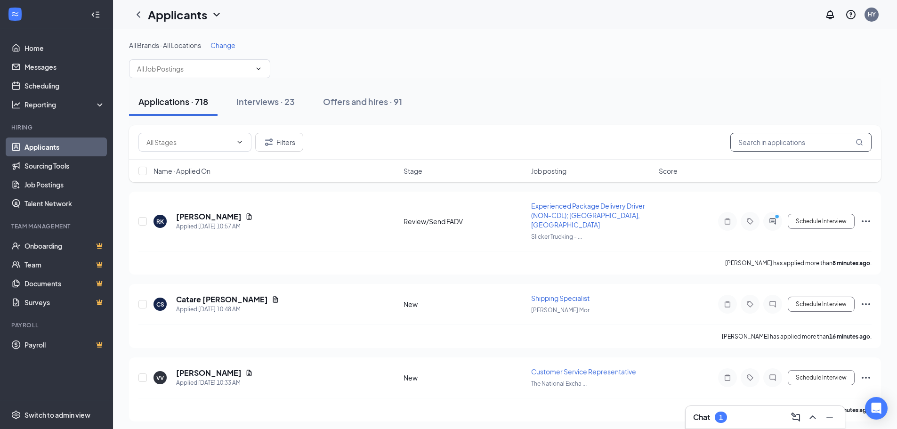
click at [814, 143] on input "text" at bounding box center [800, 142] width 141 height 19
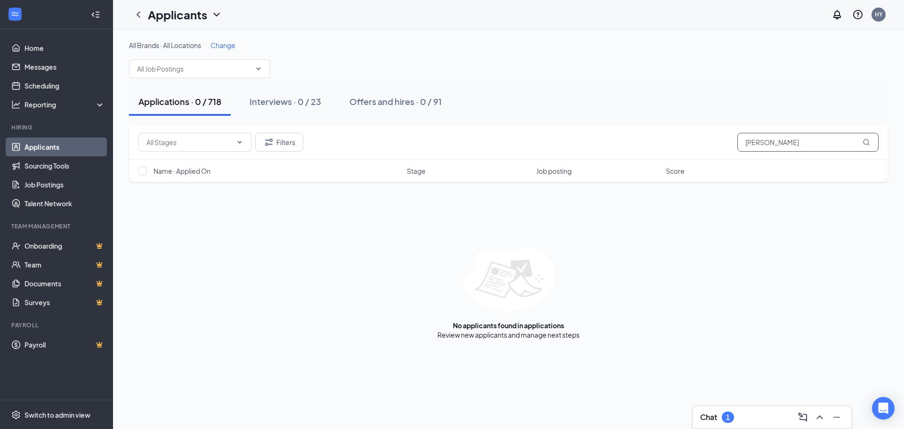
click at [762, 140] on input "[PERSON_NAME]" at bounding box center [807, 142] width 141 height 19
click at [790, 143] on input "[PERSON_NAME]" at bounding box center [807, 142] width 141 height 19
type input "h"
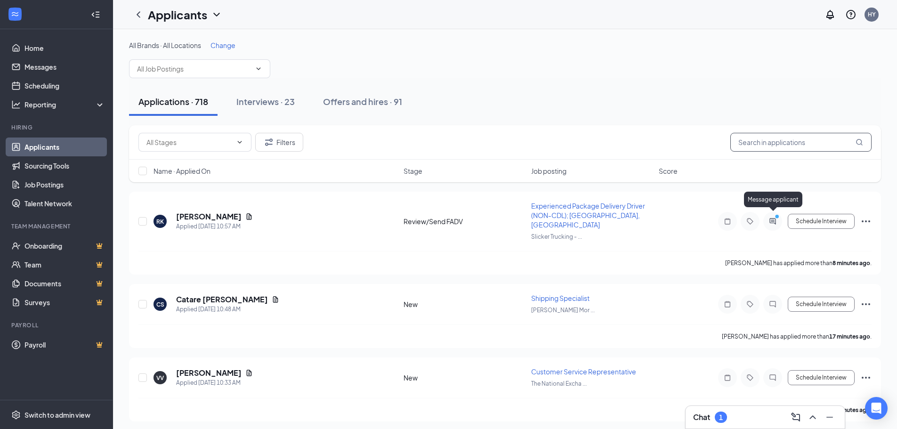
click at [782, 140] on input "text" at bounding box center [800, 142] width 141 height 19
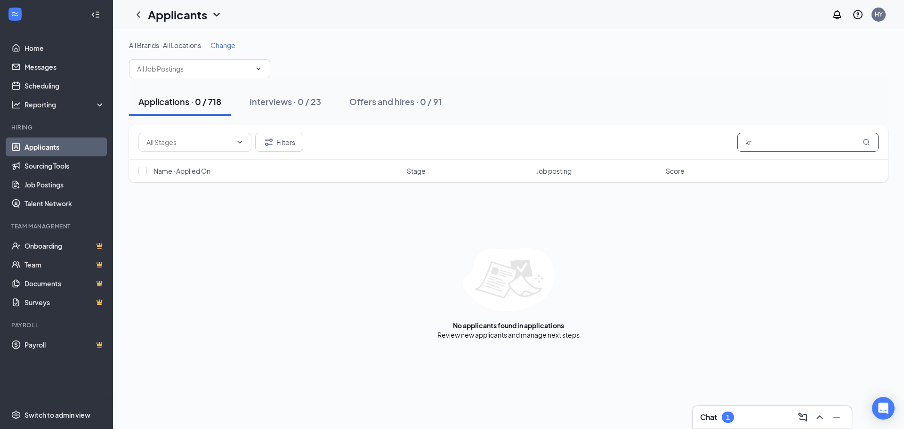
type input "k"
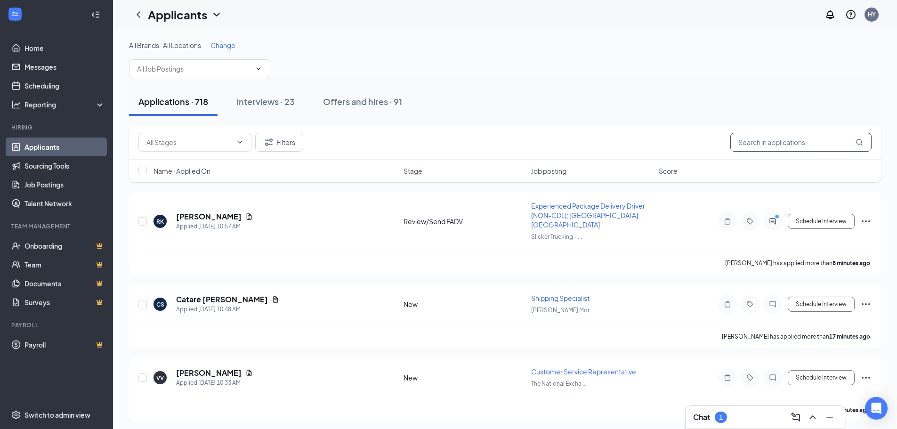
click at [772, 143] on input "text" at bounding box center [800, 142] width 141 height 19
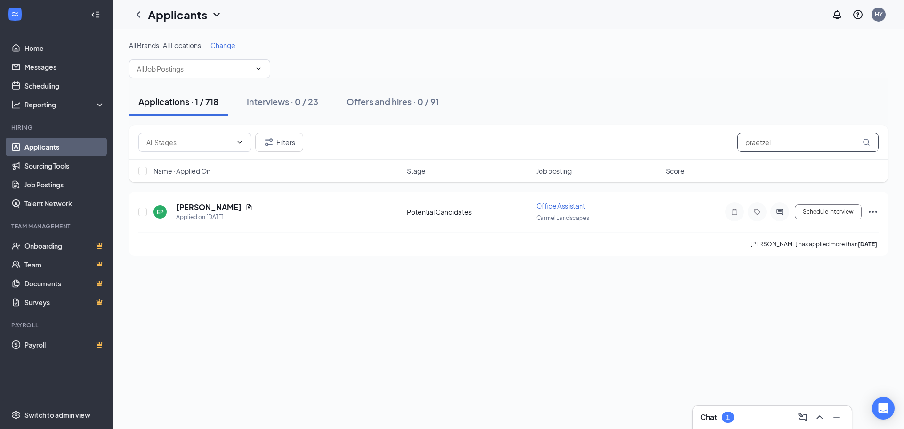
type input "praetzel"
drag, startPoint x: 813, startPoint y: 143, endPoint x: 637, endPoint y: 132, distance: 176.4
click at [637, 132] on div "Filters praetzel" at bounding box center [508, 142] width 759 height 34
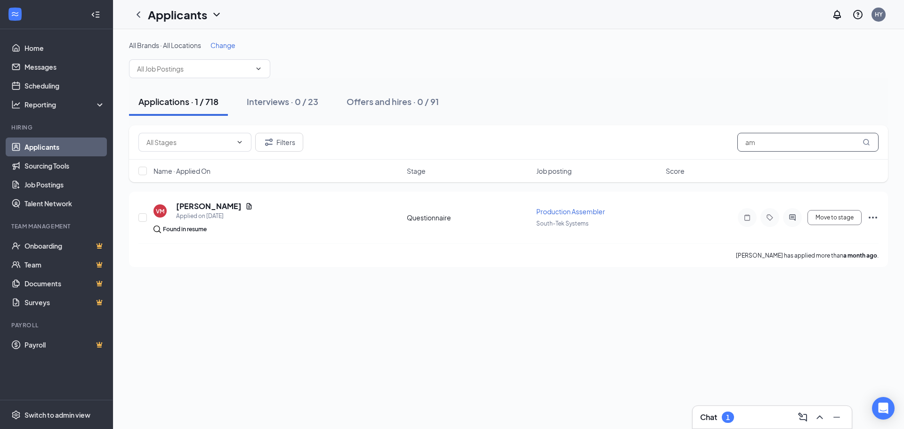
type input "a"
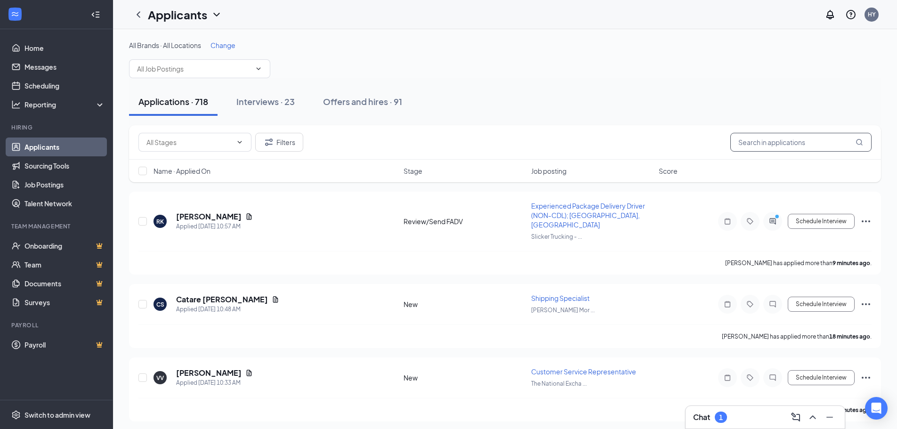
click at [765, 140] on input "text" at bounding box center [800, 142] width 141 height 19
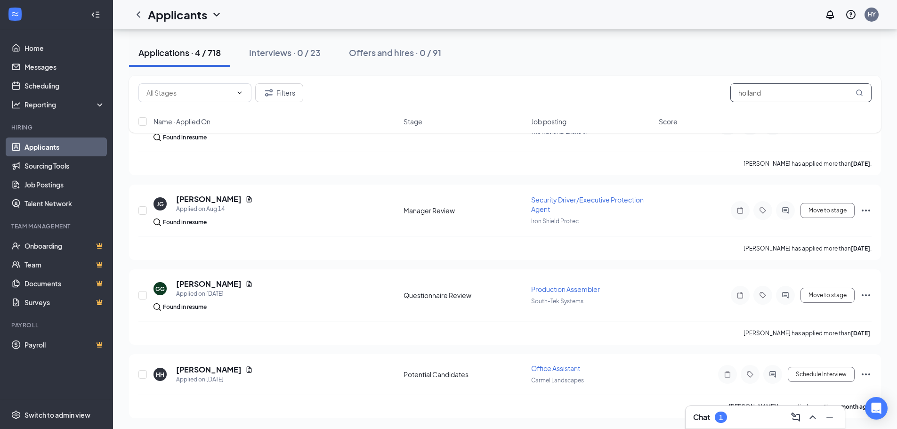
scroll to position [92, 0]
type input "holland"
click at [61, 178] on link "Job Postings" at bounding box center [64, 184] width 81 height 19
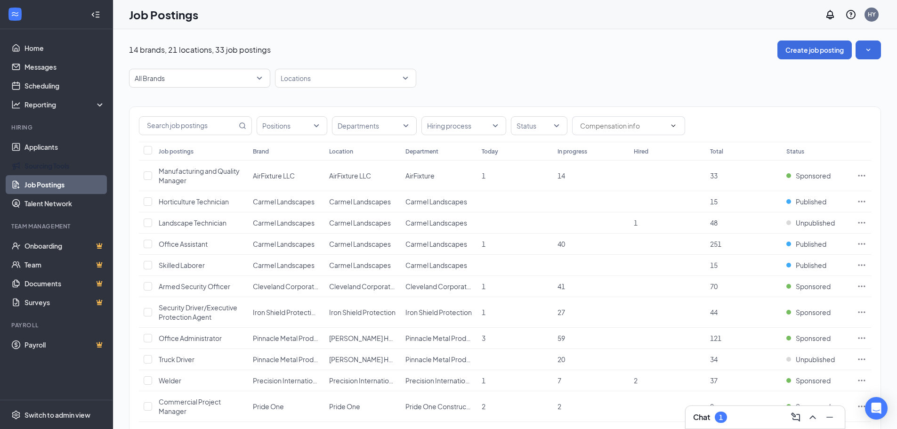
click at [48, 148] on link "Applicants" at bounding box center [64, 146] width 81 height 19
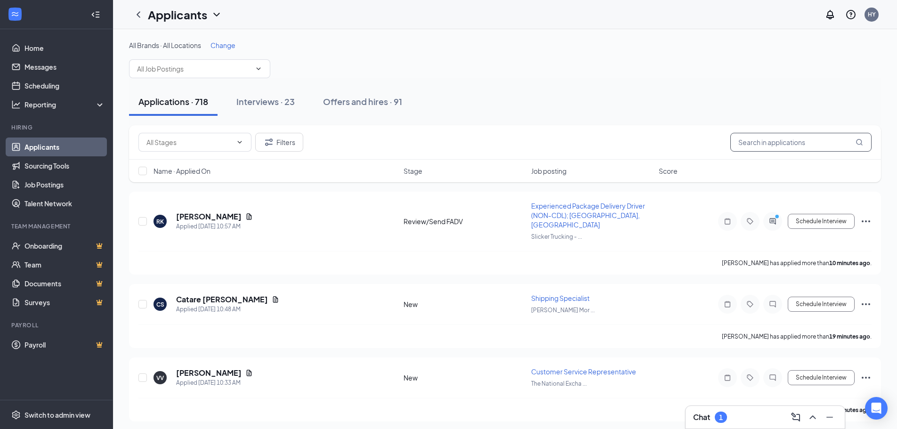
click at [798, 139] on input "text" at bounding box center [800, 142] width 141 height 19
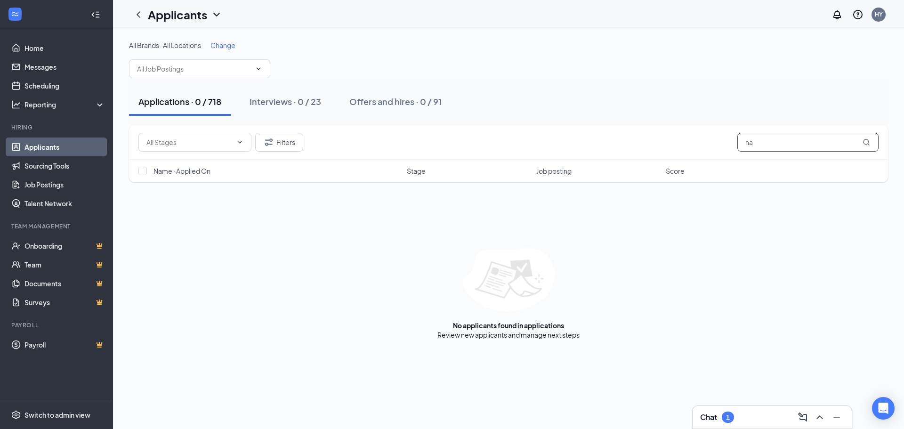
type input "h"
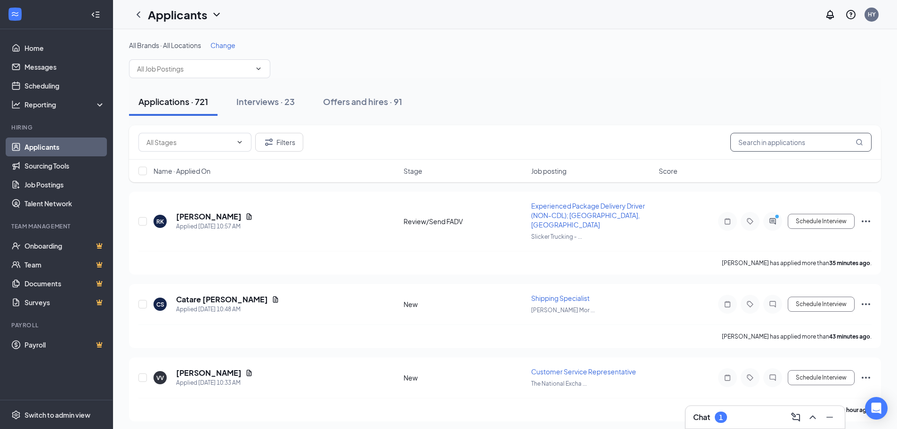
click at [754, 138] on input "text" at bounding box center [800, 142] width 141 height 19
click at [749, 138] on input "text" at bounding box center [800, 142] width 141 height 19
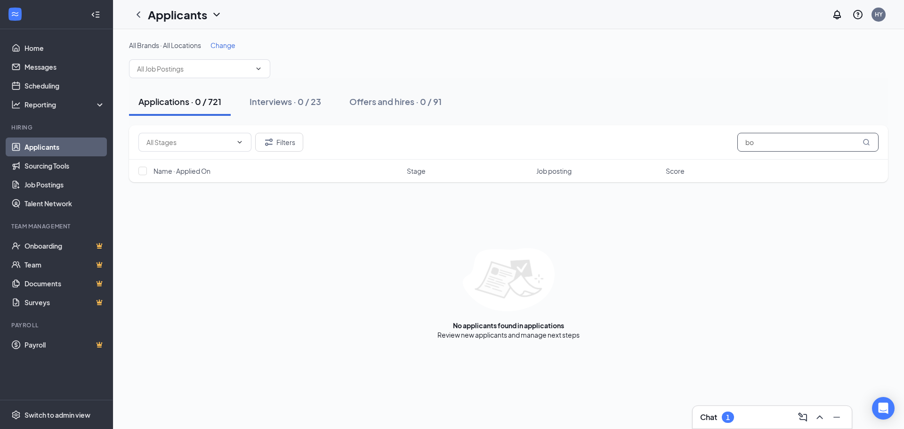
type input "b"
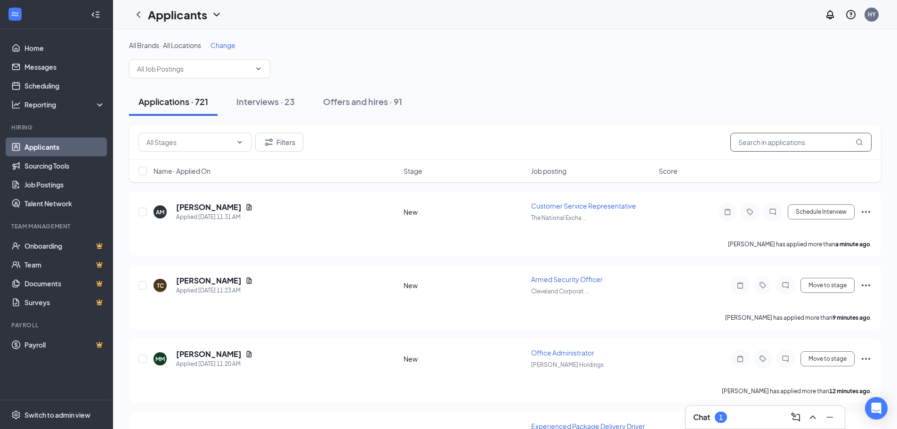
click at [778, 140] on input "text" at bounding box center [800, 142] width 141 height 19
type input "s"
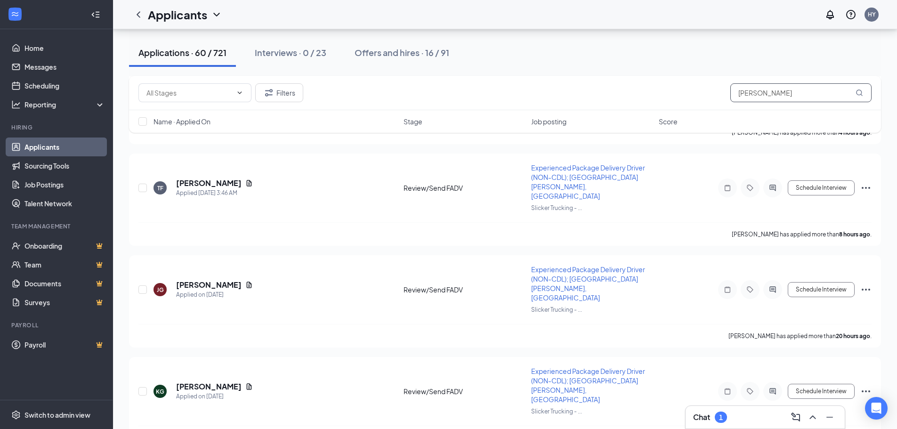
scroll to position [283, 0]
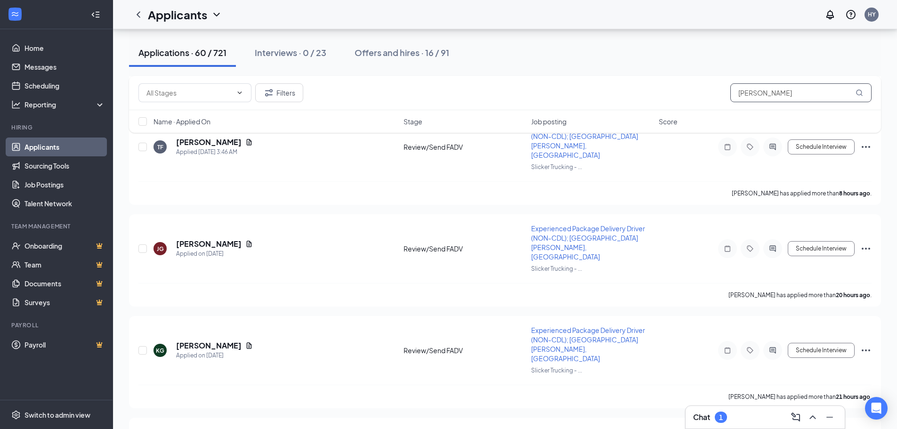
type input "jackson"
drag, startPoint x: 764, startPoint y: 105, endPoint x: 769, endPoint y: 95, distance: 11.4
click at [765, 103] on div "Filters jackson" at bounding box center [505, 93] width 752 height 34
drag, startPoint x: 769, startPoint y: 95, endPoint x: 673, endPoint y: 95, distance: 96.1
click at [673, 95] on div "Filters jackson" at bounding box center [504, 92] width 733 height 19
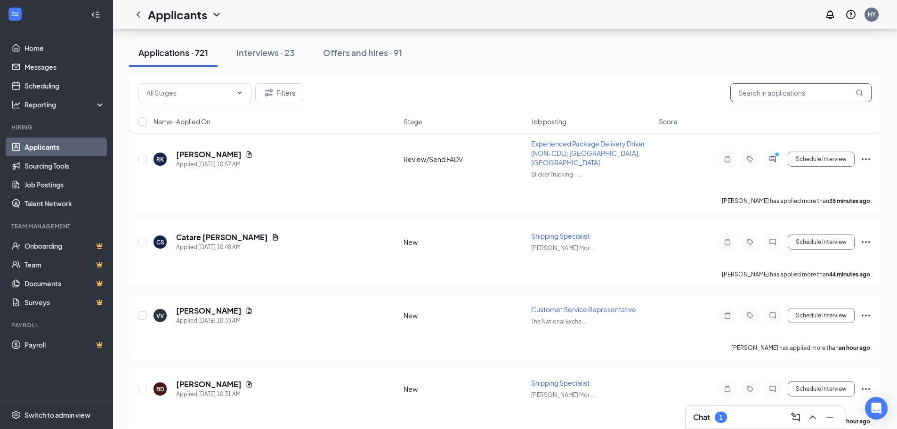
scroll to position [273, 0]
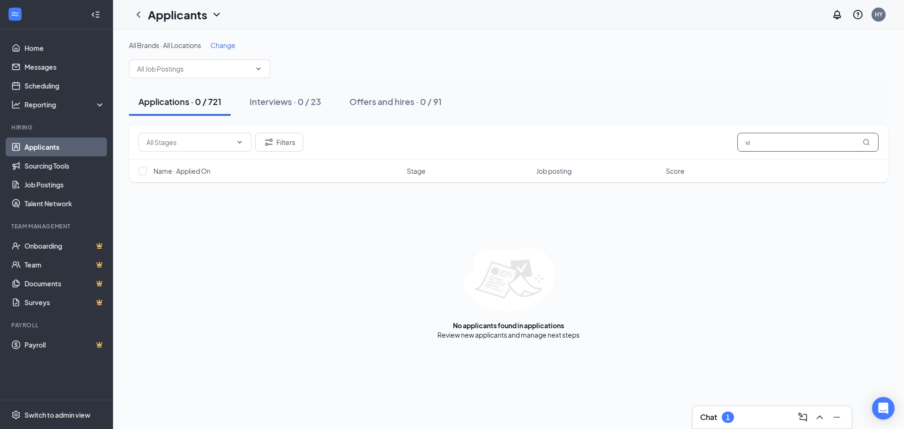
type input "v"
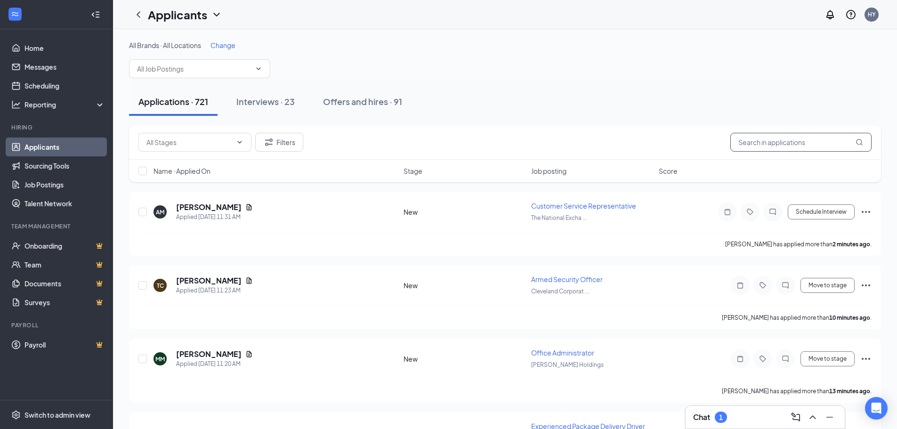
click at [744, 143] on input "text" at bounding box center [800, 142] width 141 height 19
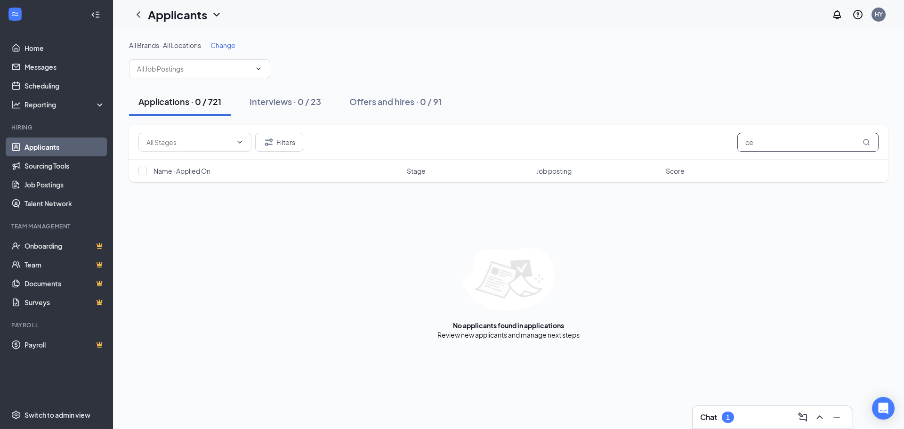
type input "c"
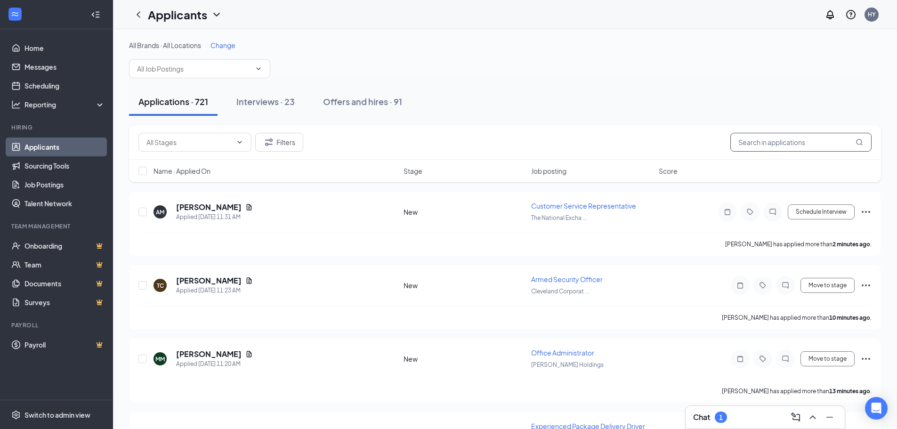
click at [756, 146] on input "text" at bounding box center [800, 142] width 141 height 19
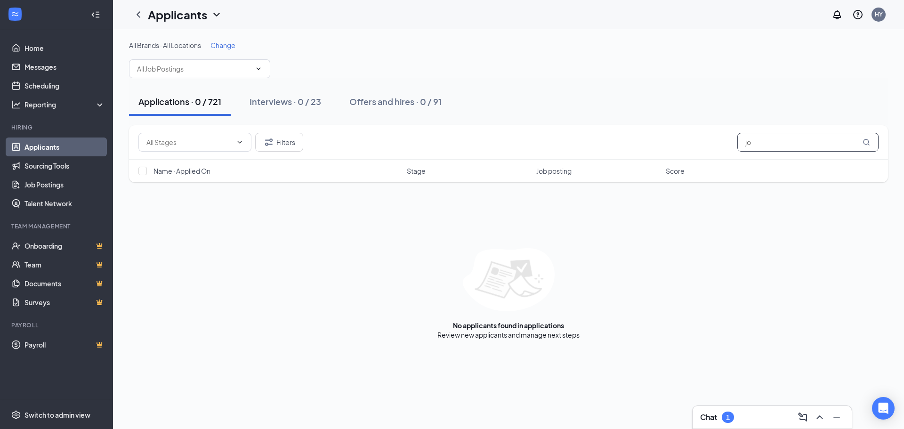
type input "j"
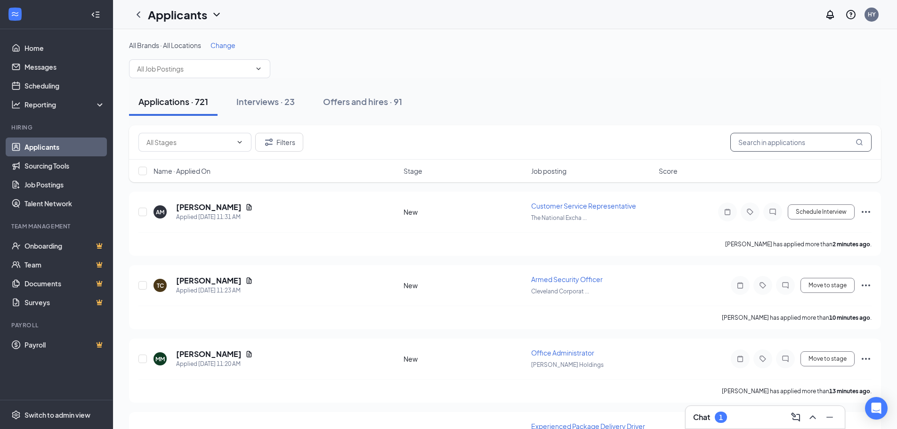
click at [760, 135] on input "text" at bounding box center [800, 142] width 141 height 19
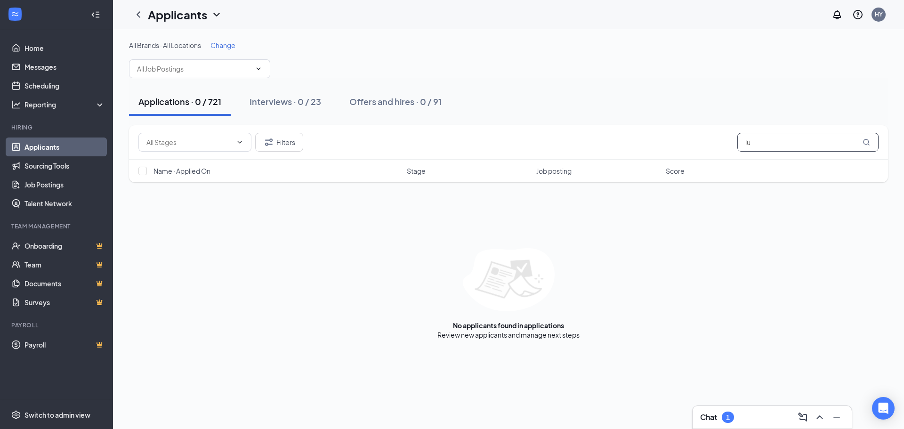
type input "l"
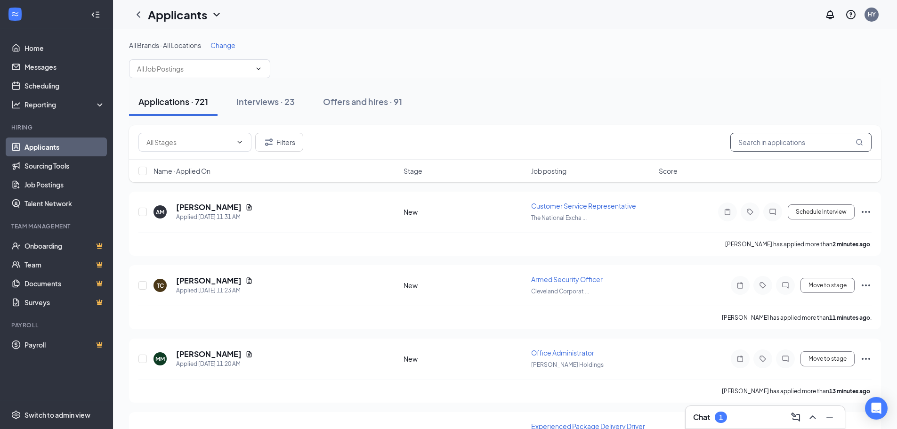
click at [795, 150] on input "text" at bounding box center [800, 142] width 141 height 19
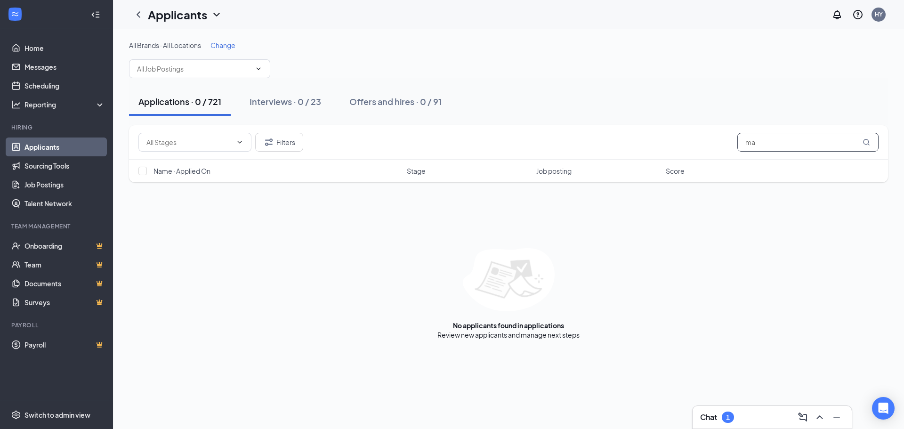
type input "m"
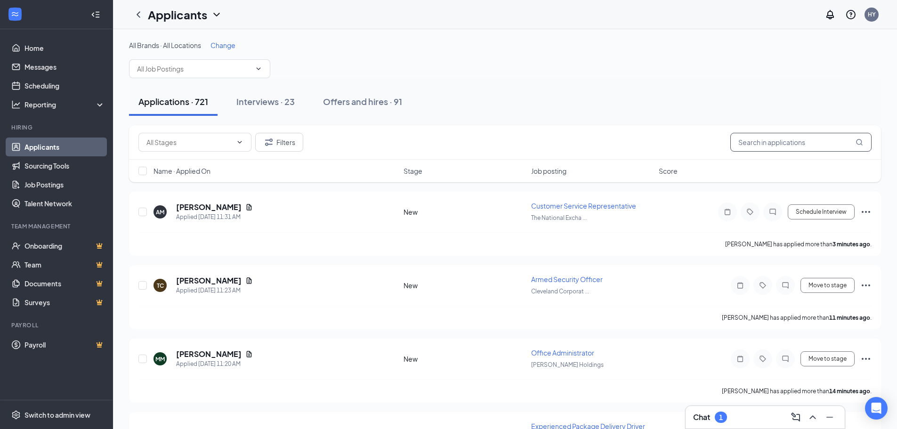
click at [764, 140] on input "text" at bounding box center [800, 142] width 141 height 19
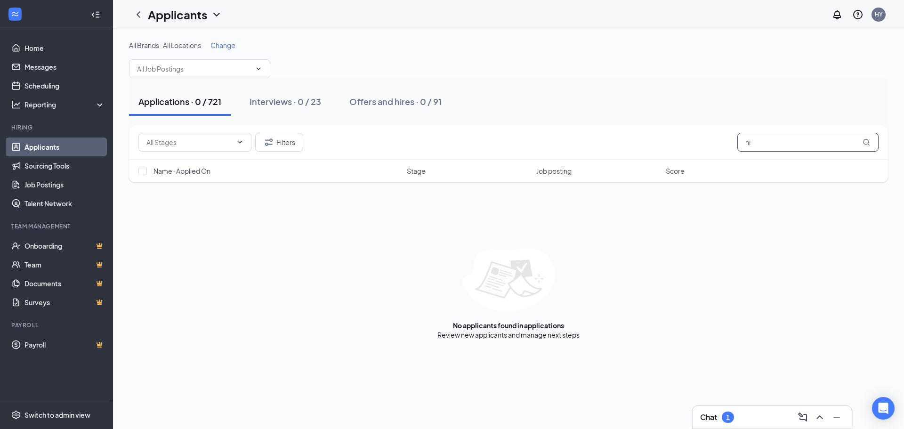
type input "n"
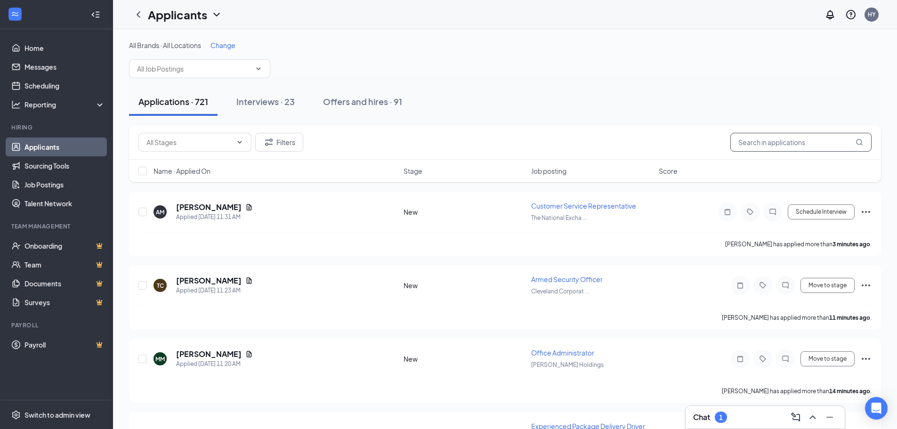
click at [765, 145] on input "text" at bounding box center [800, 142] width 141 height 19
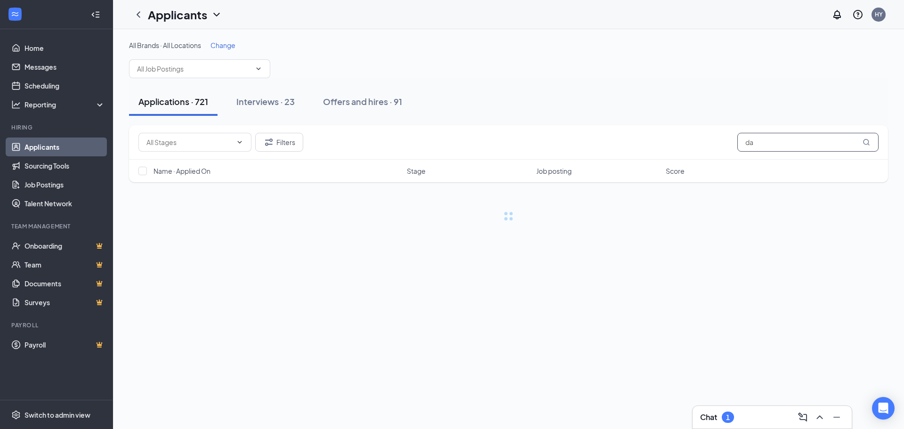
type input "d"
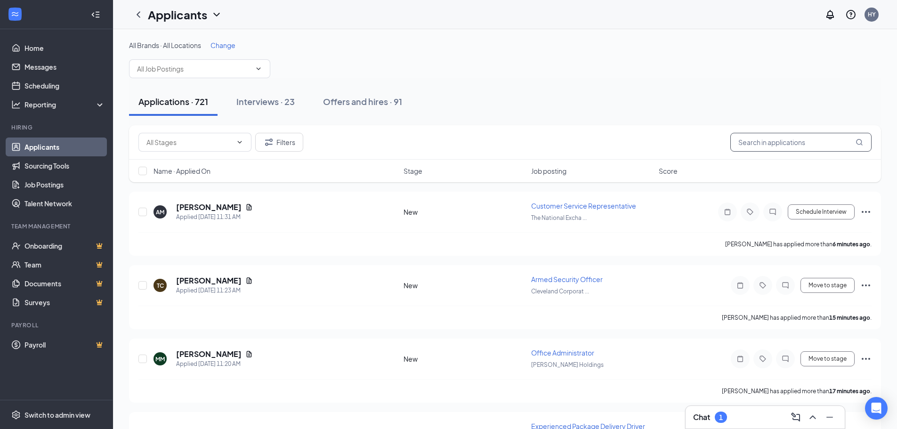
click at [779, 143] on input "text" at bounding box center [800, 142] width 141 height 19
type input "larson"
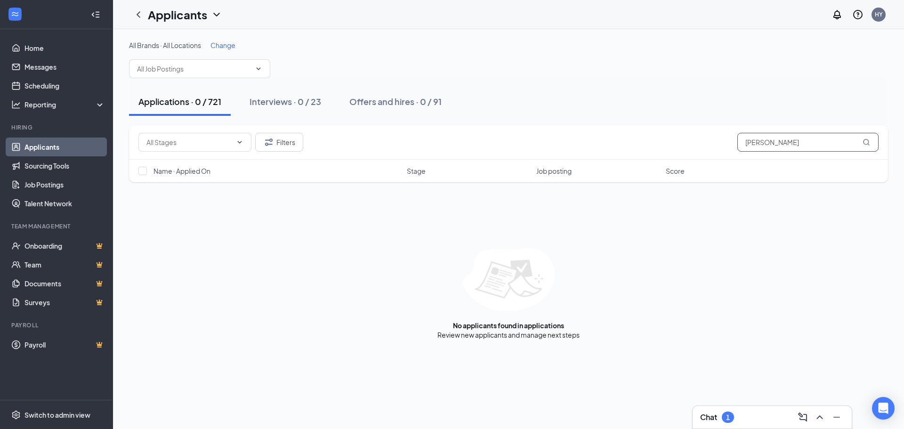
drag, startPoint x: 786, startPoint y: 135, endPoint x: 629, endPoint y: 133, distance: 157.3
click at [630, 133] on div "Filters larson" at bounding box center [508, 142] width 740 height 19
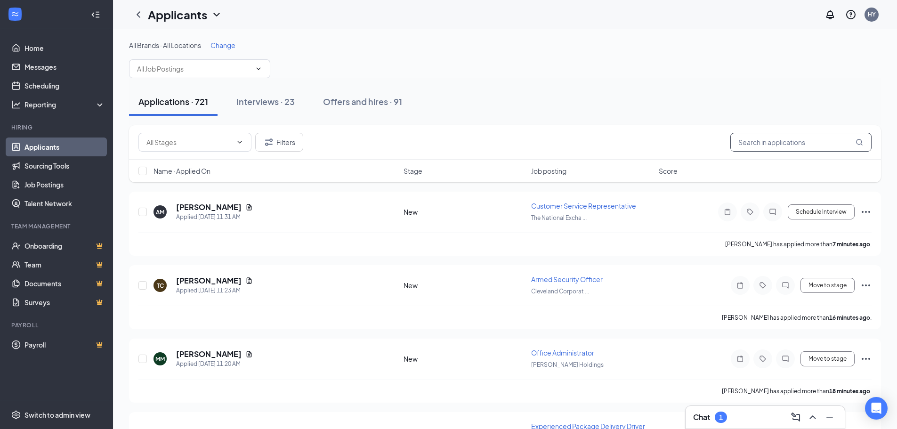
click at [767, 146] on input "text" at bounding box center [800, 142] width 141 height 19
type input "lewis"
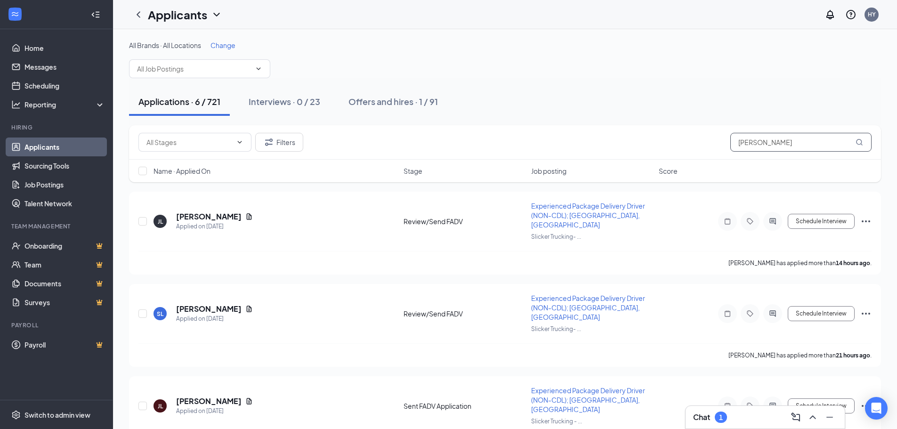
drag, startPoint x: 770, startPoint y: 140, endPoint x: 652, endPoint y: 137, distance: 118.2
click at [652, 137] on div "Filters lewis" at bounding box center [504, 142] width 733 height 19
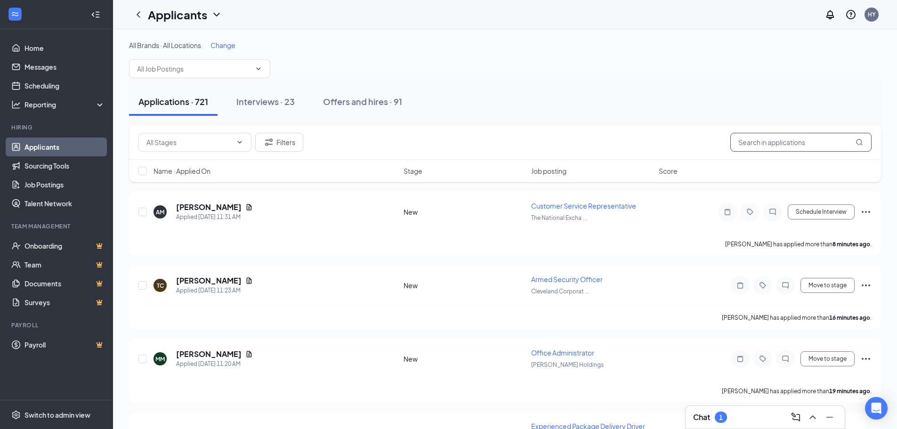
click at [787, 144] on input "text" at bounding box center [800, 142] width 141 height 19
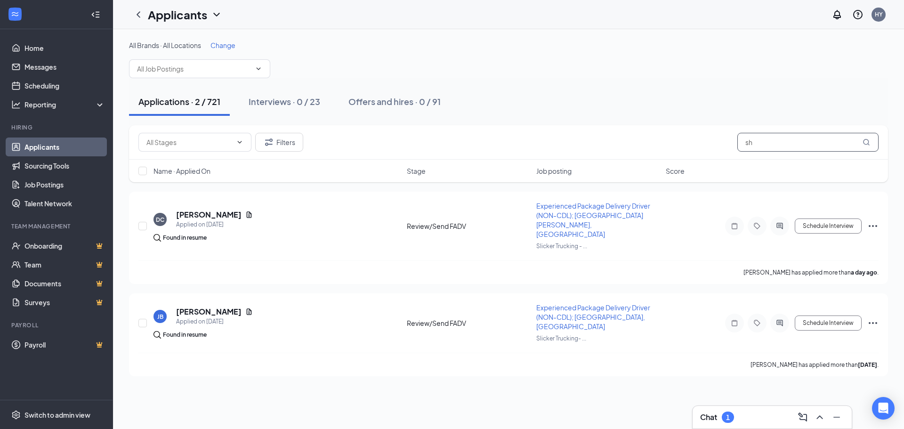
type input "s"
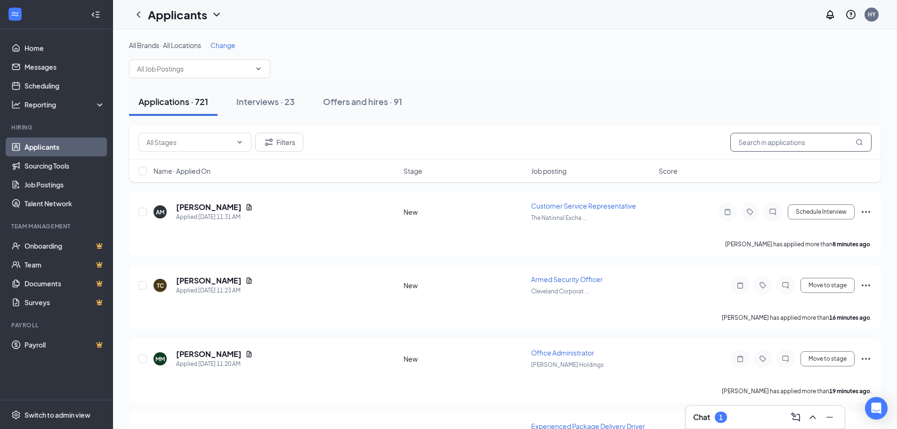
click at [749, 141] on input "text" at bounding box center [800, 142] width 141 height 19
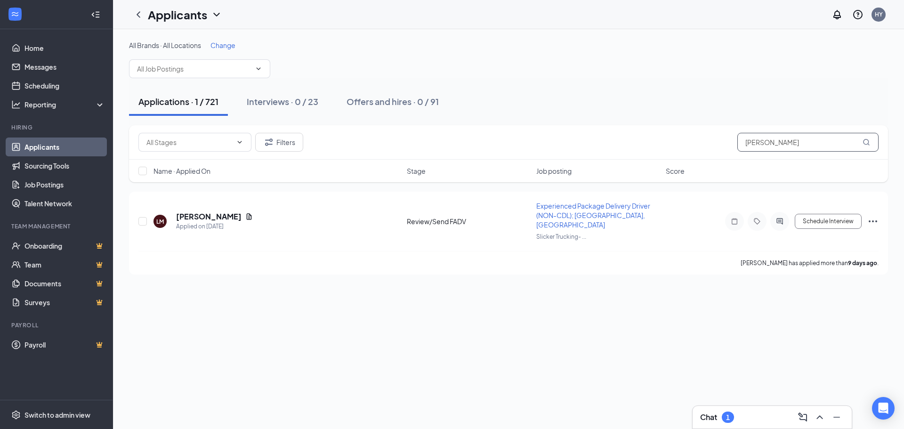
type input "leonard"
drag, startPoint x: 770, startPoint y: 137, endPoint x: 640, endPoint y: 131, distance: 130.1
click at [640, 131] on div "Filters leonard" at bounding box center [508, 142] width 759 height 34
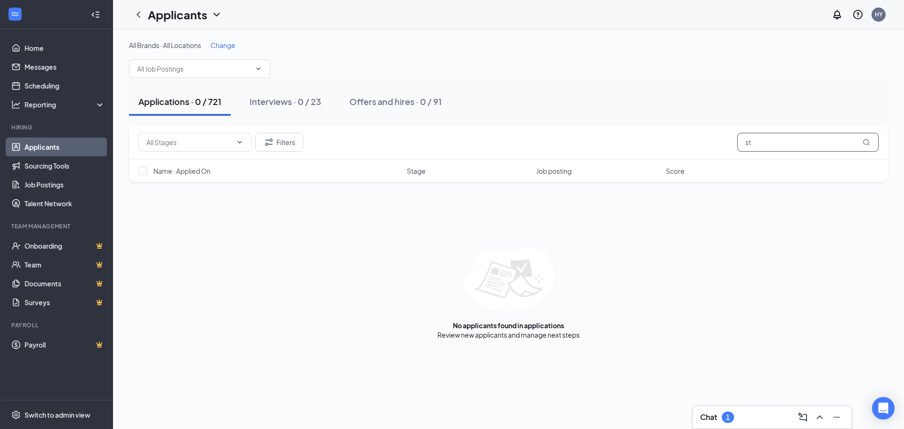
type input "s"
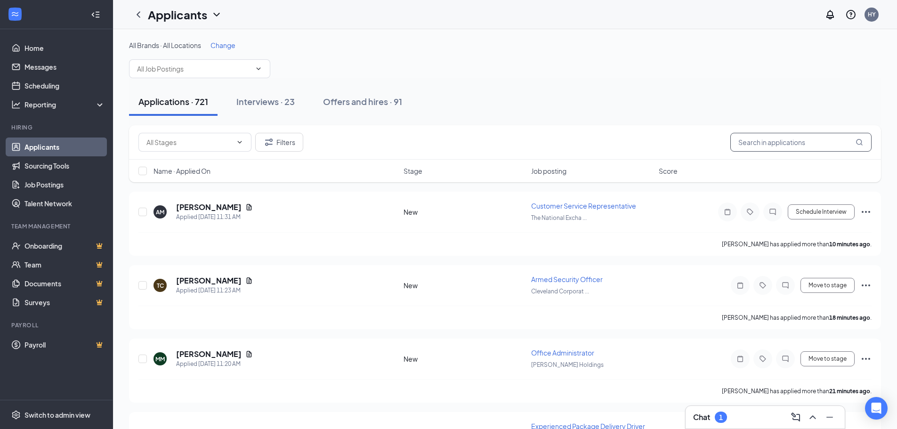
click at [760, 148] on input "text" at bounding box center [800, 142] width 141 height 19
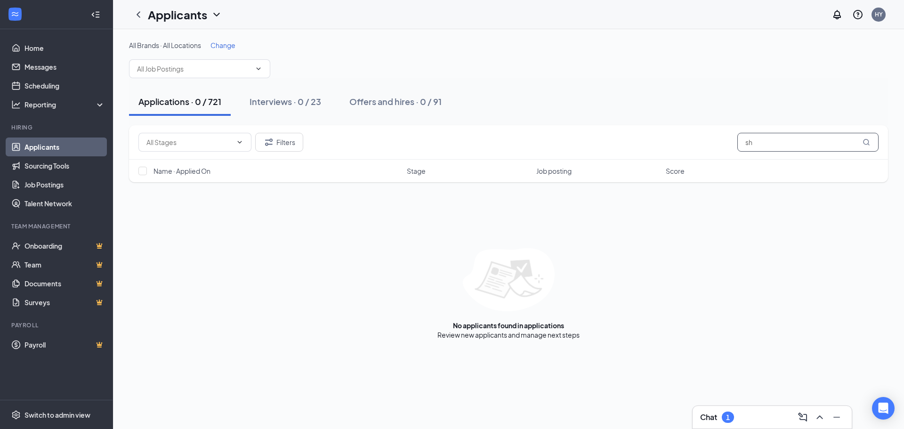
type input "s"
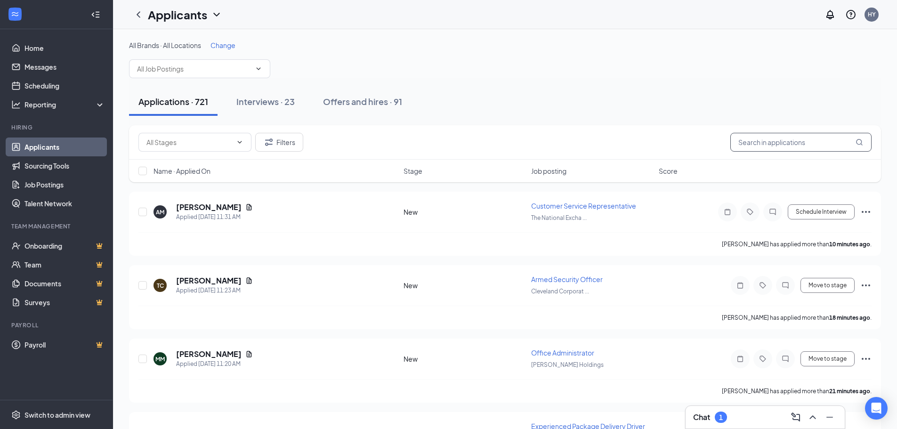
click at [776, 133] on input "text" at bounding box center [800, 142] width 141 height 19
click at [777, 137] on input "text" at bounding box center [800, 142] width 141 height 19
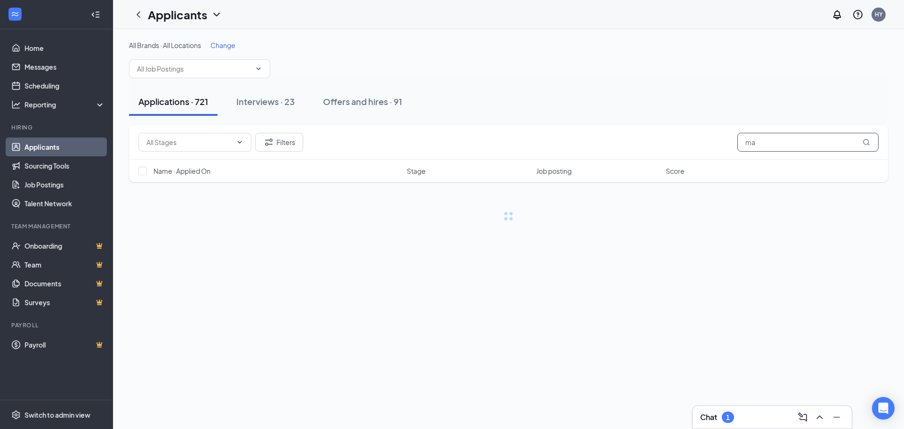
type input "m"
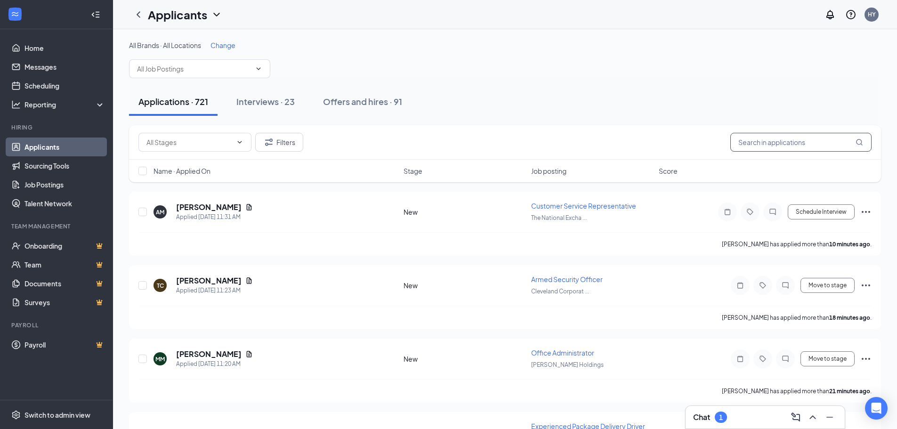
click at [774, 143] on input "text" at bounding box center [800, 142] width 141 height 19
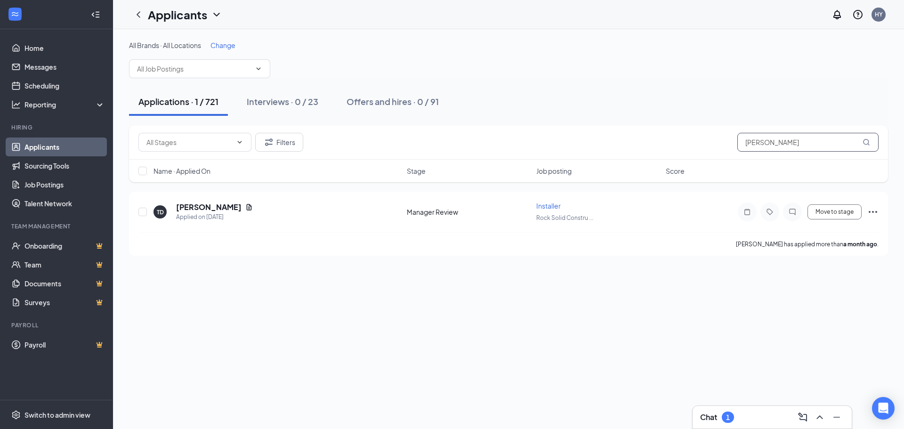
type input "dillard"
drag, startPoint x: 787, startPoint y: 149, endPoint x: 620, endPoint y: 137, distance: 167.6
click at [620, 137] on div "Filters dillard" at bounding box center [508, 142] width 740 height 19
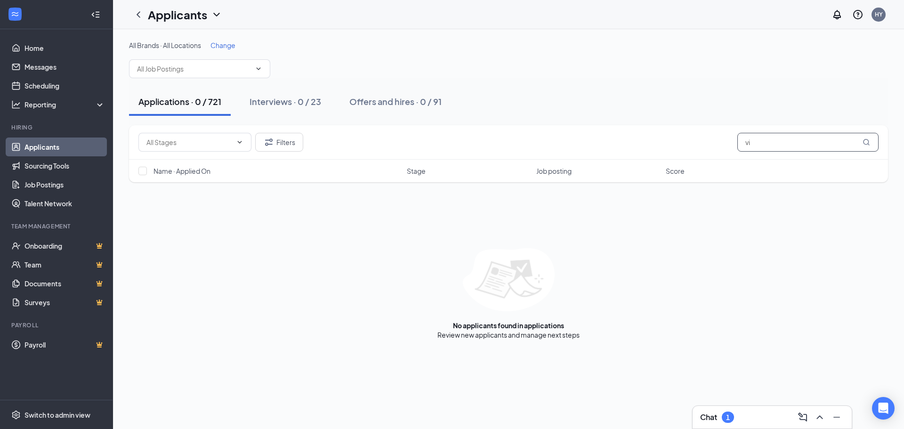
type input "v"
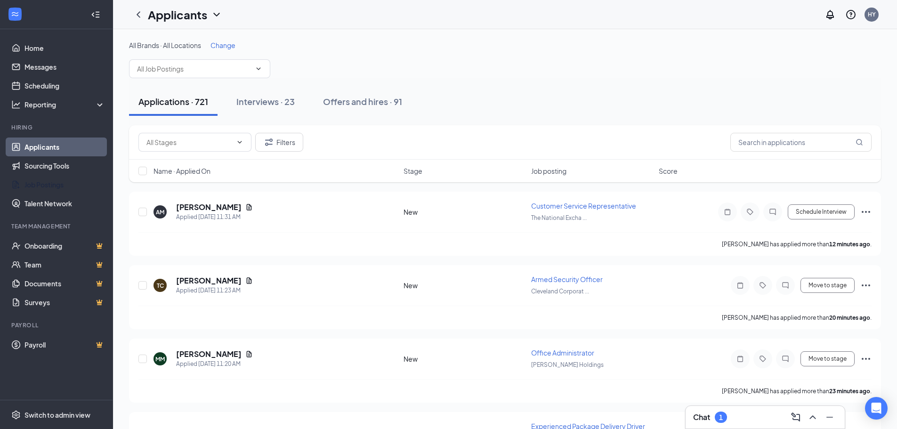
click at [83, 188] on link "Job Postings" at bounding box center [64, 184] width 81 height 19
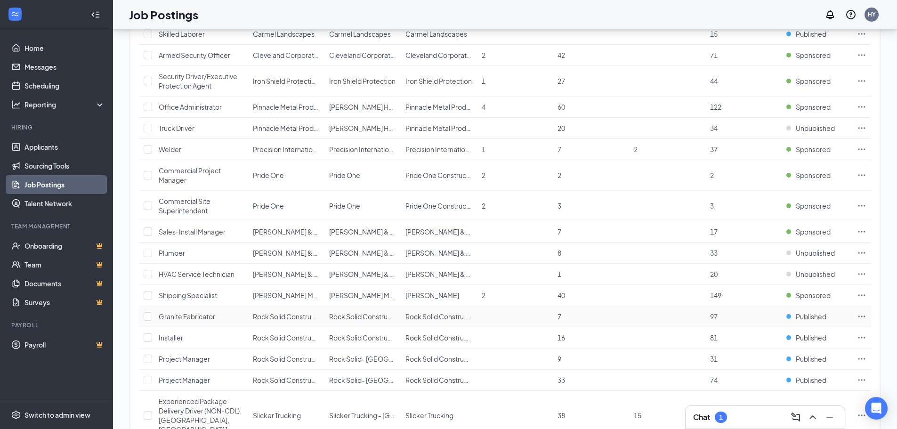
scroll to position [210, 0]
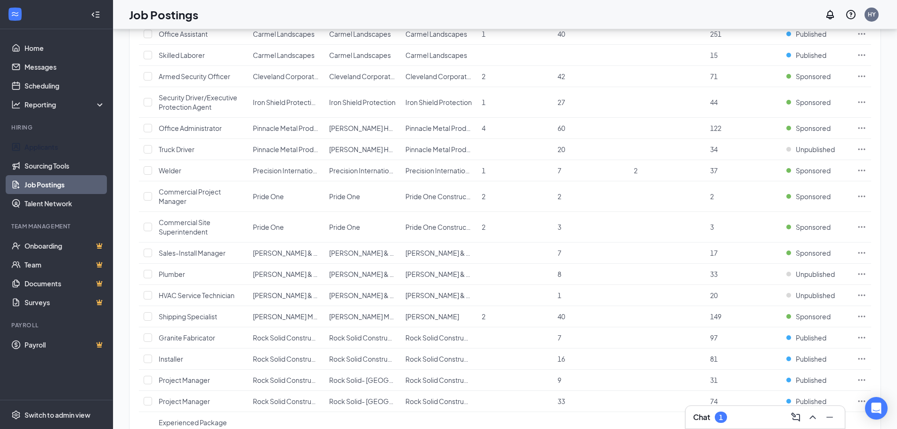
click at [37, 153] on link "Applicants" at bounding box center [64, 146] width 81 height 19
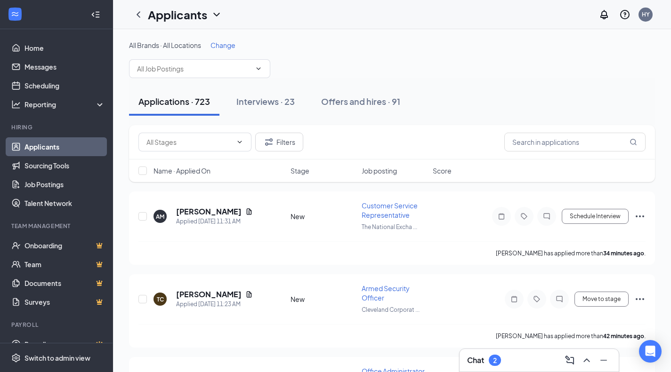
click at [481, 357] on h3 "Chat" at bounding box center [475, 361] width 17 height 10
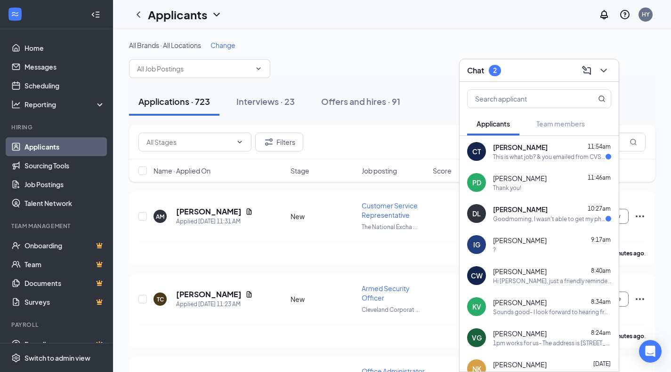
click at [511, 94] on input "text" at bounding box center [524, 99] width 112 height 18
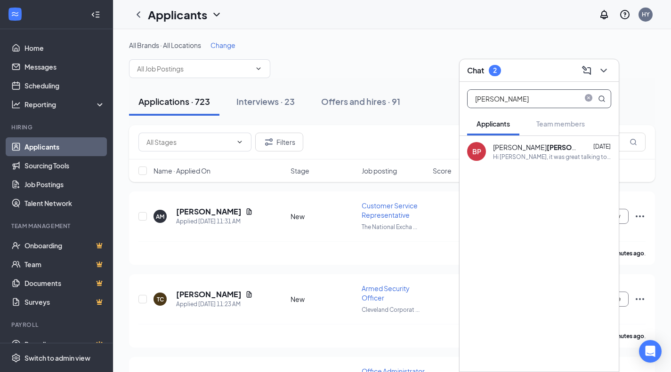
type input "pittman"
click at [542, 154] on div "Hi Bruce, it was great talking to you this morning! My email is hyoung@groupmgm…" at bounding box center [552, 157] width 118 height 8
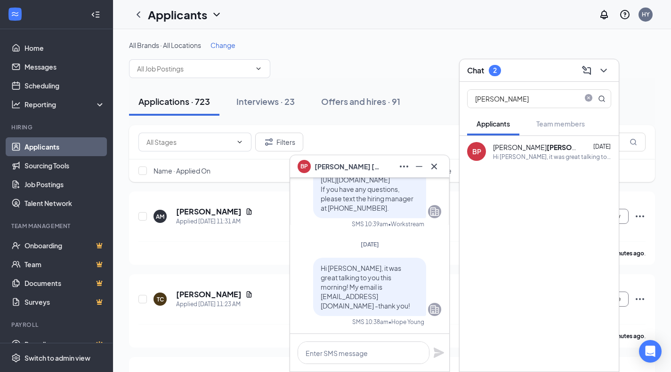
click at [313, 278] on div "Hi Bruce, it was great talking to you this morning! My email is hyoung@groupmgm…" at bounding box center [369, 287] width 113 height 58
drag, startPoint x: 314, startPoint y: 276, endPoint x: 346, endPoint y: 304, distance: 42.7
click at [346, 304] on p "Hi Bruce, it was great talking to you this morning! My email is hyoung@groupmgm…" at bounding box center [370, 287] width 98 height 47
copy span "Hi Bruce, it was great talking to you this morning! My email is hyoung@groupmgm…"
click at [586, 100] on icon "close-circle" at bounding box center [589, 98] width 8 height 8
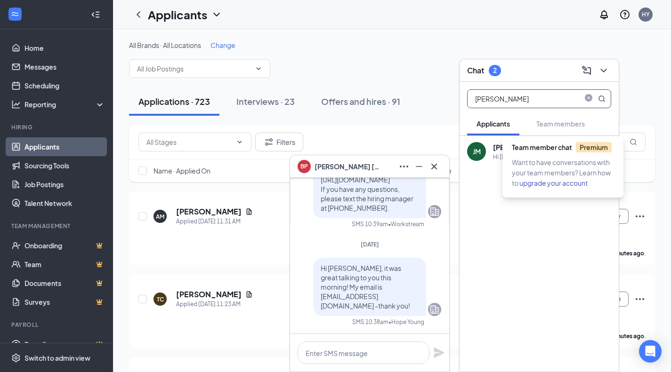
type input "juanito"
click at [493, 157] on div "Hi Juanito, Great news! You've moved on to the next stage of the application. W…" at bounding box center [552, 157] width 118 height 8
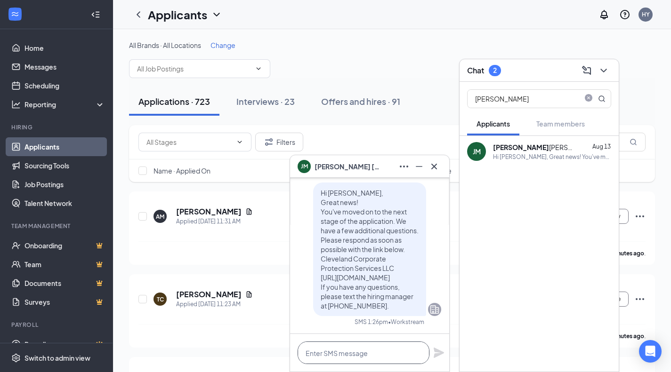
click at [365, 347] on textarea at bounding box center [364, 353] width 132 height 23
paste textarea "Hi Bruce, it was great talking to you this morning! My email is hyoung@groupmgm…"
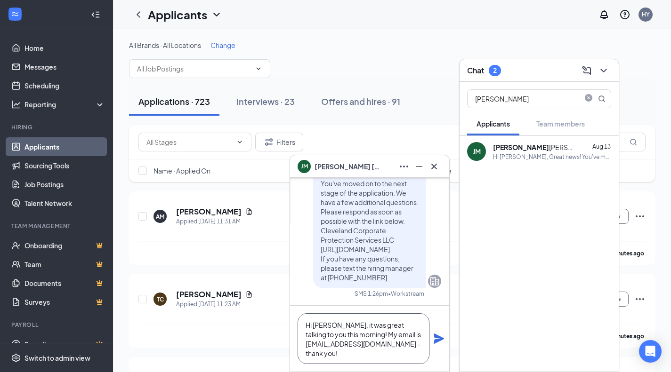
click at [331, 325] on textarea "Hi Bruce, it was great talking to you this morning! My email is hyoung@groupmgm…" at bounding box center [364, 339] width 132 height 51
click at [375, 356] on textarea "Hi Juanito, it was great talking to you this morning! My email is hyoung@groupm…" at bounding box center [364, 339] width 132 height 51
type textarea "Hi Juanito, it was great talking to you this morning! My email is hyoung@groupm…"
click at [440, 334] on icon "Plane" at bounding box center [438, 338] width 11 height 11
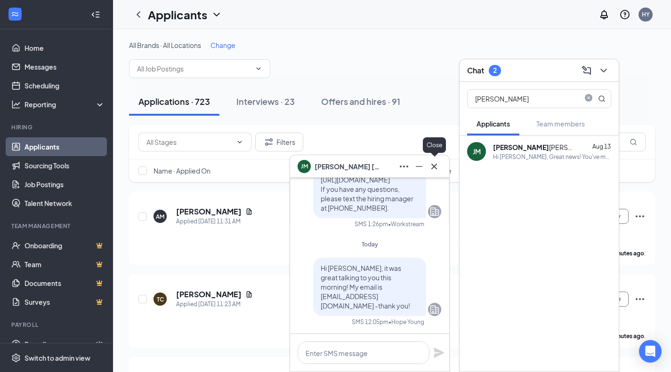
click at [433, 167] on icon "Cross" at bounding box center [433, 166] width 11 height 11
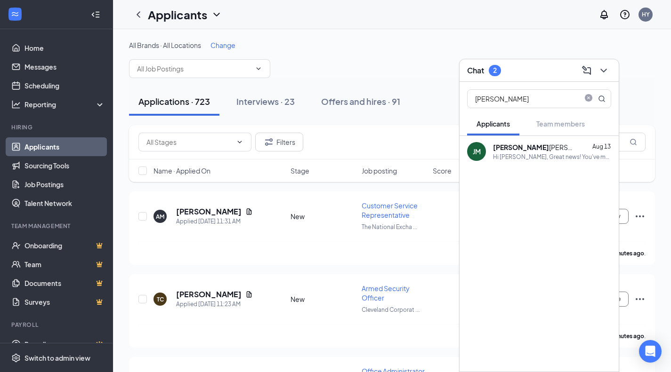
click at [592, 97] on icon "close-circle" at bounding box center [589, 98] width 8 height 8
type input "dontez"
click at [524, 157] on div "Hi Dontez, Great news! You've moved on to the next stage of the application. We…" at bounding box center [552, 157] width 118 height 8
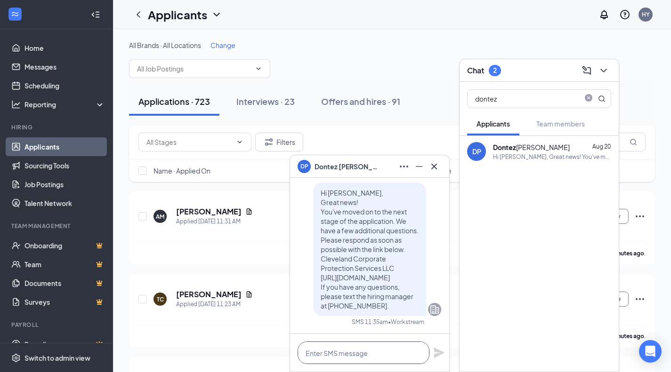
click at [363, 356] on textarea at bounding box center [364, 353] width 132 height 23
paste textarea "Hi Bruce, it was great talking to you this morning! My email is hyoung@groupmgm…"
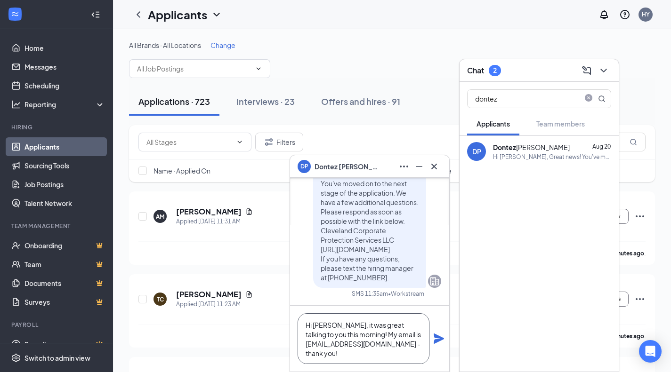
click at [330, 326] on textarea "Hi Bruce, it was great talking to you this morning! My email is hyoung@groupmgm…" at bounding box center [364, 339] width 132 height 51
type textarea "Hi Dontez, it was great talking to you this morning! My email is hyoung@groupmg…"
click at [435, 344] on icon "Plane" at bounding box center [439, 339] width 10 height 10
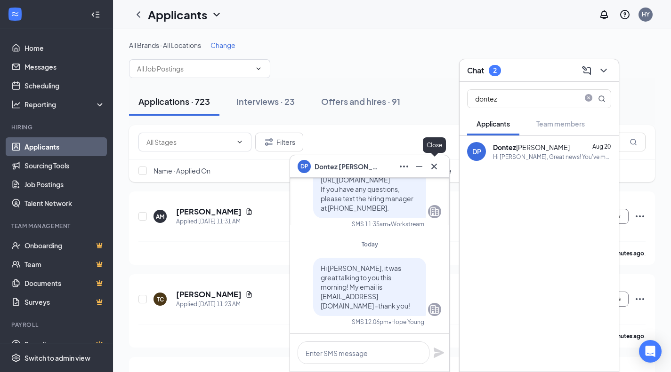
click at [437, 166] on icon "Cross" at bounding box center [433, 166] width 11 height 11
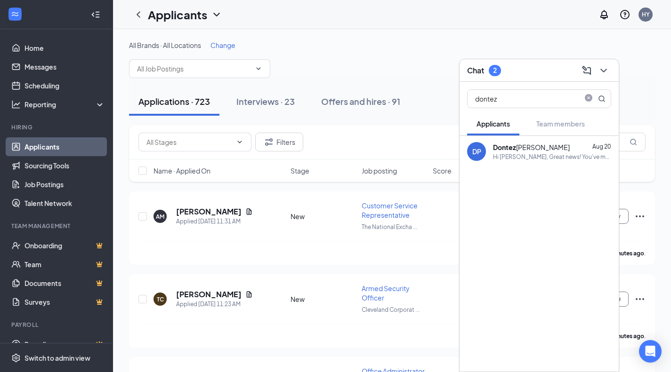
click at [587, 96] on icon "close-circle" at bounding box center [589, 98] width 8 height 8
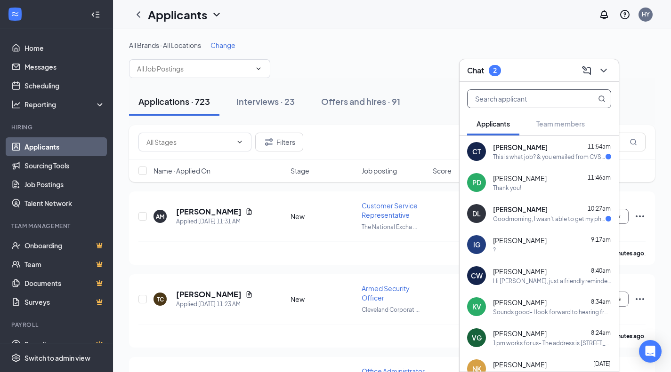
click at [542, 99] on input "text" at bounding box center [524, 99] width 112 height 18
type input "n"
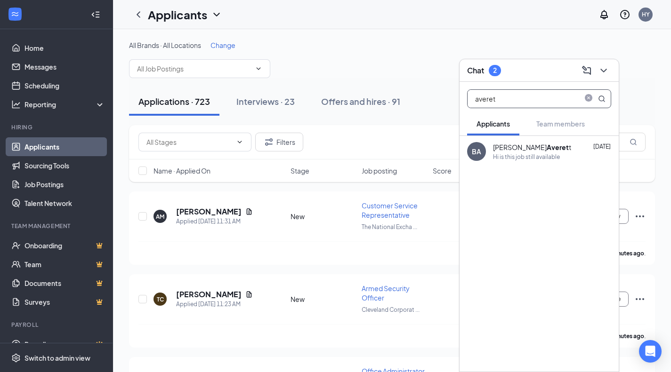
type input "averet"
click at [553, 154] on div "Hi is this job still available" at bounding box center [526, 157] width 67 height 8
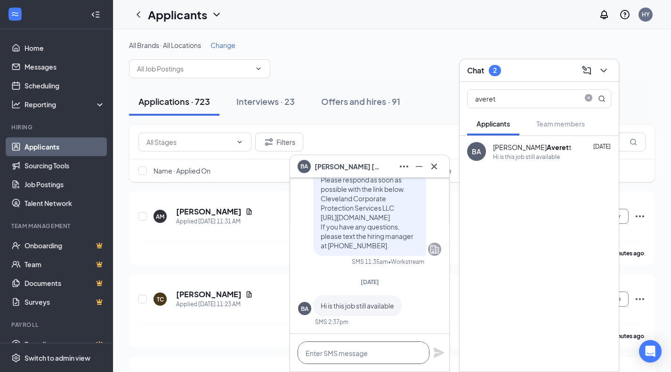
click at [351, 356] on textarea at bounding box center [364, 353] width 132 height 23
drag, startPoint x: 351, startPoint y: 356, endPoint x: 333, endPoint y: 349, distance: 18.6
click at [333, 349] on textarea at bounding box center [364, 353] width 132 height 23
click at [338, 355] on textarea at bounding box center [364, 353] width 132 height 23
paste textarea "Hi Bruce, it was great talking to you this morning! My email is hyoung@groupmgm…"
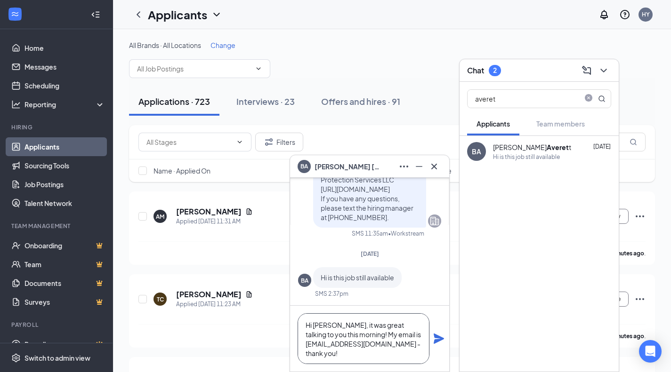
click at [330, 325] on textarea "Hi Bruce, it was great talking to you this morning! My email is hyoung@groupmgm…" at bounding box center [364, 339] width 132 height 51
click at [385, 358] on textarea "Hi Brandon, it was great talking to you this morning! My email is hyoung@groupm…" at bounding box center [364, 339] width 132 height 51
type textarea "Hi Brandon, it was great talking to you this morning! My email is hyoung@groupm…"
click at [438, 340] on icon "Plane" at bounding box center [439, 339] width 10 height 10
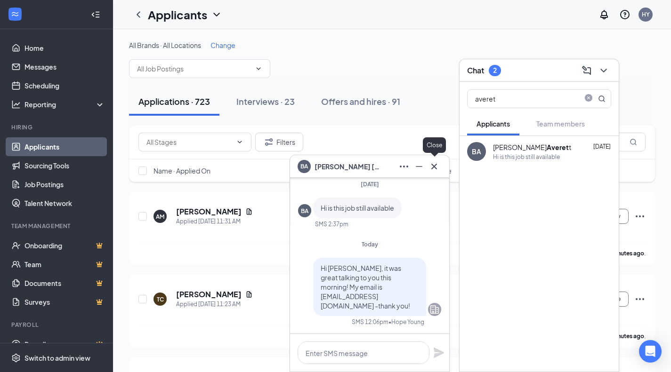
click at [437, 163] on icon "Cross" at bounding box center [433, 166] width 11 height 11
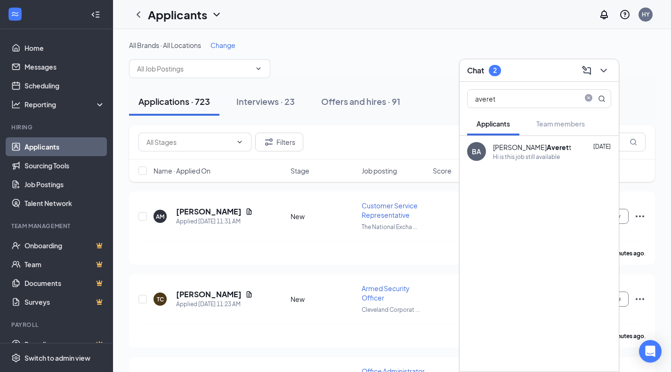
click at [589, 101] on icon "close-circle" at bounding box center [589, 98] width 8 height 8
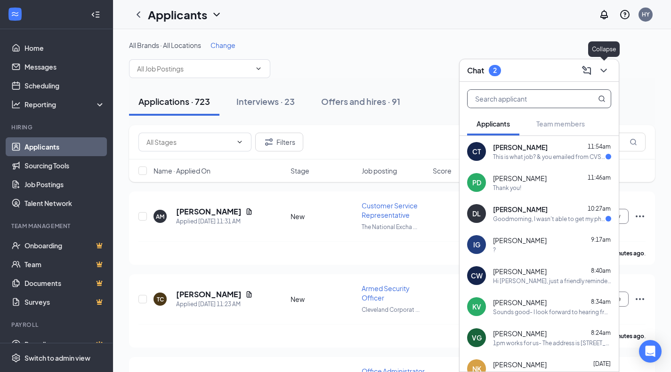
click at [601, 71] on icon "ChevronDown" at bounding box center [603, 70] width 11 height 11
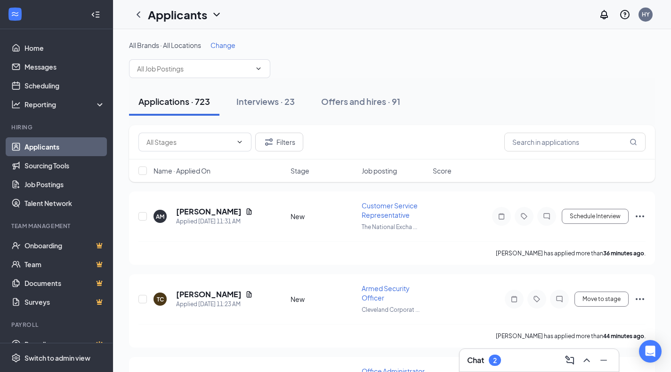
click at [560, 72] on div "All Brands · All Locations Change" at bounding box center [392, 59] width 526 height 38
click at [390, 46] on div "All Brands · All Locations Change" at bounding box center [392, 44] width 526 height 9
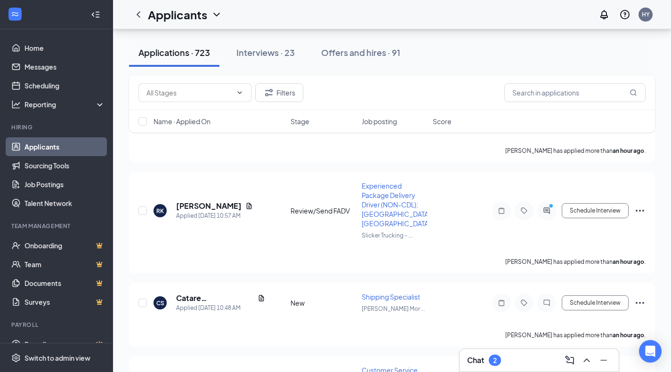
scroll to position [326, 0]
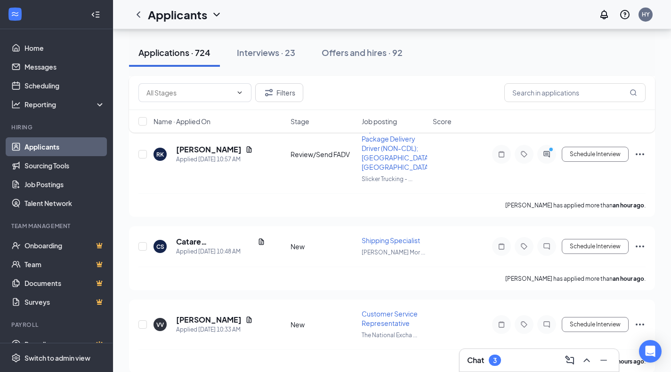
click at [472, 30] on div "Applications · 724 Interviews · 23 Offers and hires · 92" at bounding box center [392, 52] width 526 height 47
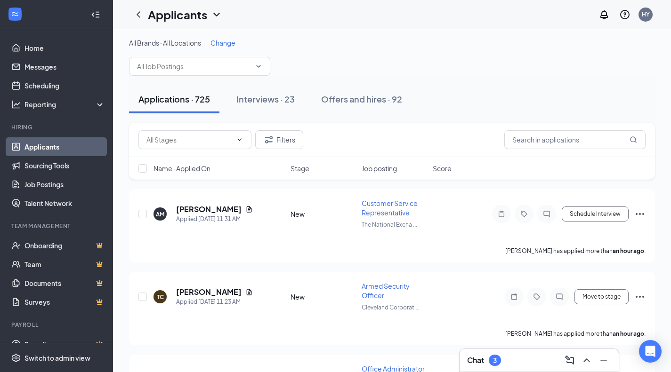
scroll to position [0, 0]
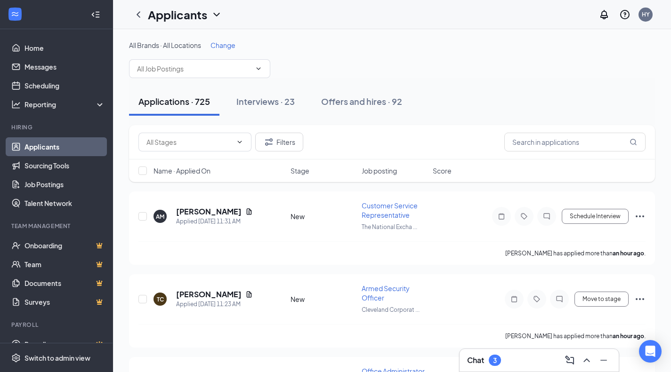
click at [241, 67] on input "text" at bounding box center [194, 69] width 114 height 10
type input "shipping"
click at [196, 94] on div "Shipping Specialist (Robert P Smith Mortuary Service)" at bounding box center [200, 96] width 126 height 21
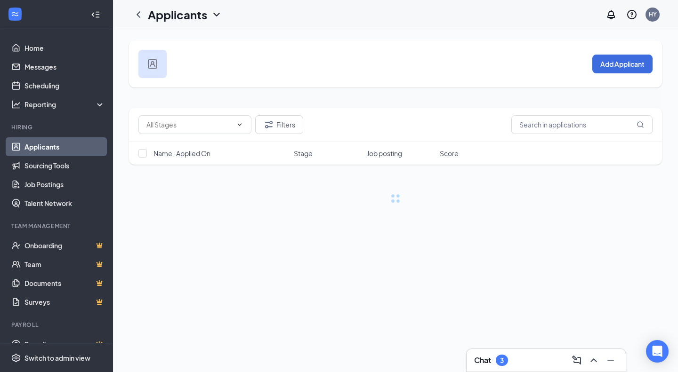
click at [207, 127] on input "text" at bounding box center [189, 125] width 86 height 10
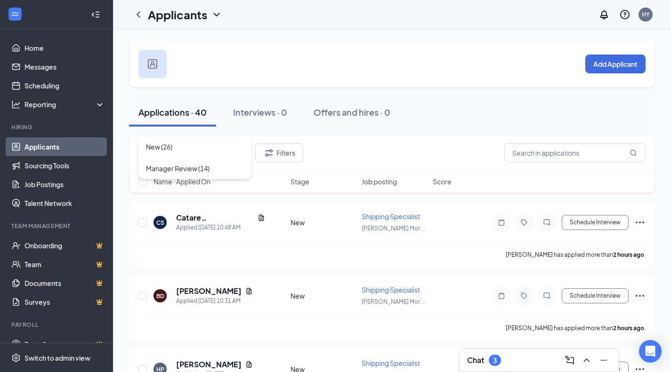
click at [362, 160] on div "Filters" at bounding box center [391, 153] width 507 height 19
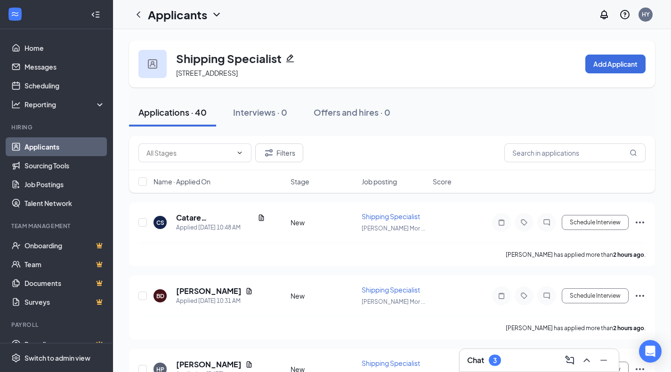
click at [196, 158] on input "text" at bounding box center [189, 153] width 86 height 10
click at [189, 187] on div "New (26)" at bounding box center [195, 183] width 98 height 10
type input "New (26)"
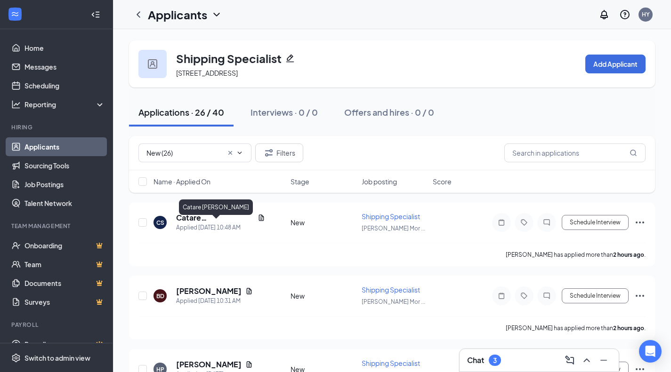
click at [200, 223] on h5 "Catare Sloan" at bounding box center [215, 218] width 78 height 10
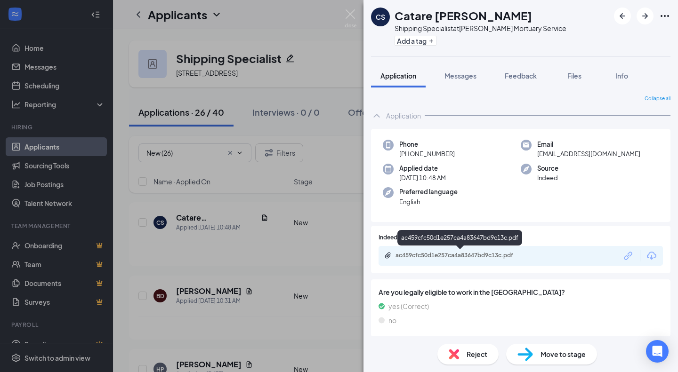
click at [493, 252] on div "ac459cfc50d1e257ca4a83647bd9c13c.pdf" at bounding box center [462, 256] width 132 height 8
click at [473, 267] on div "Indeed Resume ac459cfc50d1e257ca4a83647bd9c13c.pdf" at bounding box center [520, 250] width 299 height 48
click at [477, 253] on div "ac459cfc50d1e257ca4a83647bd9c13c.pdf" at bounding box center [462, 256] width 132 height 8
click at [485, 345] on div "Reject" at bounding box center [467, 354] width 61 height 21
click at [479, 350] on div "Reject applicant CS Catare [PERSON_NAME] Applied [DATE] 10:48 AM Reasons for re…" at bounding box center [339, 186] width 678 height 372
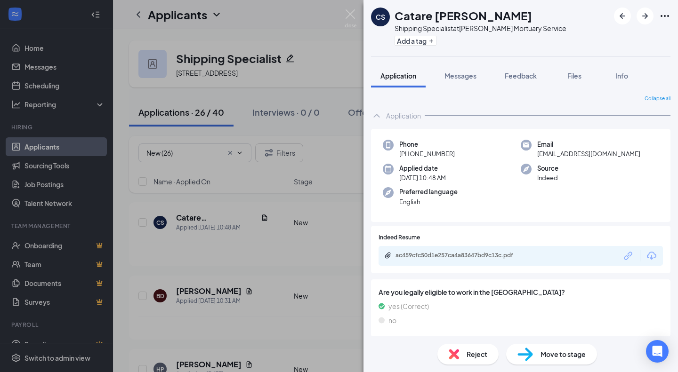
click at [477, 356] on span "Reject" at bounding box center [477, 354] width 21 height 10
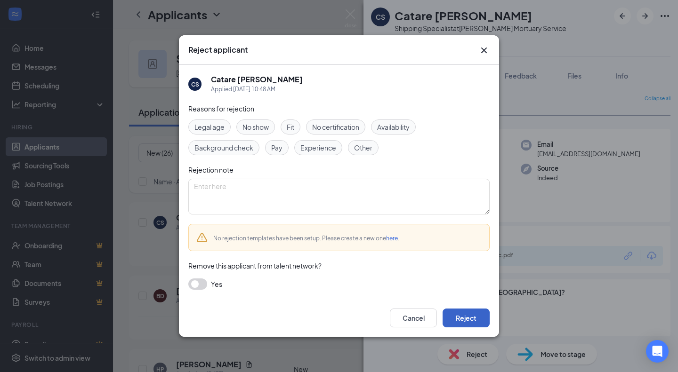
click at [477, 318] on button "Reject" at bounding box center [466, 318] width 47 height 19
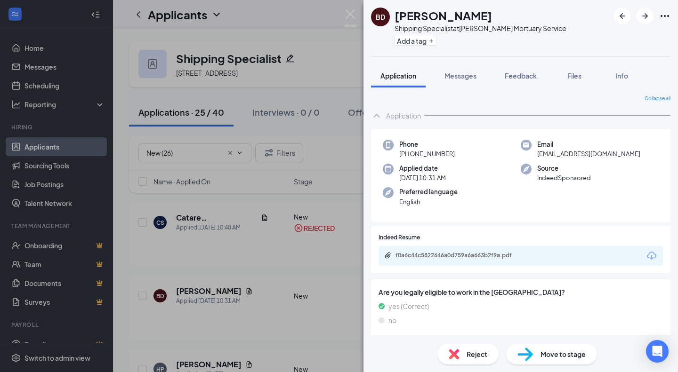
click at [447, 257] on div "f0a6c44c5822646a0d759a6a663b2f9a.pdf" at bounding box center [462, 256] width 132 height 8
click at [549, 356] on span "Move to stage" at bounding box center [563, 354] width 45 height 10
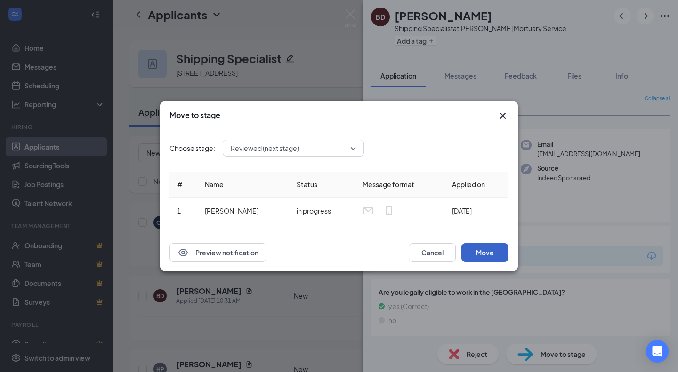
click at [472, 252] on button "Move" at bounding box center [484, 252] width 47 height 19
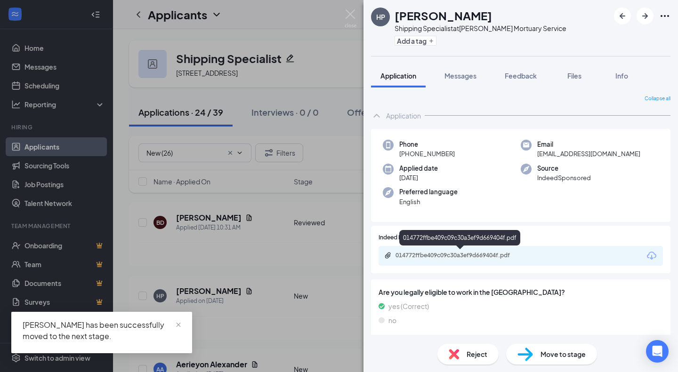
click at [445, 263] on div "014772ffbe409c09c30a3ef9d669404f.pdf" at bounding box center [521, 256] width 284 height 20
click at [445, 259] on div "014772ffbe409c09c30a3ef9d669404f.pdf" at bounding box center [460, 256] width 153 height 9
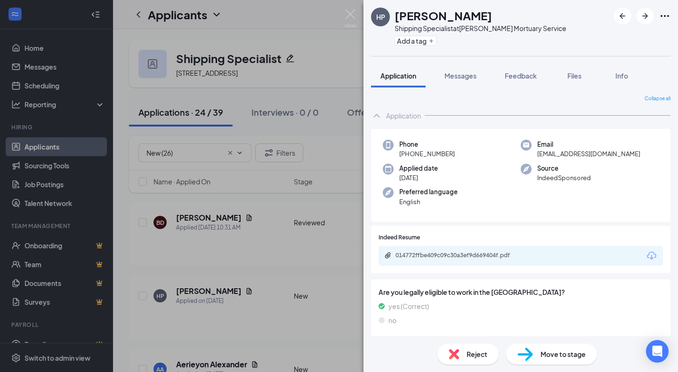
click at [534, 351] on div "Move to stage" at bounding box center [551, 354] width 91 height 21
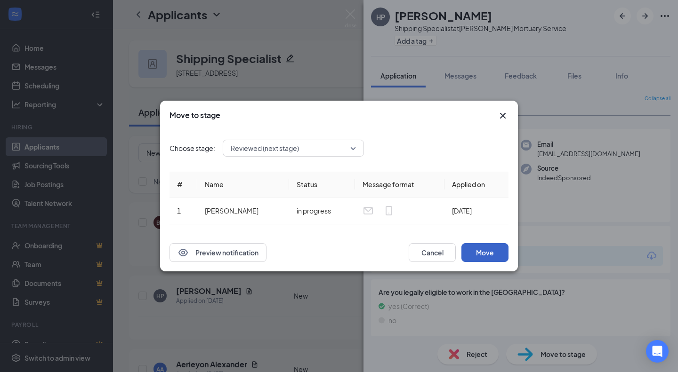
click at [494, 253] on button "Move" at bounding box center [484, 252] width 47 height 19
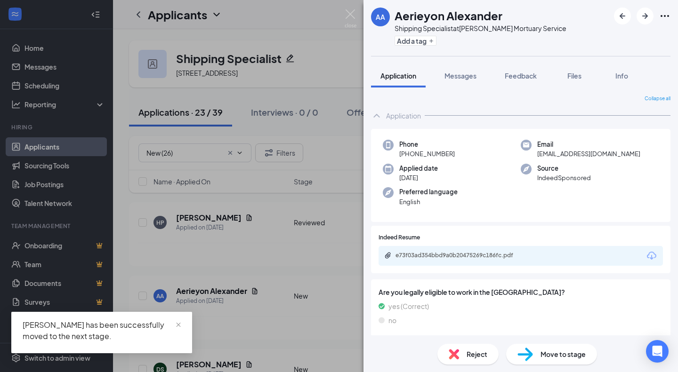
click at [492, 259] on div "e73f03ad354bbd9a0b20475269c186fc.pdf" at bounding box center [462, 256] width 132 height 8
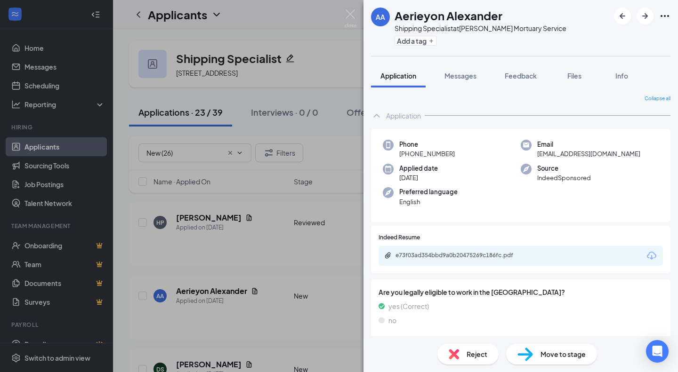
click at [468, 352] on span "Reject" at bounding box center [477, 354] width 21 height 10
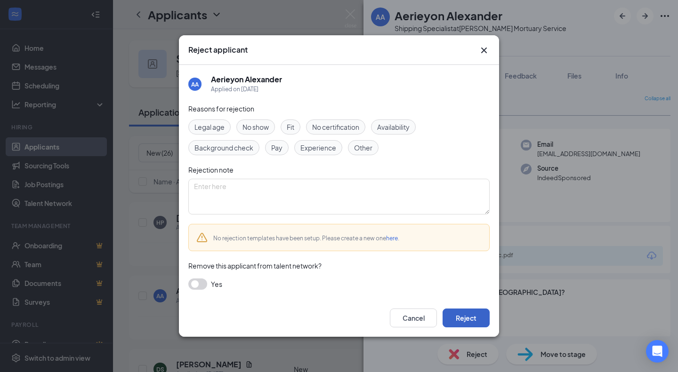
click at [463, 321] on button "Reject" at bounding box center [466, 318] width 47 height 19
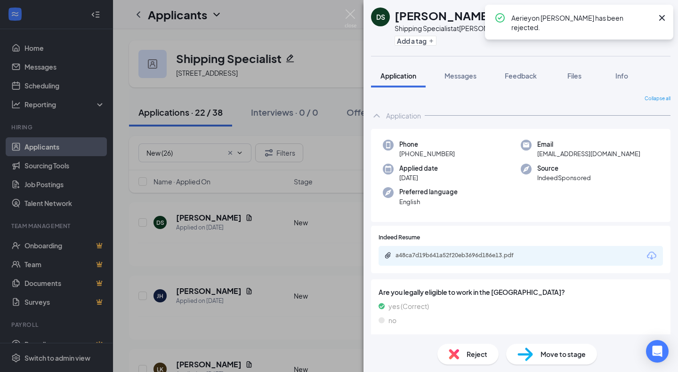
click at [485, 257] on div "a48ca7d19b641a52f20eb3696d186e13.pdf" at bounding box center [462, 256] width 132 height 8
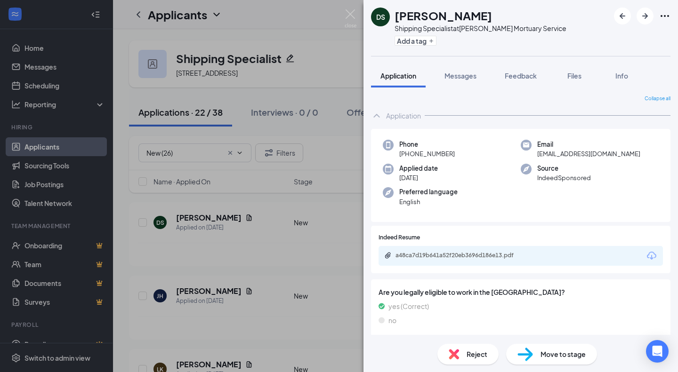
click at [470, 354] on span "Reject" at bounding box center [477, 354] width 21 height 10
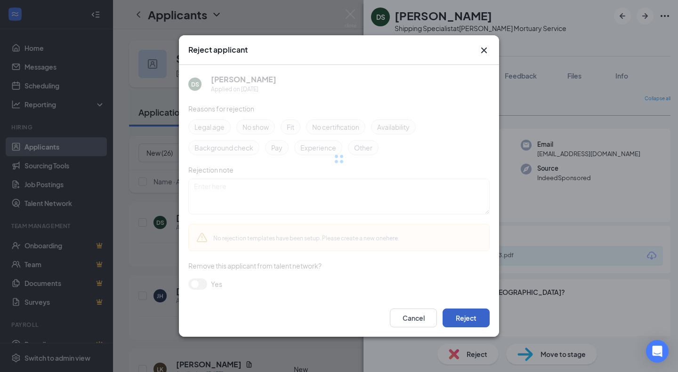
click at [475, 316] on button "Reject" at bounding box center [466, 318] width 47 height 19
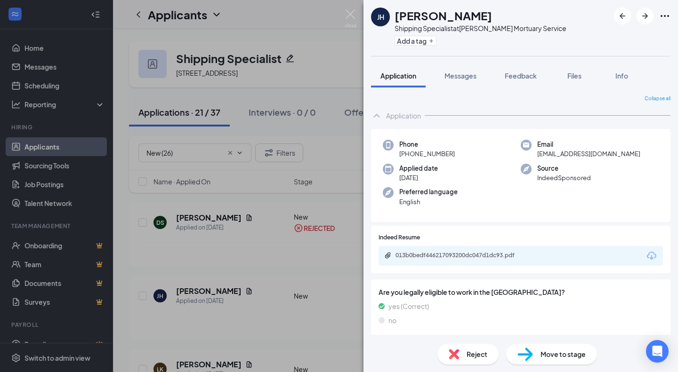
click at [480, 253] on div "013b0bedf446217093200dc047d1dc93.pdf" at bounding box center [462, 256] width 132 height 8
click at [465, 364] on div "Reject" at bounding box center [467, 354] width 61 height 21
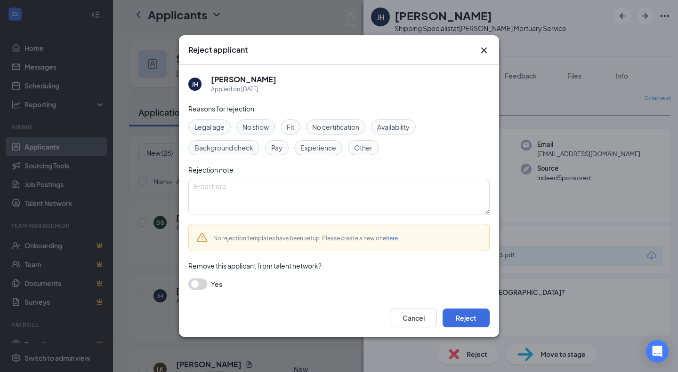
click at [487, 49] on icon "Cross" at bounding box center [483, 50] width 11 height 11
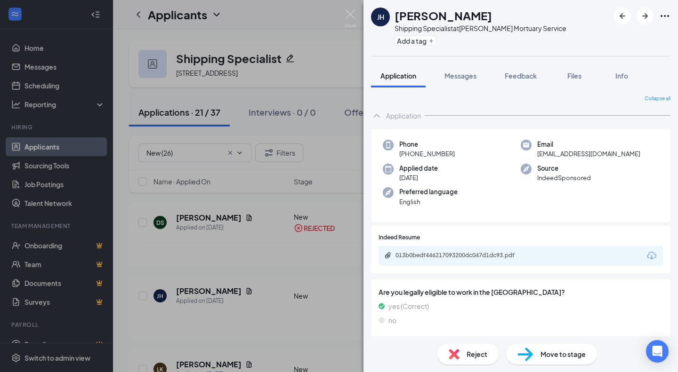
click at [541, 355] on span "Move to stage" at bounding box center [563, 354] width 45 height 10
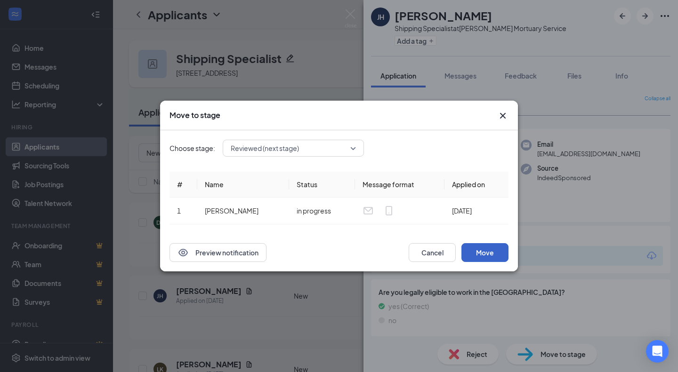
click at [480, 251] on button "Move" at bounding box center [484, 252] width 47 height 19
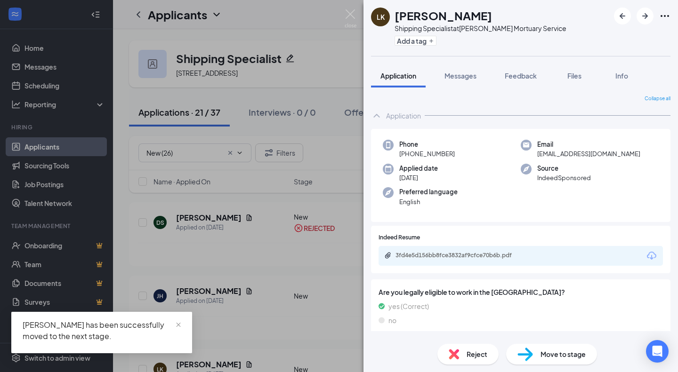
click at [471, 257] on div "3fd4e5d156bb8fce3832af9cfce70b6b.pdf" at bounding box center [462, 256] width 132 height 8
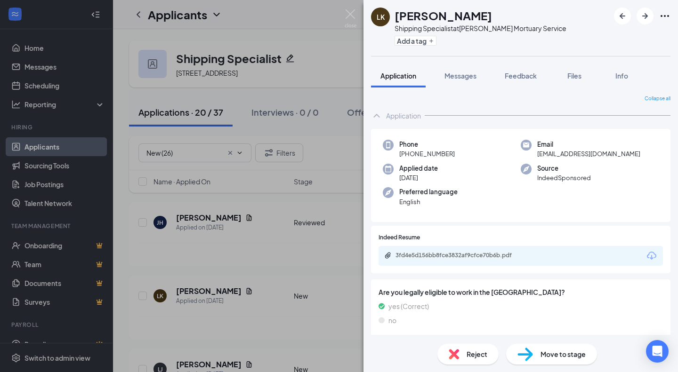
click at [484, 352] on span "Reject" at bounding box center [477, 354] width 21 height 10
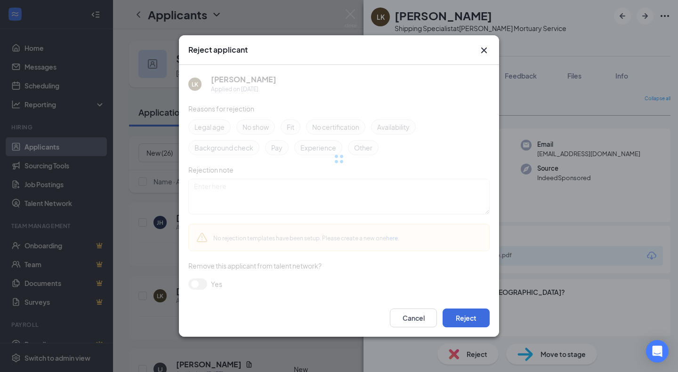
click at [460, 292] on div "Reasons for rejection Legal age No show Fit No certification Availability Backg…" at bounding box center [338, 202] width 301 height 196
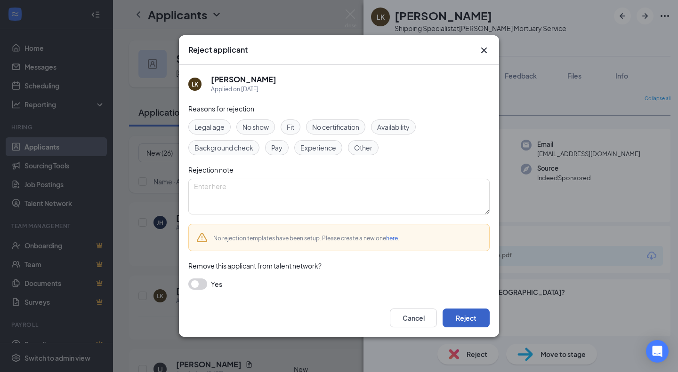
click at [457, 317] on button "Reject" at bounding box center [466, 318] width 47 height 19
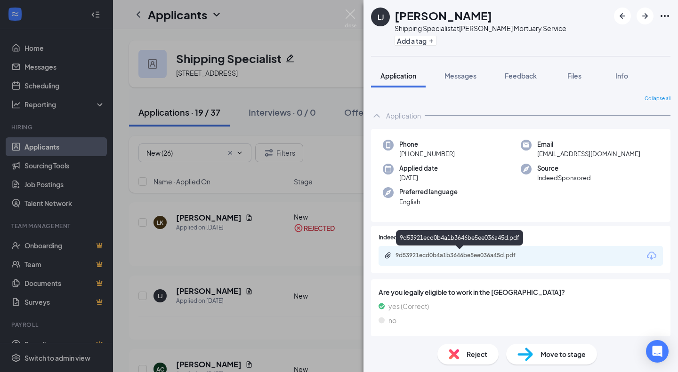
click at [475, 260] on div "9d53921ecd0b4a1b3646be5ee036a45d.pdf" at bounding box center [460, 256] width 153 height 9
click at [470, 356] on span "Reject" at bounding box center [477, 354] width 21 height 10
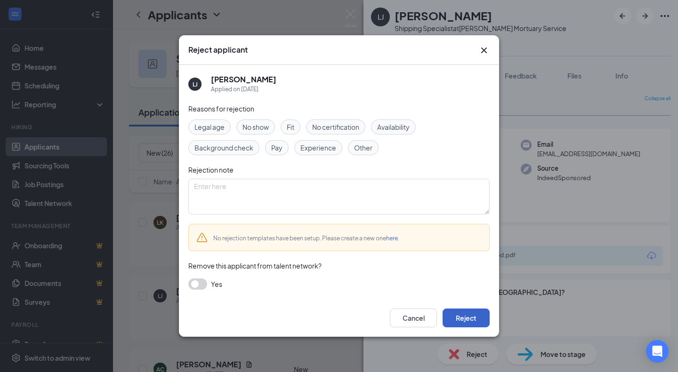
click at [464, 309] on button "Reject" at bounding box center [466, 318] width 47 height 19
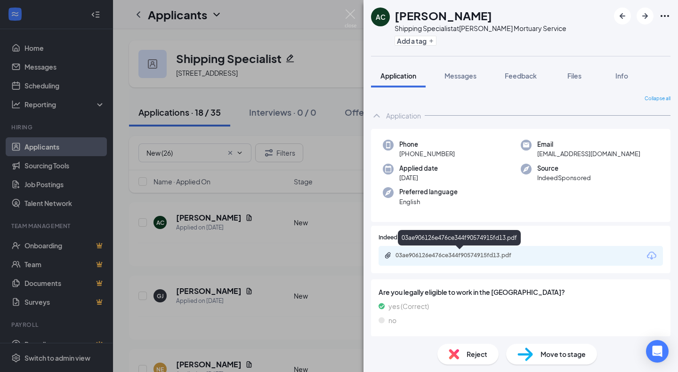
click at [519, 252] on div "03ae906126e476ce344f90574915fd13.pdf" at bounding box center [462, 256] width 132 height 8
click at [462, 358] on div "Reject" at bounding box center [467, 354] width 61 height 21
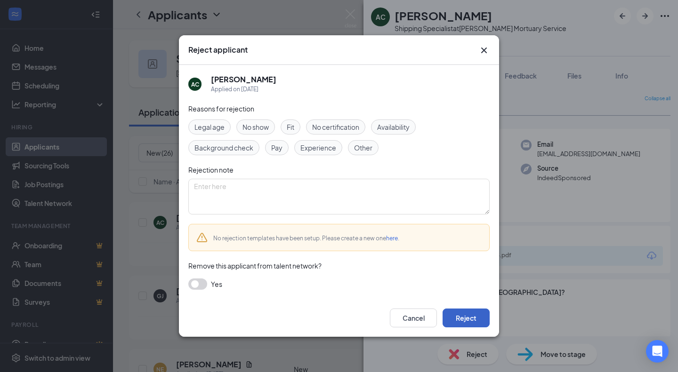
click at [471, 321] on button "Reject" at bounding box center [466, 318] width 47 height 19
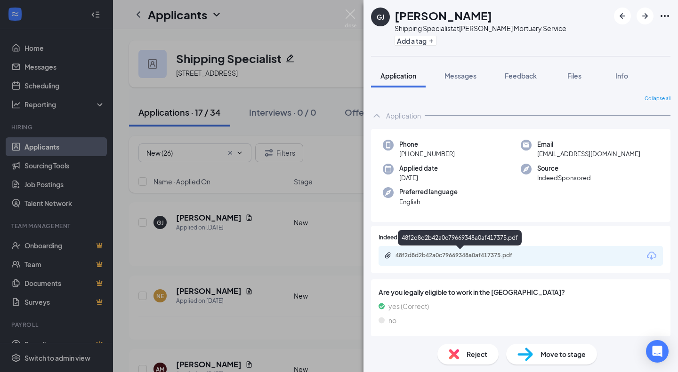
click at [507, 252] on div "48f2d8d2b42a0c79669348a0af417375.pdf" at bounding box center [462, 256] width 132 height 8
click at [532, 356] on img at bounding box center [525, 355] width 16 height 14
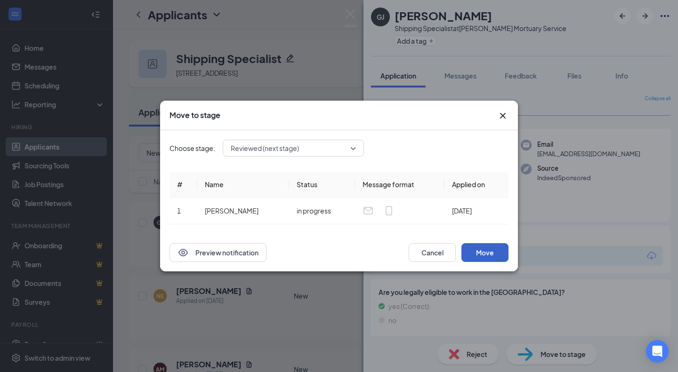
click at [478, 252] on button "Move" at bounding box center [484, 252] width 47 height 19
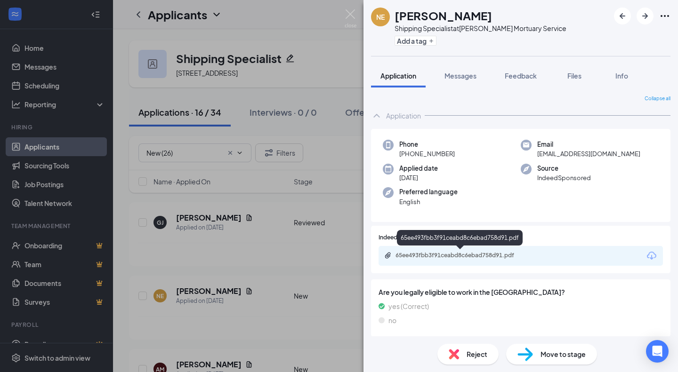
click at [478, 252] on div "65ee493fbb3f91ceabd8c6ebad758d91.pdf" at bounding box center [462, 256] width 132 height 8
click at [471, 351] on span "Reject" at bounding box center [477, 354] width 21 height 10
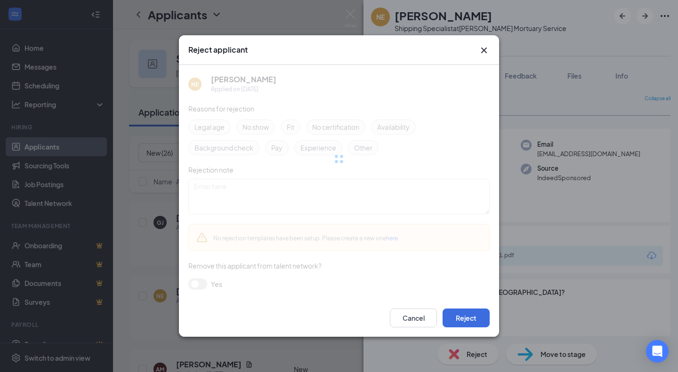
click at [461, 305] on div "Cancel Reject" at bounding box center [339, 318] width 320 height 38
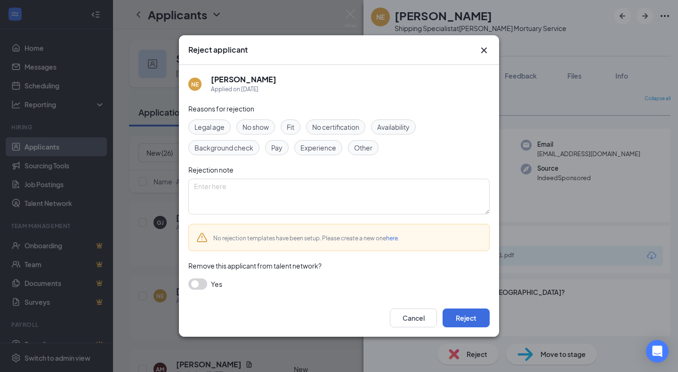
click at [466, 307] on div "Cancel Reject" at bounding box center [339, 318] width 320 height 38
click at [470, 313] on button "Reject" at bounding box center [466, 318] width 47 height 19
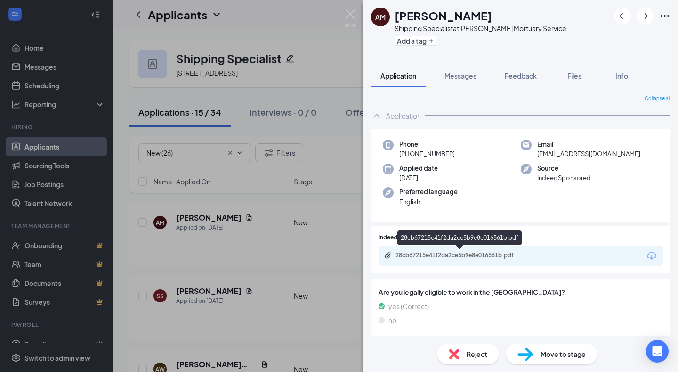
click at [480, 259] on div "28cb67215e41f2da2ce5b9e8e016561b.pdf" at bounding box center [462, 256] width 132 height 8
click at [474, 357] on span "Reject" at bounding box center [477, 354] width 21 height 10
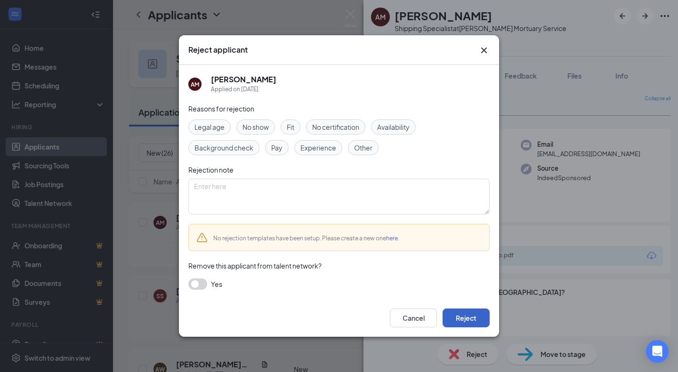
click at [474, 315] on button "Reject" at bounding box center [466, 318] width 47 height 19
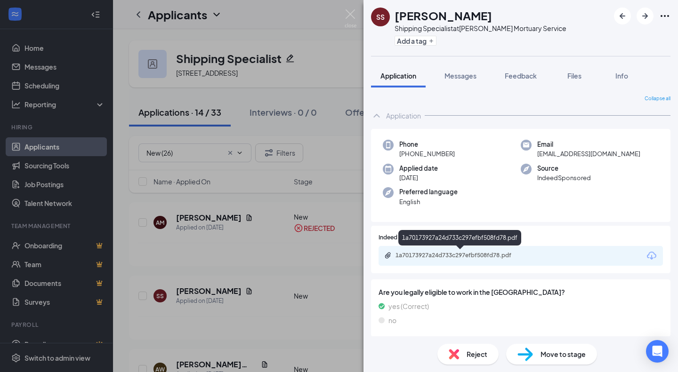
click at [483, 257] on div "1a70173927a24d733c297efbf508fd78.pdf" at bounding box center [462, 256] width 132 height 8
drag, startPoint x: 351, startPoint y: 16, endPoint x: 245, endPoint y: 79, distance: 123.7
click at [351, 16] on img at bounding box center [351, 18] width 12 height 18
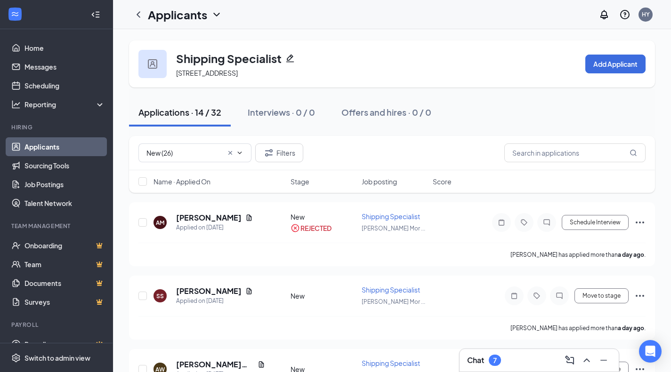
click at [69, 148] on link "Applicants" at bounding box center [64, 146] width 81 height 19
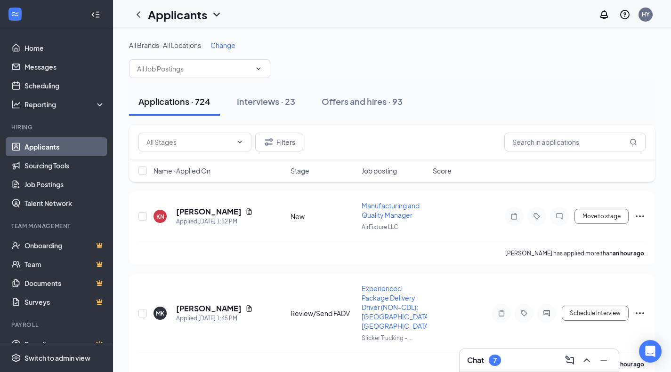
click at [205, 65] on input "text" at bounding box center [194, 69] width 114 height 10
type input "shippi"
click at [203, 93] on div "Shipping Specialist (Robert P Smith Mortuary Service)" at bounding box center [200, 96] width 126 height 21
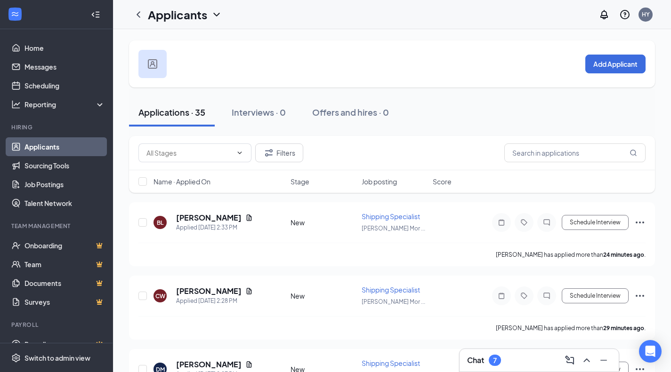
click at [233, 148] on span at bounding box center [194, 153] width 113 height 19
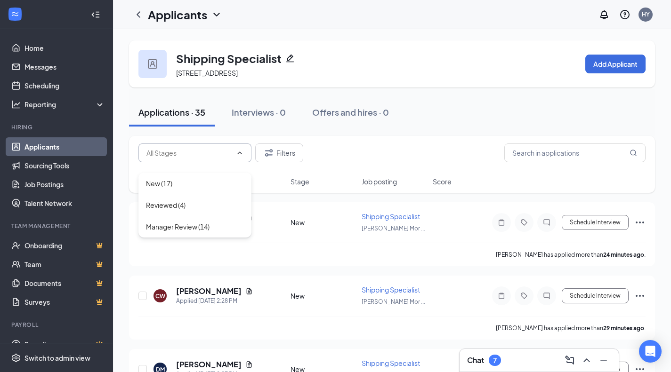
click at [208, 184] on div "New (17)" at bounding box center [195, 183] width 98 height 10
type input "New (17)"
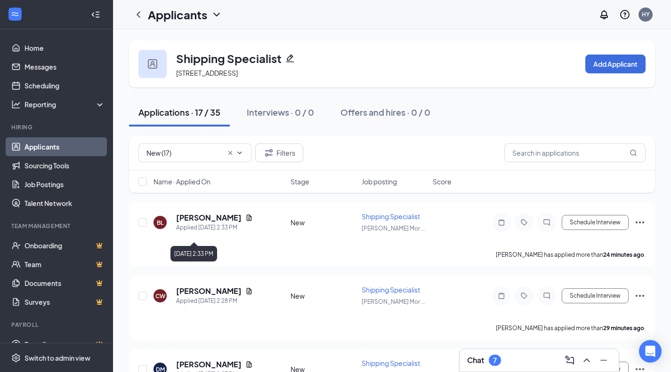
click at [206, 223] on h5 "Brianna Lacy" at bounding box center [208, 218] width 65 height 10
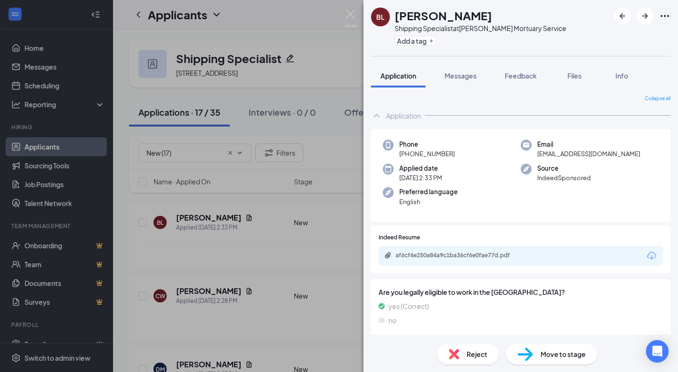
click at [486, 256] on div "af6cf4e250a84a9c1ba36cf6e0fae77d.pdf" at bounding box center [462, 256] width 132 height 8
click at [478, 359] on span "Reject" at bounding box center [477, 354] width 21 height 10
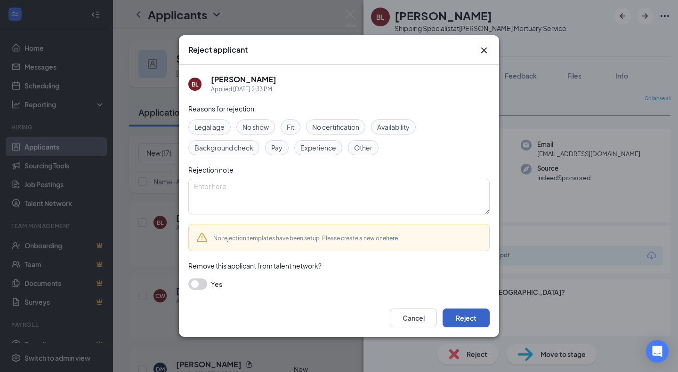
click at [479, 321] on button "Reject" at bounding box center [466, 318] width 47 height 19
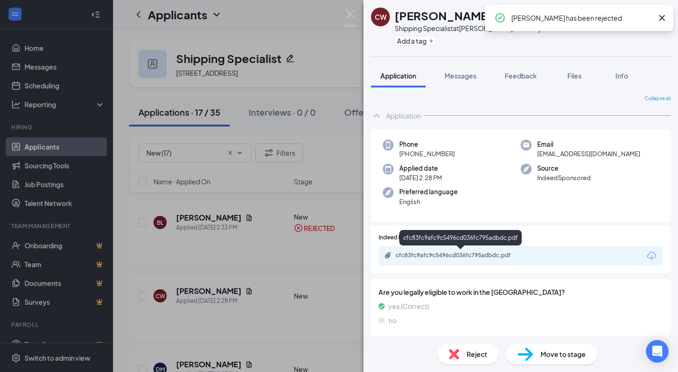
click at [476, 251] on div "cfc83fc9afc9c5496cd036fc795adbdc.pdf" at bounding box center [521, 256] width 284 height 20
click at [475, 255] on div "cfc83fc9afc9c5496cd036fc795adbdc.pdf" at bounding box center [462, 256] width 132 height 8
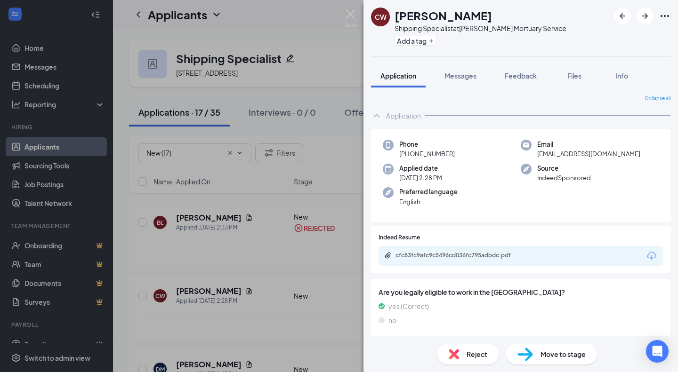
click at [462, 348] on div "Reject" at bounding box center [467, 354] width 61 height 21
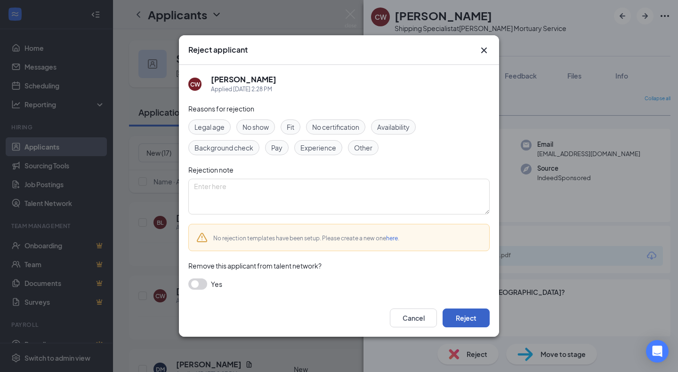
click at [459, 315] on button "Reject" at bounding box center [466, 318] width 47 height 19
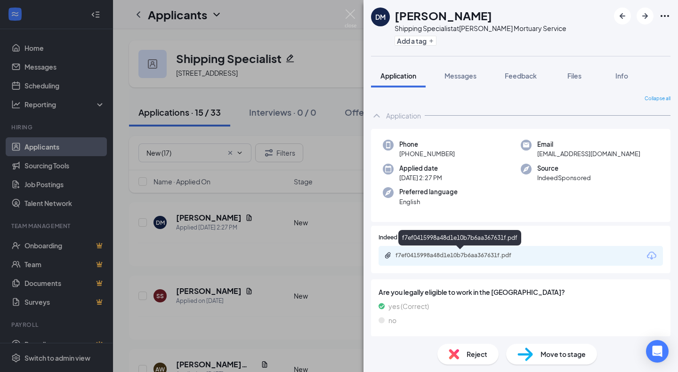
click at [491, 253] on div "f7ef0415998a48d1e10b7b6aa367631f.pdf" at bounding box center [462, 256] width 132 height 8
click at [481, 354] on span "Reject" at bounding box center [477, 354] width 21 height 10
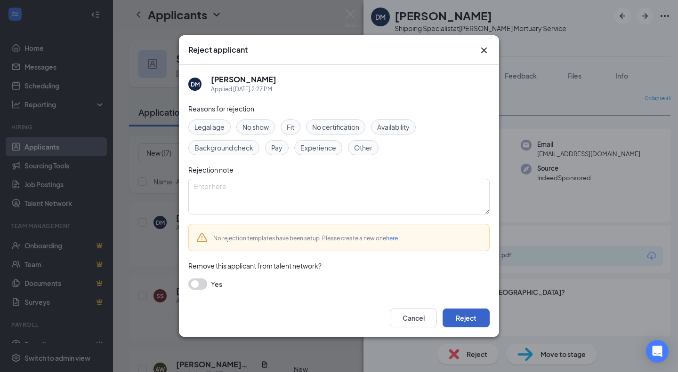
click at [473, 321] on button "Reject" at bounding box center [466, 318] width 47 height 19
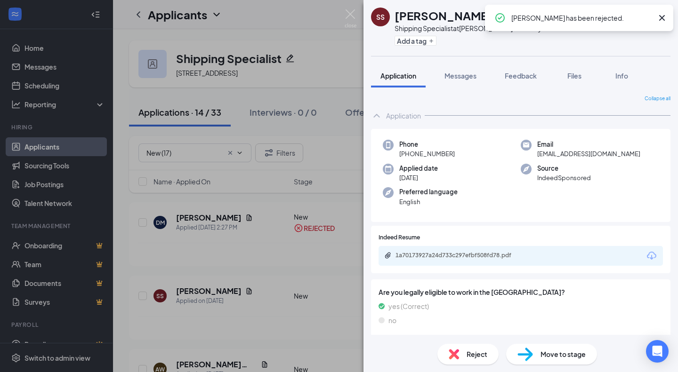
click at [463, 254] on div "1a70173927a24d733c297efbf508fd78.pdf" at bounding box center [462, 256] width 132 height 8
click at [533, 348] on img at bounding box center [525, 355] width 16 height 14
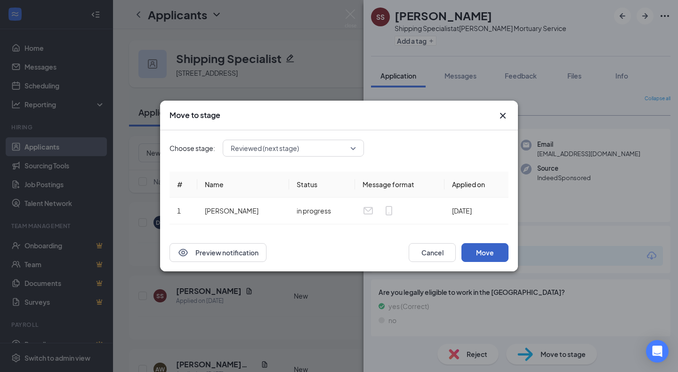
click at [477, 243] on button "Move" at bounding box center [484, 252] width 47 height 19
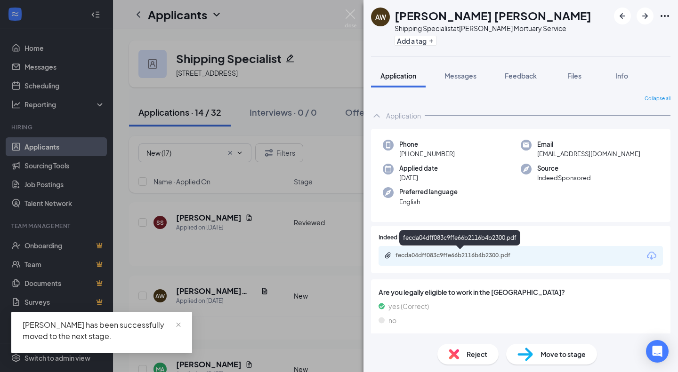
click at [472, 260] on div "fecda04dff083c9ffe66b2116b4b2300.pdf" at bounding box center [460, 256] width 153 height 9
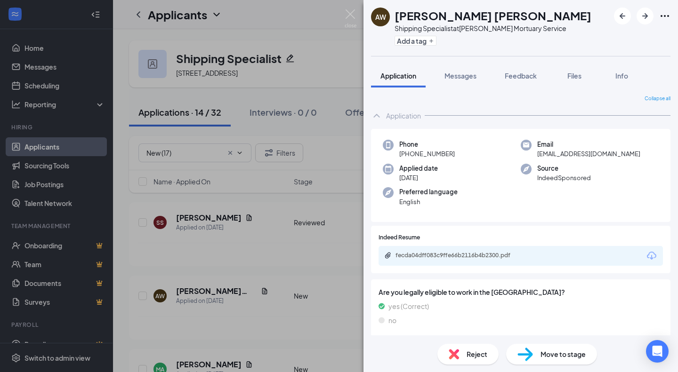
click at [454, 346] on div "Reject" at bounding box center [467, 354] width 61 height 21
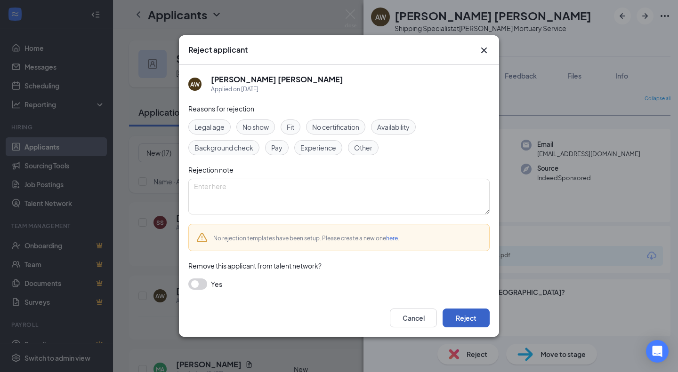
click at [473, 319] on button "Reject" at bounding box center [466, 318] width 47 height 19
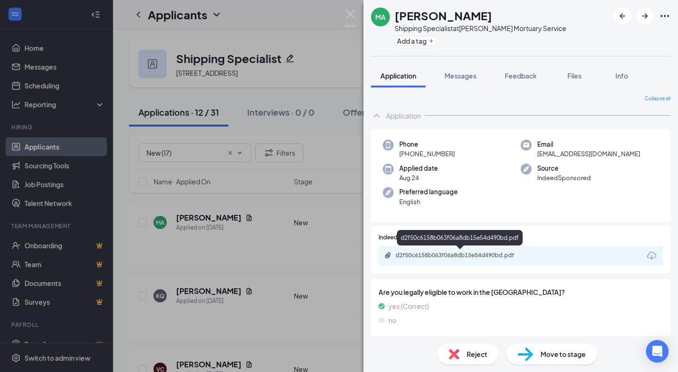
click at [478, 263] on div "d2f50c6158b063f06a8db15e54d490bd.pdf" at bounding box center [521, 256] width 284 height 20
click at [478, 260] on div "d2f50c6158b063f06a8db15e54d490bd.pdf" at bounding box center [460, 256] width 153 height 9
click at [466, 358] on div "Reject" at bounding box center [467, 354] width 61 height 21
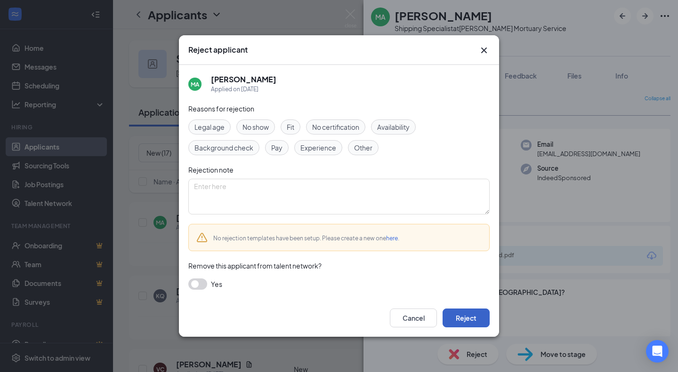
click at [461, 318] on button "Reject" at bounding box center [466, 318] width 47 height 19
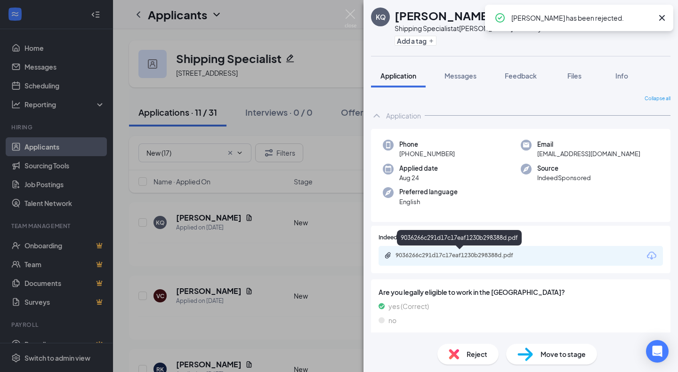
click at [468, 259] on div "9036266c291d17c17eaf1230b298388d.pdf" at bounding box center [460, 256] width 153 height 9
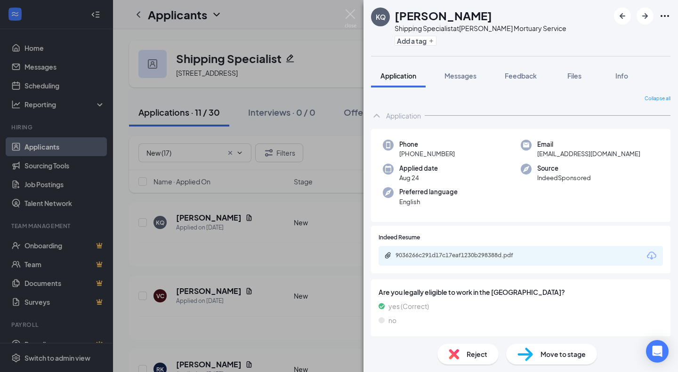
click at [475, 359] on span "Reject" at bounding box center [477, 354] width 21 height 10
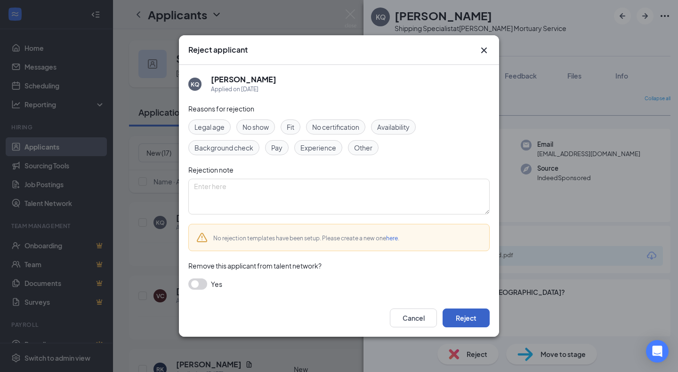
click at [478, 320] on button "Reject" at bounding box center [466, 318] width 47 height 19
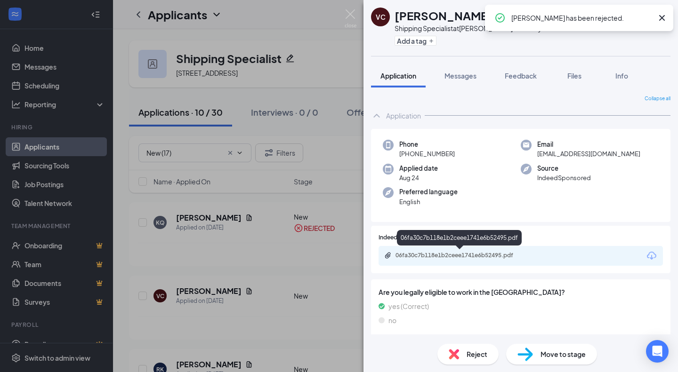
click at [493, 255] on div "06fa30c7b118e1b2ceee1741e6b52495.pdf" at bounding box center [462, 256] width 132 height 8
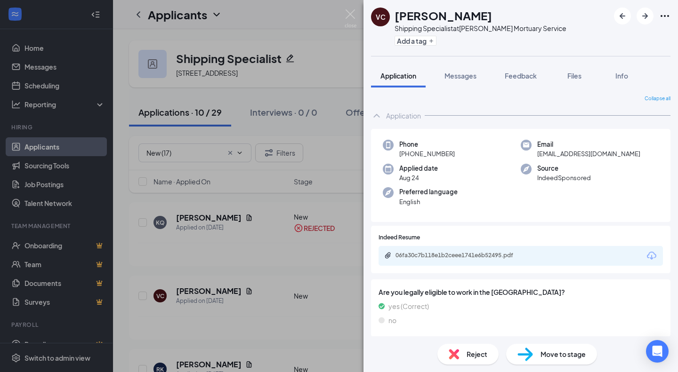
click at [472, 349] on div "Reject" at bounding box center [467, 354] width 61 height 21
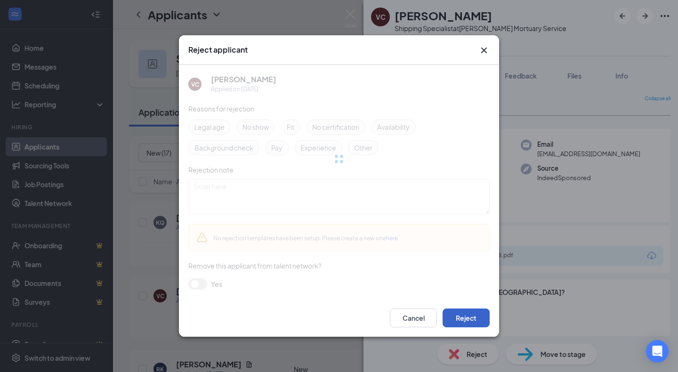
click at [483, 314] on button "Reject" at bounding box center [466, 318] width 47 height 19
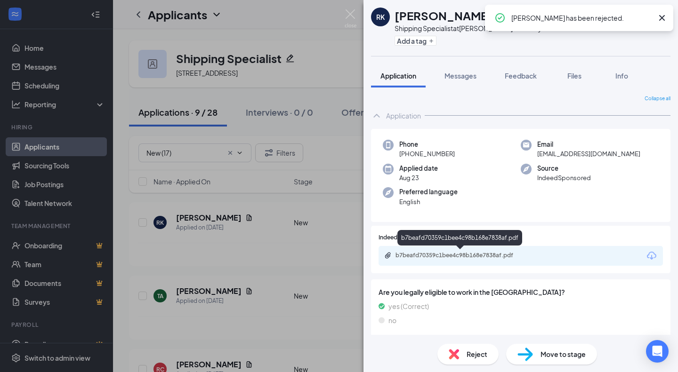
click at [504, 248] on div "b7beafd70359c1bee4c98b168e7838af.pdf" at bounding box center [459, 239] width 125 height 19
click at [503, 253] on div "b7beafd70359c1bee4c98b168e7838af.pdf" at bounding box center [462, 256] width 132 height 8
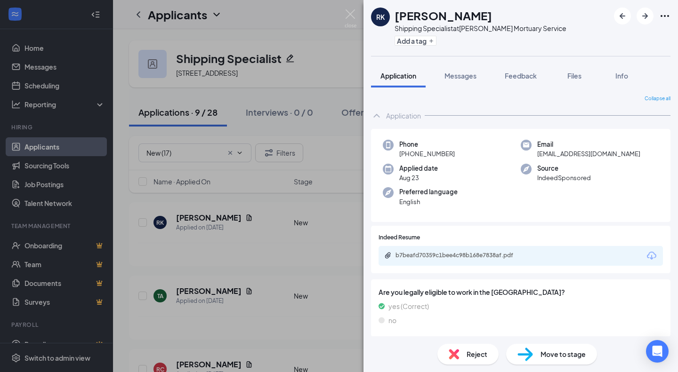
click at [469, 351] on span "Reject" at bounding box center [477, 354] width 21 height 10
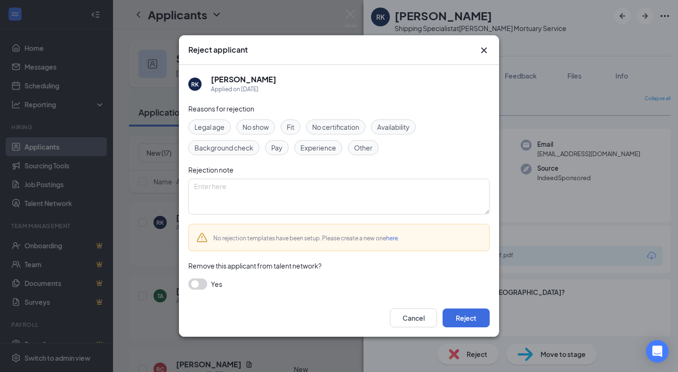
click at [461, 307] on div "Cancel Reject" at bounding box center [339, 318] width 320 height 38
click at [463, 310] on button "Reject" at bounding box center [466, 318] width 47 height 19
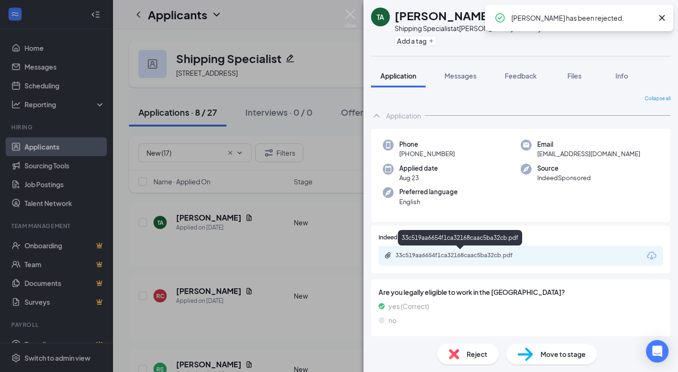
click at [467, 256] on div "33c519aa6654f1ca32168caac5ba32cb.pdf" at bounding box center [462, 256] width 132 height 8
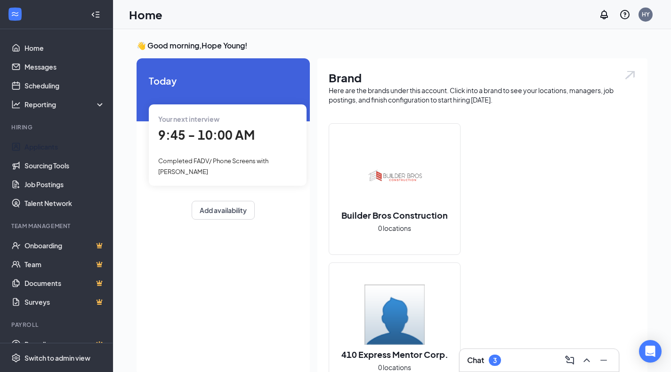
click at [72, 146] on link "Applicants" at bounding box center [64, 146] width 81 height 19
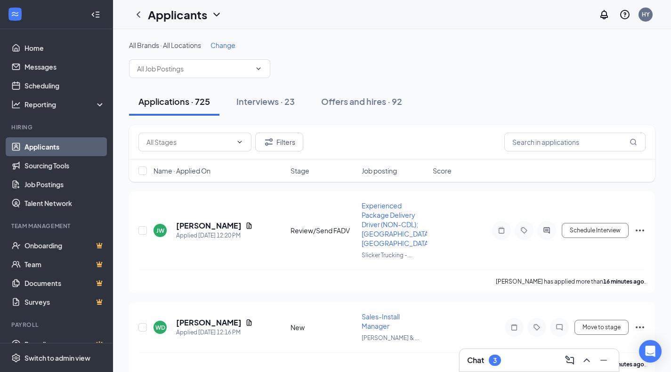
click at [399, 57] on div "All Brands · All Locations Change" at bounding box center [392, 59] width 526 height 38
click at [67, 180] on link "Job Postings" at bounding box center [64, 184] width 81 height 19
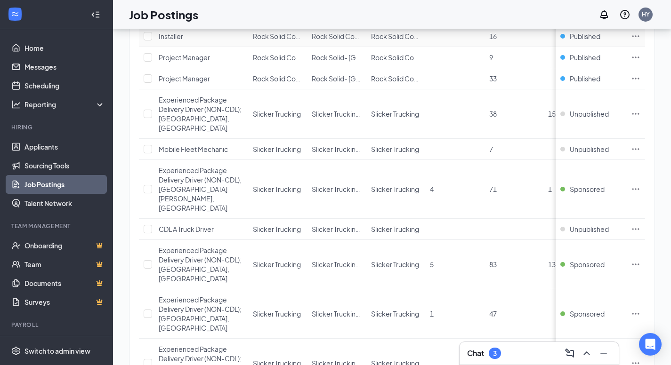
scroll to position [457, 0]
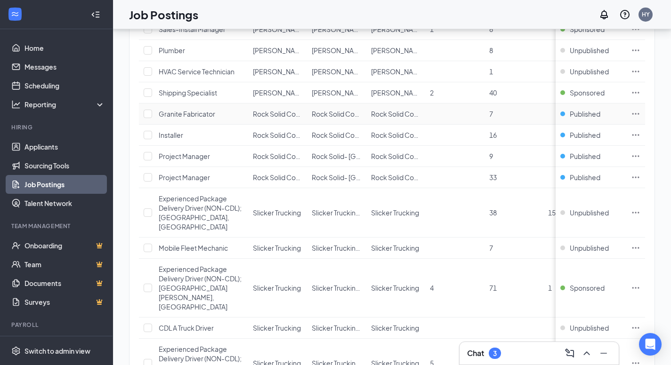
click at [600, 114] on span "Published" at bounding box center [585, 113] width 31 height 9
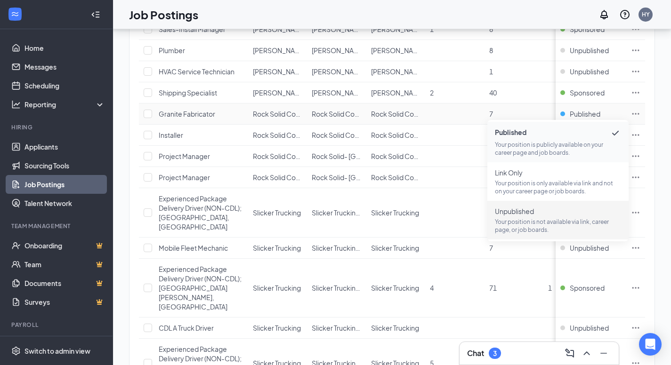
click at [546, 221] on p "Your position is not available via link, career page, or job boards." at bounding box center [558, 226] width 126 height 16
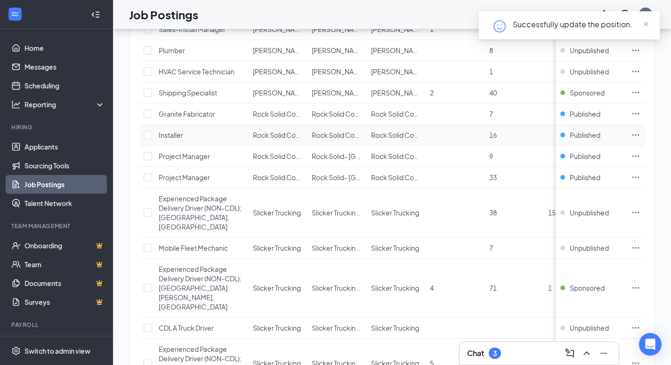
click at [590, 138] on span "Published" at bounding box center [585, 134] width 31 height 9
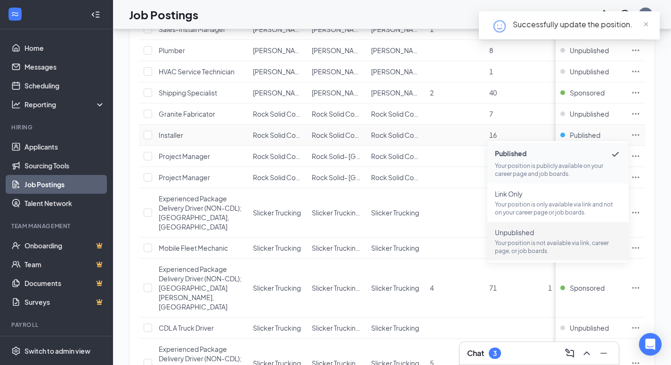
click at [548, 241] on p "Your position is not available via link, career page, or job boards." at bounding box center [558, 247] width 126 height 16
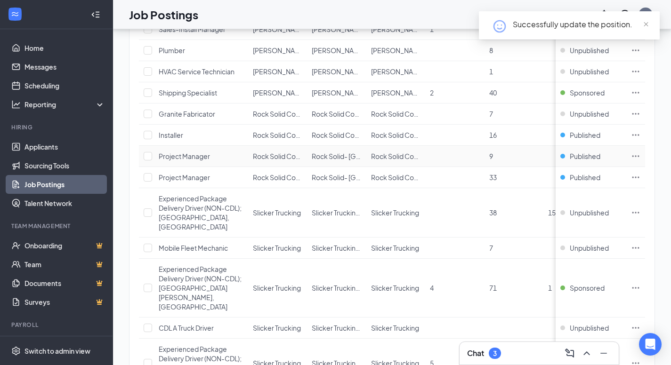
click at [593, 154] on span "Published" at bounding box center [585, 156] width 31 height 9
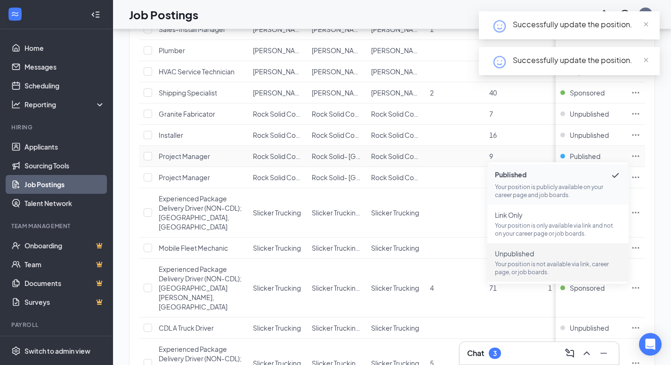
click at [537, 265] on p "Your position is not available via link, career page, or job boards." at bounding box center [558, 268] width 126 height 16
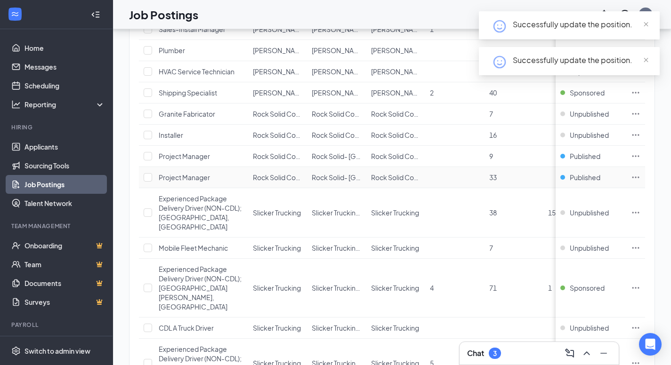
click at [596, 172] on td "Published" at bounding box center [591, 177] width 71 height 21
click at [591, 179] on span "Published" at bounding box center [585, 177] width 31 height 9
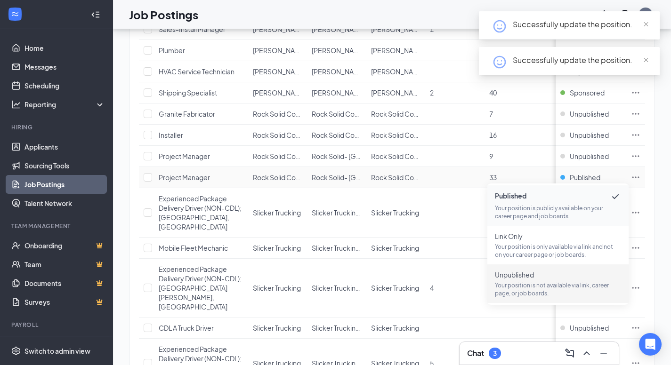
click at [521, 294] on p "Your position is not available via link, career page, or job boards." at bounding box center [558, 290] width 126 height 16
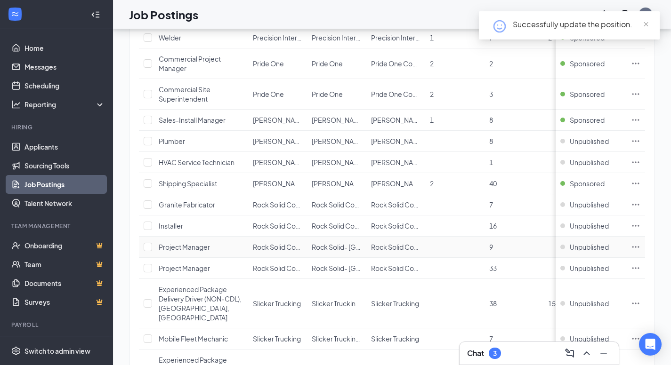
scroll to position [366, 0]
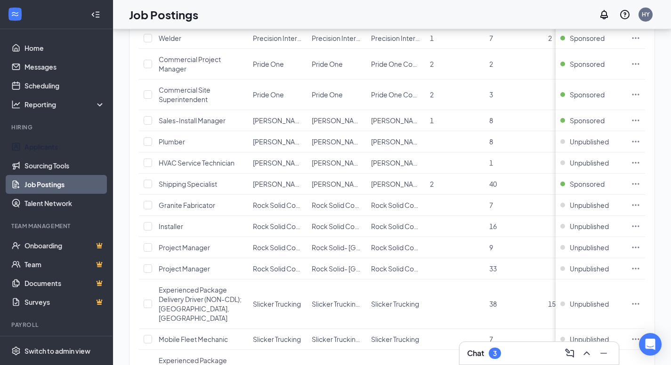
click at [67, 150] on link "Applicants" at bounding box center [64, 146] width 81 height 19
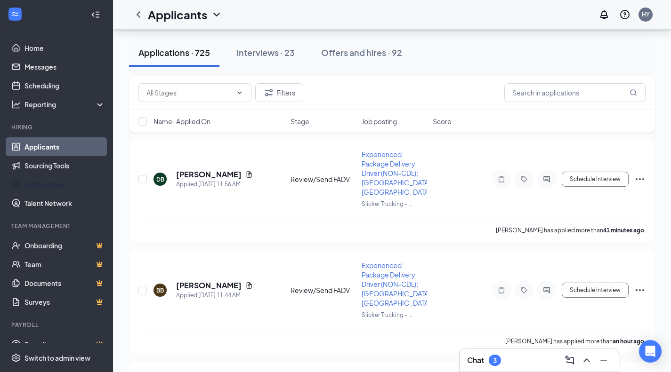
click at [65, 186] on link "Job Postings" at bounding box center [64, 184] width 81 height 19
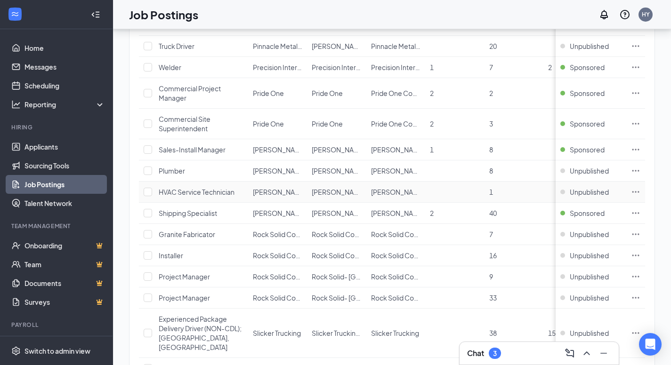
scroll to position [339, 0]
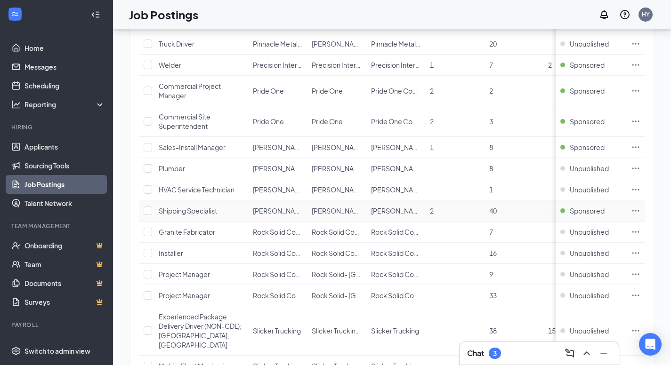
click at [210, 214] on span "Shipping Specialist" at bounding box center [188, 211] width 58 height 8
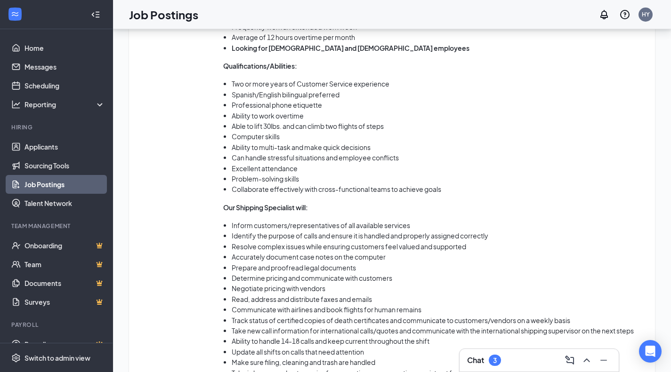
scroll to position [707, 0]
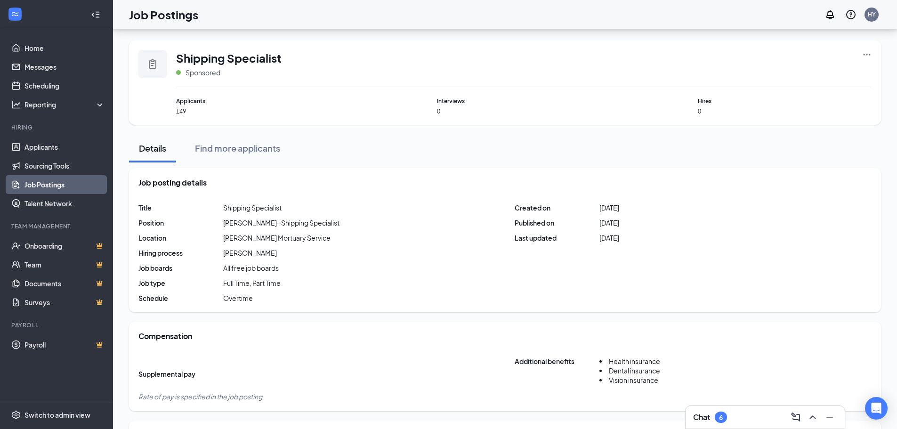
scroll to position [707, 0]
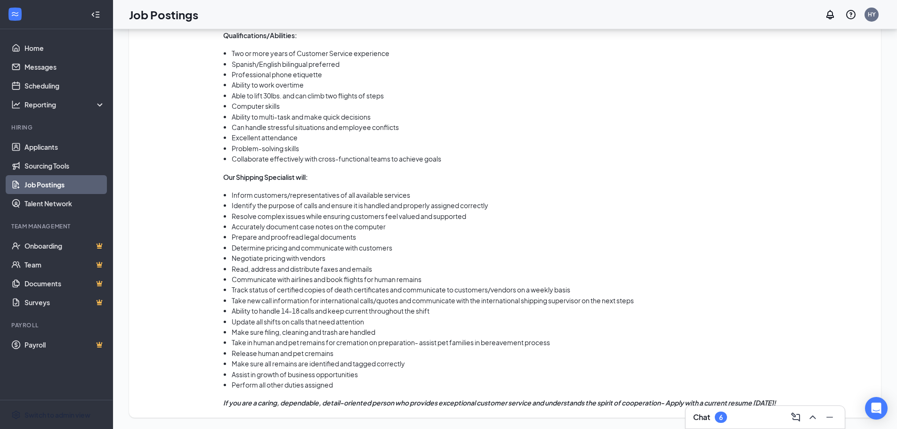
click at [84, 408] on span "Switch to admin view" at bounding box center [64, 414] width 81 height 29
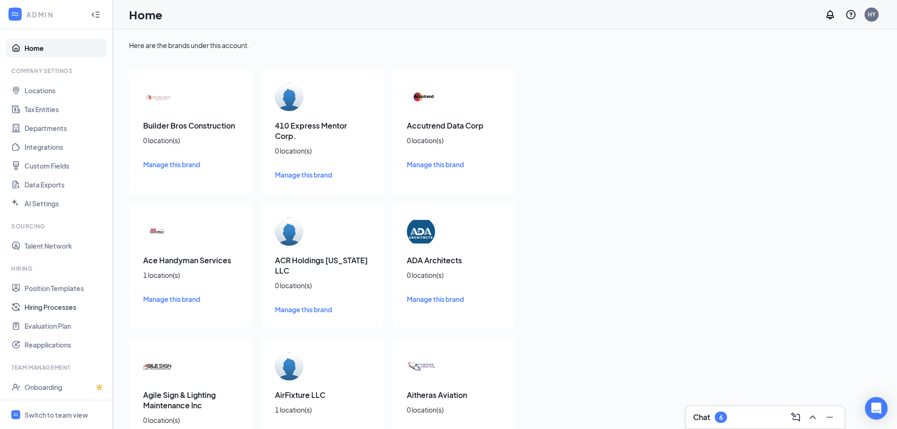
click at [79, 303] on link "Hiring Processes" at bounding box center [64, 307] width 81 height 19
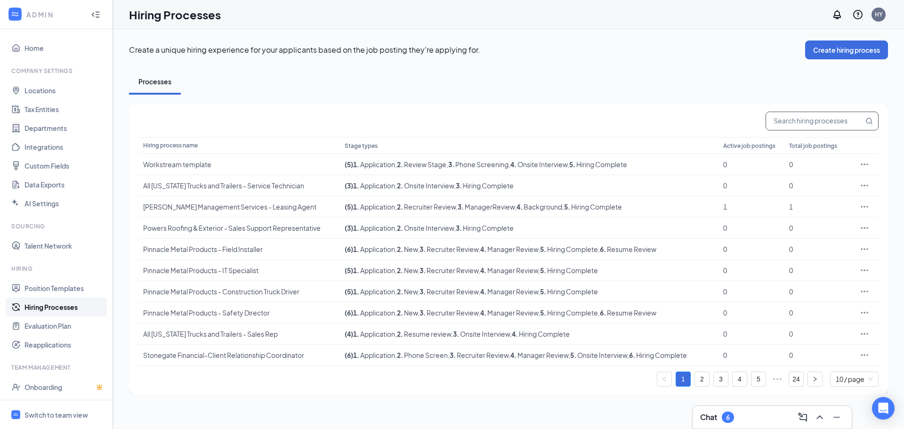
click at [796, 124] on input "text" at bounding box center [814, 121] width 97 height 18
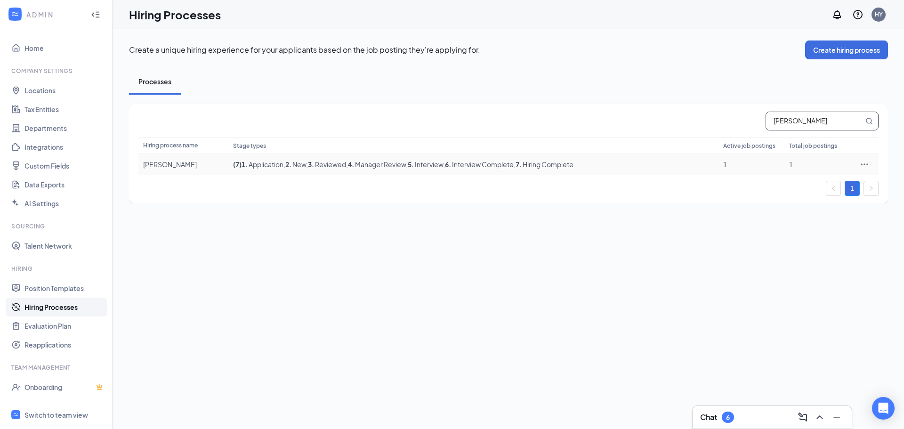
type input "[PERSON_NAME]"
click at [866, 164] on icon "Ellipses" at bounding box center [864, 164] width 9 height 9
click at [838, 181] on span "Edit" at bounding box center [821, 183] width 81 height 10
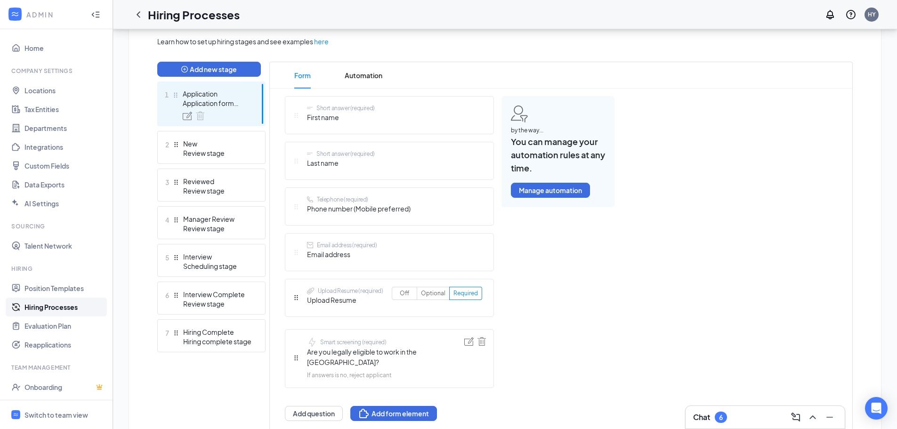
scroll to position [295, 0]
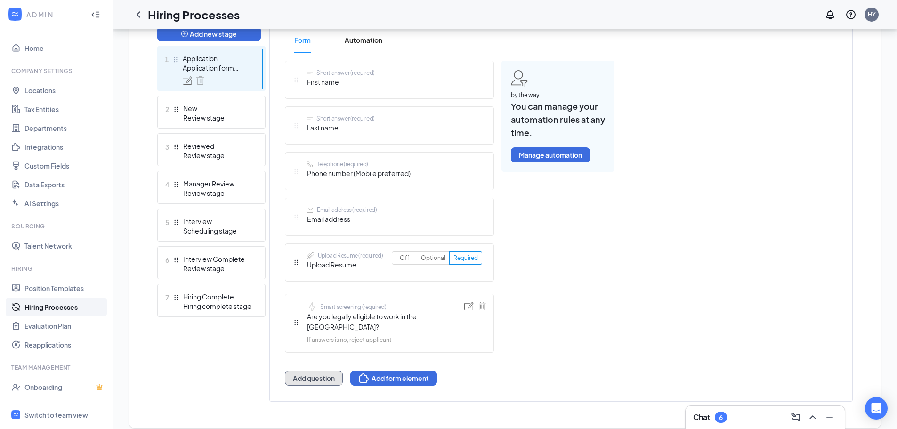
click at [309, 371] on button "Add question" at bounding box center [314, 378] width 58 height 15
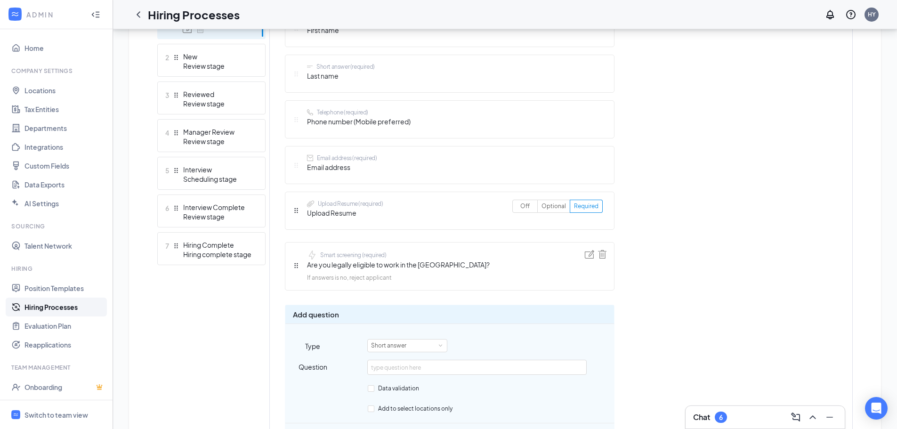
scroll to position [425, 0]
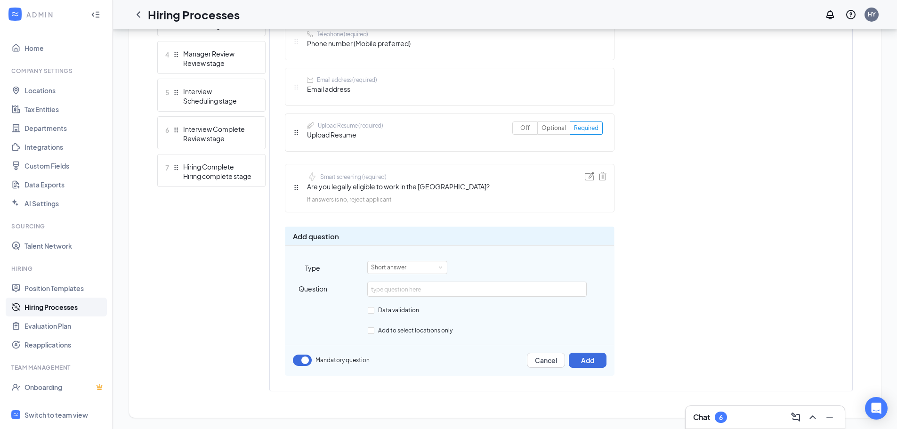
click at [416, 292] on input "text" at bounding box center [476, 289] width 219 height 15
type input "Do you have reliable transportation?"
click at [410, 267] on div "Short answer" at bounding box center [392, 267] width 42 height 12
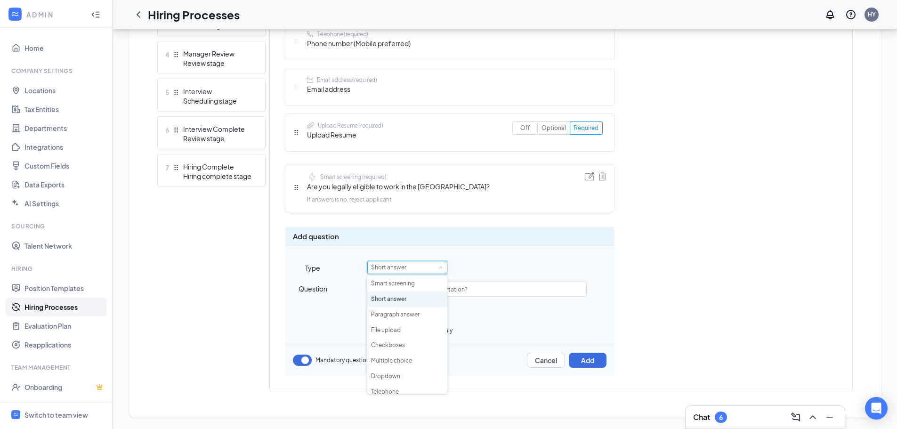
click at [410, 267] on div "Short answer" at bounding box center [392, 267] width 42 height 12
click at [578, 356] on button "Add" at bounding box center [588, 360] width 38 height 15
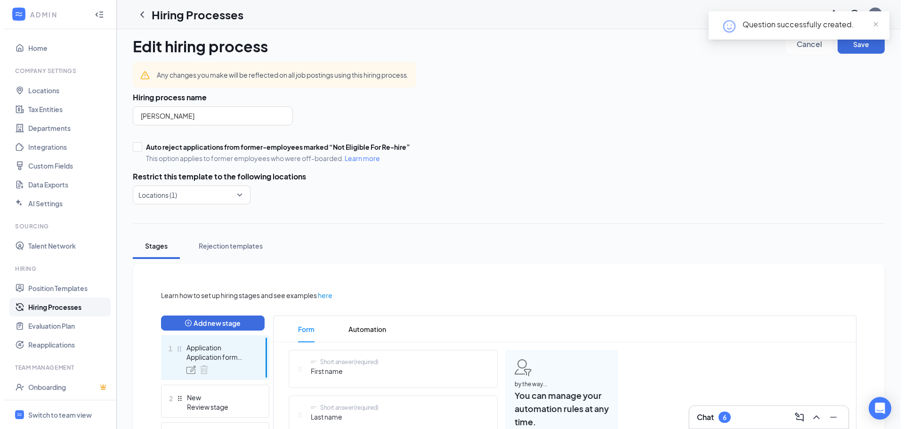
scroll to position [0, 0]
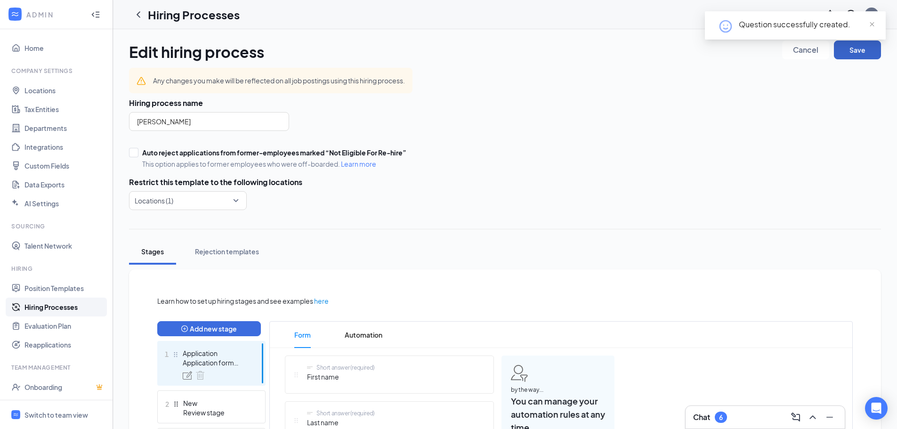
click at [867, 55] on button "Save" at bounding box center [857, 49] width 47 height 19
click at [62, 417] on div "Switch to team view" at bounding box center [56, 414] width 64 height 9
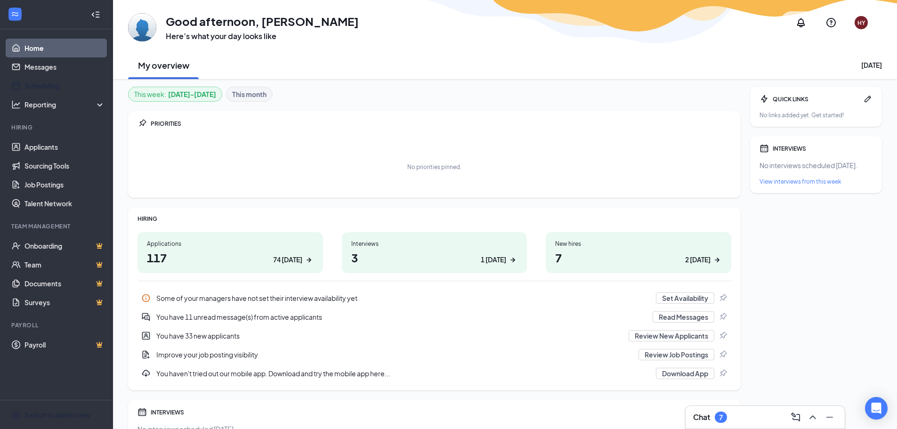
click at [57, 89] on link "Scheduling" at bounding box center [64, 85] width 81 height 19
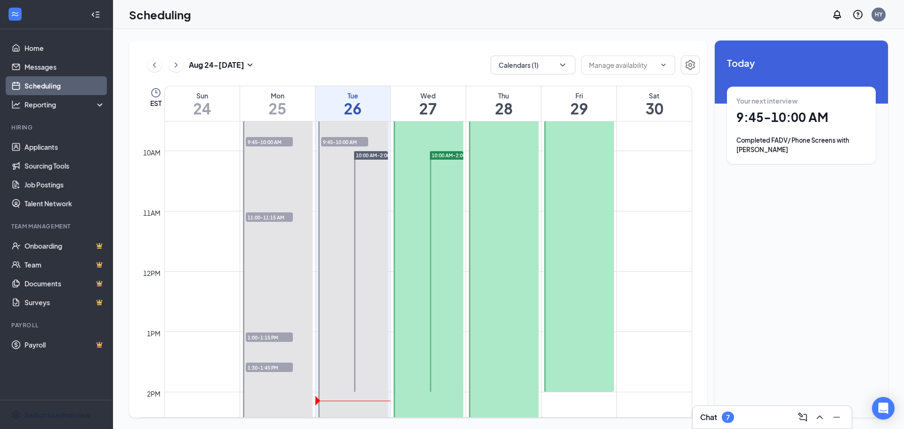
scroll to position [510, 0]
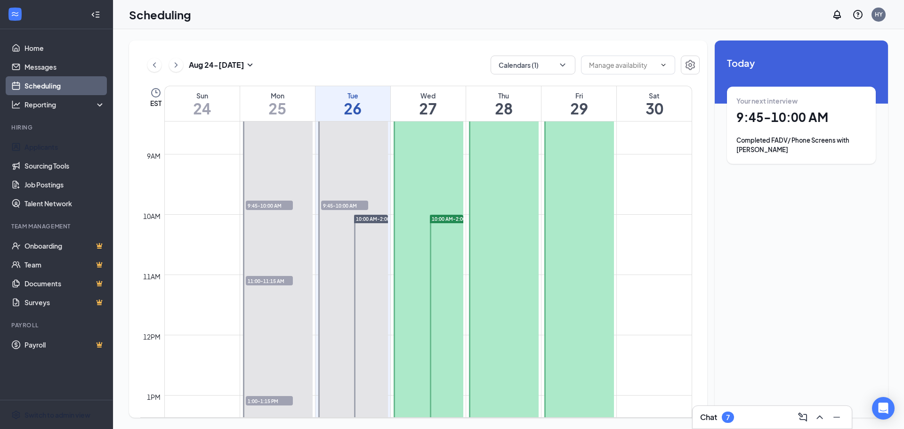
click at [40, 146] on link "Applicants" at bounding box center [64, 146] width 81 height 19
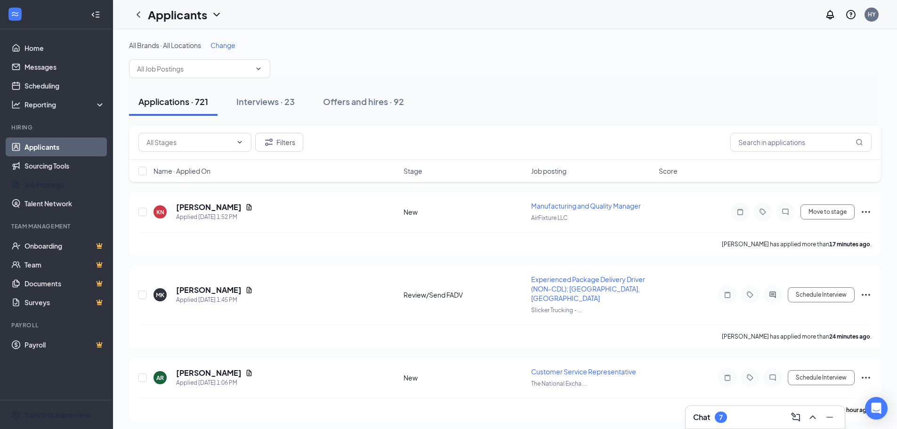
click at [62, 188] on link "Job Postings" at bounding box center [64, 184] width 81 height 19
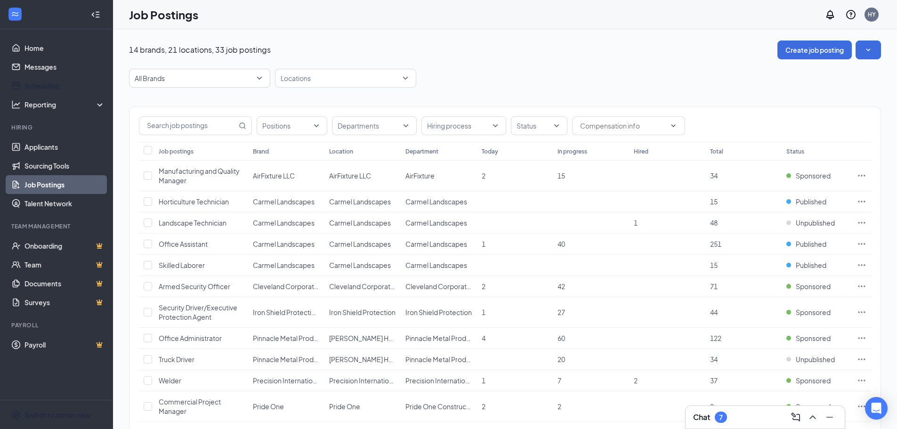
click at [60, 81] on link "Scheduling" at bounding box center [64, 85] width 81 height 19
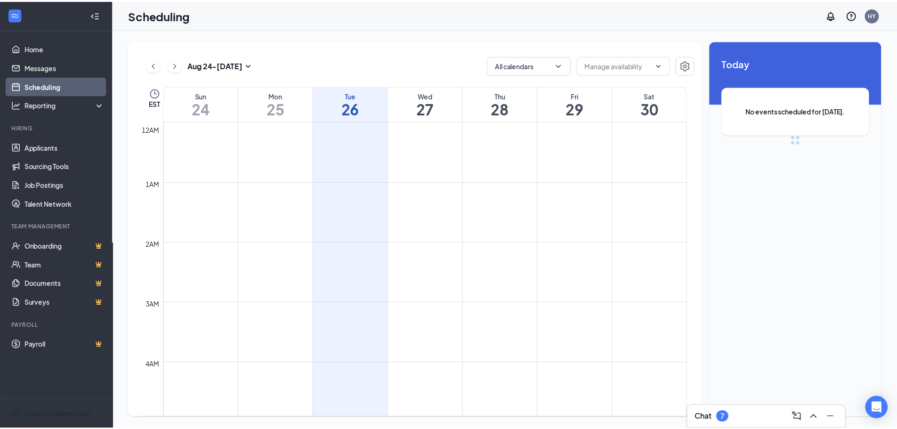
scroll to position [463, 0]
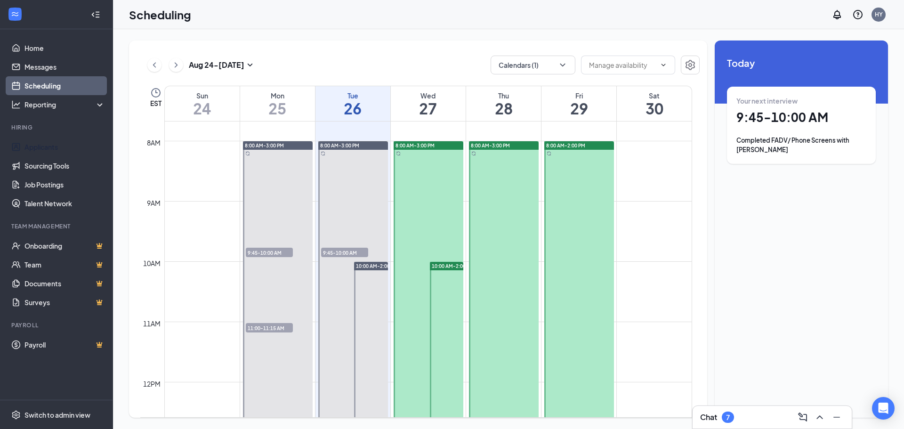
click at [63, 152] on link "Applicants" at bounding box center [64, 146] width 81 height 19
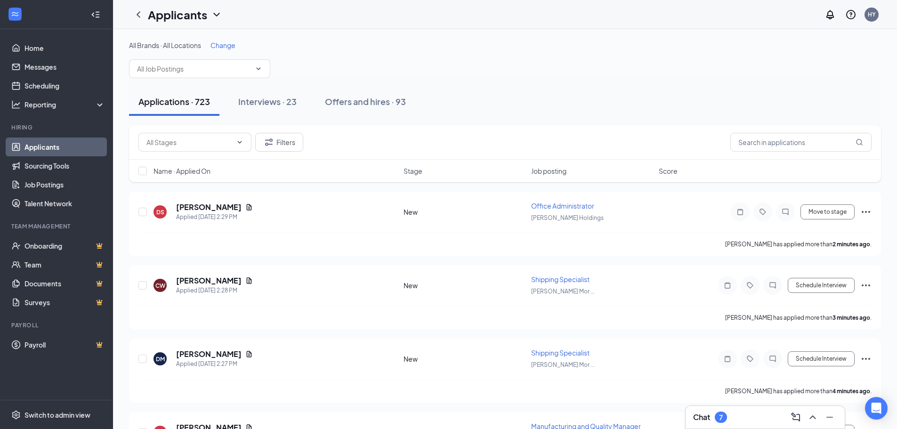
click at [209, 73] on input "text" at bounding box center [194, 69] width 114 height 10
click at [201, 87] on div "Armed Security Officer (Cleveland Corporate Protection Services)" at bounding box center [200, 96] width 126 height 21
type input "Armed Security Officer (Cleveland Corporate Protection Services)"
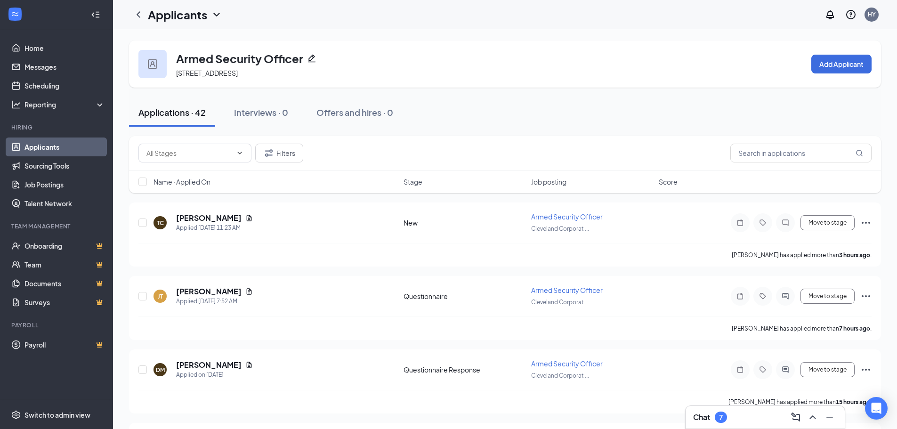
click at [200, 149] on input "text" at bounding box center [189, 153] width 86 height 10
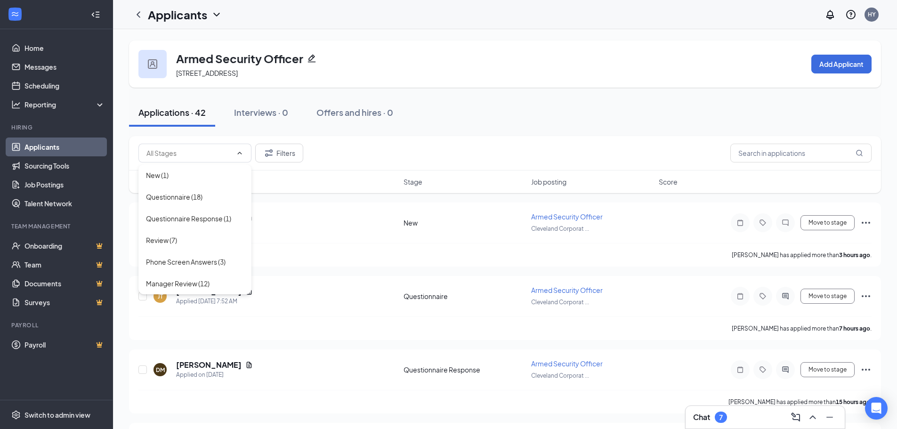
click at [182, 239] on div "Review (7)" at bounding box center [195, 240] width 98 height 10
type input "Review (7)"
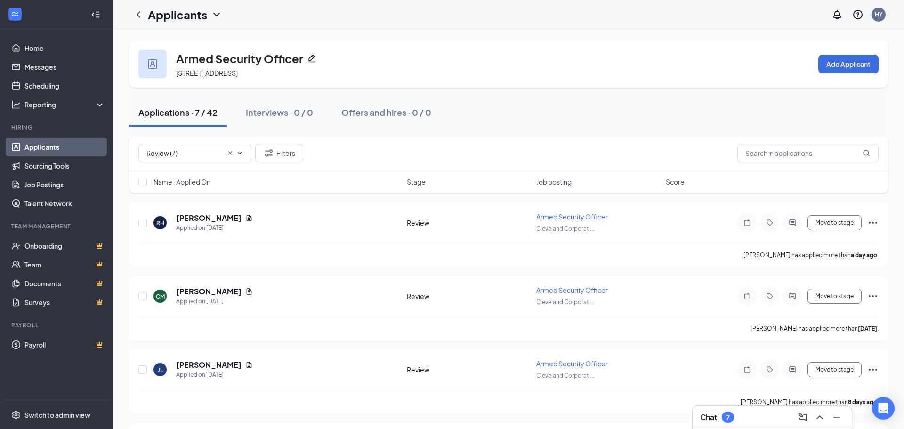
click at [231, 154] on icon "Cross" at bounding box center [230, 153] width 8 height 8
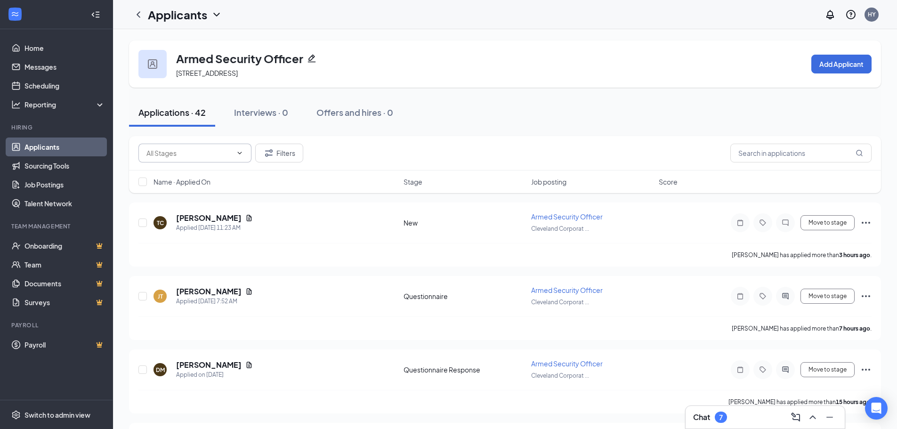
click at [224, 154] on input "text" at bounding box center [189, 153] width 86 height 10
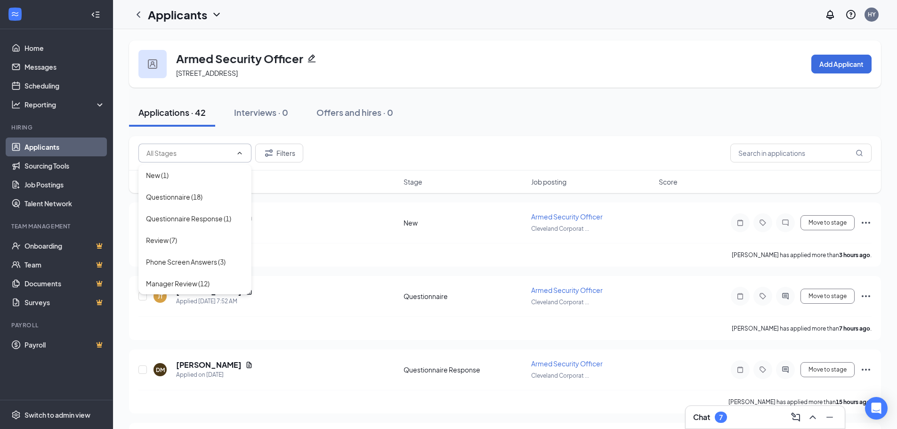
click at [209, 262] on div "Phone Screen Answers (3)" at bounding box center [186, 262] width 80 height 10
type input "Phone Screen Answers (3)"
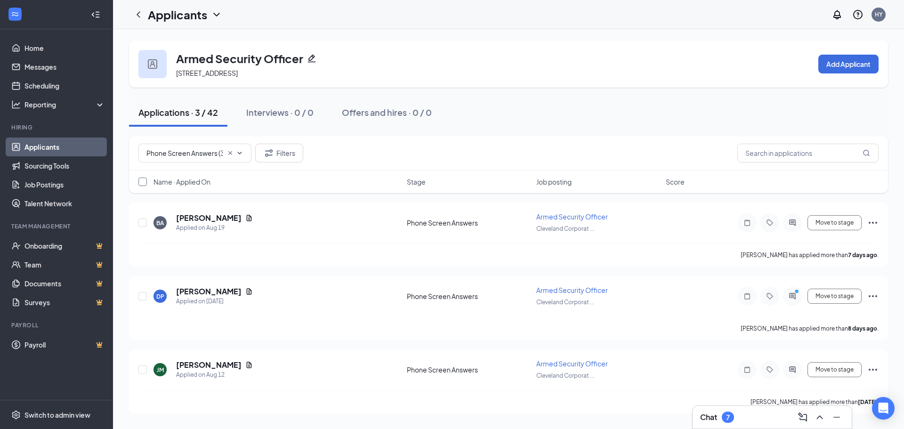
click at [142, 179] on input "checkbox" at bounding box center [142, 182] width 8 height 8
checkbox input "true"
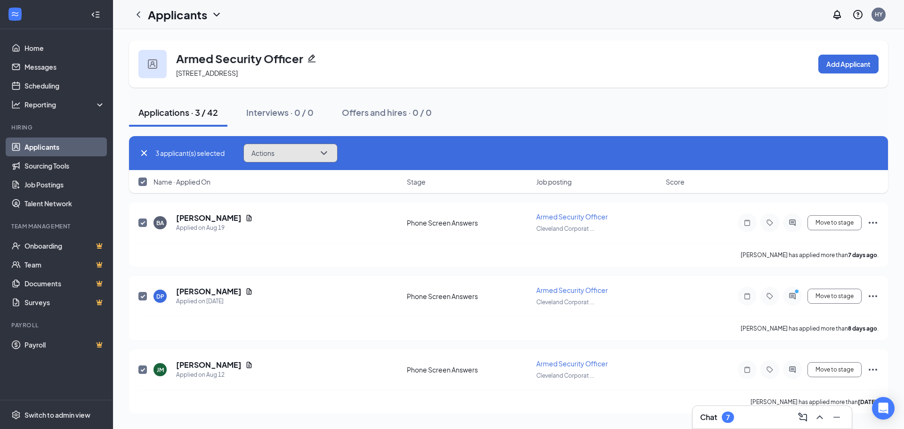
click at [282, 154] on button "Actions" at bounding box center [290, 153] width 94 height 19
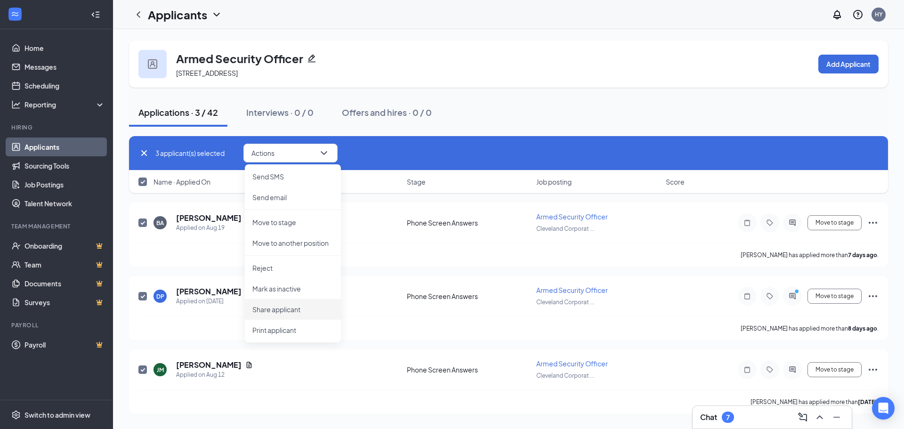
click at [291, 313] on p "Share applicant" at bounding box center [292, 309] width 81 height 9
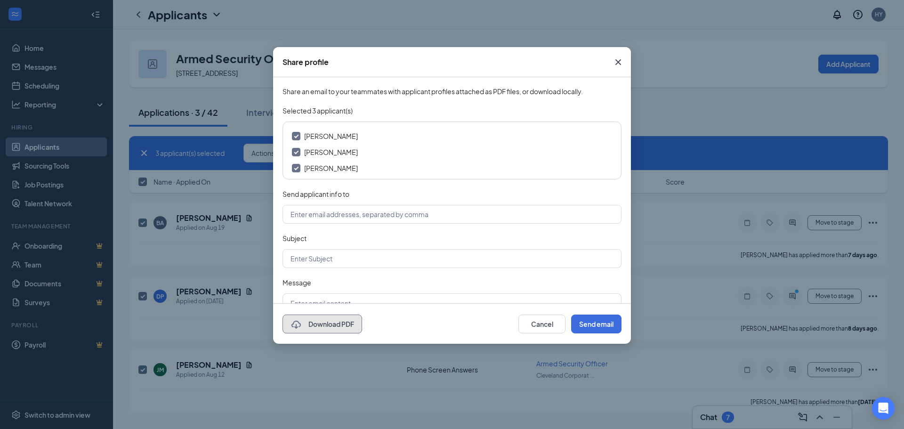
click at [319, 325] on button "Download PDF" at bounding box center [323, 324] width 80 height 19
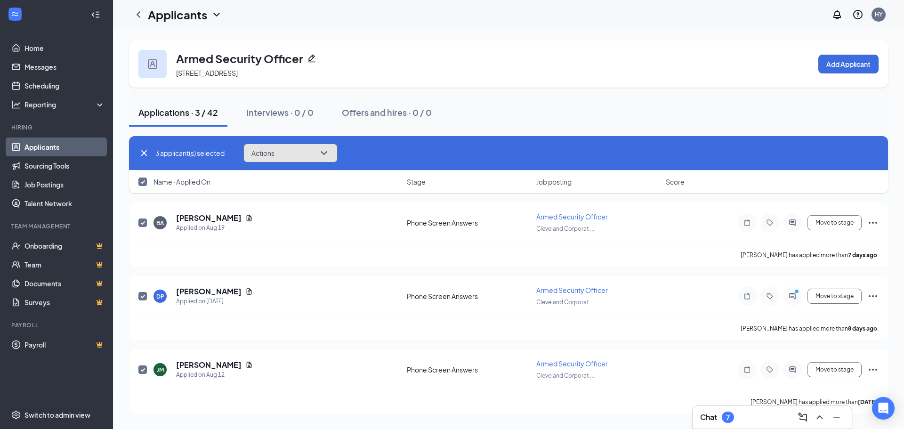
click at [322, 156] on icon "ChevronDown" at bounding box center [323, 152] width 11 height 11
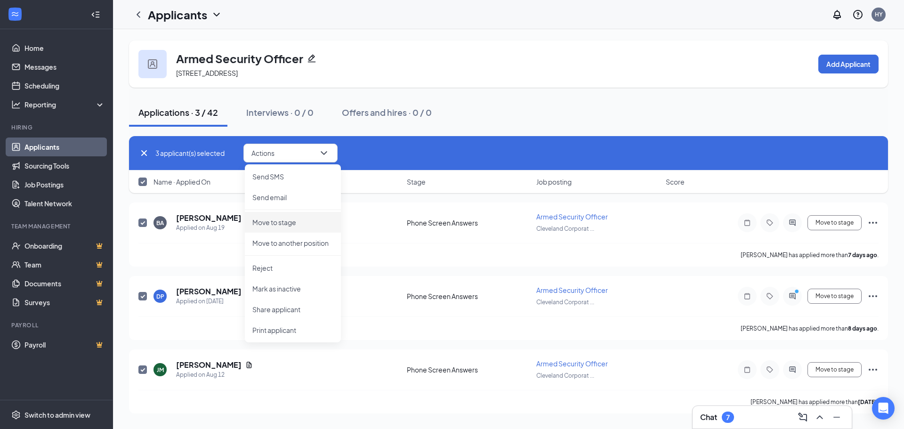
click at [314, 219] on p "Move to stage" at bounding box center [292, 222] width 81 height 9
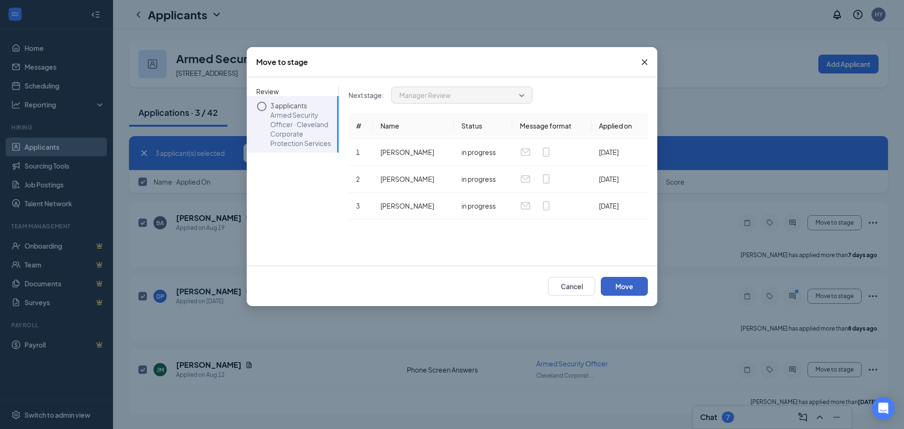
click at [632, 287] on button "Move" at bounding box center [624, 286] width 47 height 19
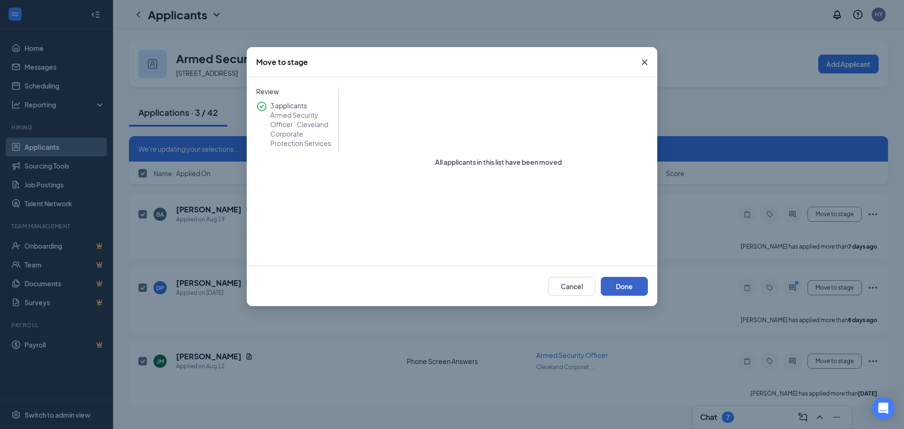
click at [629, 286] on button "Done" at bounding box center [624, 286] width 47 height 19
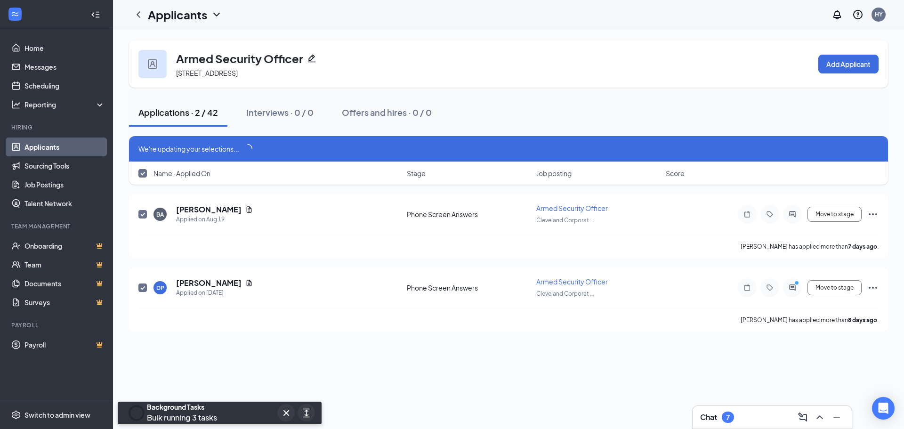
checkbox input "false"
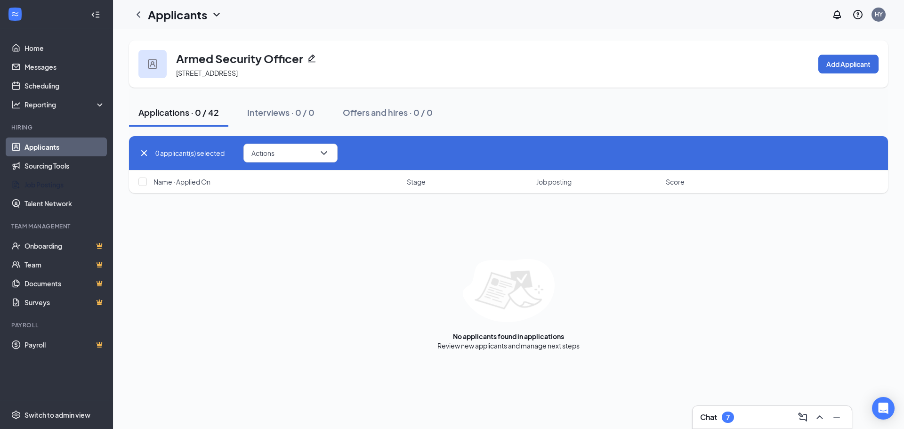
click at [70, 183] on link "Job Postings" at bounding box center [64, 184] width 81 height 19
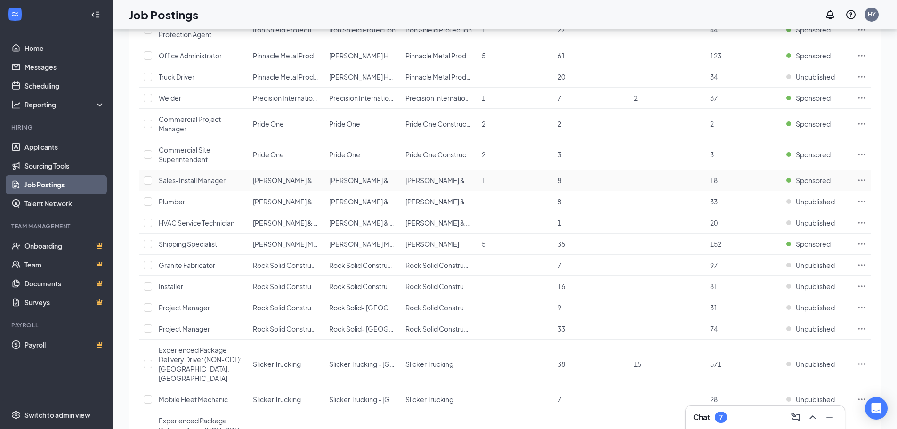
click at [201, 178] on span "Sales-Install Manager" at bounding box center [192, 180] width 67 height 8
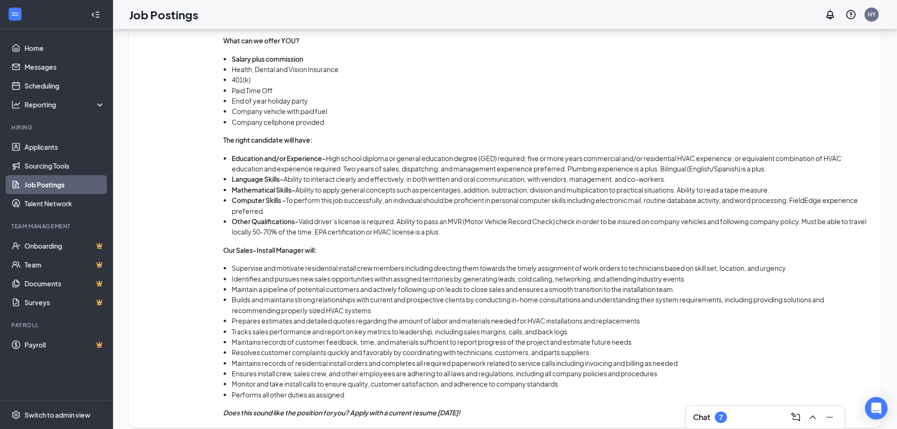
scroll to position [594, 0]
drag, startPoint x: 533, startPoint y: 149, endPoint x: 738, endPoint y: 152, distance: 205.8
click at [738, 153] on li "Education and/or Experience- High school diploma or general education degree (G…" at bounding box center [552, 163] width 640 height 21
click at [410, 184] on li "Mathematical Skills- Ability to apply general concepts such as percentages, add…" at bounding box center [552, 189] width 640 height 10
drag, startPoint x: 342, startPoint y: 160, endPoint x: 563, endPoint y: 159, distance: 220.8
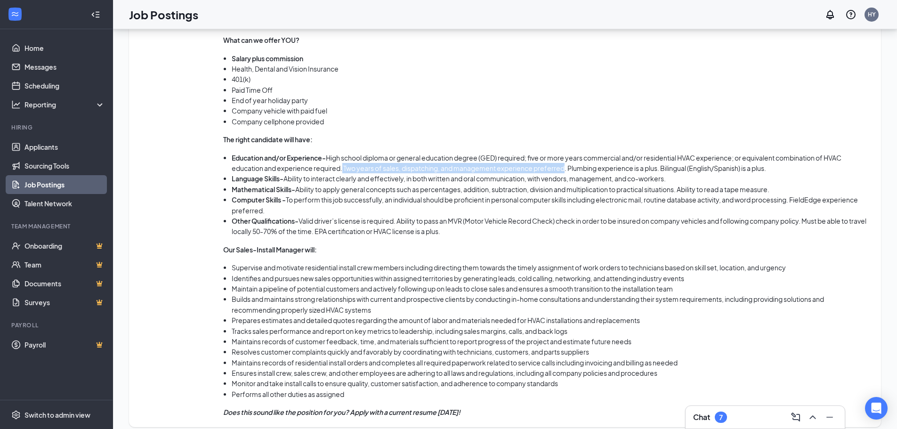
click at [563, 159] on li "Education and/or Experience- High school diploma or general education degree (G…" at bounding box center [552, 163] width 640 height 21
click at [541, 173] on li "Language Skills- Ability to interact clearly and effectively, in both written a…" at bounding box center [552, 178] width 640 height 10
drag, startPoint x: 567, startPoint y: 158, endPoint x: 658, endPoint y: 158, distance: 91.3
click at [658, 158] on li "Education and/or Experience- High school diploma or general education degree (G…" at bounding box center [552, 163] width 640 height 21
click at [668, 160] on li "Education and/or Experience- High school diploma or general education degree (G…" at bounding box center [552, 163] width 640 height 21
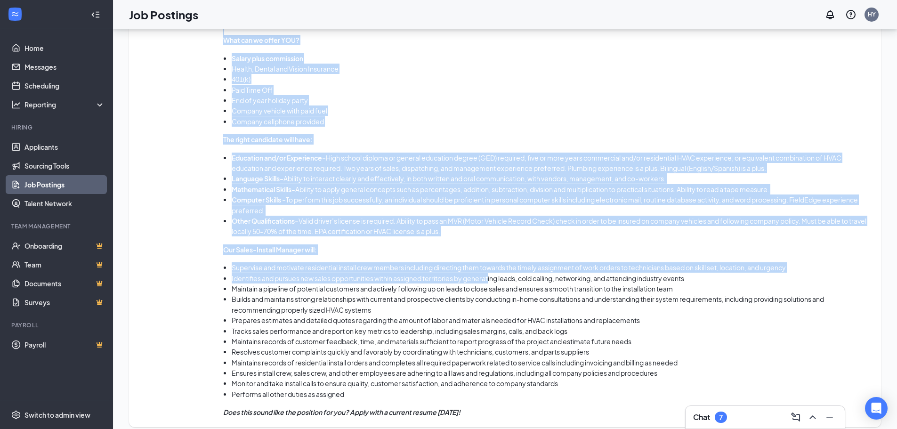
drag, startPoint x: 218, startPoint y: 144, endPoint x: 490, endPoint y: 269, distance: 299.4
click at [490, 269] on div "Job description Sales-Install Manager Lorain, OH Raymond Plumbing Heating & Air…" at bounding box center [504, 184] width 733 height 467
click at [444, 194] on li "Computer Skills - To perform this job successfully, an individual should be pro…" at bounding box center [552, 204] width 640 height 21
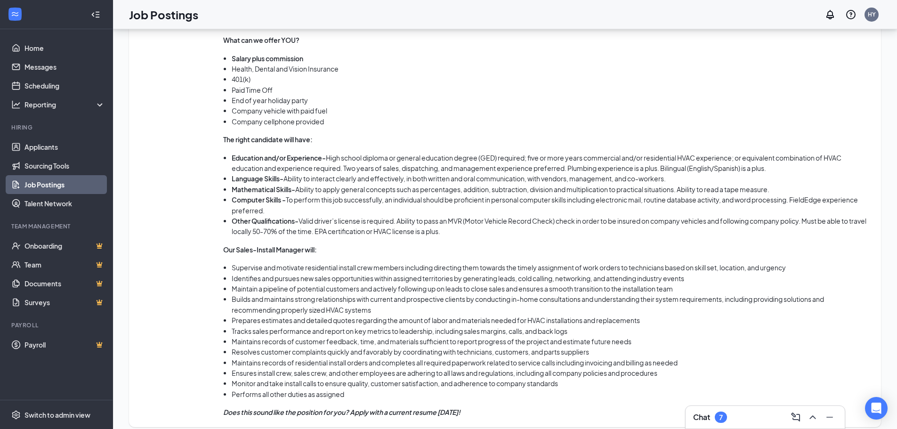
click at [363, 248] on div "Sales-Install Manager Lorain, OH Raymond Plumbing Heating & Air Conditioning is…" at bounding box center [547, 184] width 648 height 467
drag, startPoint x: 357, startPoint y: 222, endPoint x: 431, endPoint y: 230, distance: 73.8
click at [431, 230] on div "Sales-Install Manager Lorain, OH Raymond Plumbing Heating & Air Conditioning is…" at bounding box center [547, 184] width 648 height 467
drag, startPoint x: 358, startPoint y: 218, endPoint x: 491, endPoint y: 233, distance: 133.6
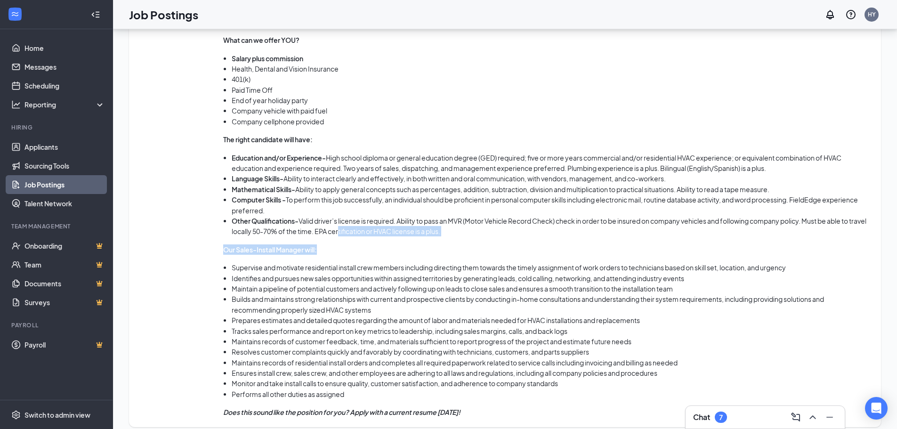
click at [491, 233] on div "Sales-Install Manager Lorain, OH Raymond Plumbing Heating & Air Conditioning is…" at bounding box center [547, 184] width 648 height 467
click at [459, 244] on p "Our Sales-Install Manager will:" at bounding box center [547, 249] width 648 height 10
drag, startPoint x: 339, startPoint y: 101, endPoint x: 306, endPoint y: 15, distance: 92.7
click at [339, 105] on li "Company vehicle with paid fuel" at bounding box center [552, 110] width 640 height 10
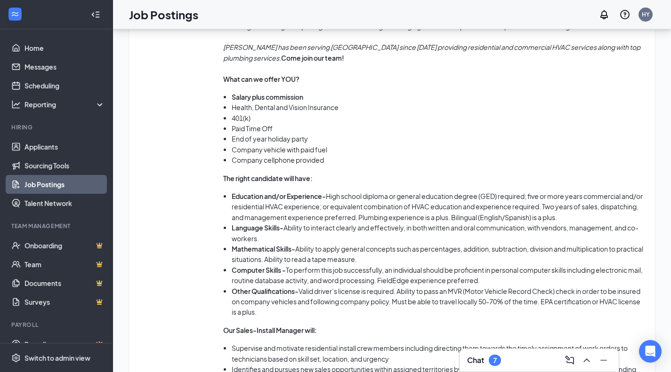
click at [483, 123] on li "Paid Time Off" at bounding box center [439, 128] width 414 height 10
click at [375, 173] on p "The right candidate will have:" at bounding box center [434, 178] width 422 height 10
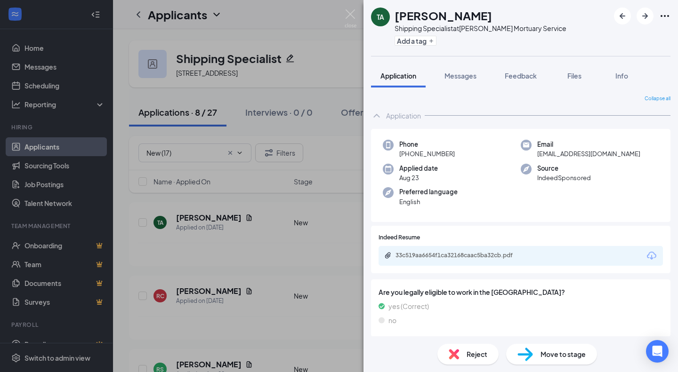
click at [546, 348] on div "Move to stage" at bounding box center [551, 354] width 91 height 21
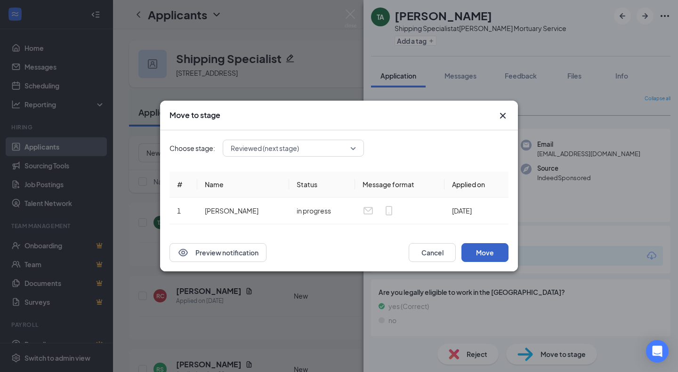
click at [484, 253] on button "Move" at bounding box center [484, 252] width 47 height 19
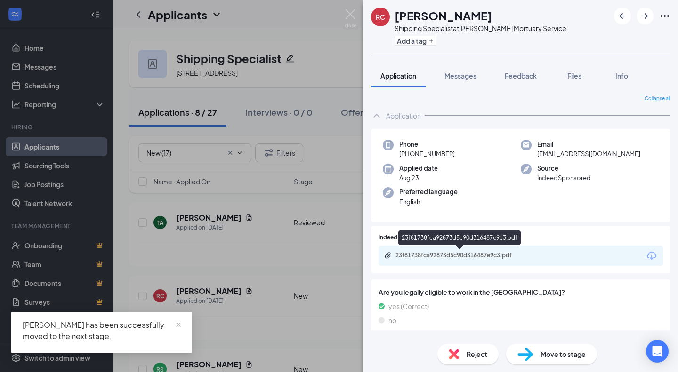
click at [461, 254] on div "23f81738fca92873d5c90d316487e9c3.pdf" at bounding box center [462, 256] width 132 height 8
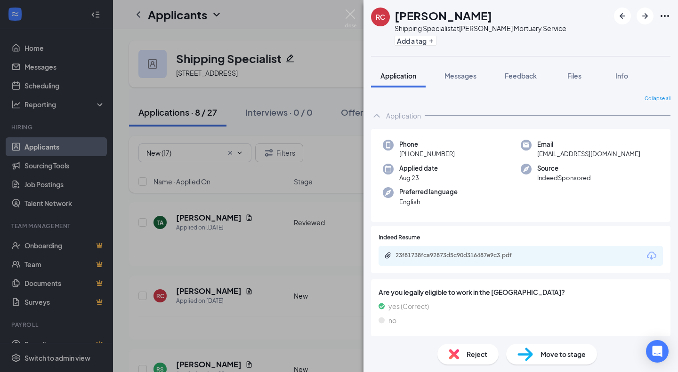
click at [460, 349] on div "Reject" at bounding box center [467, 354] width 61 height 21
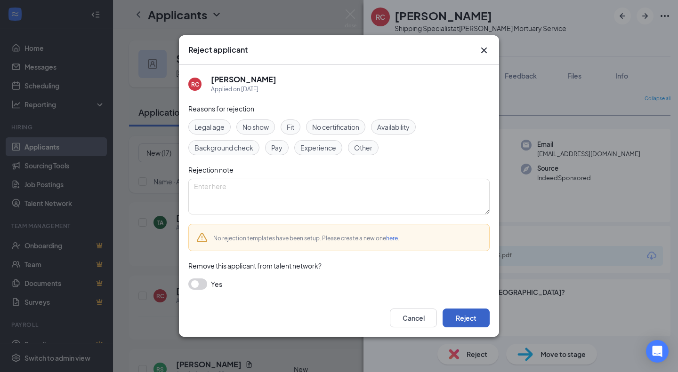
click at [469, 322] on button "Reject" at bounding box center [466, 318] width 47 height 19
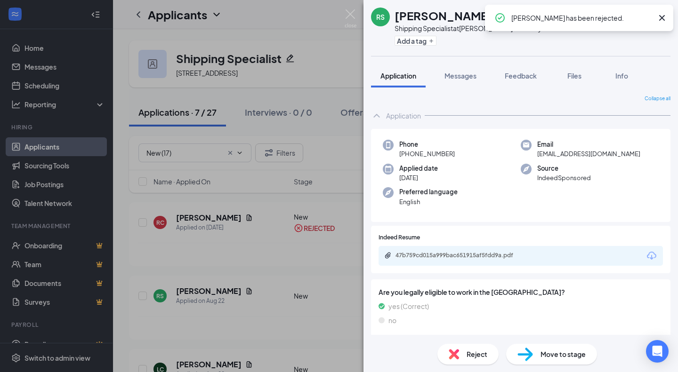
click at [461, 259] on div "47b759cd015a999bac651915af5fdd9a.pdf" at bounding box center [462, 256] width 132 height 8
click at [455, 351] on img at bounding box center [454, 354] width 10 height 10
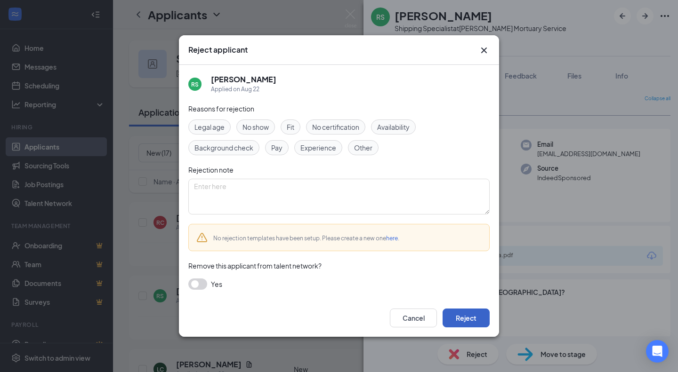
click at [466, 314] on button "Reject" at bounding box center [466, 318] width 47 height 19
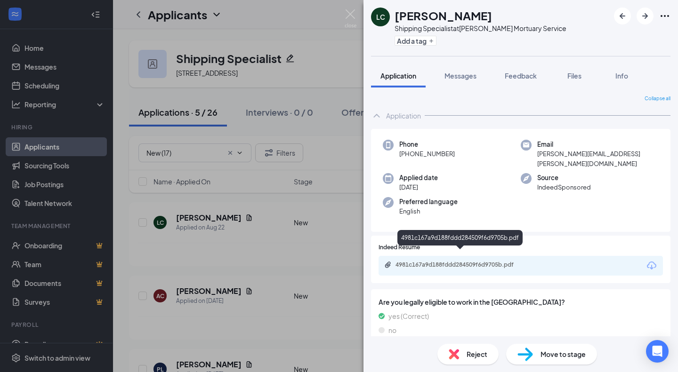
click at [473, 261] on div "4981c167a9d188fddd284509f6d9705b.pdf" at bounding box center [460, 265] width 153 height 9
click at [462, 340] on div "Reject Move to stage" at bounding box center [521, 355] width 315 height 36
click at [471, 355] on span "Reject" at bounding box center [477, 354] width 21 height 10
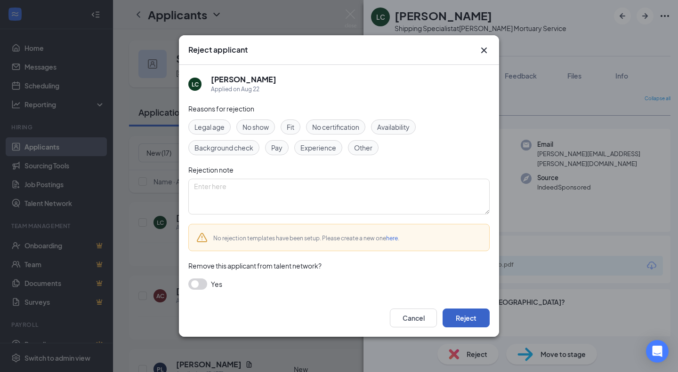
click at [461, 318] on button "Reject" at bounding box center [466, 318] width 47 height 19
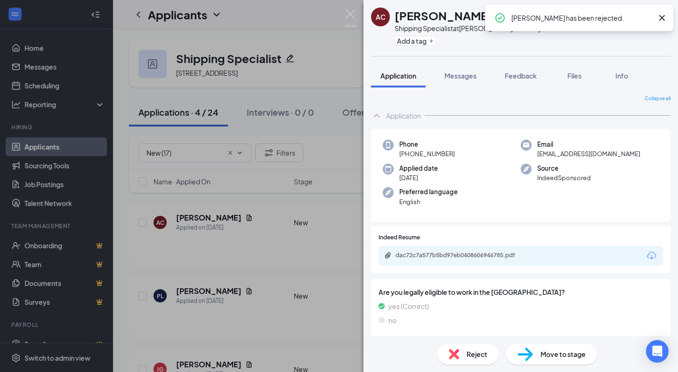
click at [473, 262] on div "dac72c7a577b5bd97eb0408606946785.pdf" at bounding box center [521, 256] width 284 height 20
click at [479, 257] on div "dac72c7a577b5bd97eb0408606946785.pdf" at bounding box center [462, 256] width 132 height 8
click at [466, 351] on div "Reject" at bounding box center [467, 354] width 61 height 21
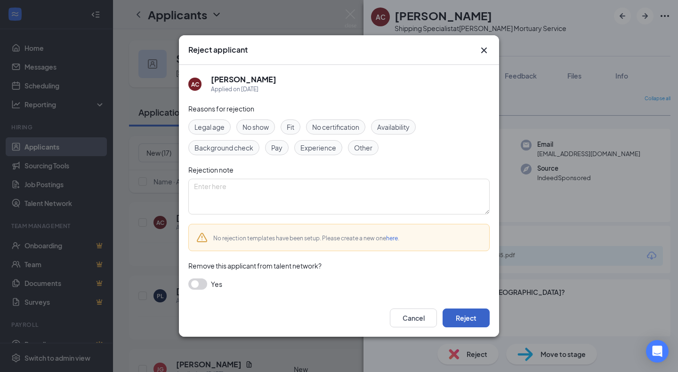
click at [463, 315] on button "Reject" at bounding box center [466, 318] width 47 height 19
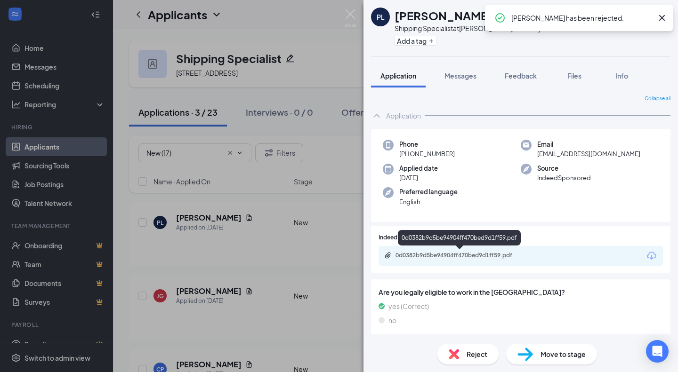
click at [524, 259] on div "0d0382b9d5be94904ff470bed9d1ff59.pdf" at bounding box center [462, 256] width 132 height 8
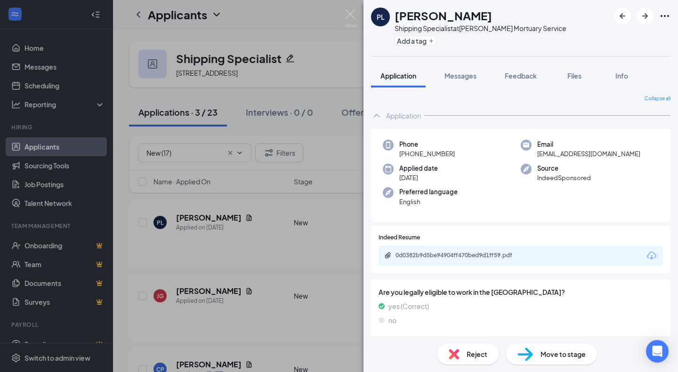
click at [533, 348] on div "Move to stage" at bounding box center [551, 354] width 91 height 21
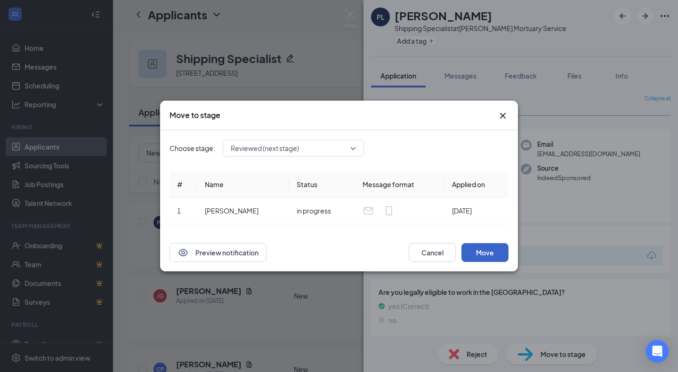
click at [471, 252] on button "Move" at bounding box center [484, 252] width 47 height 19
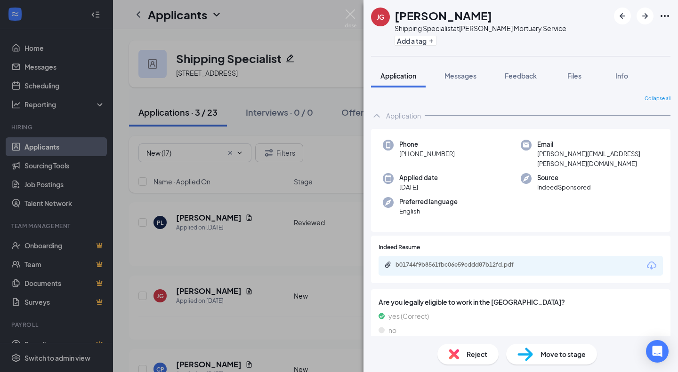
click at [483, 261] on div "b01744f9b8561fbc06e59cddd87b12fd.pdf" at bounding box center [462, 265] width 132 height 8
click at [460, 358] on div "Reject" at bounding box center [467, 354] width 61 height 21
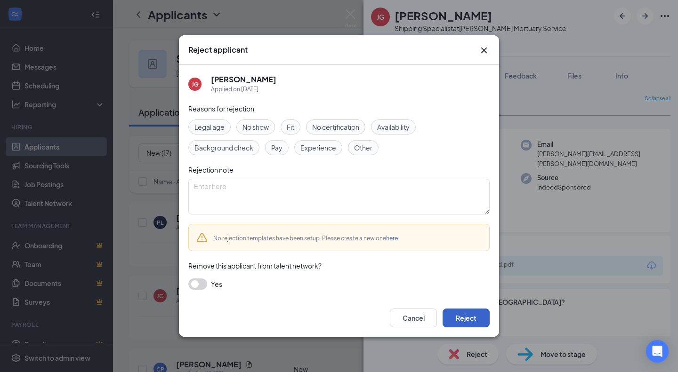
click at [477, 315] on button "Reject" at bounding box center [466, 318] width 47 height 19
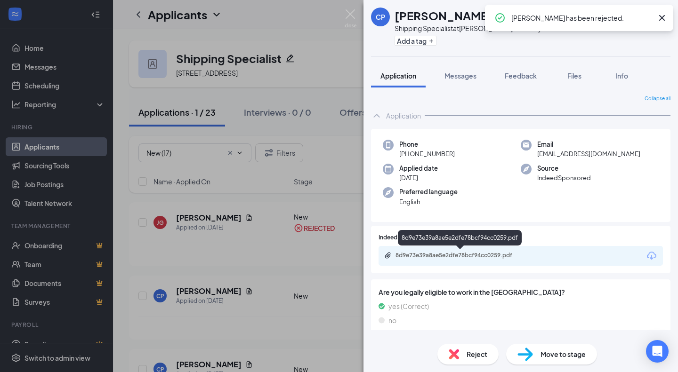
click at [473, 260] on div "8d9e73e39a8ae5e2dfe78bcf94cc0259.pdf" at bounding box center [460, 256] width 153 height 9
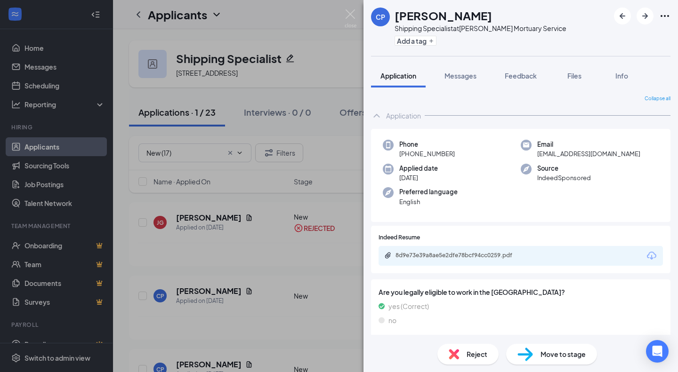
click at [548, 358] on span "Move to stage" at bounding box center [563, 354] width 45 height 10
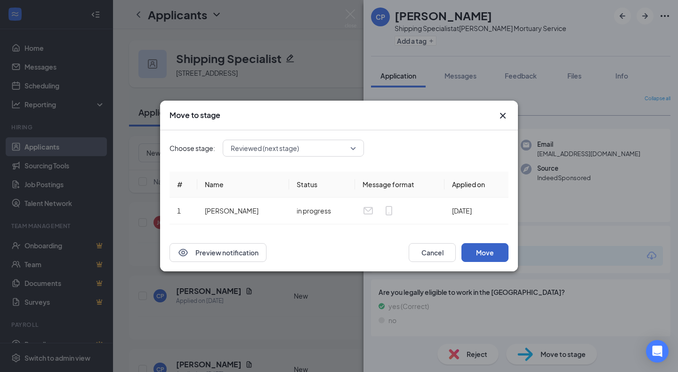
click at [480, 260] on button "Move" at bounding box center [484, 252] width 47 height 19
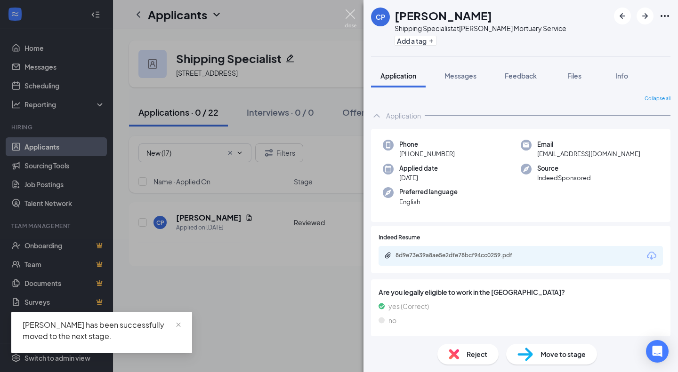
click at [351, 12] on img at bounding box center [351, 18] width 12 height 18
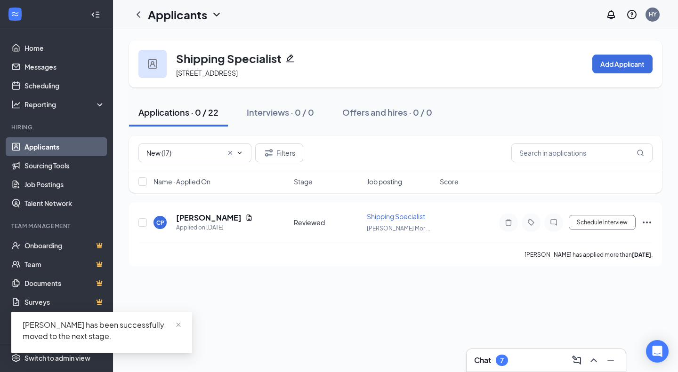
click at [231, 162] on span "New (17)" at bounding box center [194, 153] width 113 height 19
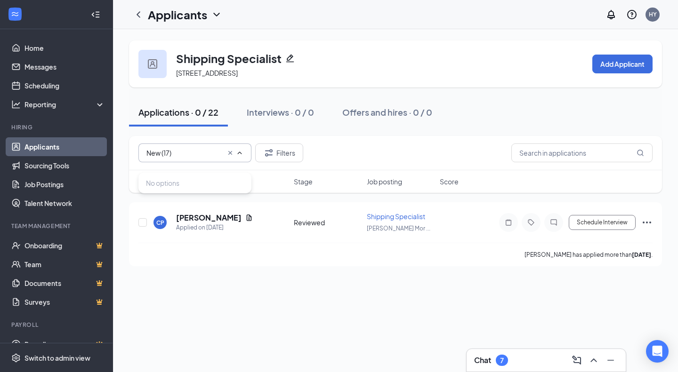
click at [231, 157] on icon "Cross" at bounding box center [230, 153] width 8 height 8
click at [223, 158] on input "text" at bounding box center [184, 153] width 76 height 10
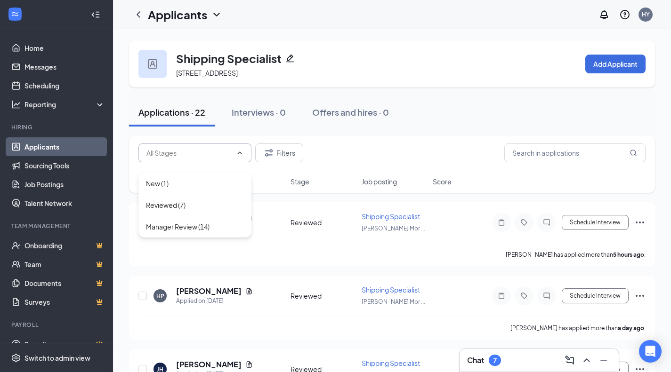
click at [186, 211] on div "Reviewed (7)" at bounding box center [194, 205] width 113 height 22
type input "Reviewed (7)"
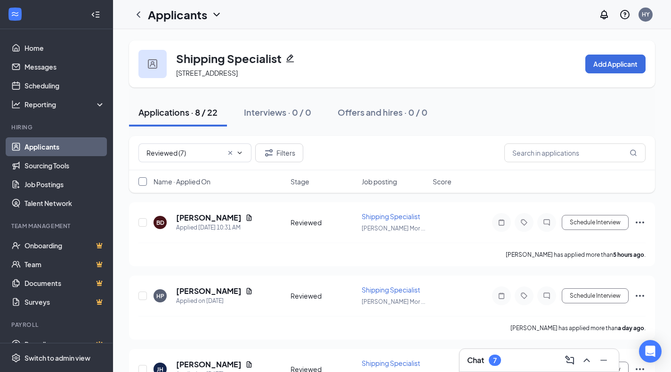
click at [142, 186] on input "checkbox" at bounding box center [142, 182] width 8 height 8
checkbox input "true"
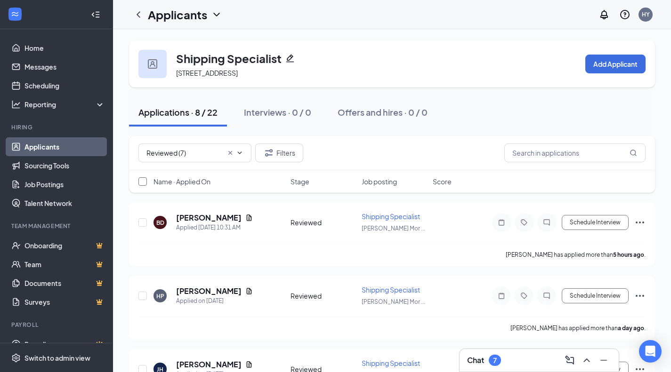
checkbox input "true"
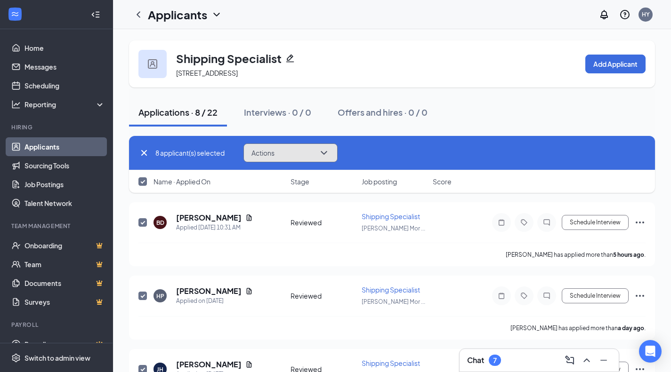
click at [261, 162] on button "Actions" at bounding box center [290, 153] width 94 height 19
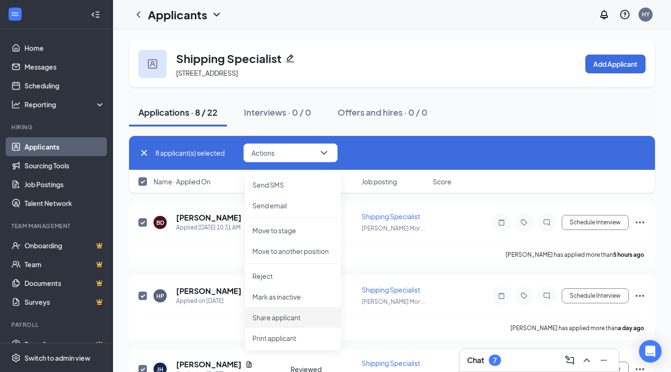
click at [298, 316] on p "Share applicant" at bounding box center [292, 317] width 81 height 9
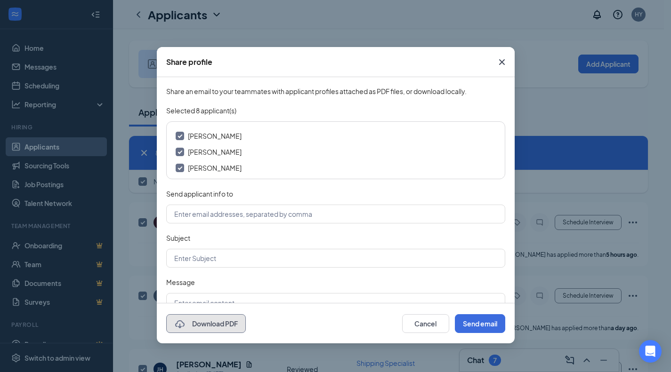
click at [228, 319] on button "Download PDF" at bounding box center [206, 324] width 80 height 19
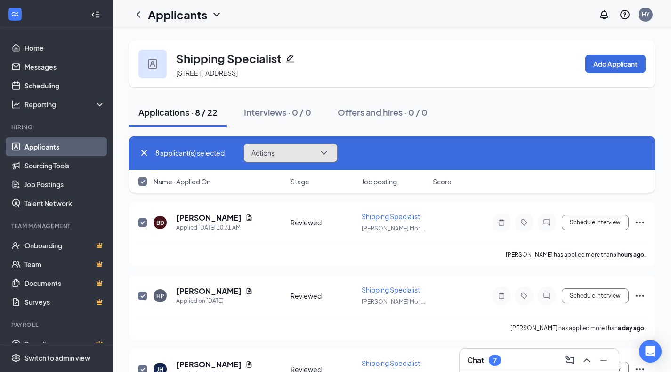
click at [279, 155] on button "Actions" at bounding box center [290, 153] width 94 height 19
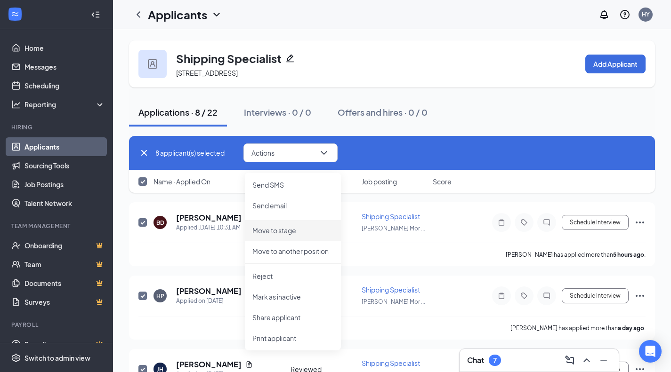
click at [289, 227] on p "Move to stage" at bounding box center [292, 230] width 81 height 9
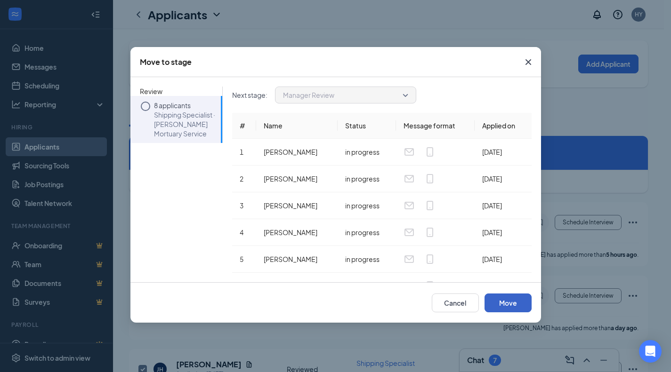
click at [505, 301] on button "Move" at bounding box center [508, 303] width 47 height 19
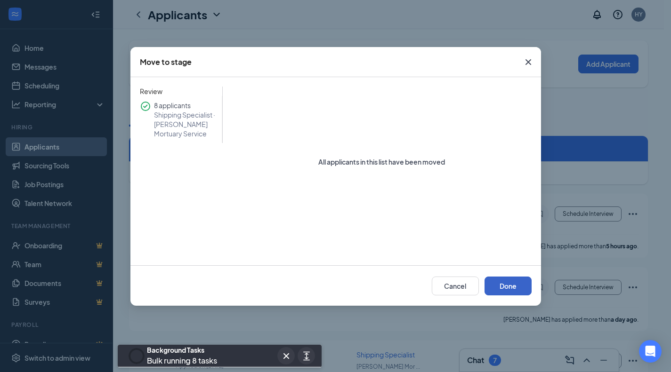
click at [514, 287] on button "Done" at bounding box center [508, 286] width 47 height 19
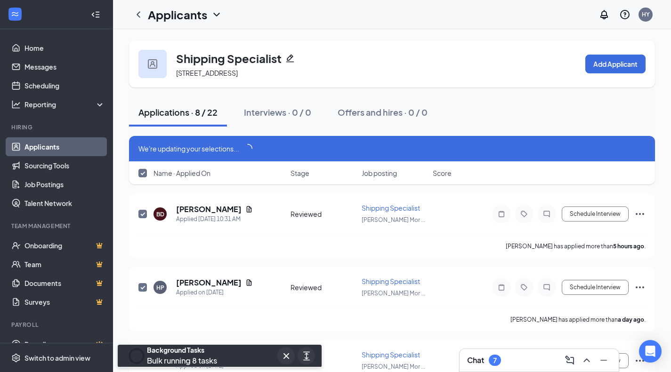
click at [53, 152] on link "Applicants" at bounding box center [64, 146] width 81 height 19
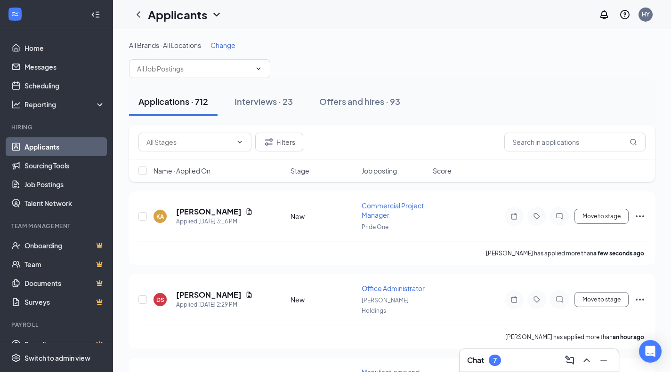
click at [85, 153] on link "Applicants" at bounding box center [64, 146] width 81 height 19
